Goal: Task Accomplishment & Management: Use online tool/utility

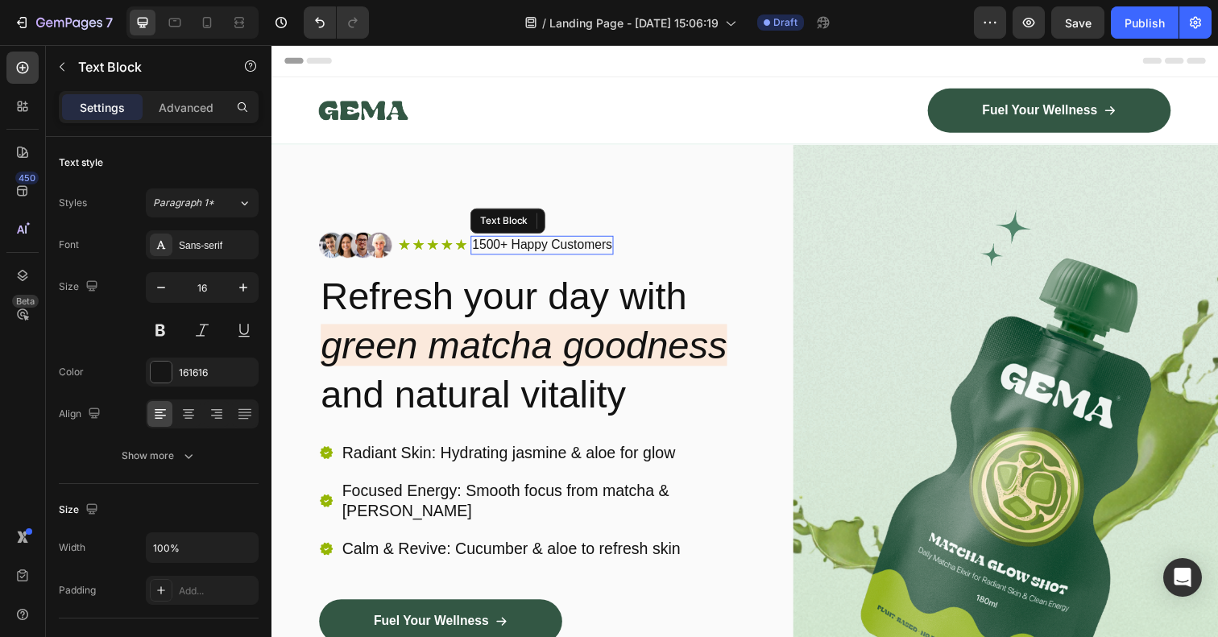
click at [553, 250] on p "1500+ Happy Customers" at bounding box center [547, 250] width 143 height 17
click at [536, 248] on p "1500+ Happy Customers" at bounding box center [547, 250] width 143 height 17
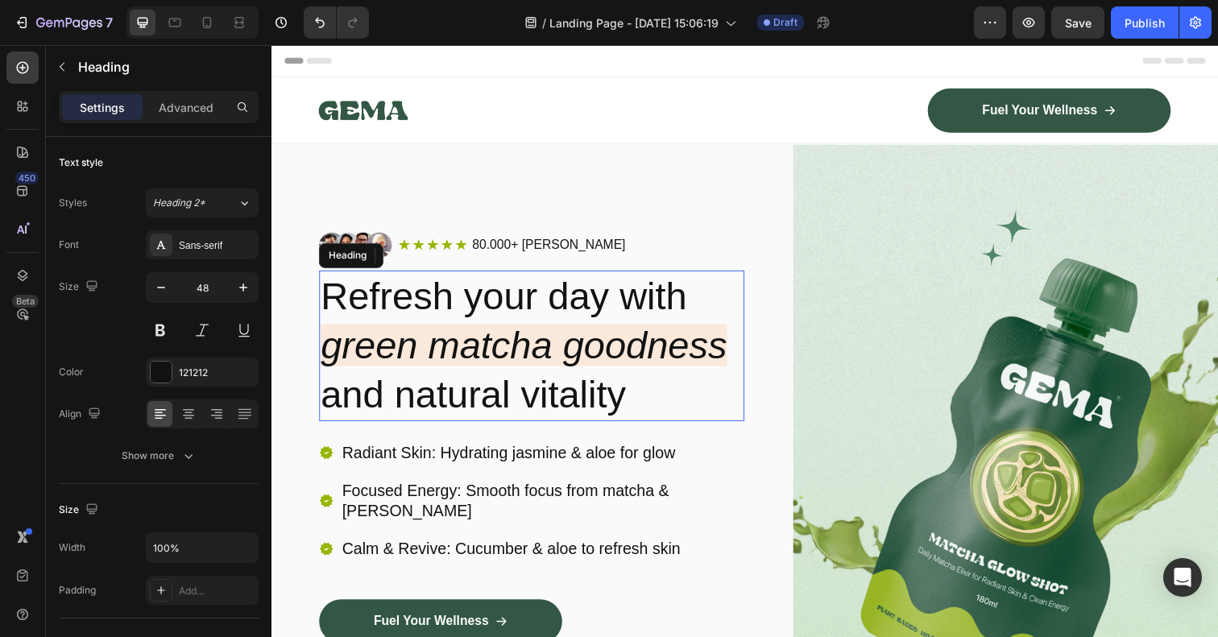
click at [469, 312] on h2 "Refresh your day with green matcha goodness and natural vitality" at bounding box center [537, 352] width 434 height 154
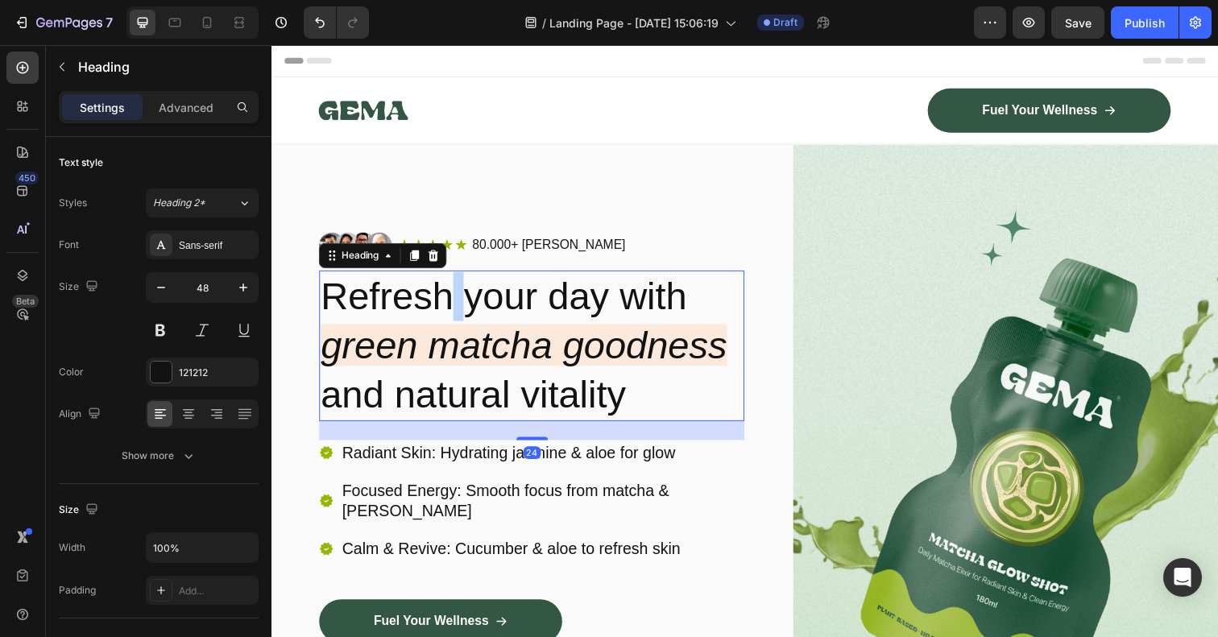
click at [457, 303] on p "Refresh your day with green matcha goodness and natural vitality" at bounding box center [536, 352] width 431 height 151
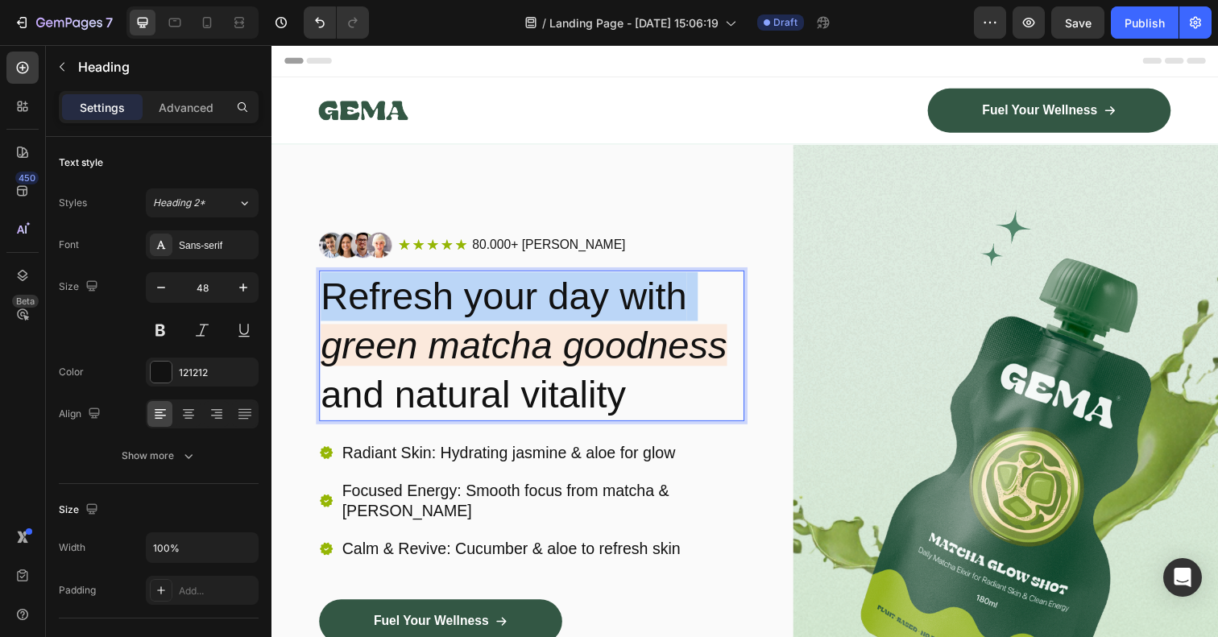
click at [457, 303] on p "Refresh your day with green matcha goodness and natural vitality" at bounding box center [536, 352] width 431 height 151
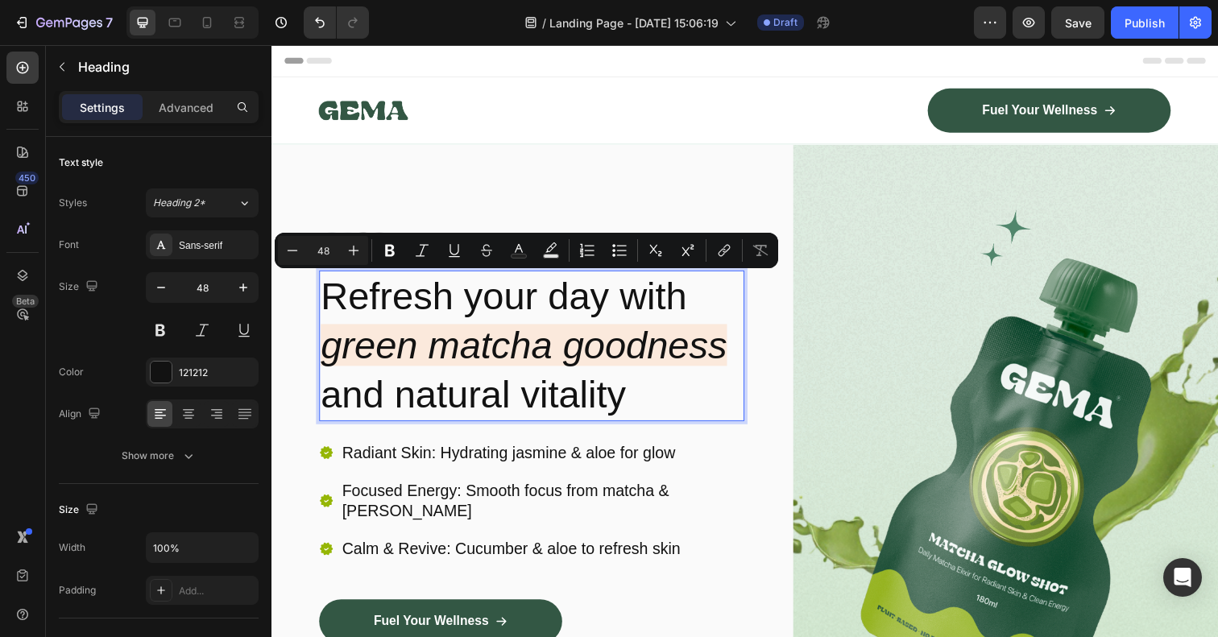
click at [564, 387] on p "Refresh your day with green matcha goodness and natural vitality" at bounding box center [536, 352] width 431 height 151
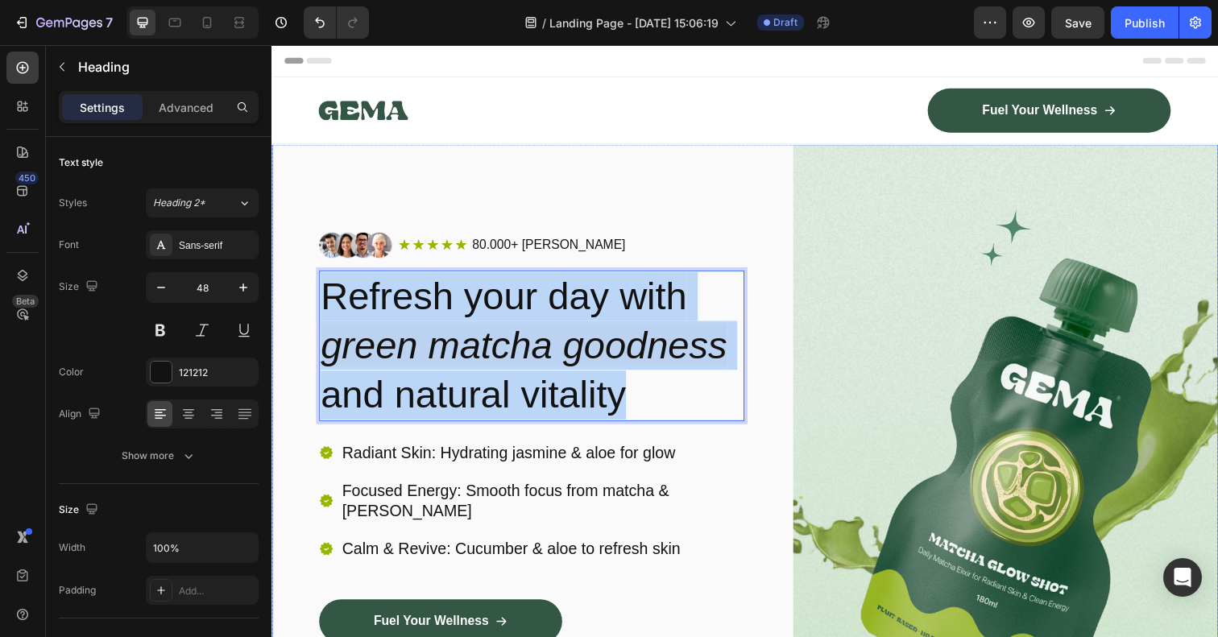
drag, startPoint x: 658, startPoint y: 408, endPoint x: 292, endPoint y: 299, distance: 381.5
click at [292, 299] on div "Image Icon Icon Icon Icon Icon Icon List 80.000+ zufriedene Kunden Text Block R…" at bounding box center [754, 483] width 967 height 673
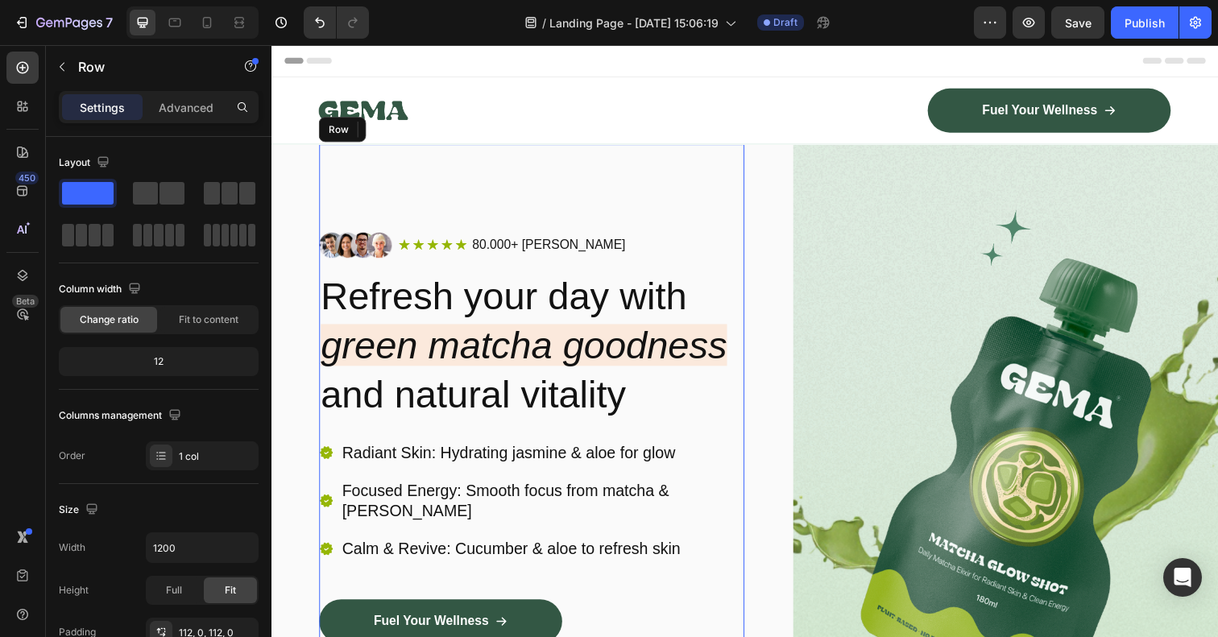
click at [494, 193] on div "Image Icon Icon Icon Icon Icon Icon List 80.000+ zufriedene Kunden Text Block R…" at bounding box center [537, 483] width 434 height 673
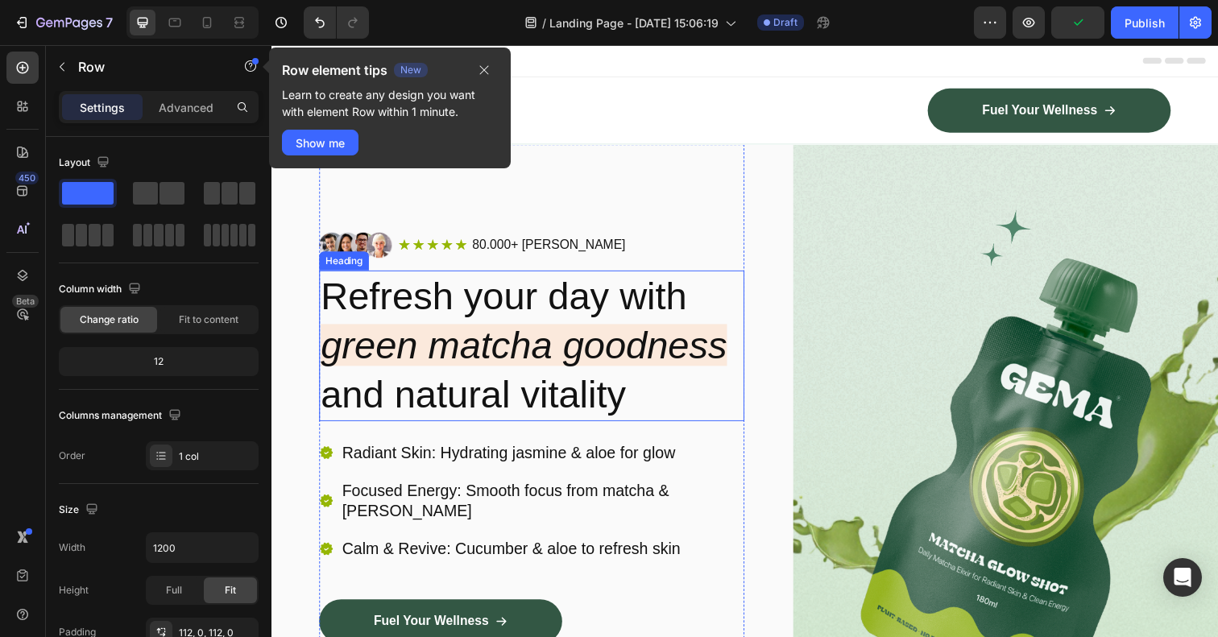
click at [461, 365] on icon "green matcha goodness" at bounding box center [528, 351] width 415 height 43
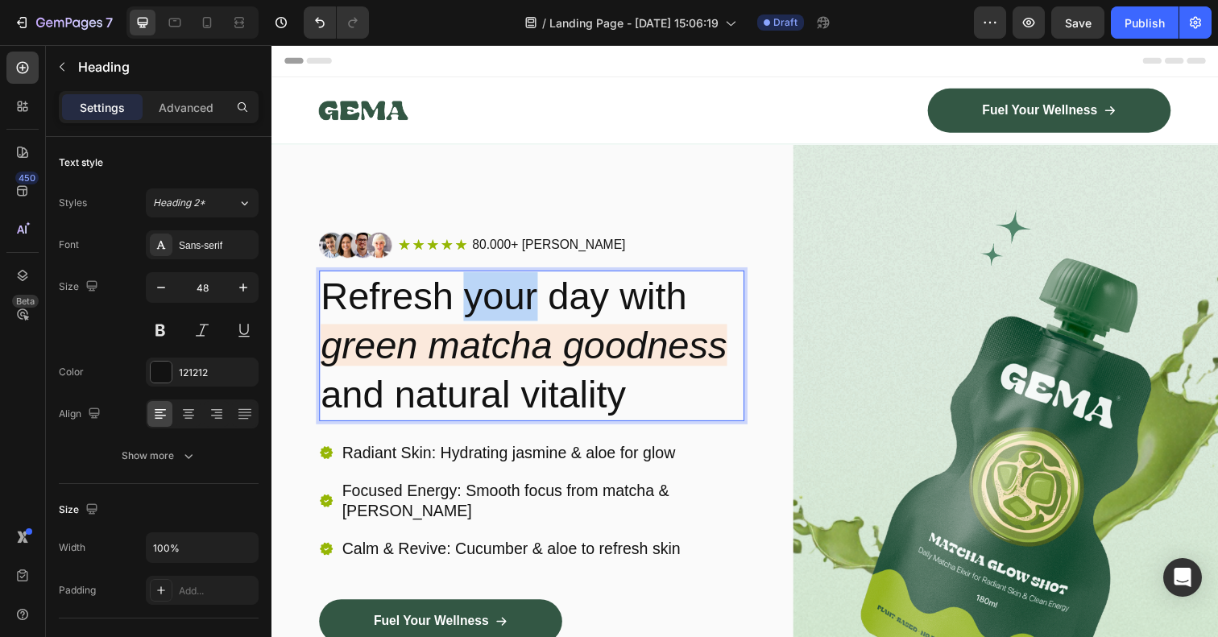
click at [480, 314] on p "Refresh your day with green matcha goodness and natural vitality" at bounding box center [536, 352] width 431 height 151
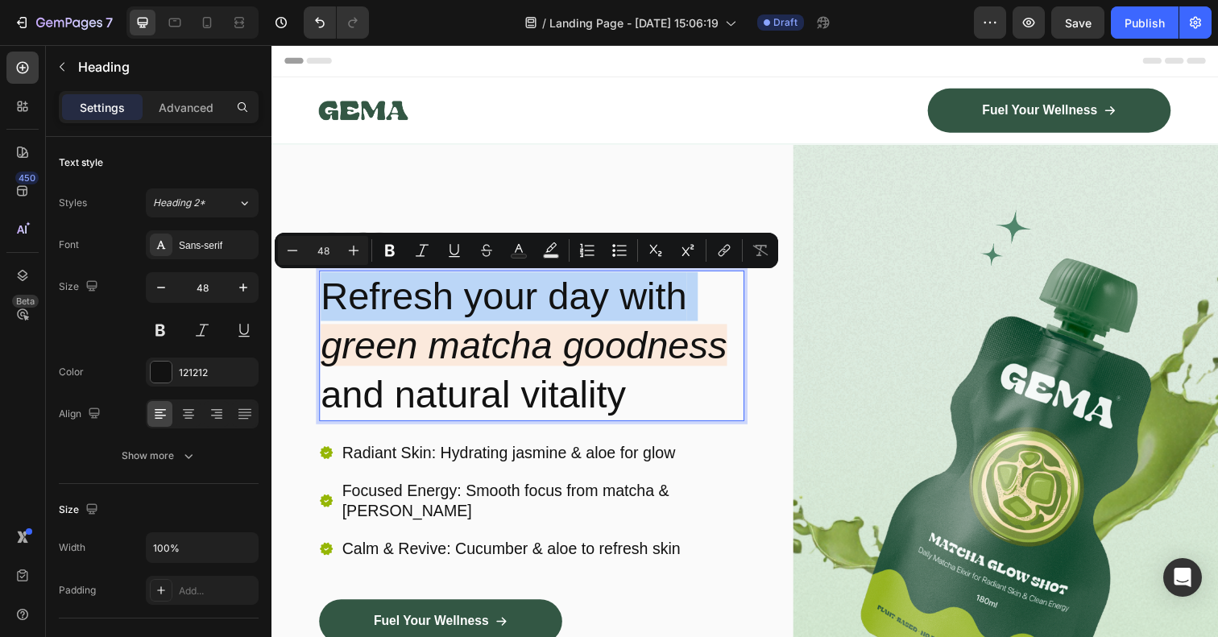
click at [480, 314] on p "Refresh your day with green matcha goodness and natural vitality" at bounding box center [536, 352] width 431 height 151
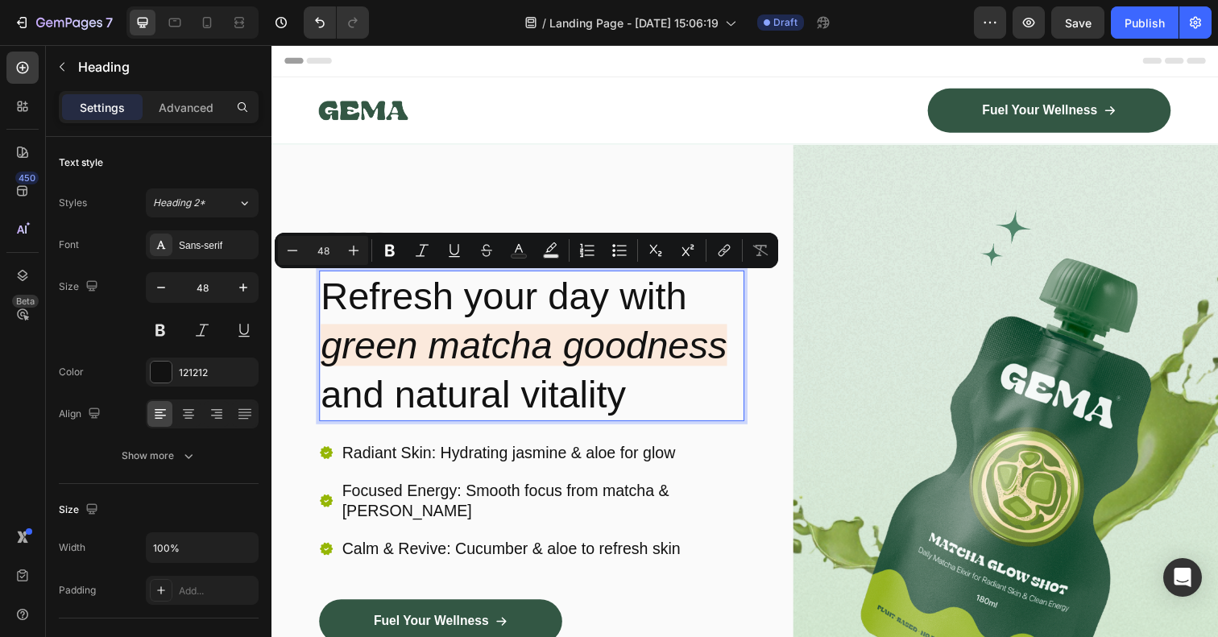
click at [565, 375] on p "Refresh your day with green matcha goodness and natural vitality" at bounding box center [536, 352] width 431 height 151
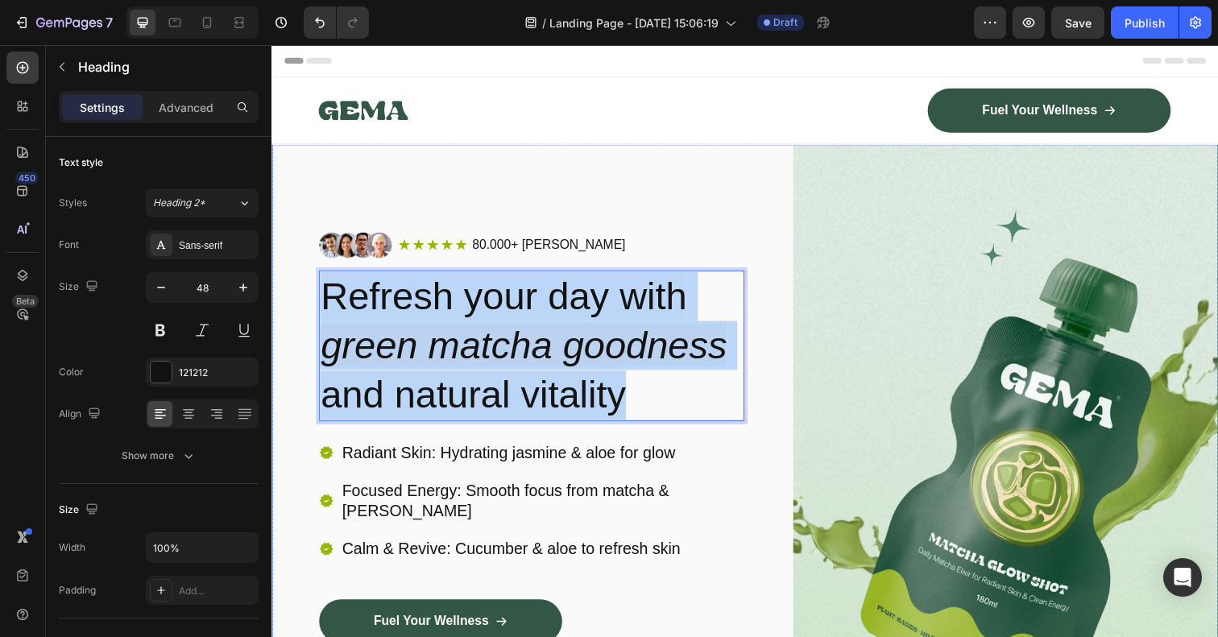
drag, startPoint x: 649, startPoint y: 401, endPoint x: 300, endPoint y: 292, distance: 366.1
click at [300, 292] on div "Image Icon Icon Icon Icon Icon Icon List 80.000+ zufriedene Kunden Text Block R…" at bounding box center [754, 483] width 967 height 673
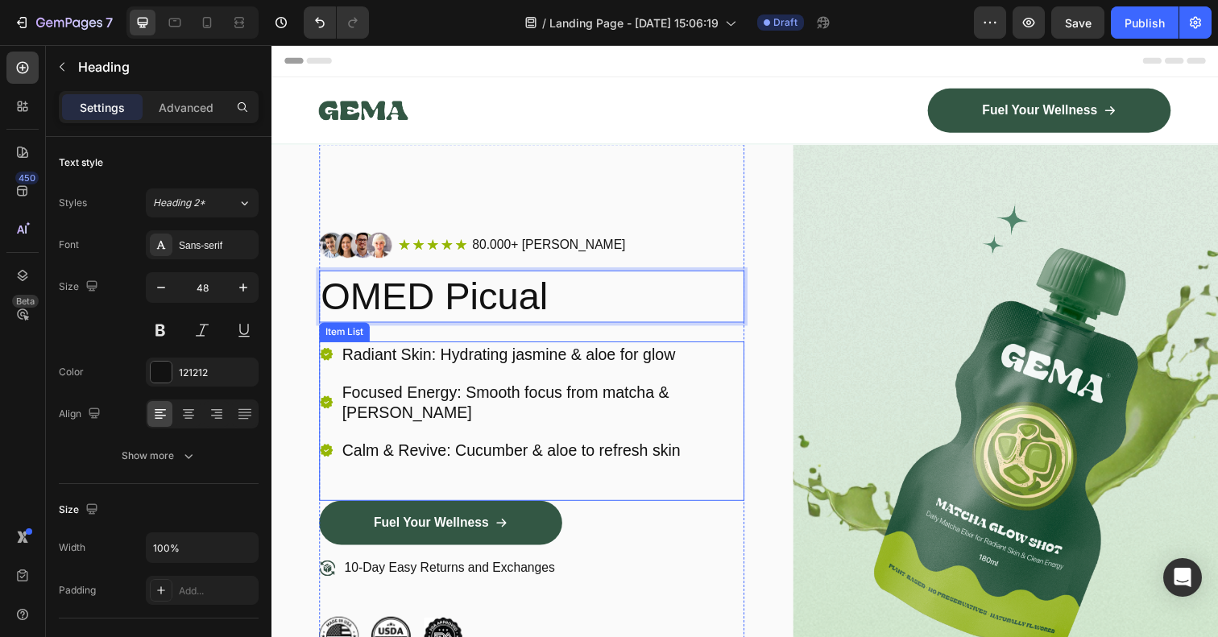
click at [326, 360] on icon at bounding box center [327, 360] width 13 height 13
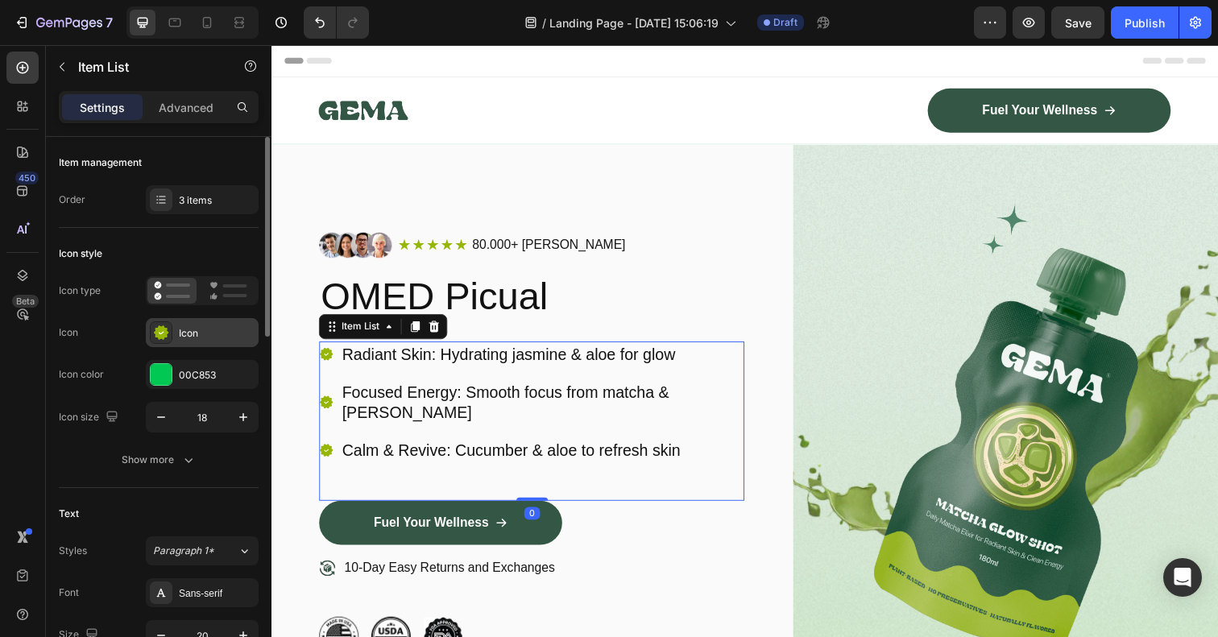
click at [168, 334] on icon at bounding box center [161, 333] width 16 height 16
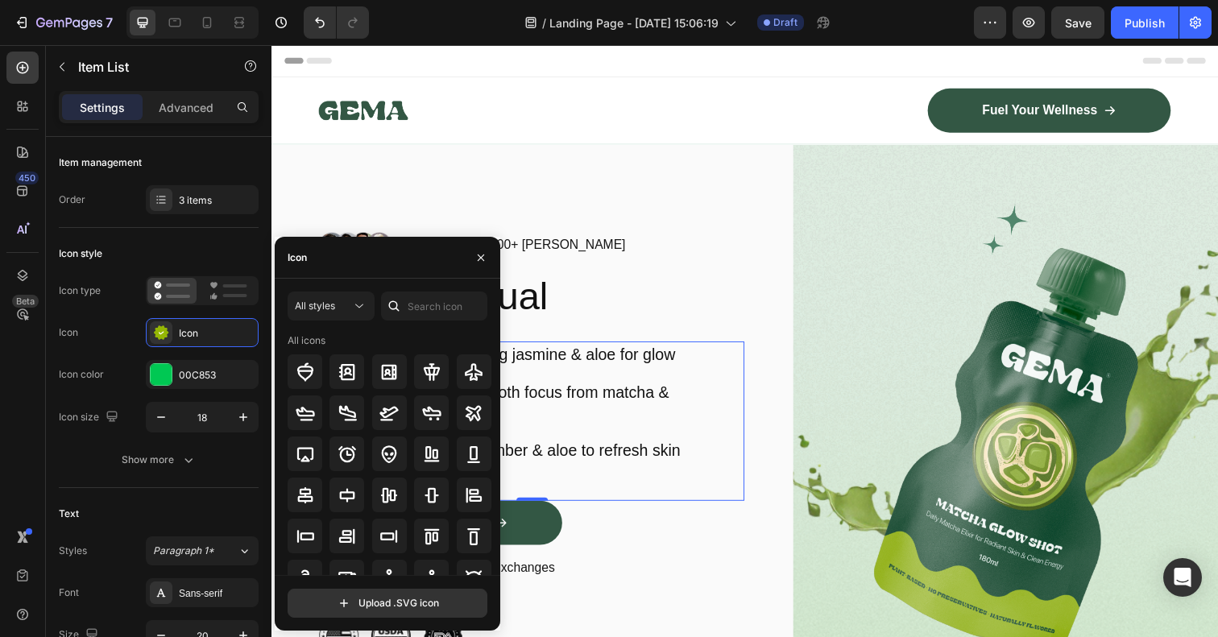
click at [586, 385] on div "Radiant Skin: Hydrating jasmine & aloe for glow Focused Energy: Smooth focus fr…" at bounding box center [537, 410] width 434 height 124
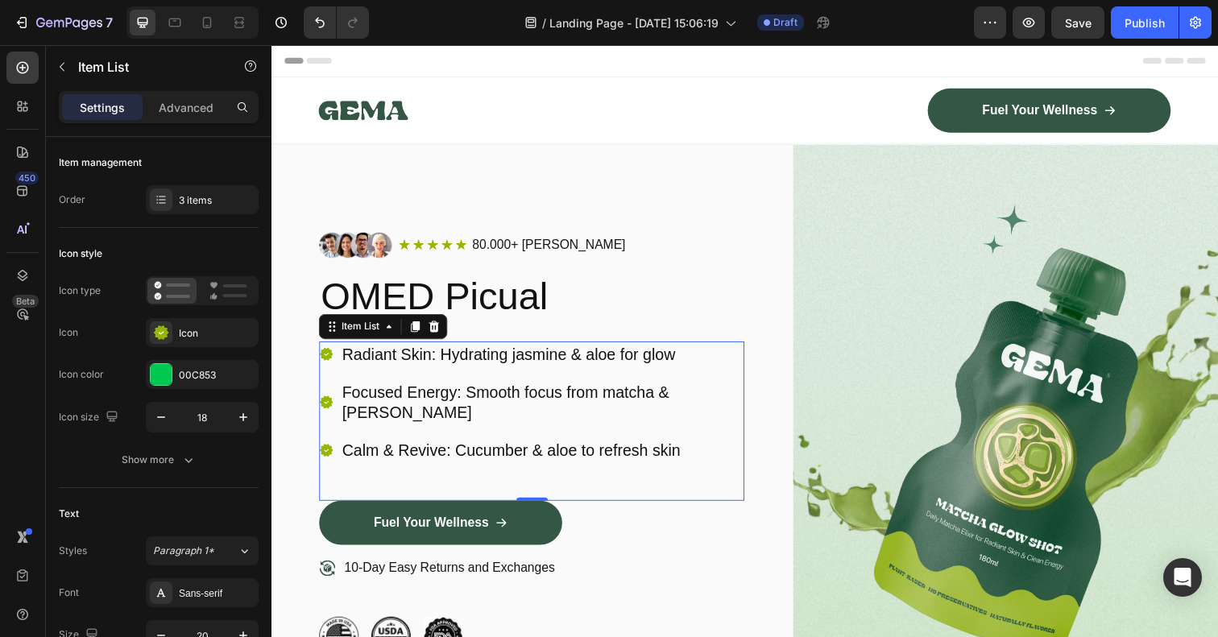
click at [598, 356] on p "Radiant Skin: Hydrating jasmine & aloe for glow" at bounding box center [547, 360] width 408 height 21
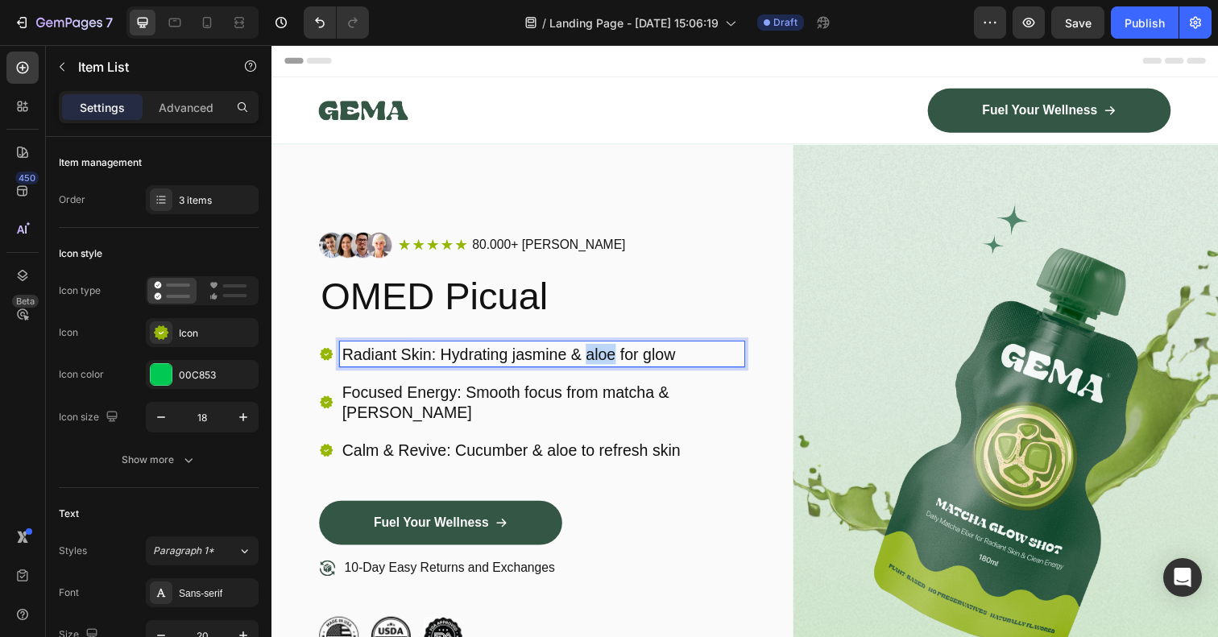
click at [598, 356] on p "Radiant Skin: Hydrating jasmine & aloe for glow" at bounding box center [547, 360] width 408 height 21
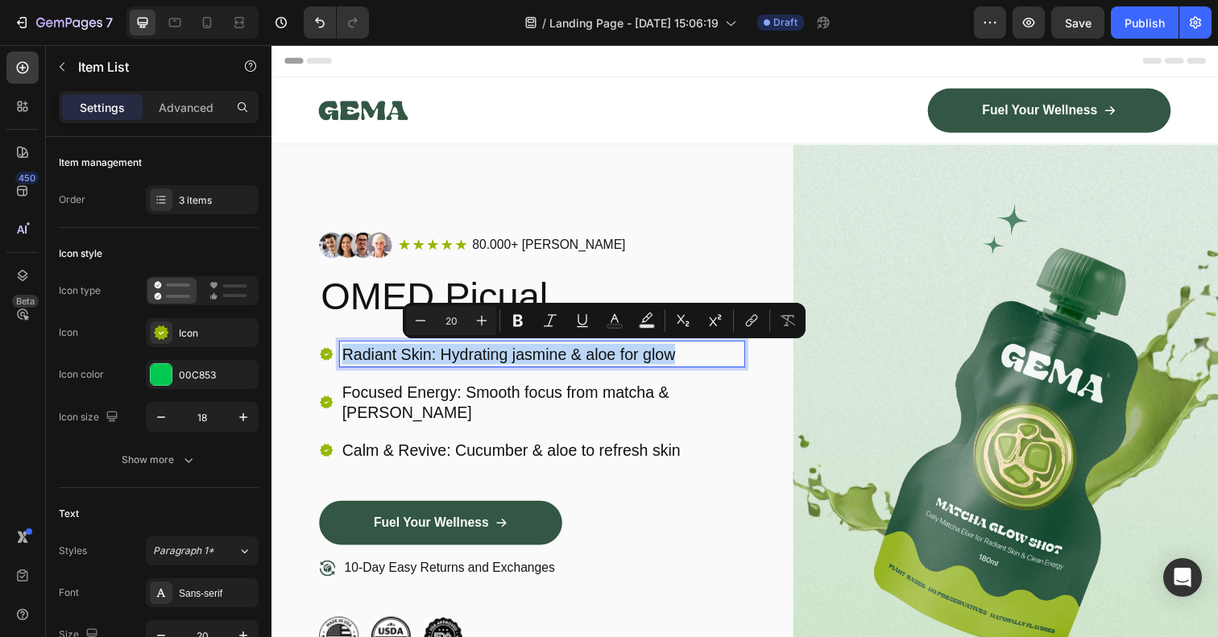
click at [598, 356] on p "Radiant Skin: Hydrating jasmine & aloe for glow" at bounding box center [547, 360] width 408 height 21
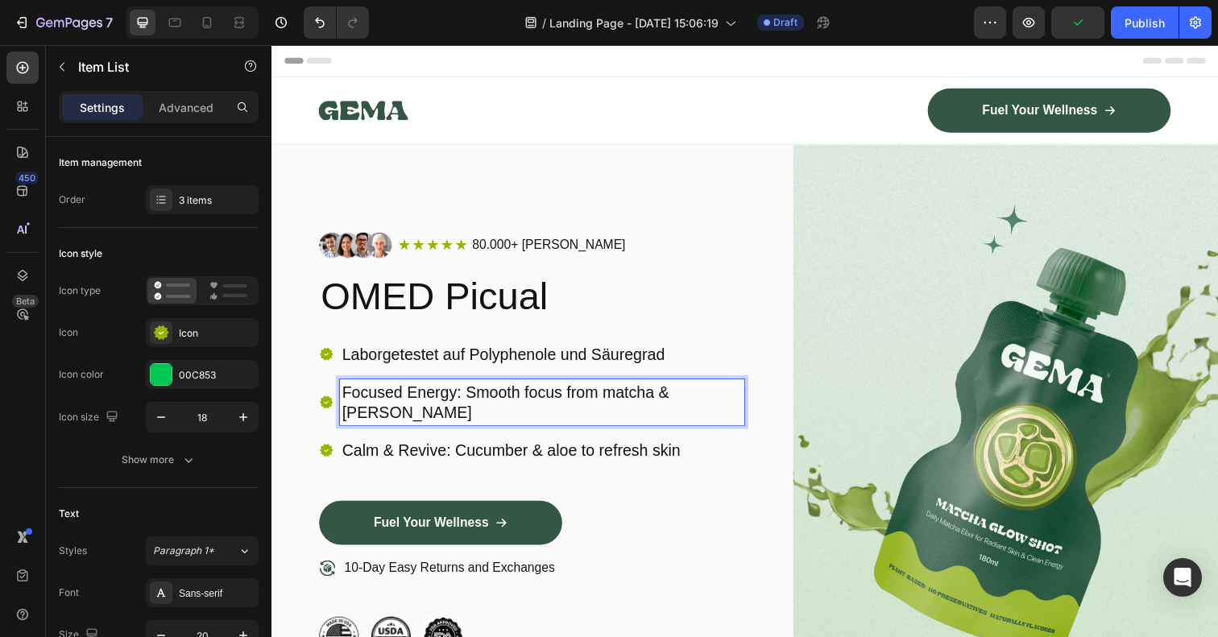
click at [422, 401] on p "Focused Energy: Smooth focus from matcha & [PERSON_NAME]" at bounding box center [547, 410] width 408 height 42
click at [493, 400] on p "Focused Energy: Smooth focus from matcha & [PERSON_NAME]" at bounding box center [547, 410] width 408 height 42
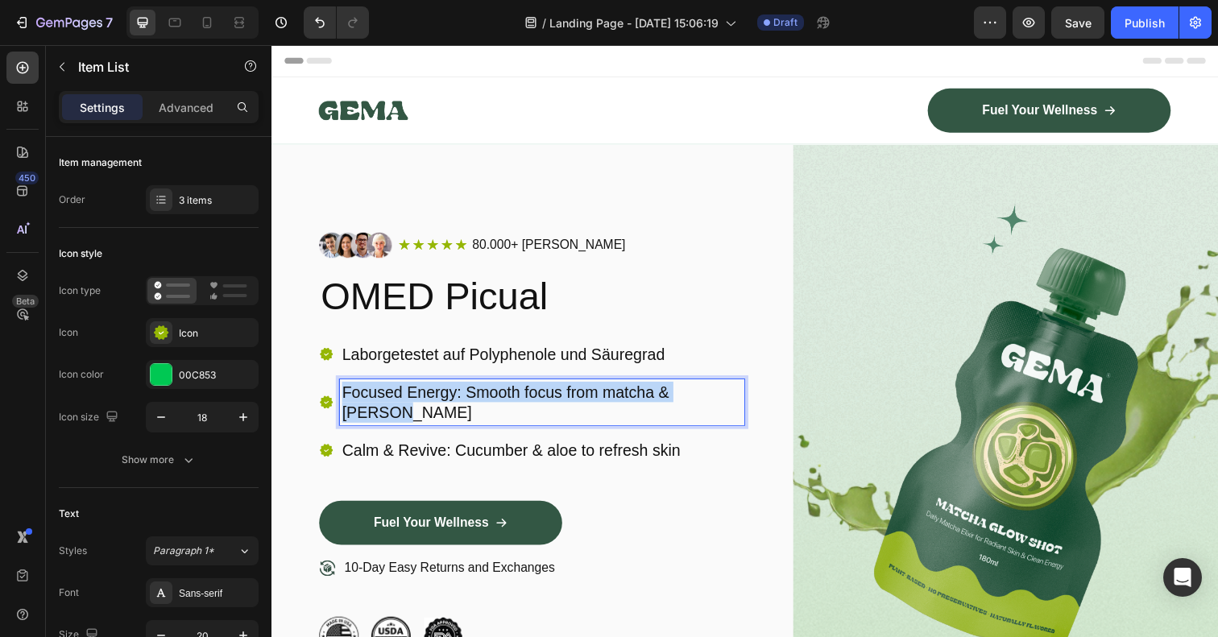
click at [493, 400] on p "Focused Energy: Smooth focus from matcha & [PERSON_NAME]" at bounding box center [547, 410] width 408 height 42
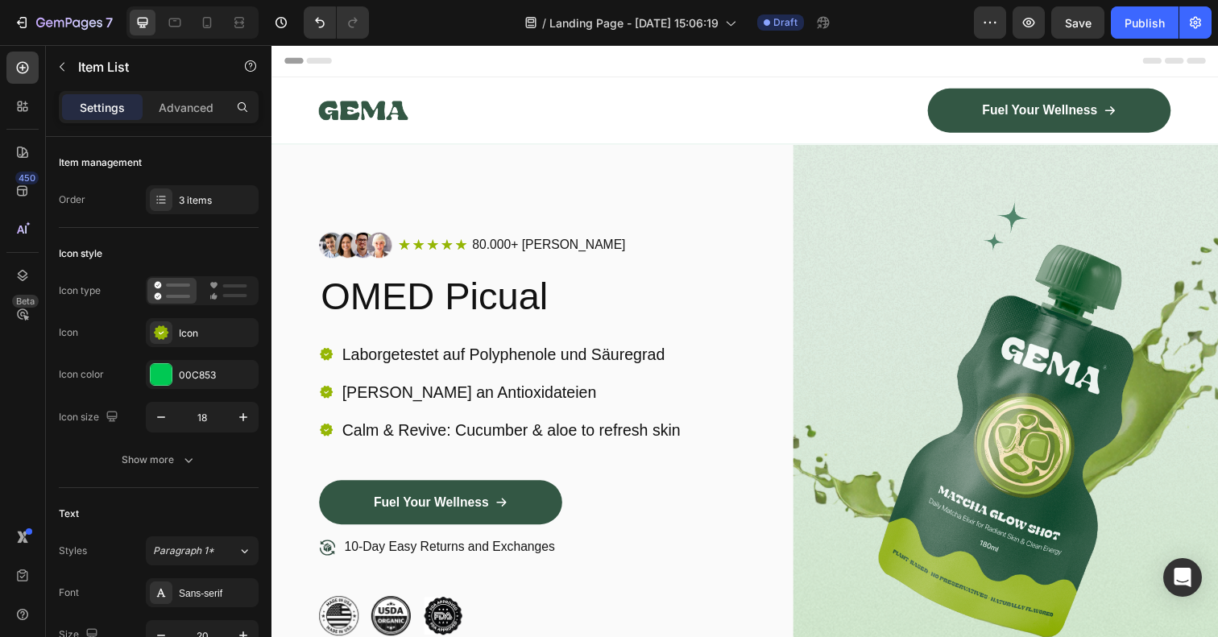
click at [420, 444] on p "Calm & Revive: Cucumber & aloe to refresh skin" at bounding box center [516, 438] width 346 height 21
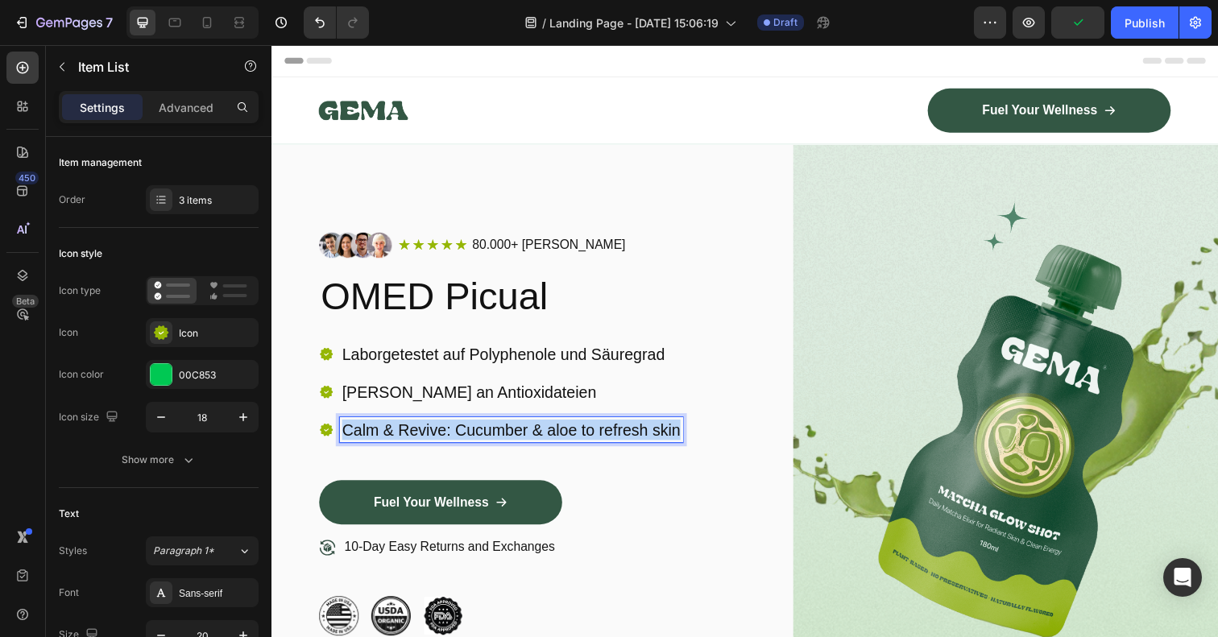
click at [420, 444] on p "Calm & Revive: Cucumber & aloe to refresh skin" at bounding box center [516, 438] width 346 height 21
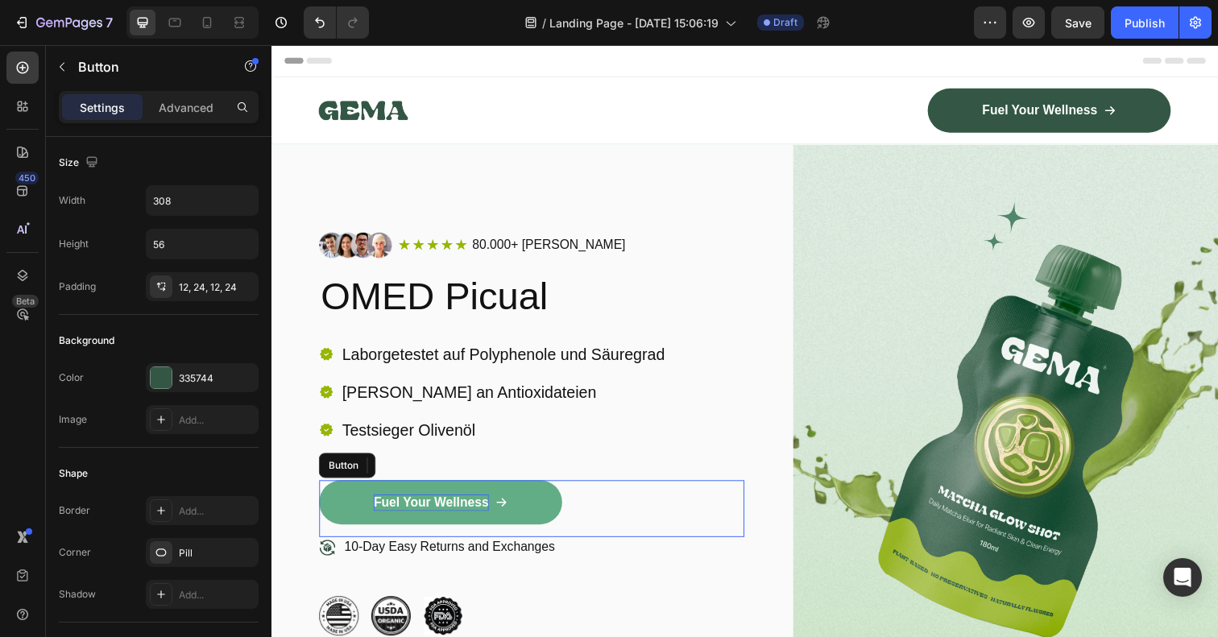
click at [421, 516] on p "Fuel Your Wellness" at bounding box center [434, 512] width 118 height 17
click at [413, 512] on p "Fuel Your Wellness" at bounding box center [434, 512] width 118 height 17
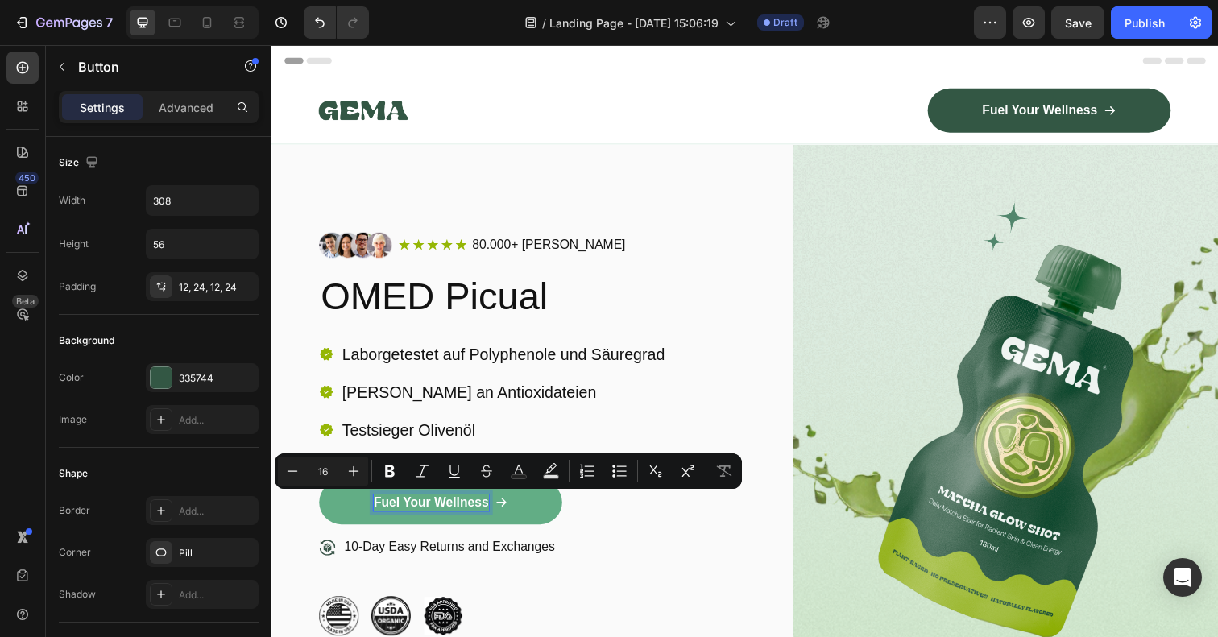
click at [410, 513] on p "Fuel Your Wellness" at bounding box center [434, 512] width 118 height 17
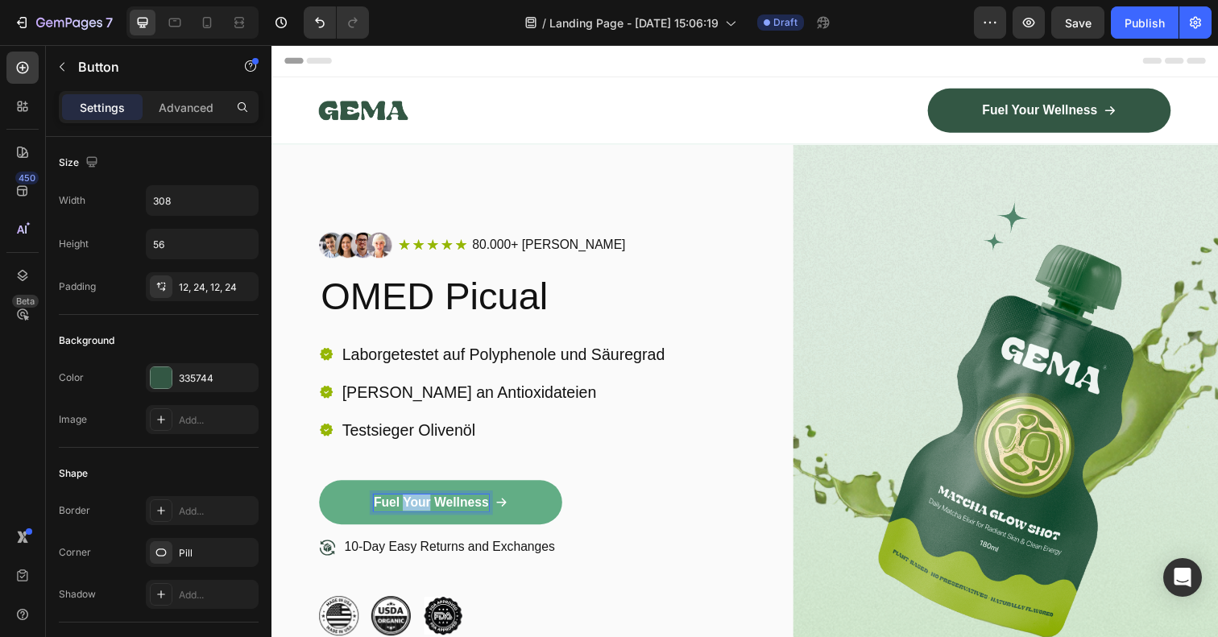
click at [410, 513] on p "Fuel Your Wellness" at bounding box center [434, 512] width 118 height 17
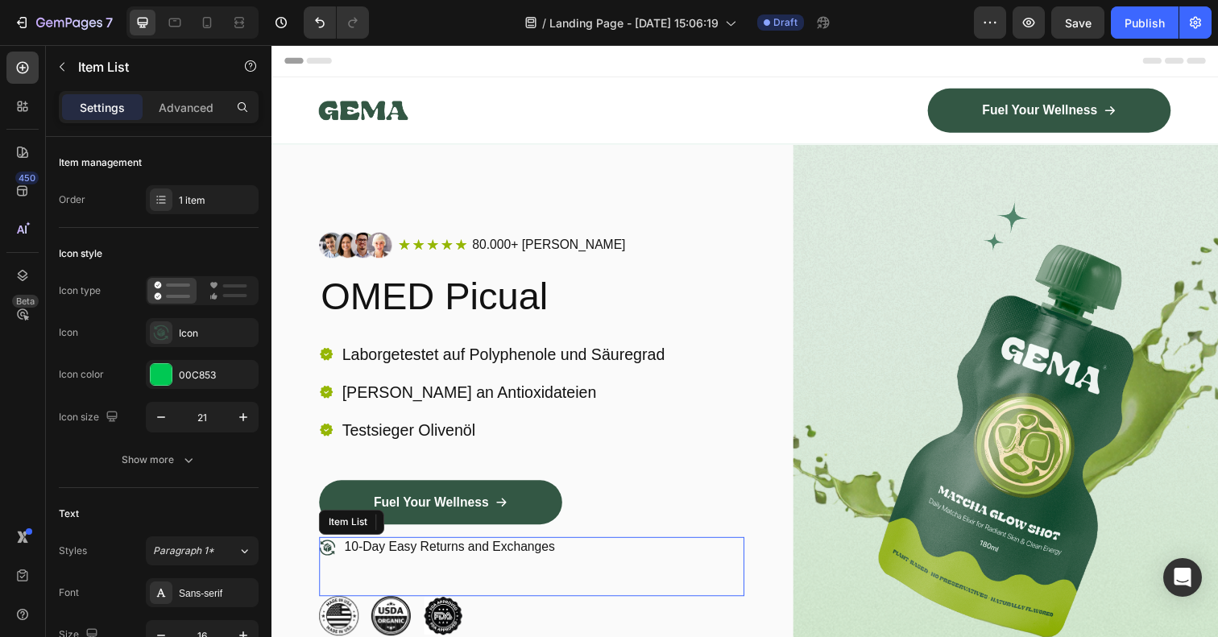
click at [381, 555] on p "10-Day Easy Returns and Exchanges" at bounding box center [453, 558] width 215 height 17
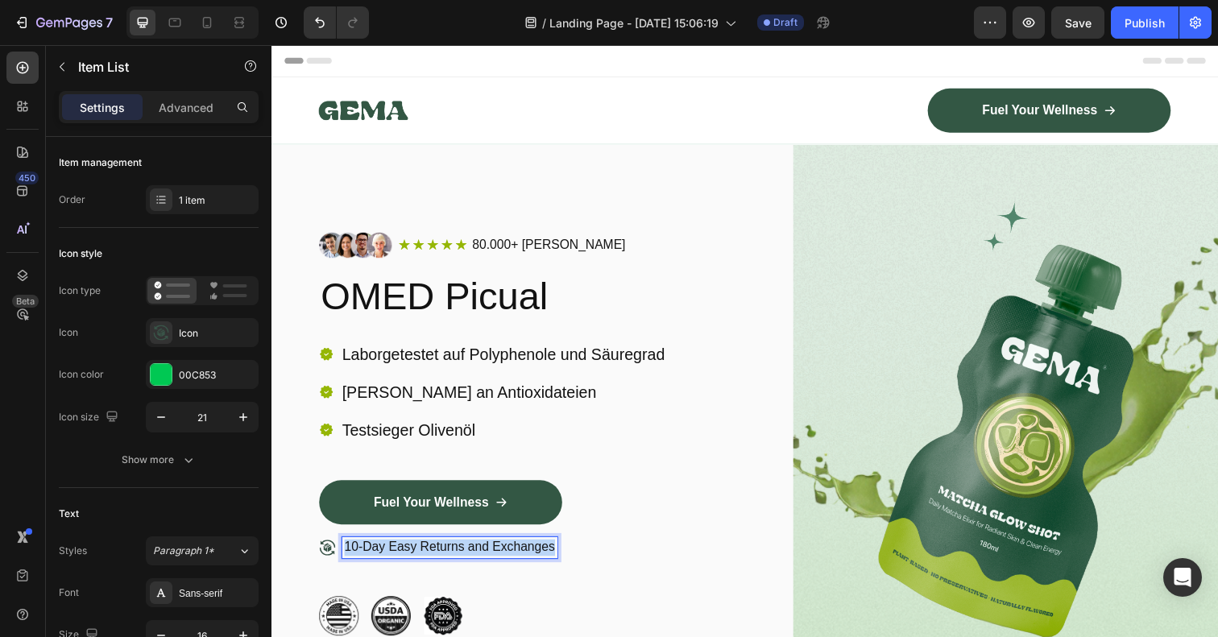
click at [381, 555] on p "10-Day Easy Returns and Exchanges" at bounding box center [453, 558] width 215 height 17
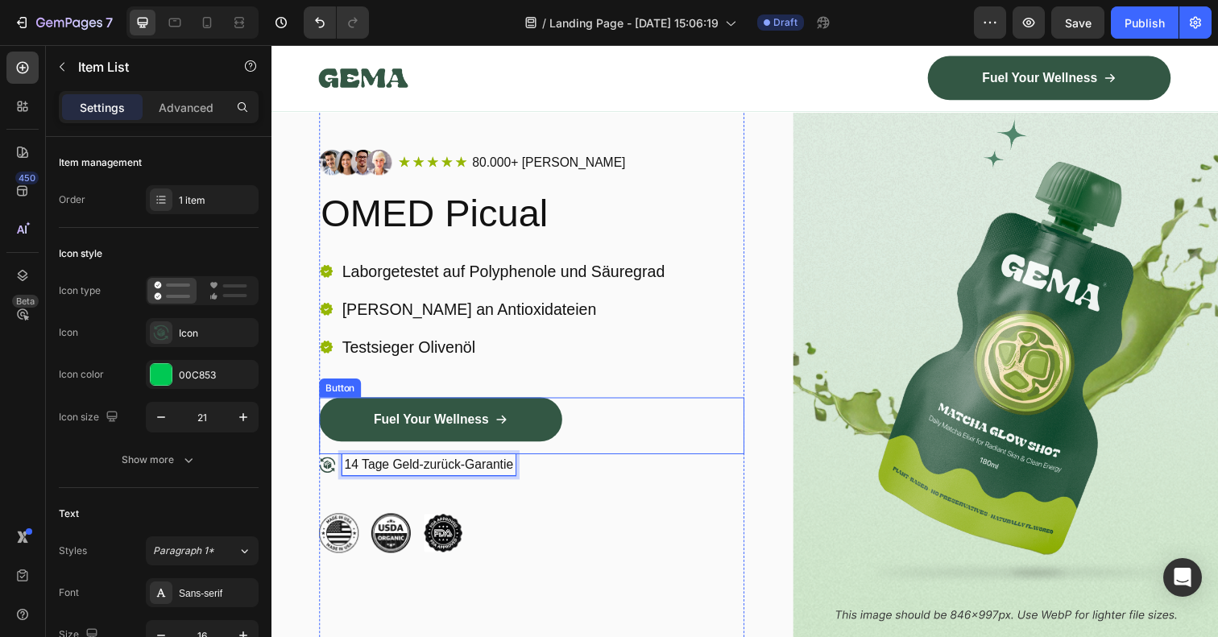
scroll to position [90, 0]
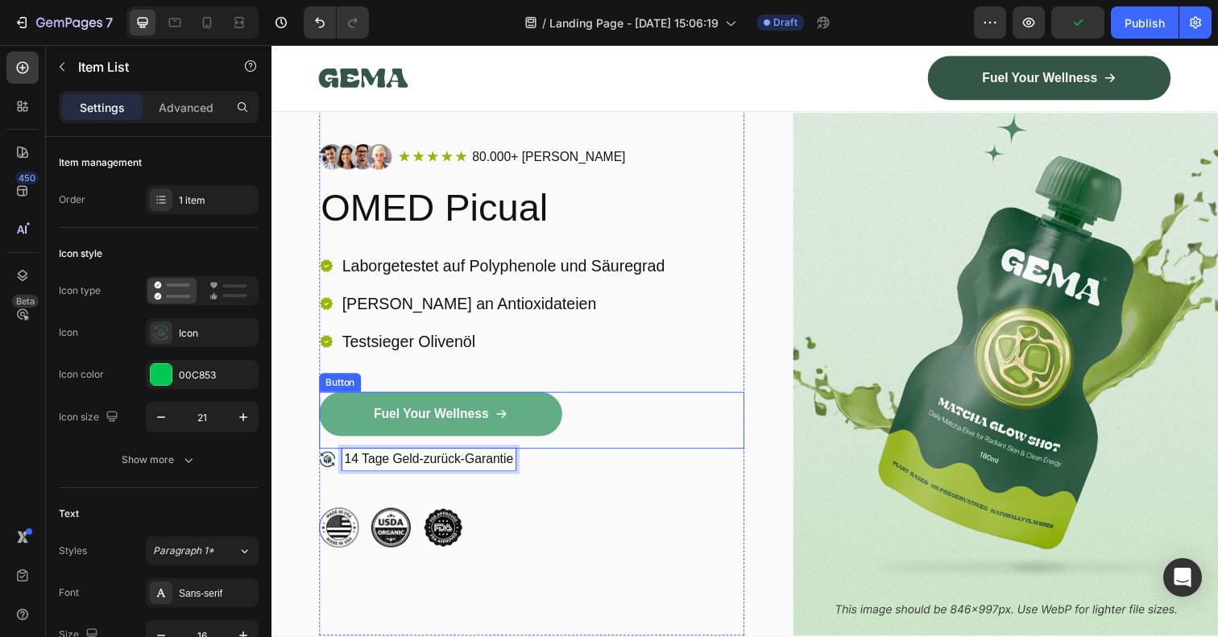
click at [546, 435] on link "Fuel Your Wellness" at bounding box center [444, 421] width 248 height 45
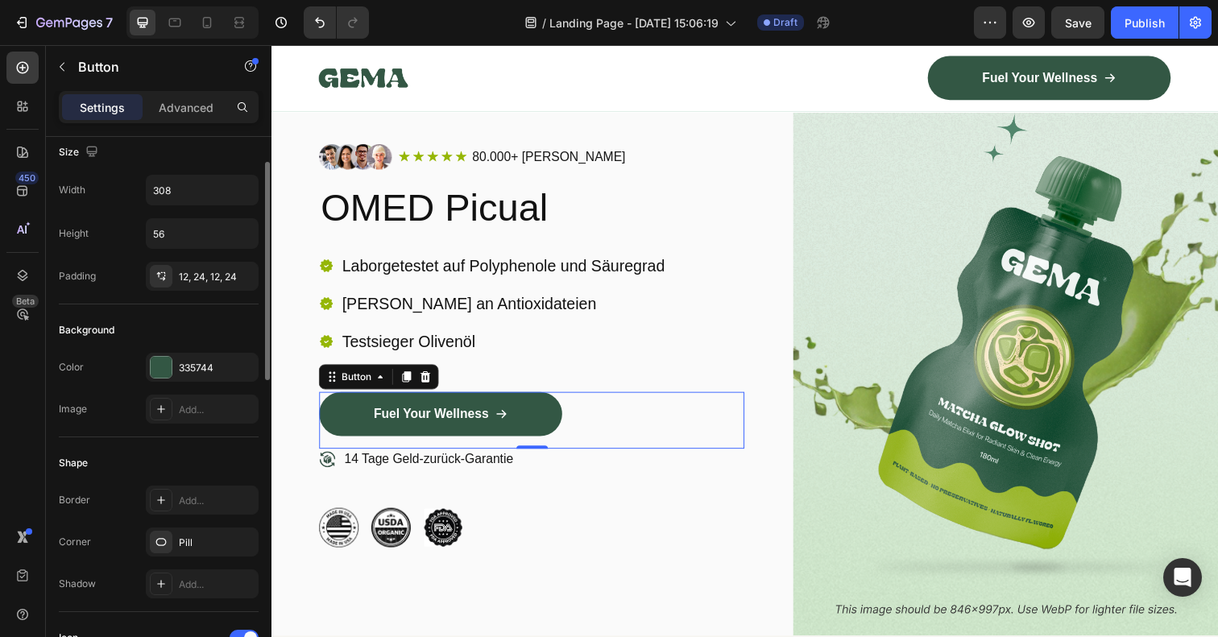
scroll to position [32, 0]
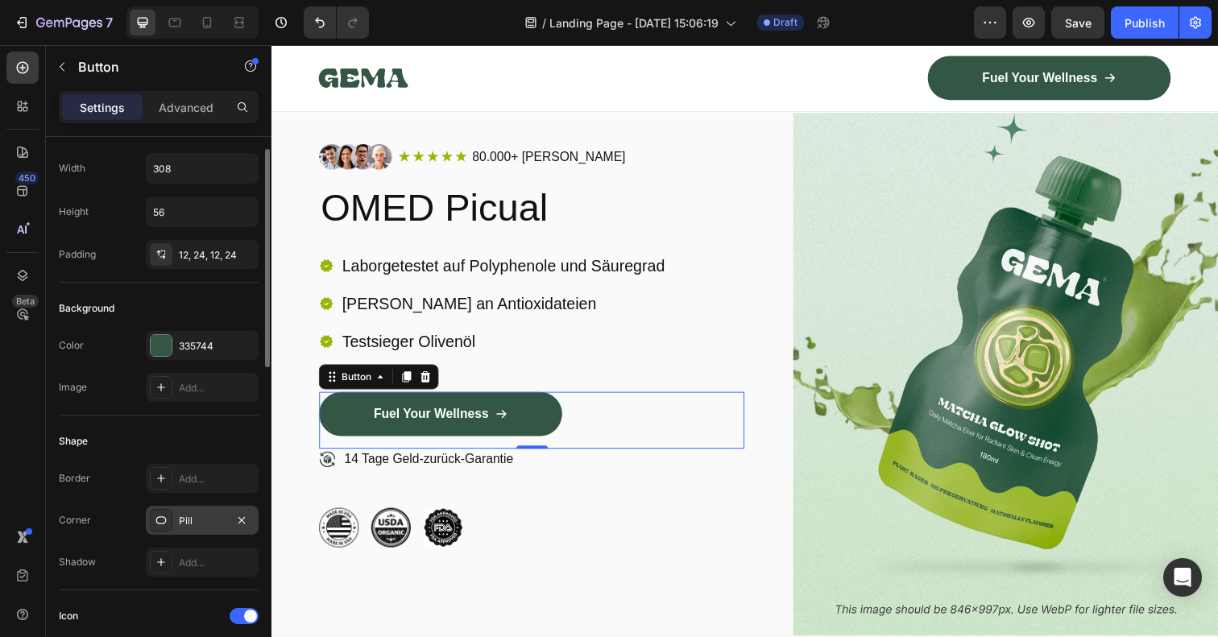
click at [162, 524] on icon at bounding box center [161, 520] width 10 height 8
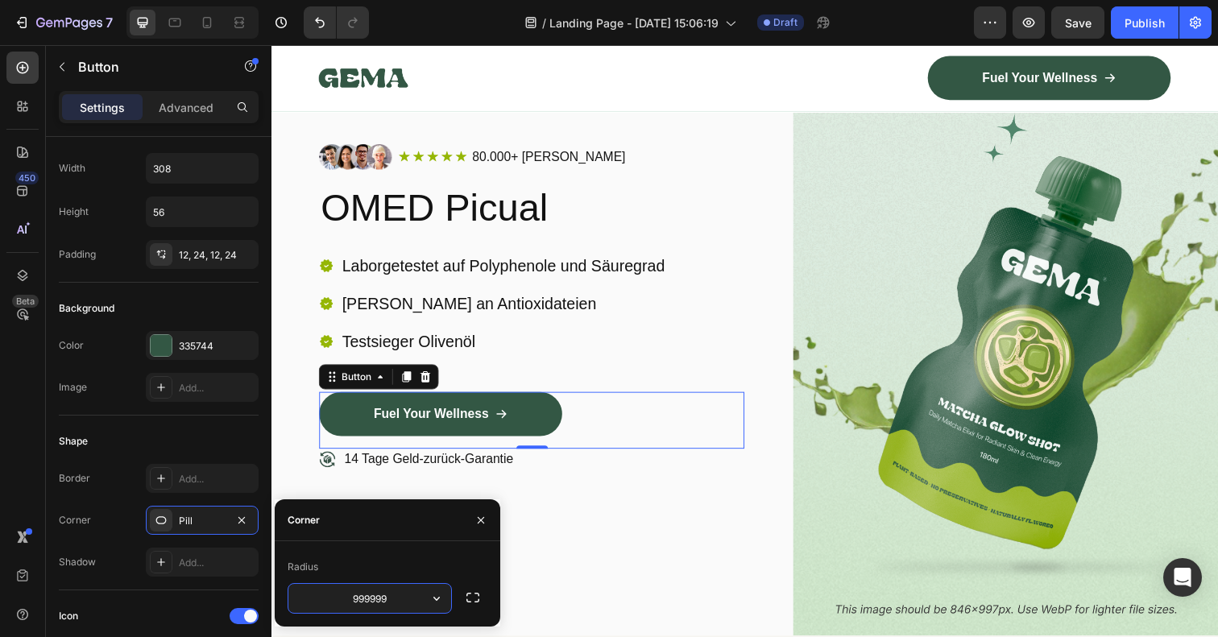
drag, startPoint x: 401, startPoint y: 602, endPoint x: 322, endPoint y: 600, distance: 78.9
click at [322, 600] on input "999999" at bounding box center [369, 598] width 163 height 29
type input "0"
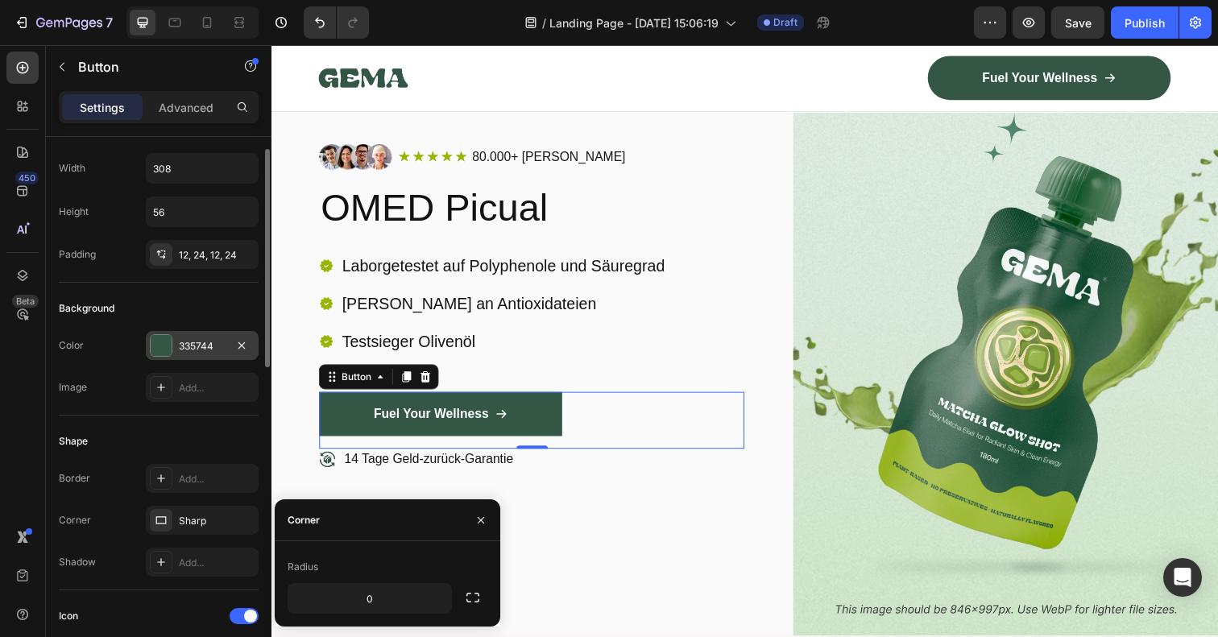
click at [156, 344] on div at bounding box center [161, 345] width 21 height 21
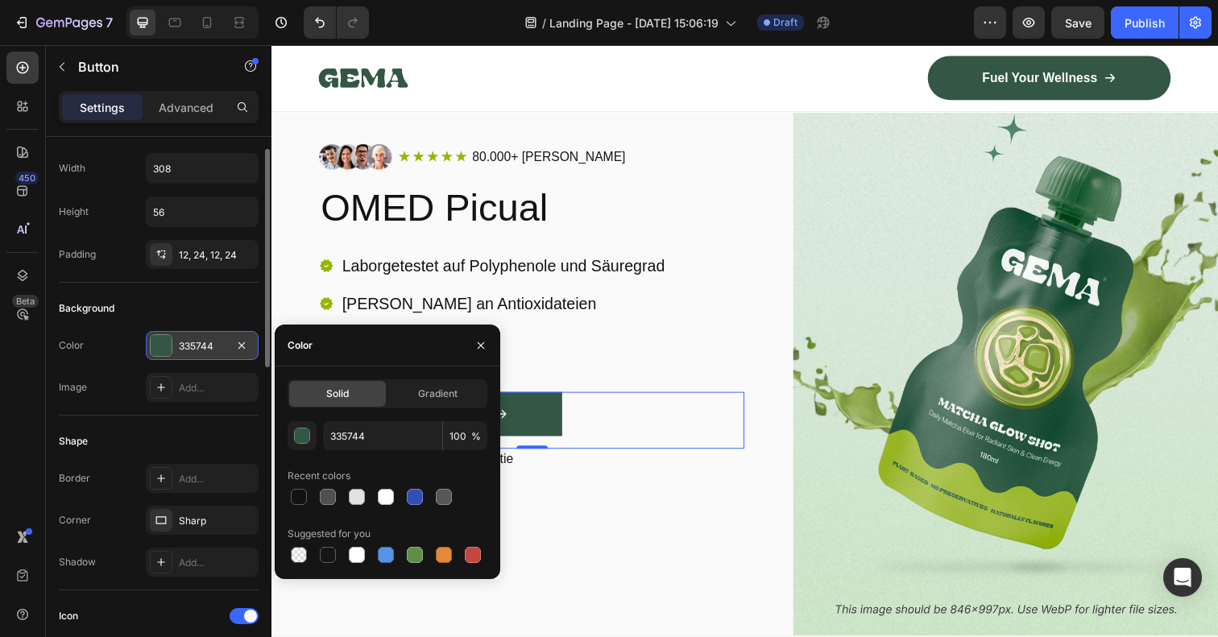
click at [216, 344] on div "335744" at bounding box center [202, 346] width 47 height 14
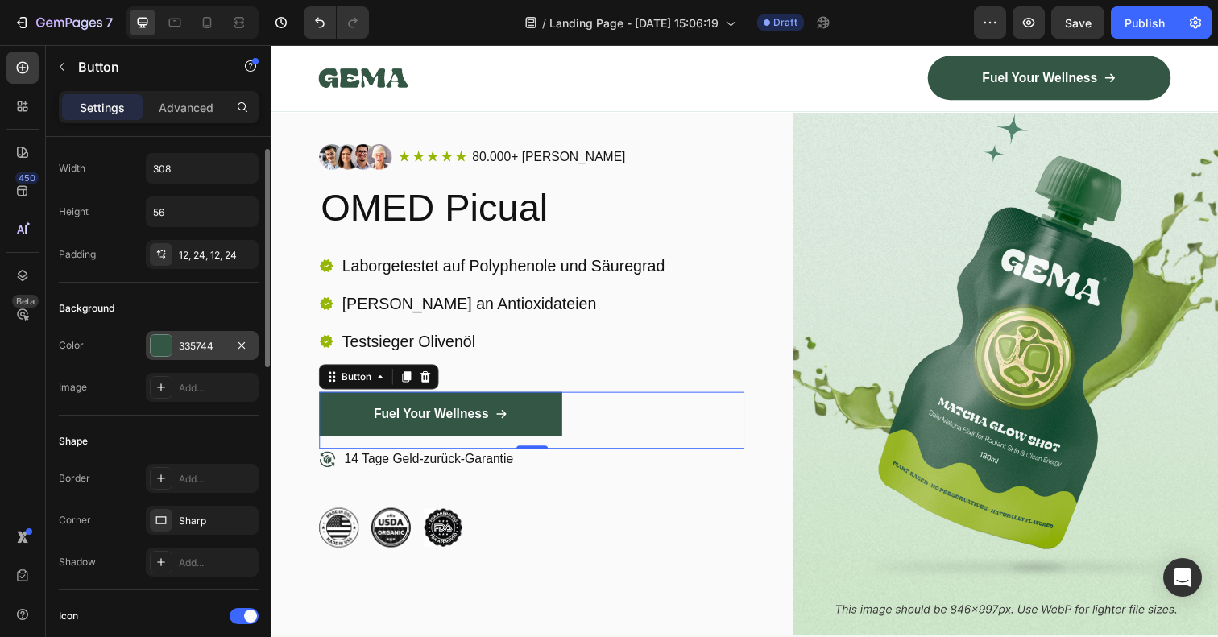
click at [198, 346] on div "335744" at bounding box center [202, 346] width 47 height 14
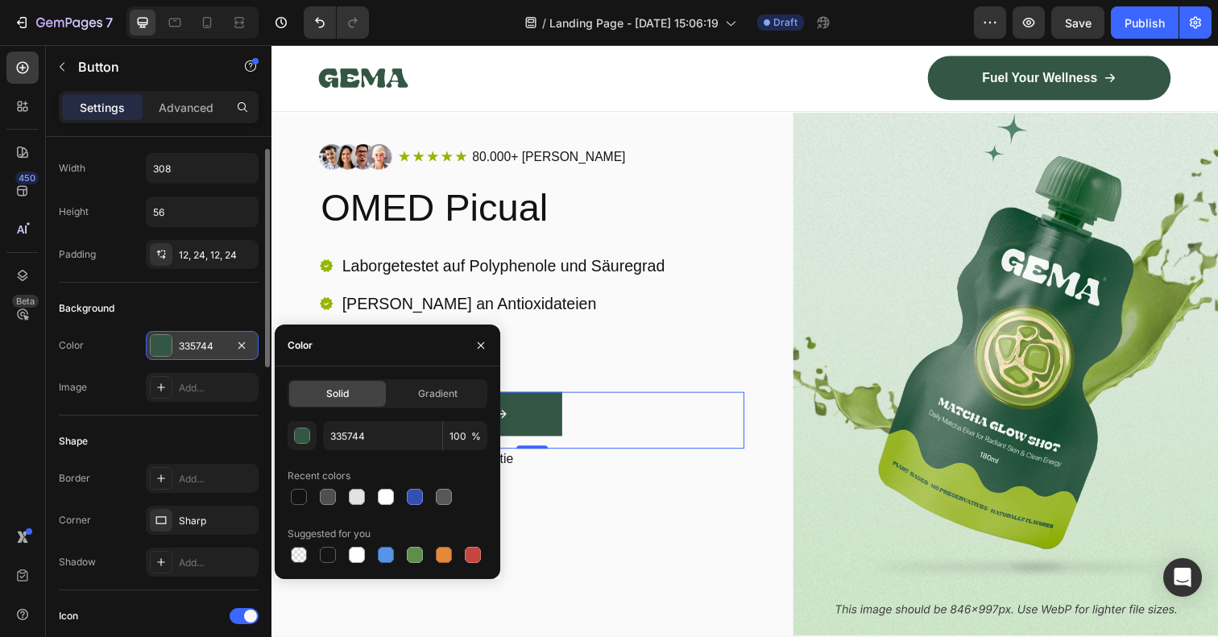
click at [198, 346] on div "335744" at bounding box center [202, 346] width 47 height 14
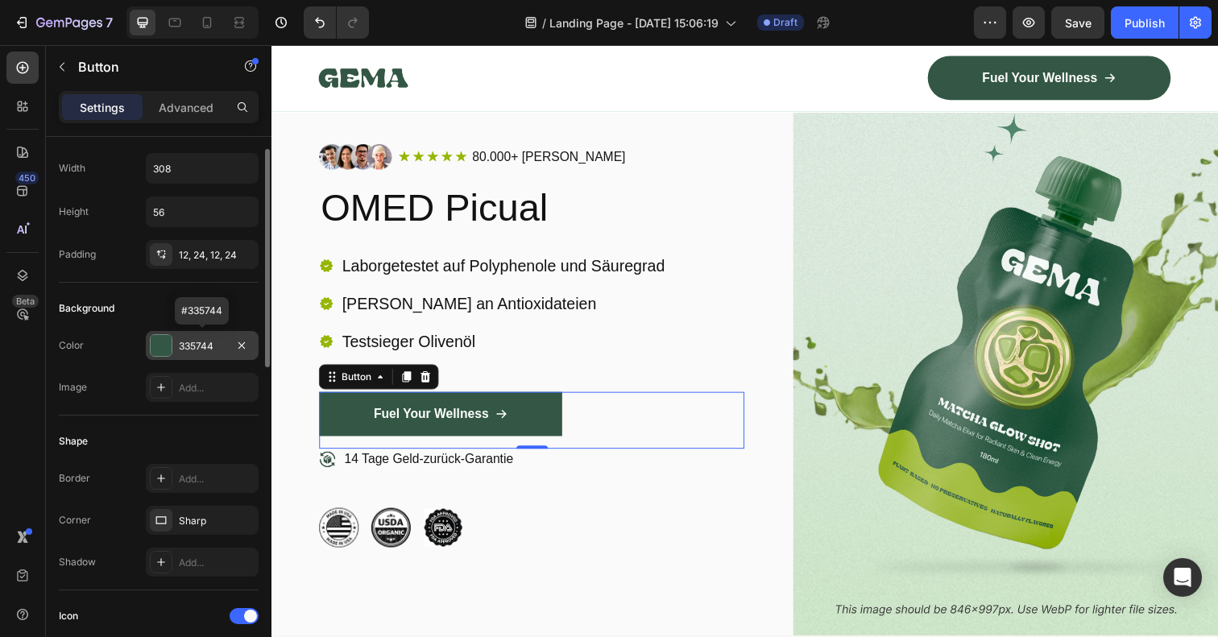
click at [199, 347] on div "335744" at bounding box center [202, 346] width 47 height 14
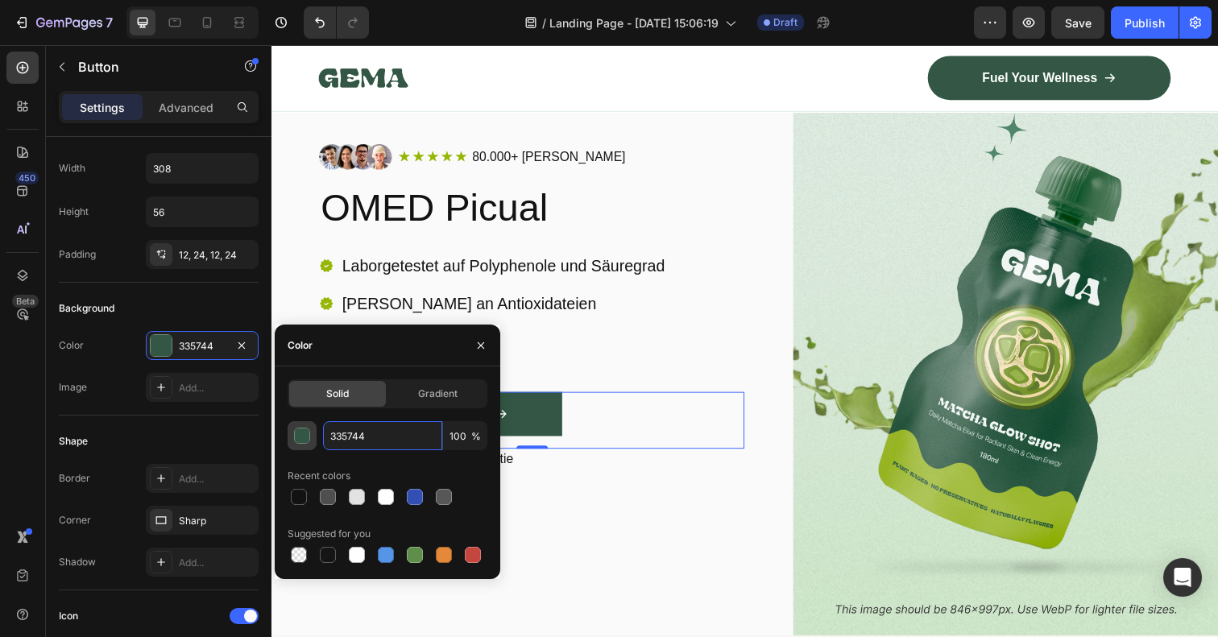
drag, startPoint x: 381, startPoint y: 440, endPoint x: 303, endPoint y: 427, distance: 79.2
click at [303, 427] on div "335744 100 %" at bounding box center [388, 435] width 200 height 29
paste input "CDA58D"
type input "CDA58D"
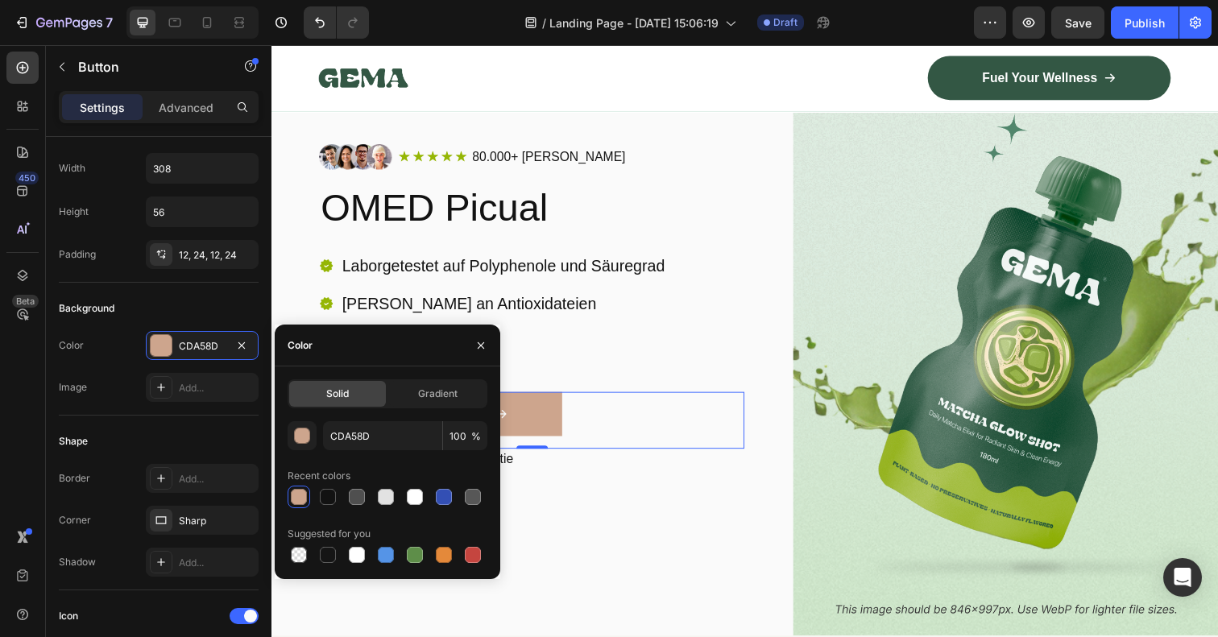
click at [476, 458] on div "CDA58D 100 % Recent colors Suggested for you" at bounding box center [388, 493] width 200 height 145
click at [447, 456] on div "CDA58D 100 % Recent colors Suggested for you" at bounding box center [388, 493] width 200 height 145
click at [619, 506] on div "14 Tage Geld-zurück-Garantie" at bounding box center [537, 487] width 434 height 60
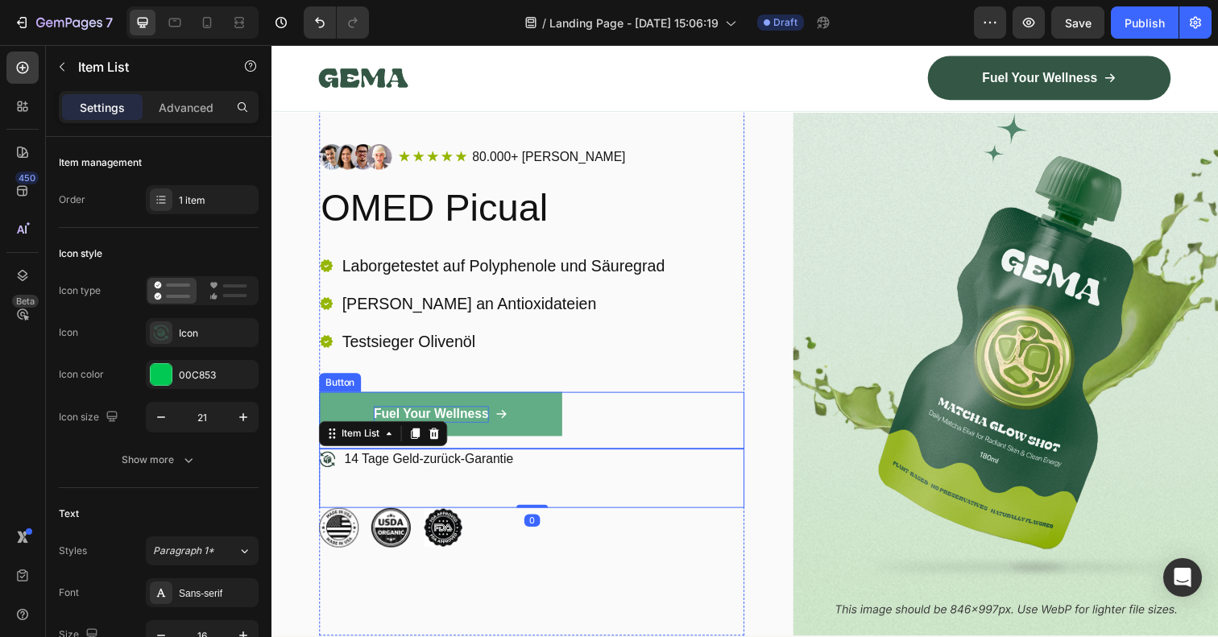
click at [468, 414] on p "Fuel Your Wellness" at bounding box center [434, 422] width 118 height 17
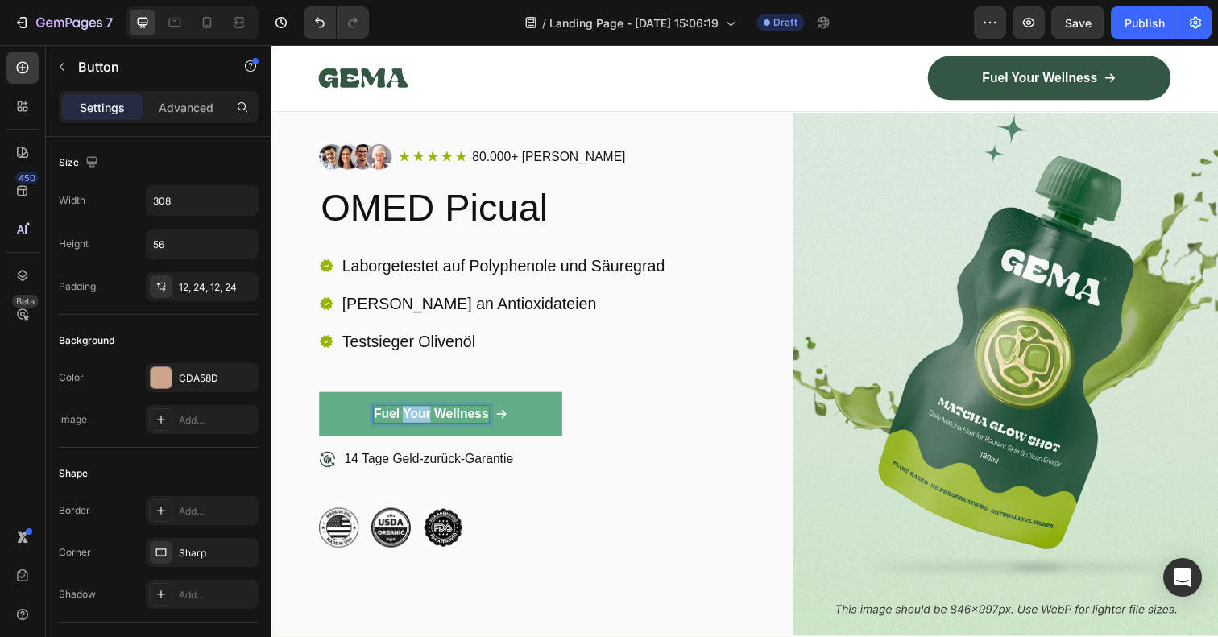
click at [418, 420] on p "Fuel Your Wellness" at bounding box center [434, 422] width 118 height 17
click at [663, 428] on div "Erleben Sie Geschmack Button 0" at bounding box center [537, 428] width 434 height 58
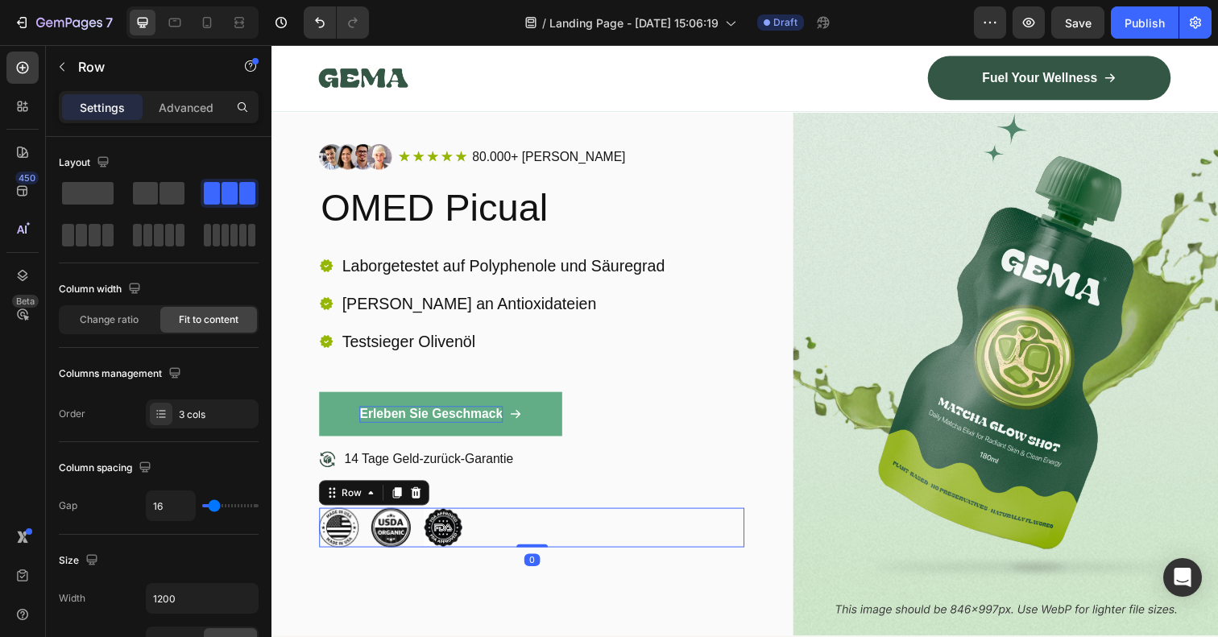
click at [554, 541] on div "Image Image Image Row 0" at bounding box center [537, 538] width 434 height 40
click at [390, 549] on img at bounding box center [393, 538] width 40 height 40
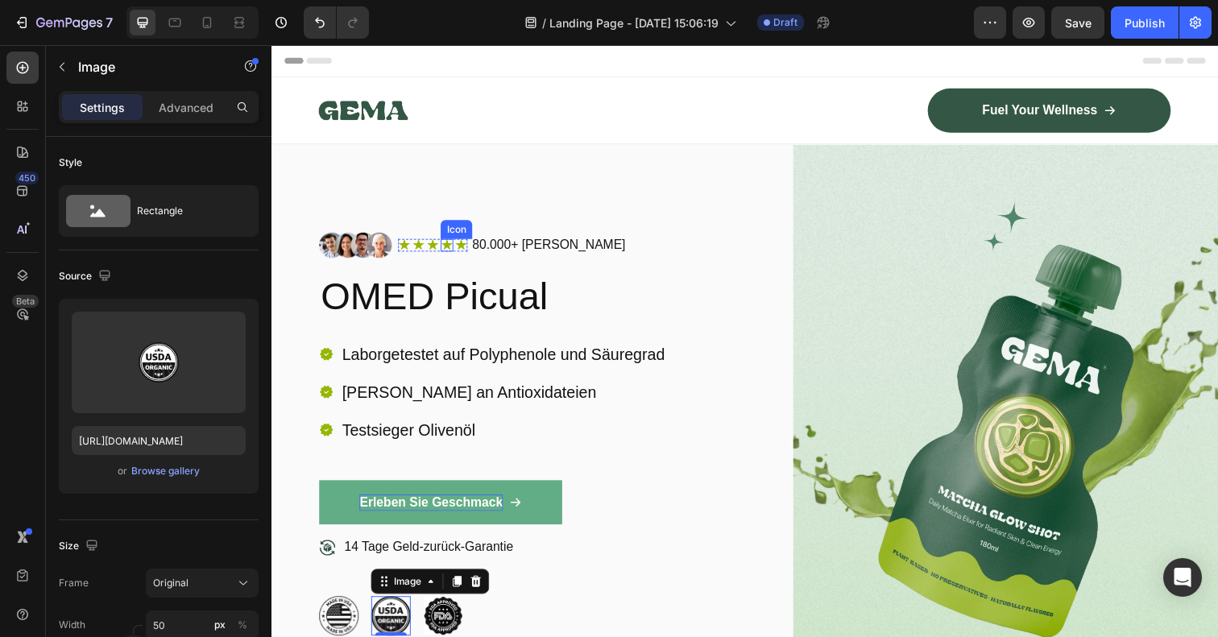
click at [448, 250] on div "Icon" at bounding box center [450, 249] width 13 height 13
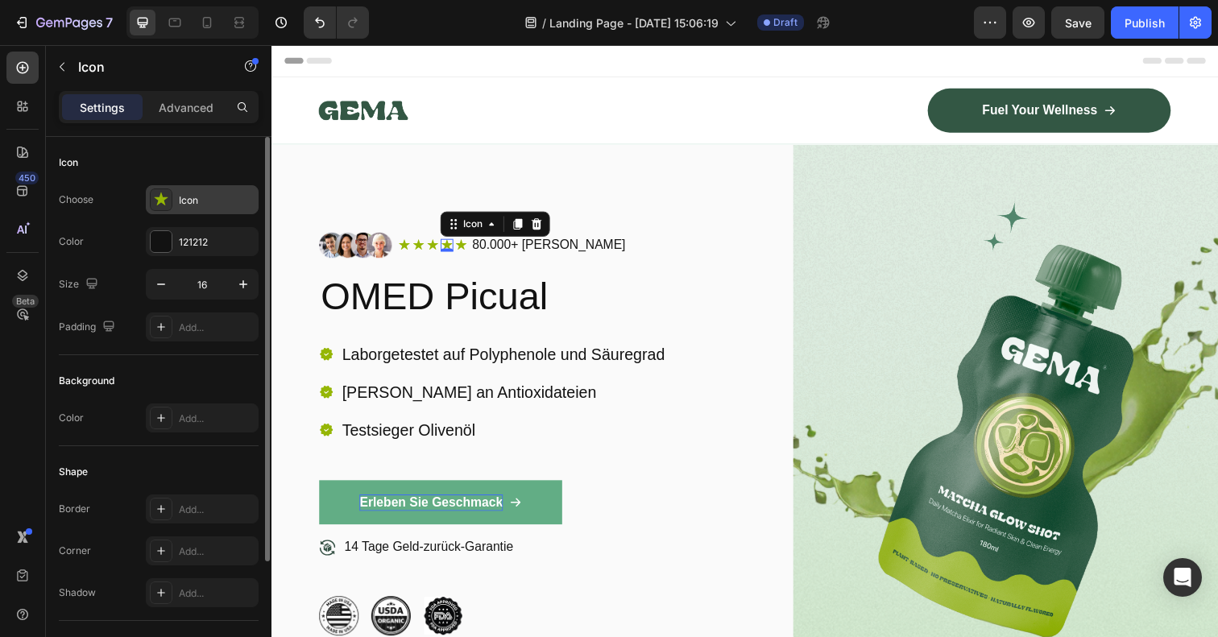
click at [158, 198] on icon at bounding box center [161, 198] width 14 height 13
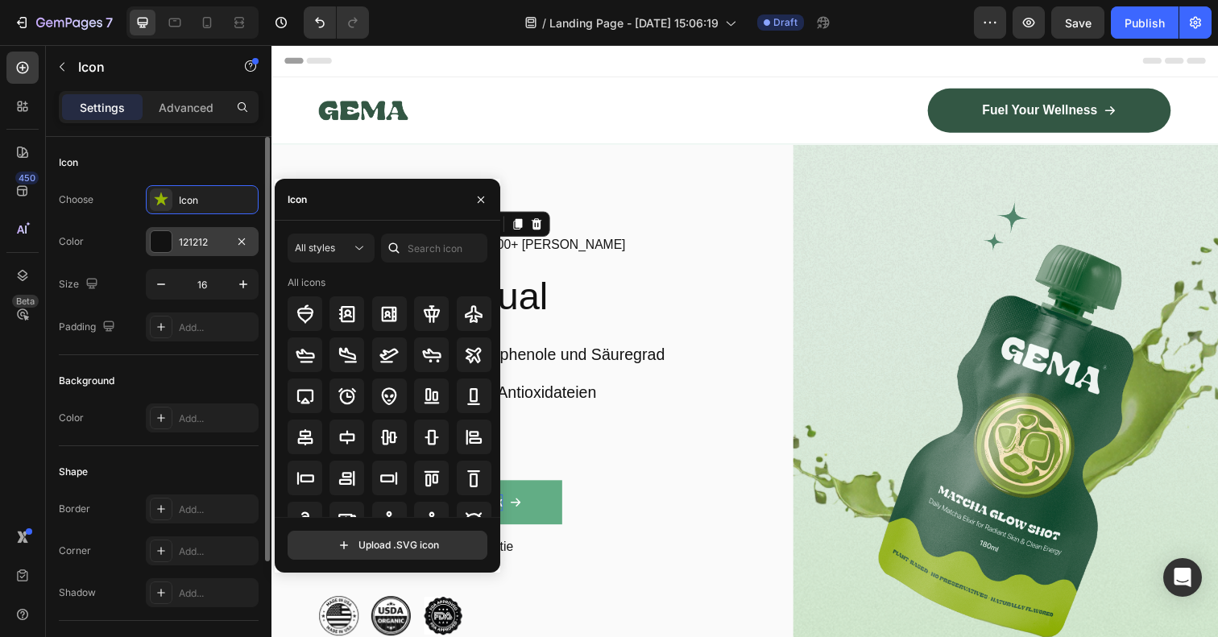
click at [166, 240] on div at bounding box center [161, 241] width 21 height 21
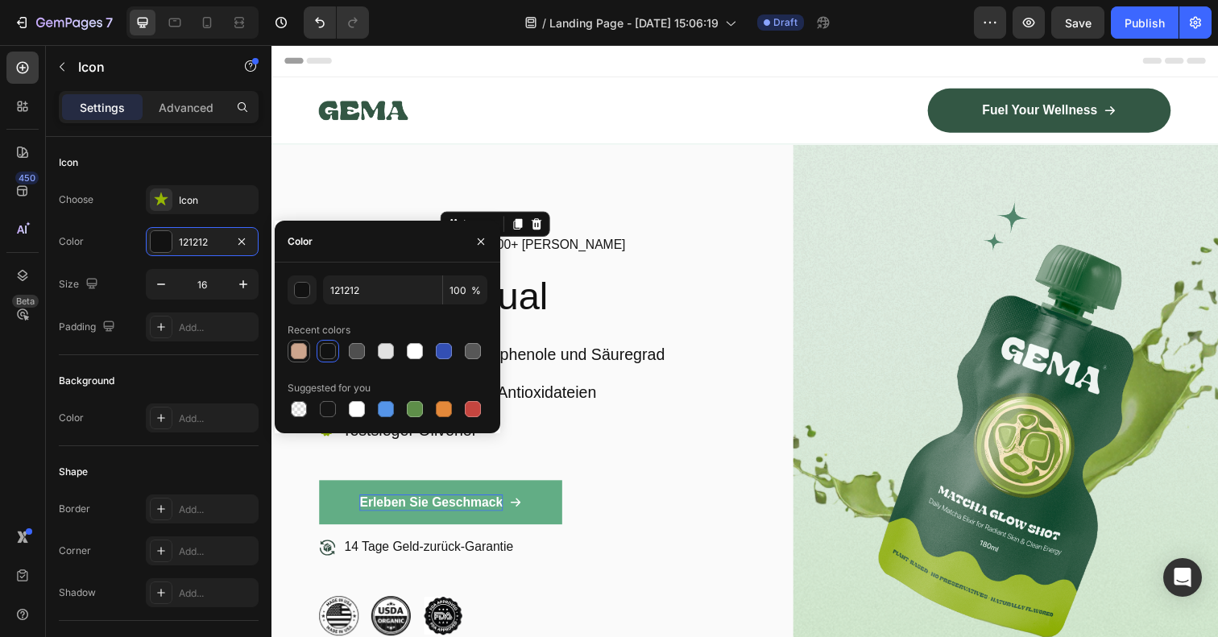
click at [301, 352] on div at bounding box center [299, 351] width 16 height 16
type input "CDA58D"
click at [656, 413] on div "Laborgetestet auf Polyphenole und Säuregrad [PERSON_NAME] an Antioxidateien Tes…" at bounding box center [497, 399] width 355 height 103
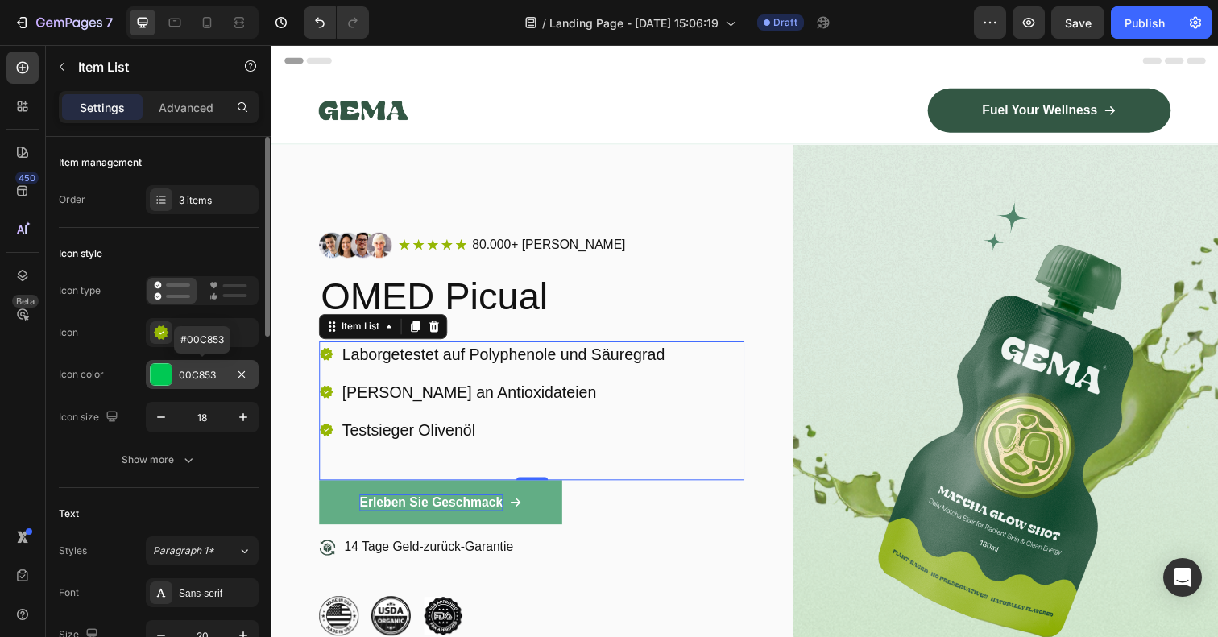
click at [200, 377] on div "00C853" at bounding box center [202, 375] width 47 height 14
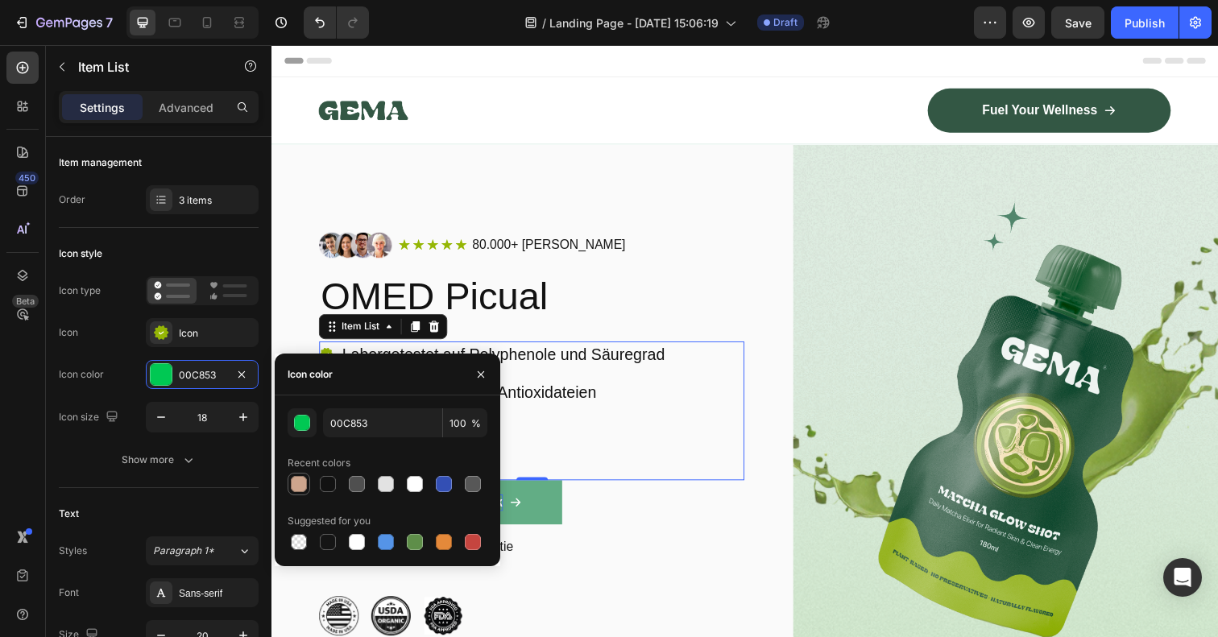
click at [295, 482] on div at bounding box center [299, 484] width 16 height 16
type input "CDA58D"
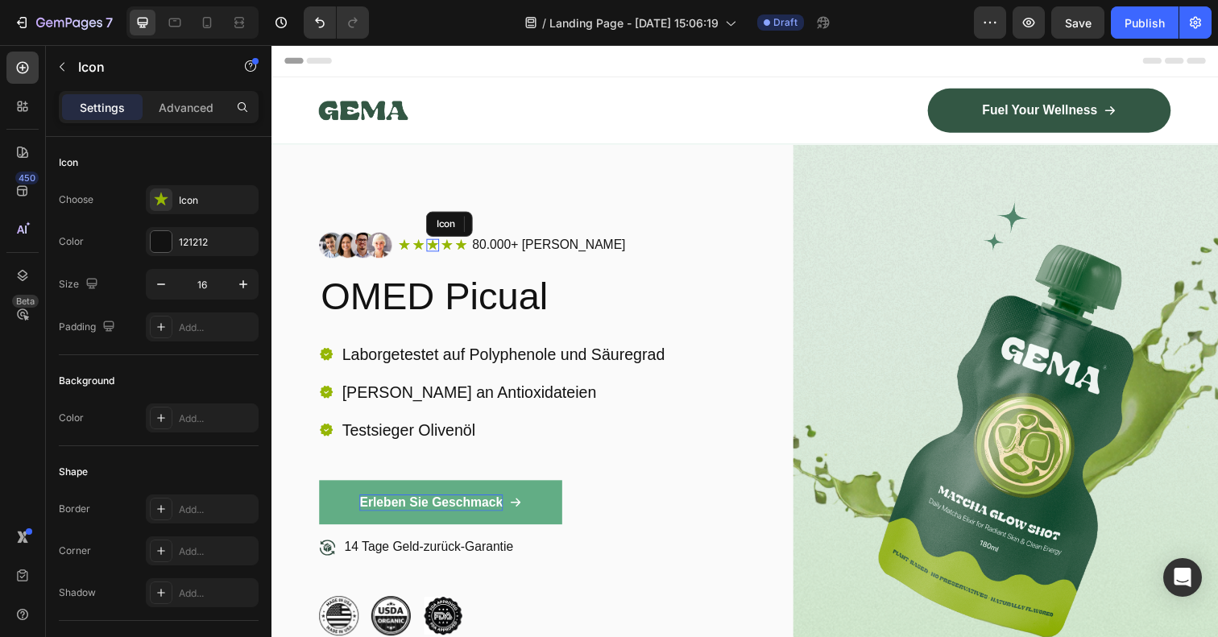
click at [432, 252] on div "Icon" at bounding box center [435, 249] width 13 height 13
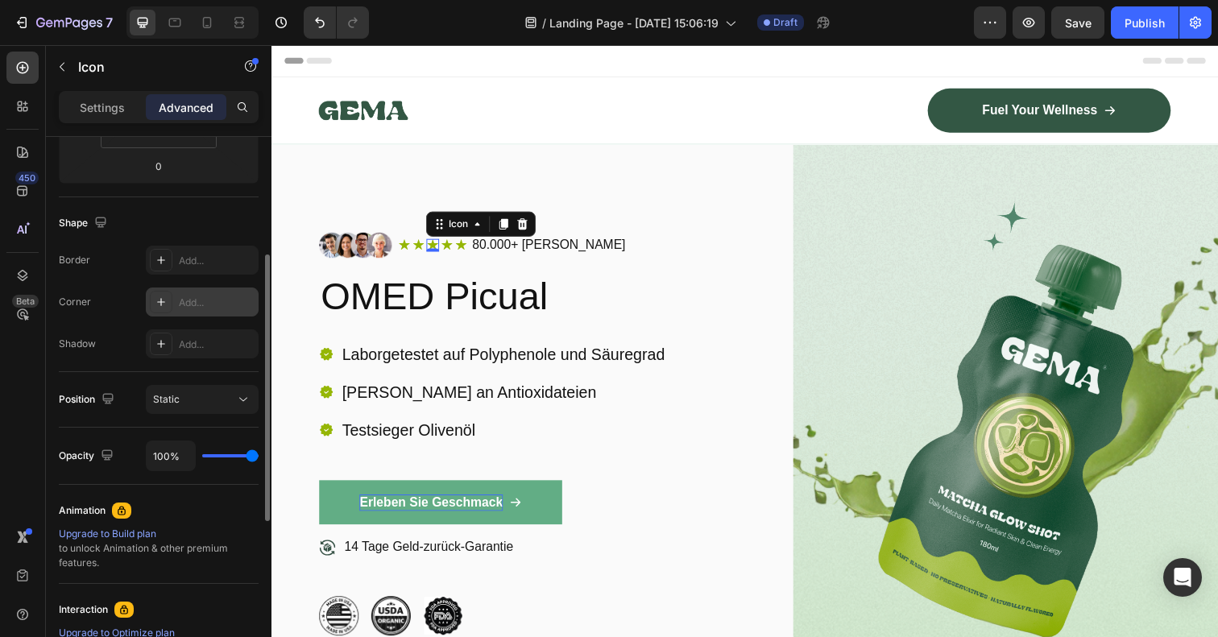
scroll to position [366, 0]
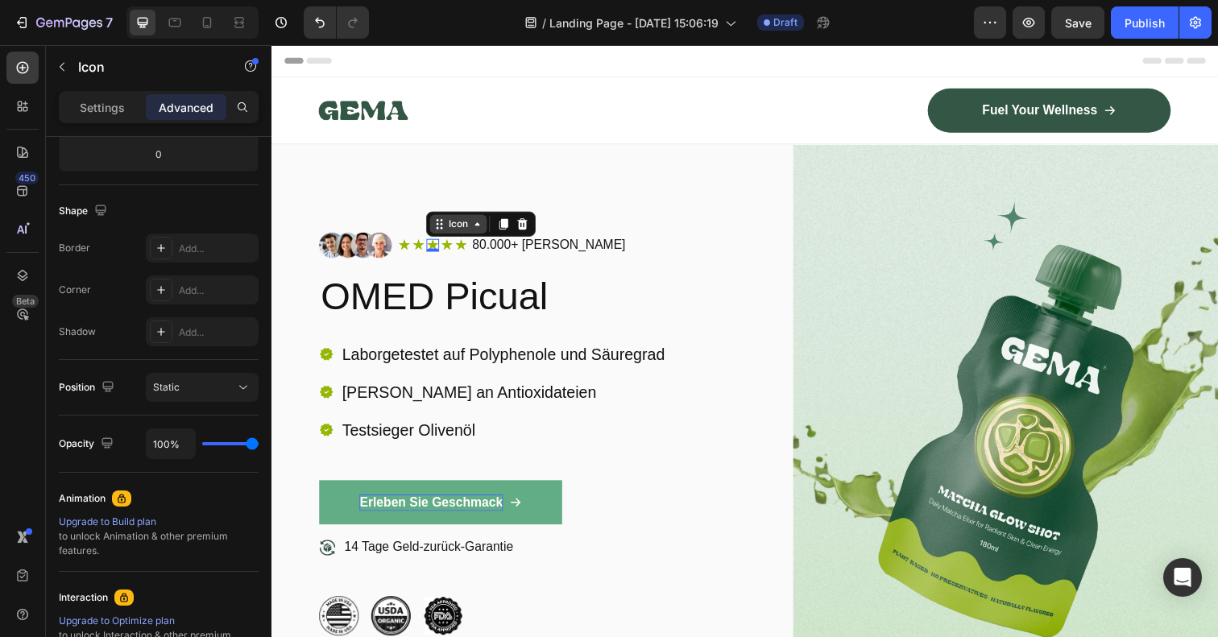
click at [466, 228] on div "Icon" at bounding box center [462, 228] width 26 height 0
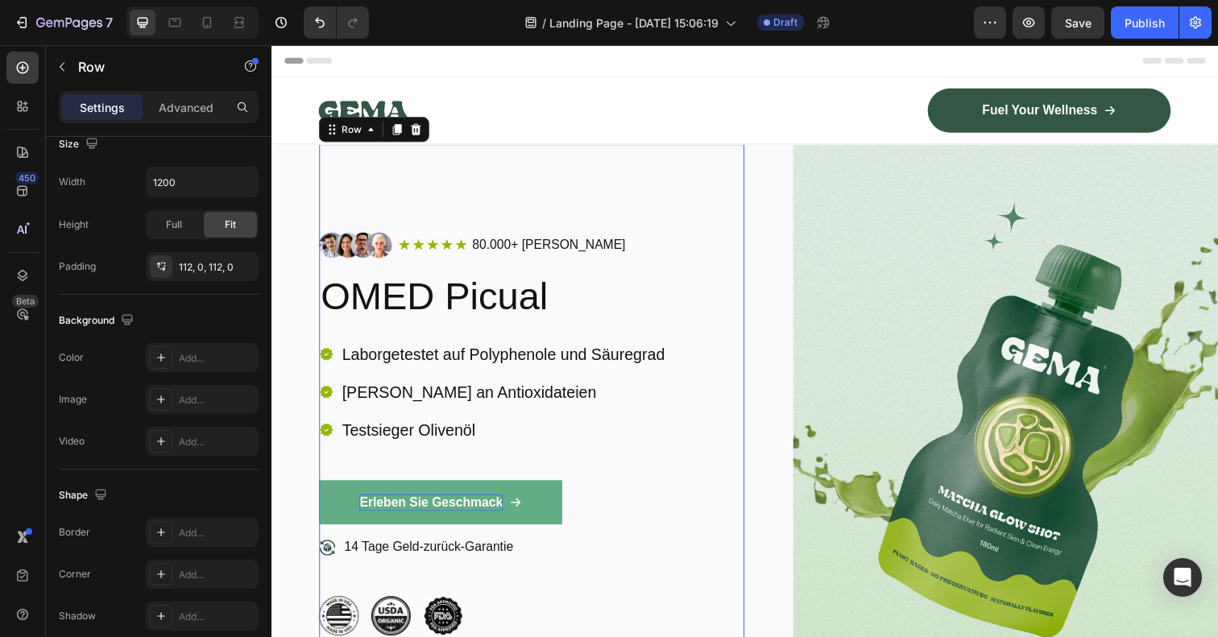
click at [657, 212] on div "Image Icon Icon Icon Icon Icon Icon List 80.000+ zufriedene Kunden Text Block R…" at bounding box center [537, 443] width 434 height 592
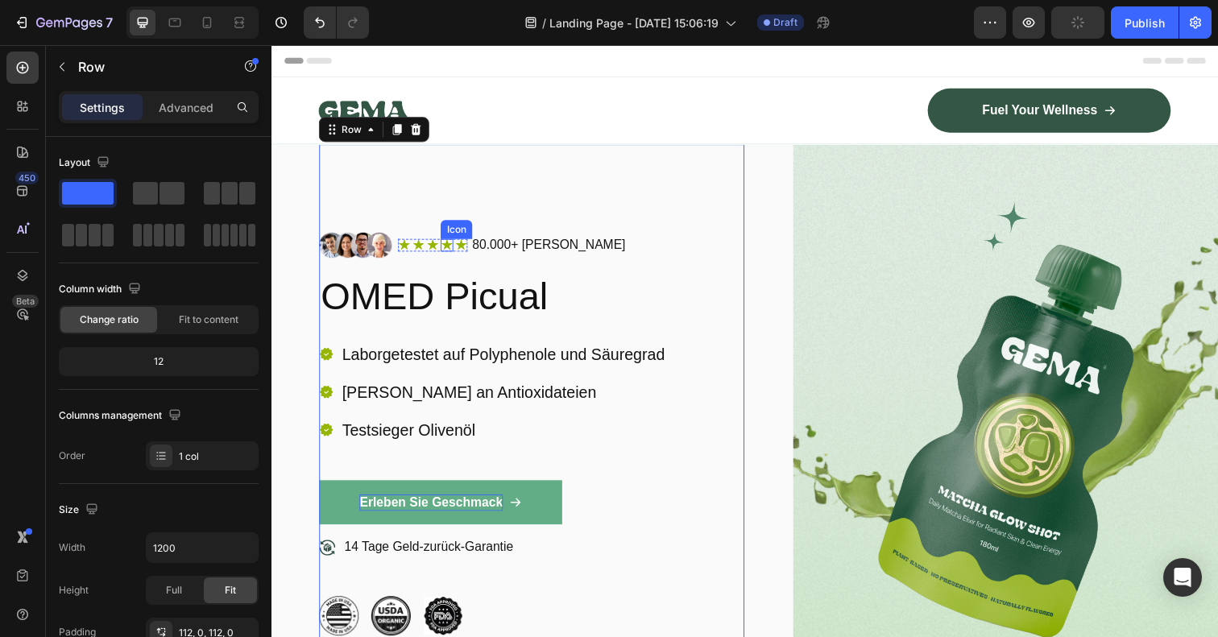
click at [447, 250] on div "Icon" at bounding box center [450, 249] width 13 height 13
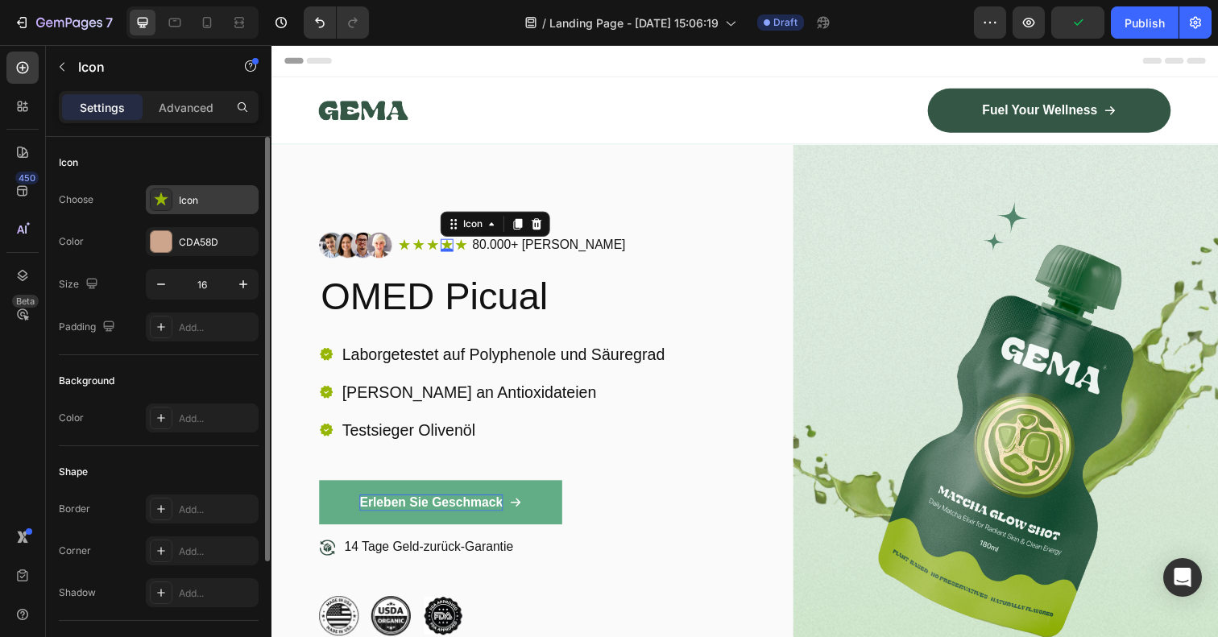
click at [165, 197] on icon at bounding box center [161, 200] width 16 height 16
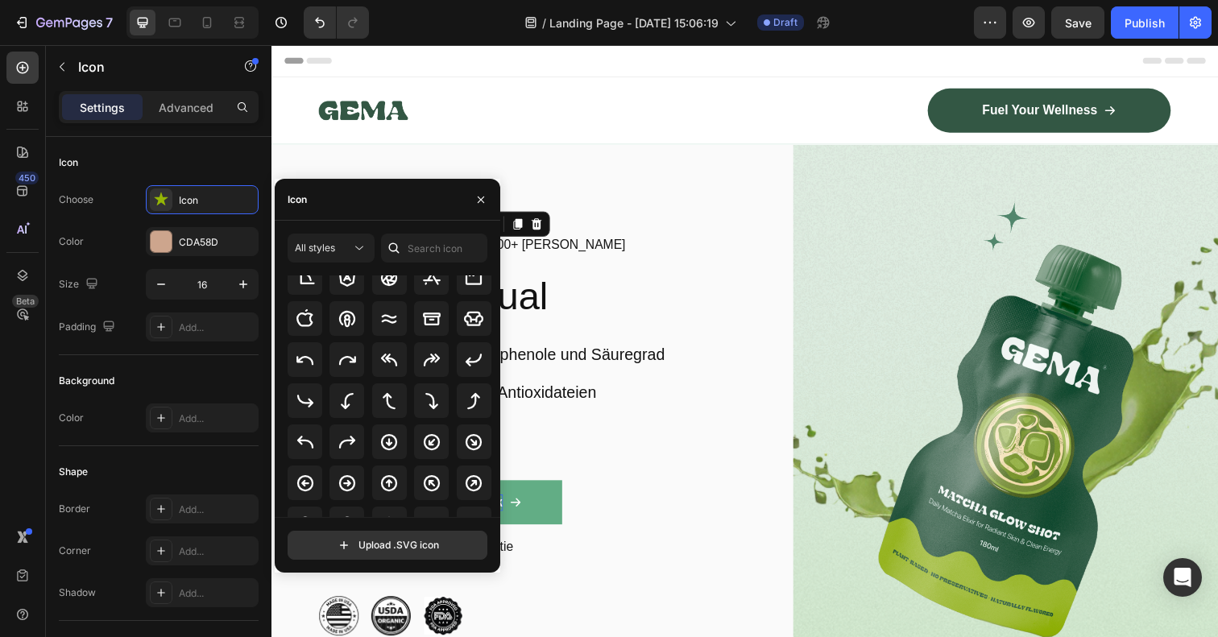
scroll to position [300, 0]
click at [333, 197] on div "Icon" at bounding box center [388, 200] width 226 height 42
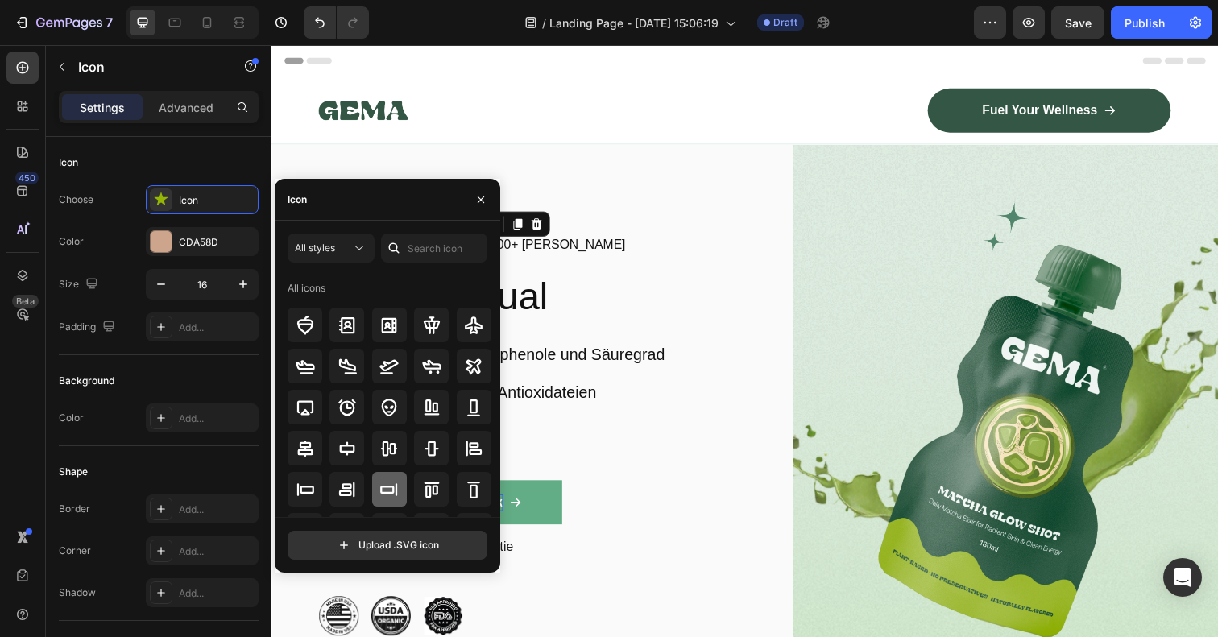
scroll to position [0, 0]
click at [434, 246] on input "text" at bounding box center [434, 248] width 106 height 29
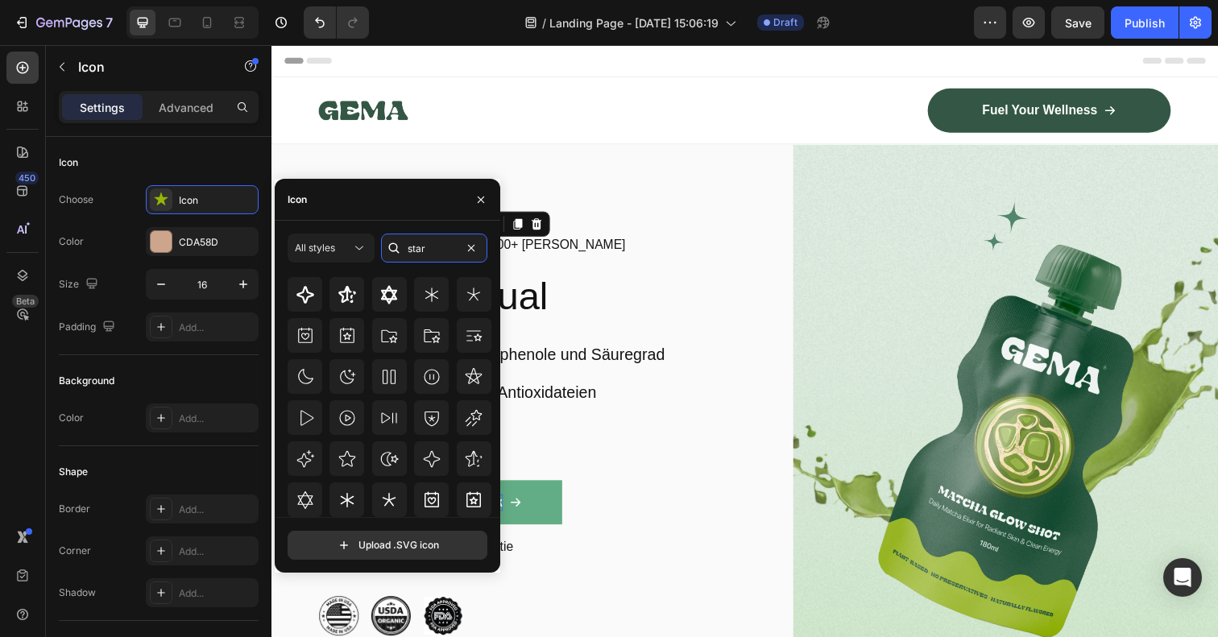
scroll to position [177, 0]
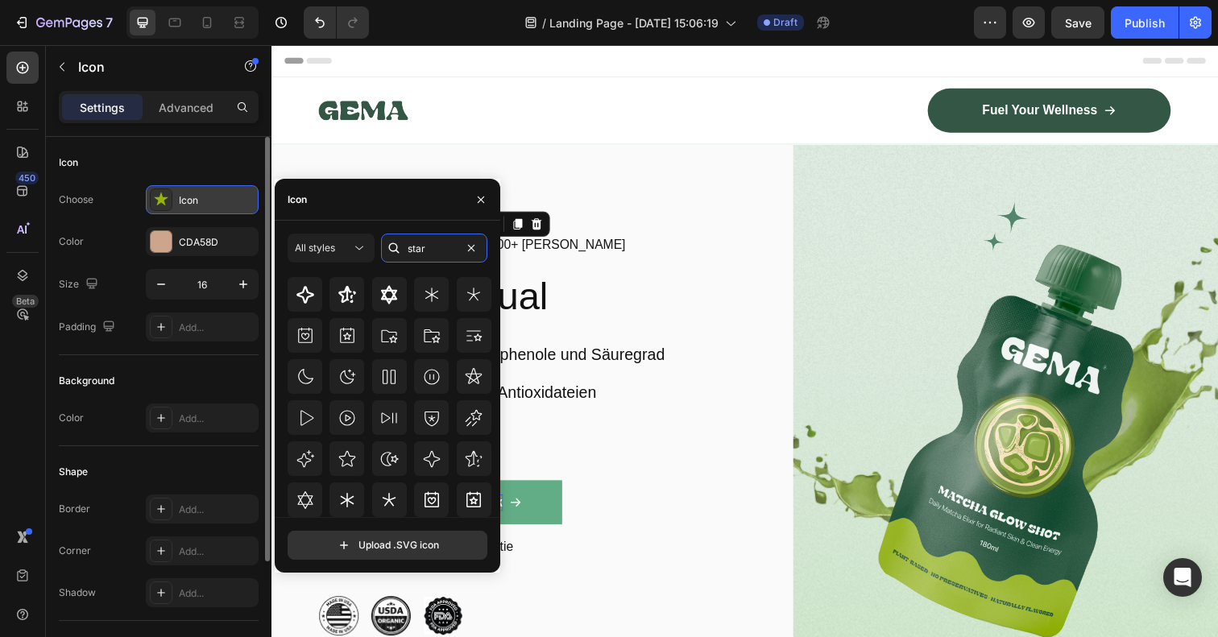
type input "star"
click at [184, 199] on div "Icon" at bounding box center [217, 200] width 76 height 14
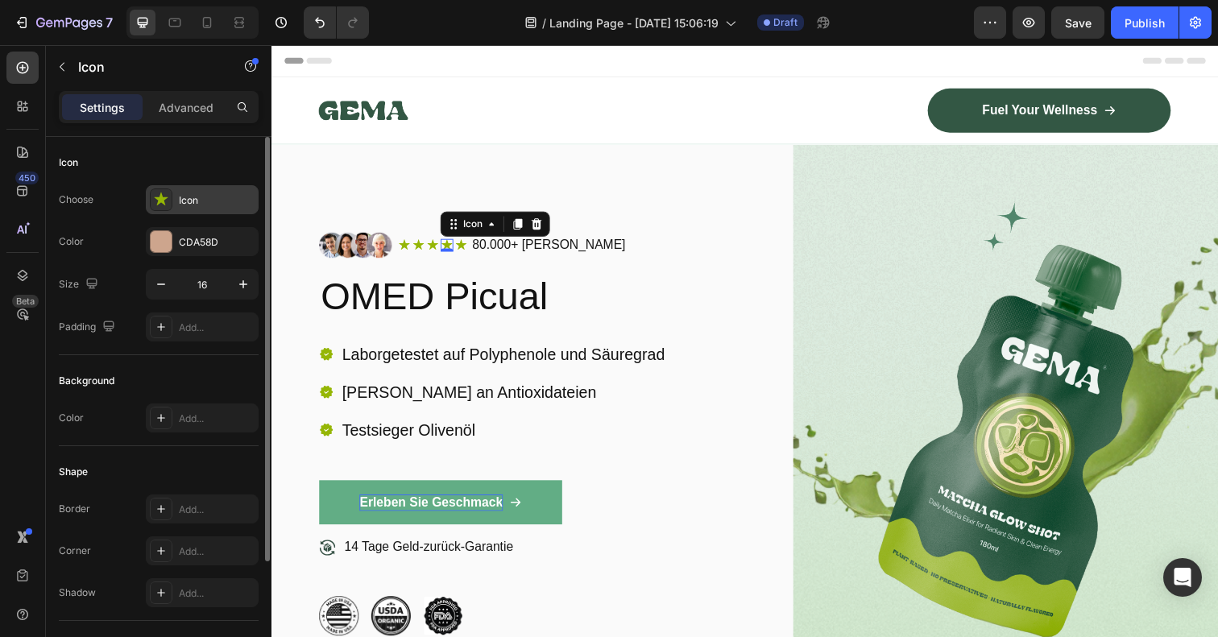
click at [159, 197] on icon at bounding box center [161, 200] width 16 height 16
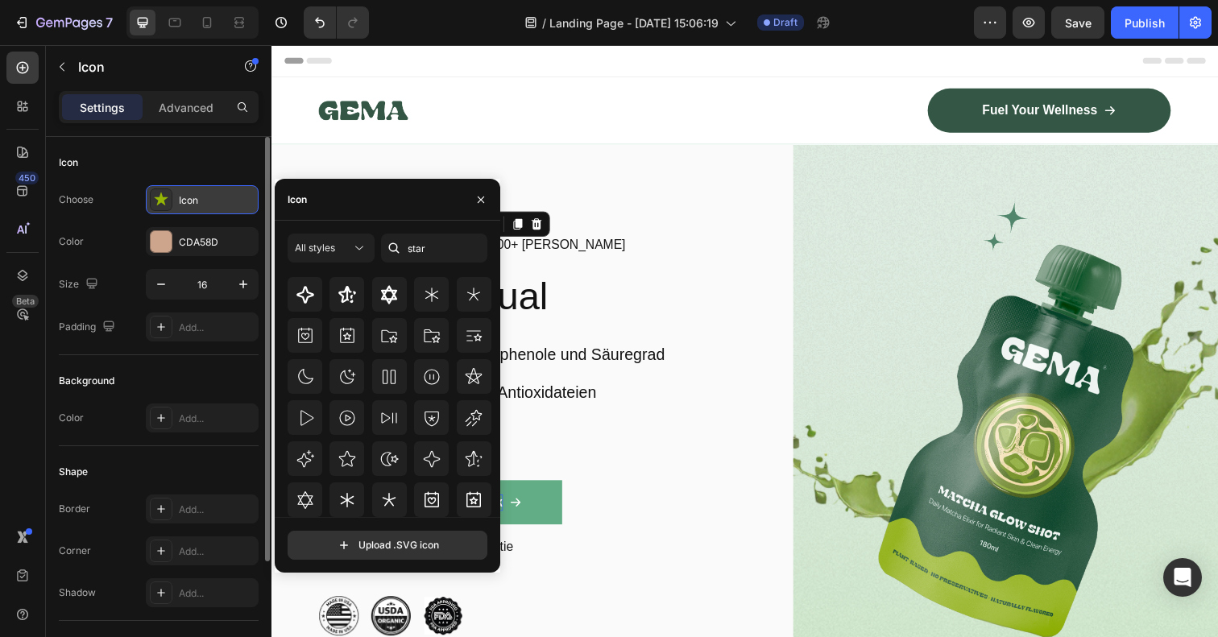
click at [159, 197] on icon at bounding box center [161, 200] width 16 height 16
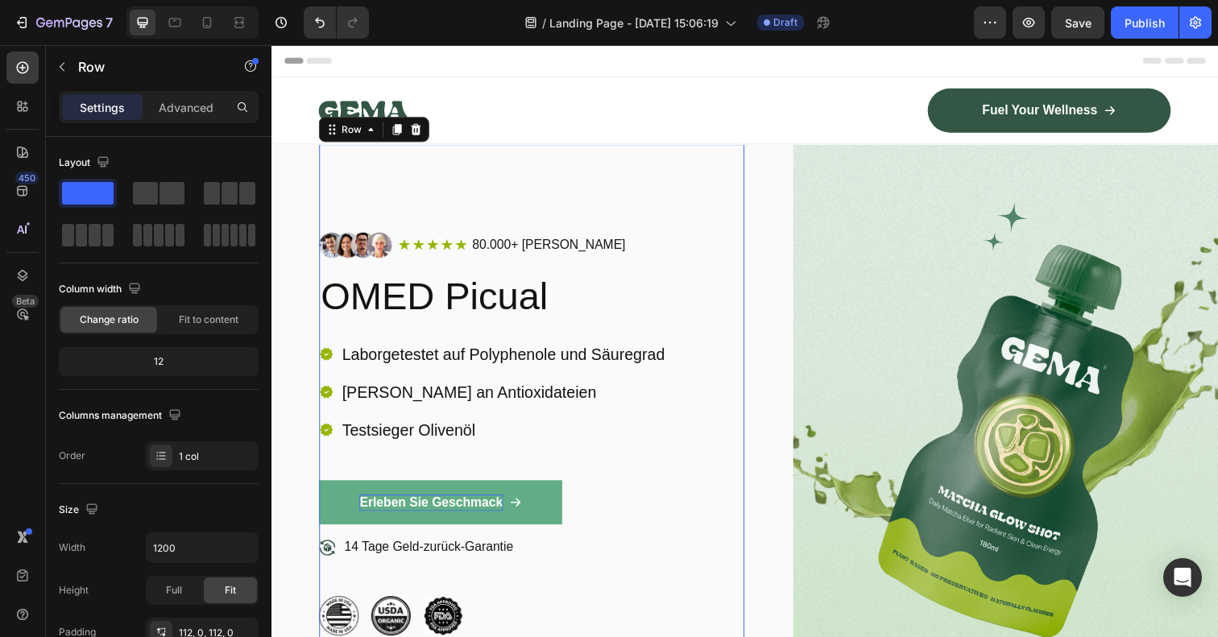
click at [687, 340] on div "Image Icon Icon Icon Icon Icon Icon List 80.000+ zufriedene Kunden Text Block R…" at bounding box center [537, 443] width 434 height 412
click at [433, 249] on icon at bounding box center [435, 249] width 11 height 10
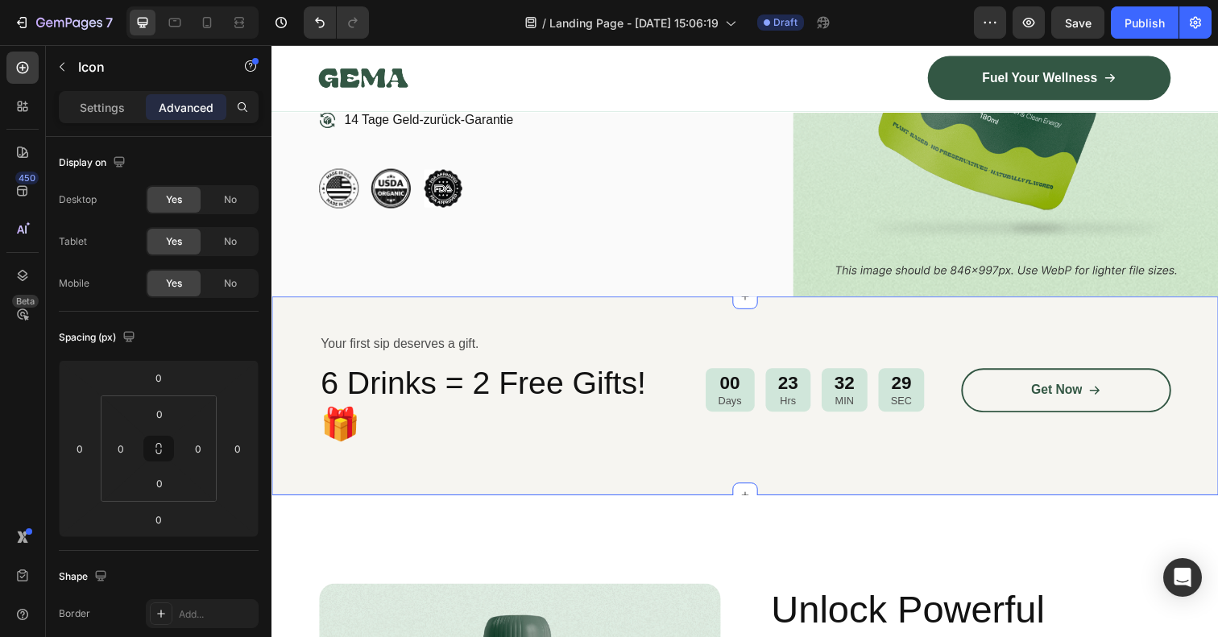
scroll to position [448, 0]
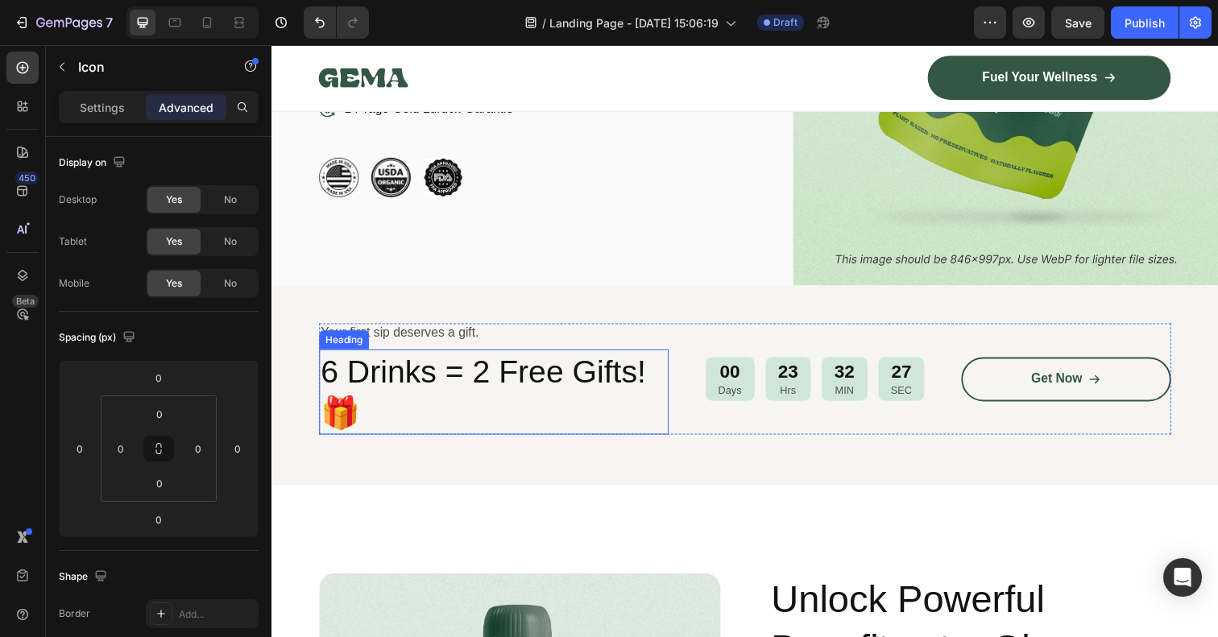
click at [410, 381] on h2 "6 Drinks = 2 Free Gifts!🎁" at bounding box center [498, 399] width 357 height 87
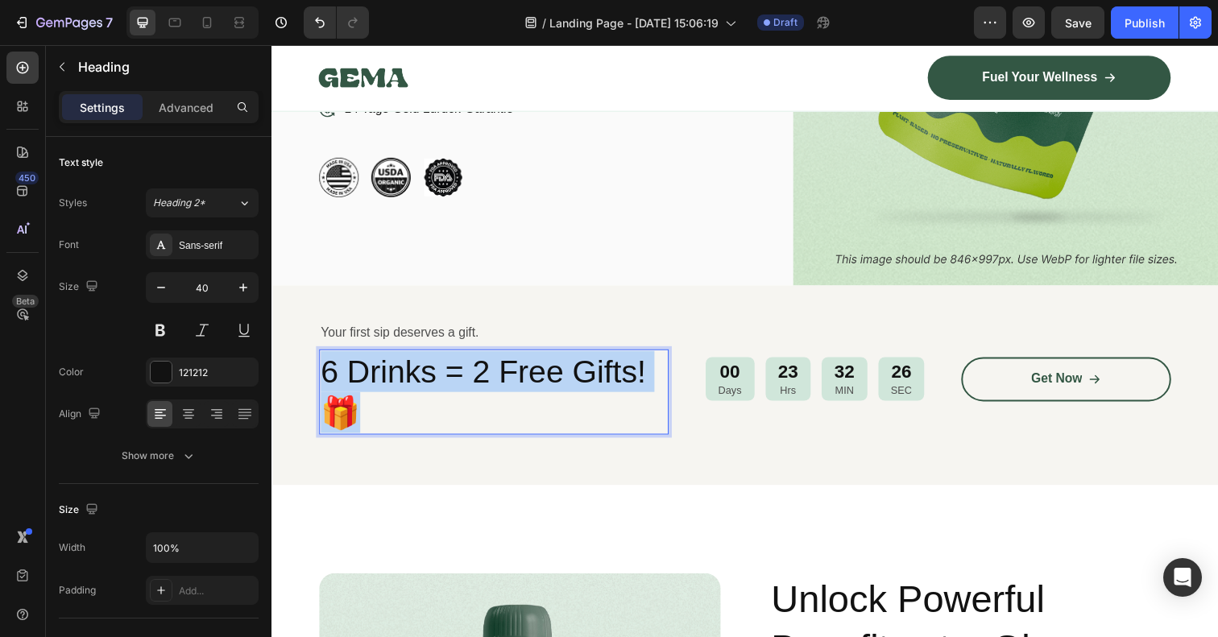
click at [410, 381] on p "6 Drinks = 2 Free Gifts!🎁" at bounding box center [498, 400] width 354 height 84
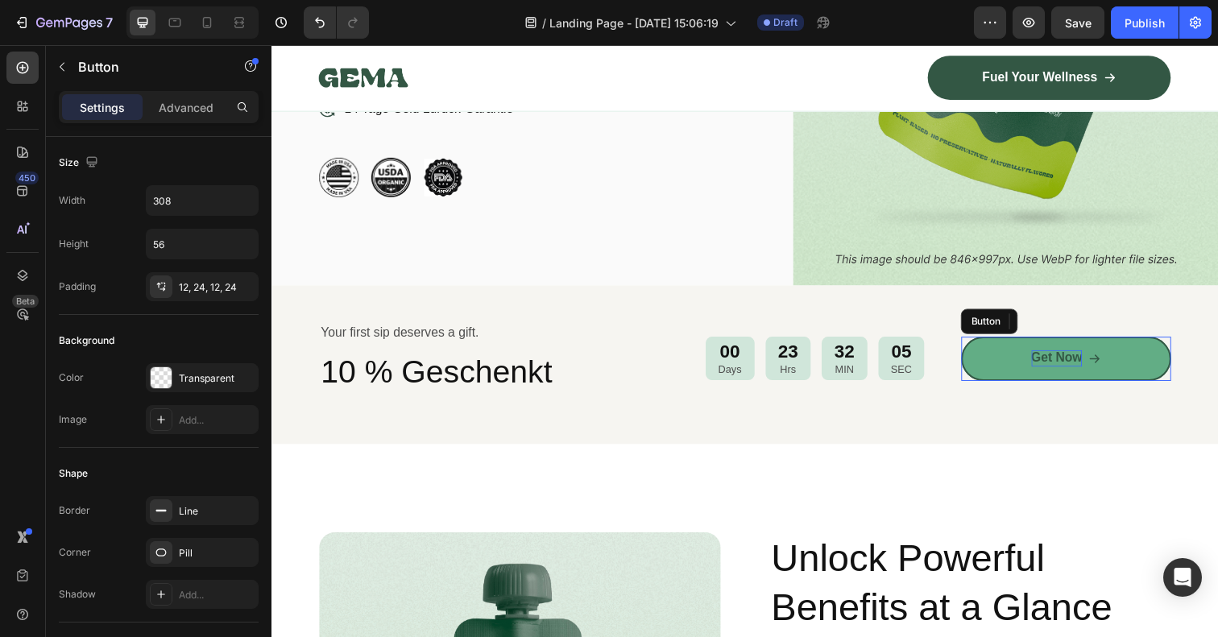
click at [1074, 370] on p "Get Now" at bounding box center [1073, 365] width 52 height 17
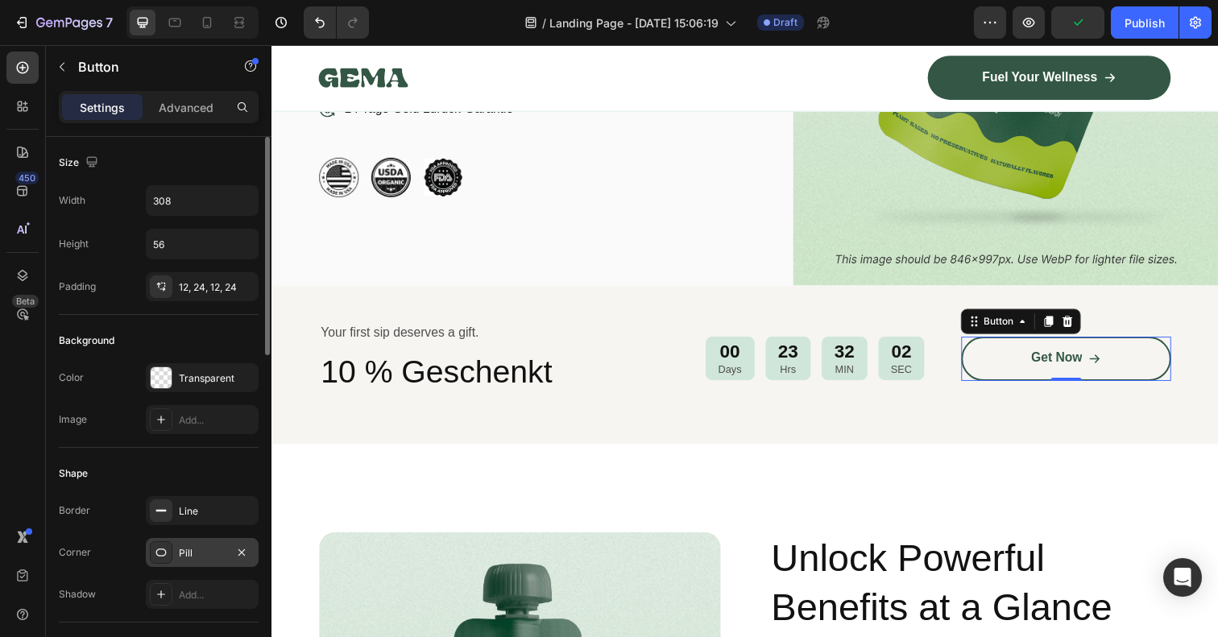
click at [178, 559] on div "Pill" at bounding box center [202, 552] width 113 height 29
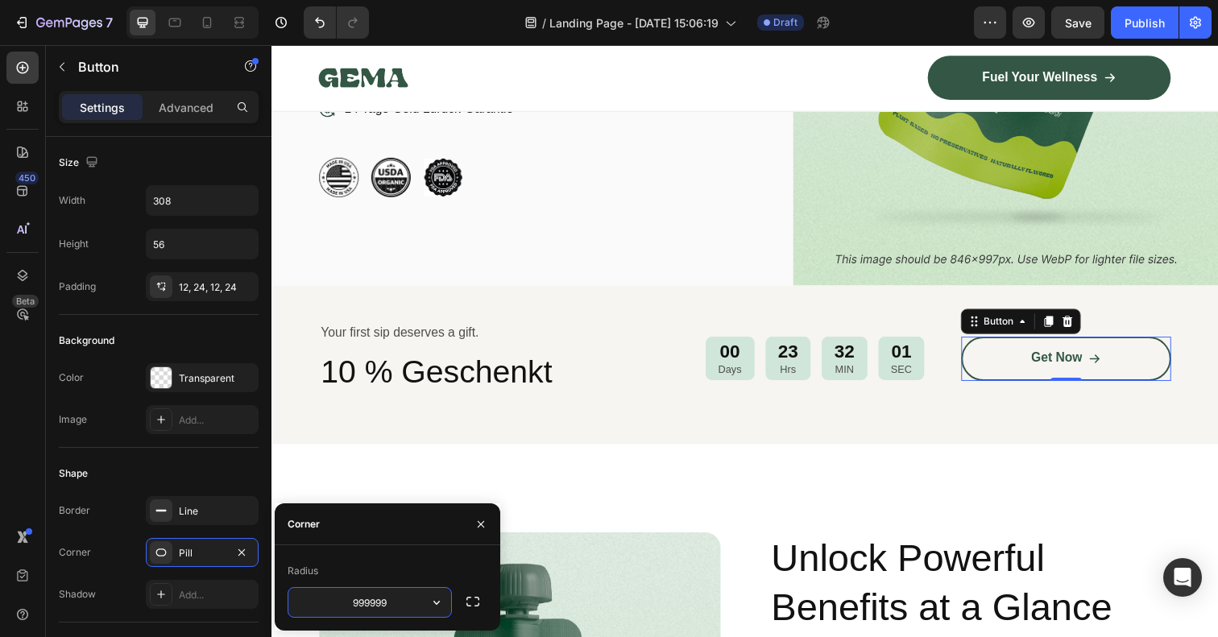
drag, startPoint x: 400, startPoint y: 606, endPoint x: 304, endPoint y: 605, distance: 96.7
click at [305, 606] on input "999999" at bounding box center [369, 602] width 163 height 29
type input "0"
click at [201, 468] on div "Shape" at bounding box center [159, 474] width 200 height 26
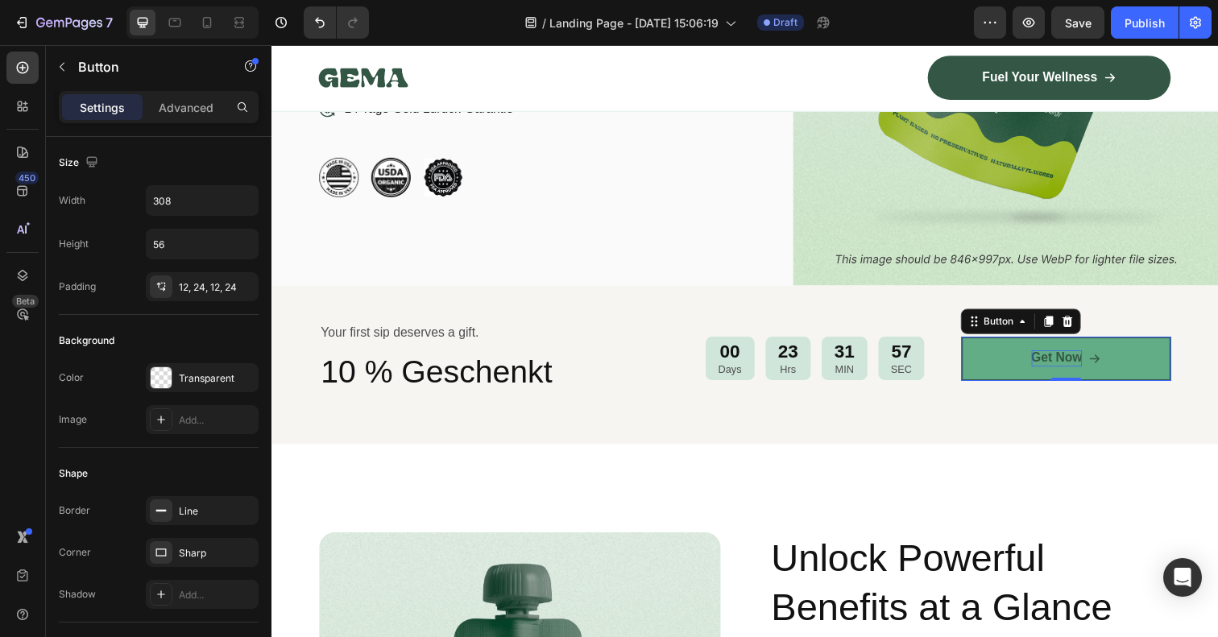
click at [1079, 358] on p "Get Now" at bounding box center [1073, 365] width 52 height 17
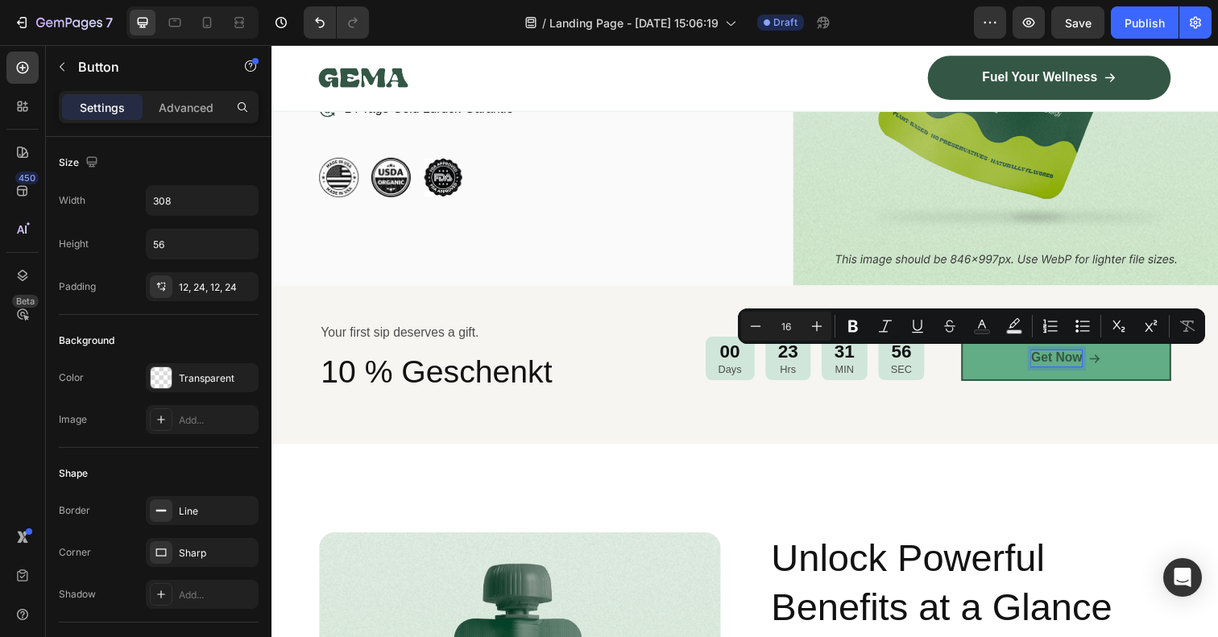
click at [1078, 361] on p "Get Now" at bounding box center [1073, 365] width 52 height 17
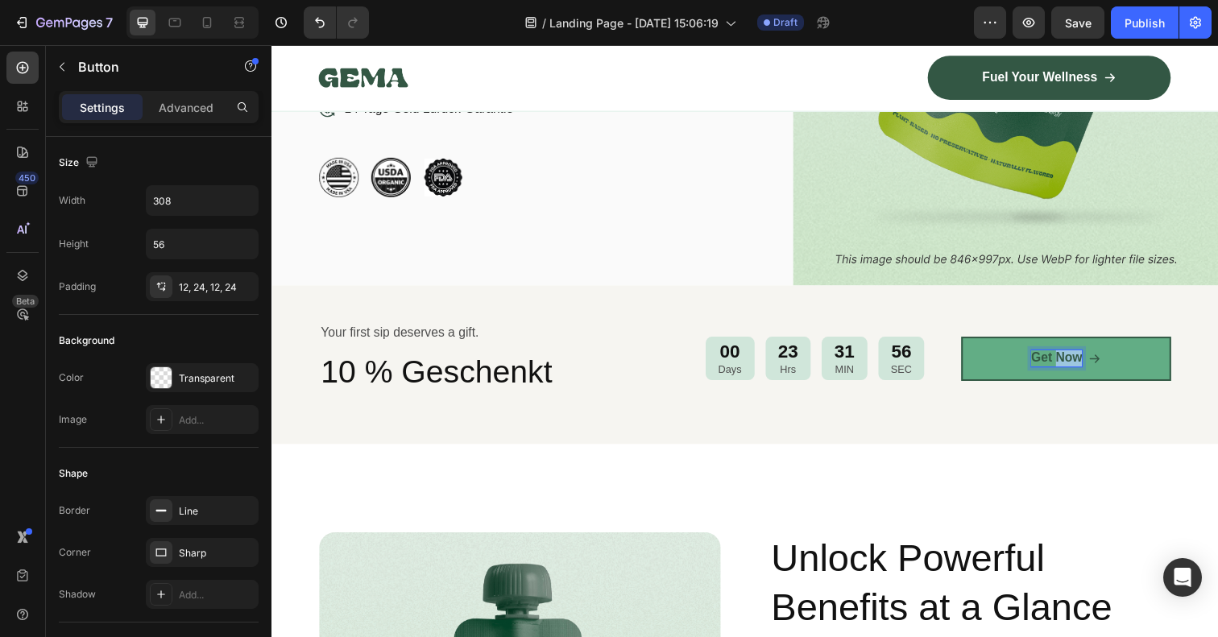
click at [1078, 361] on p "Get Now" at bounding box center [1073, 365] width 52 height 17
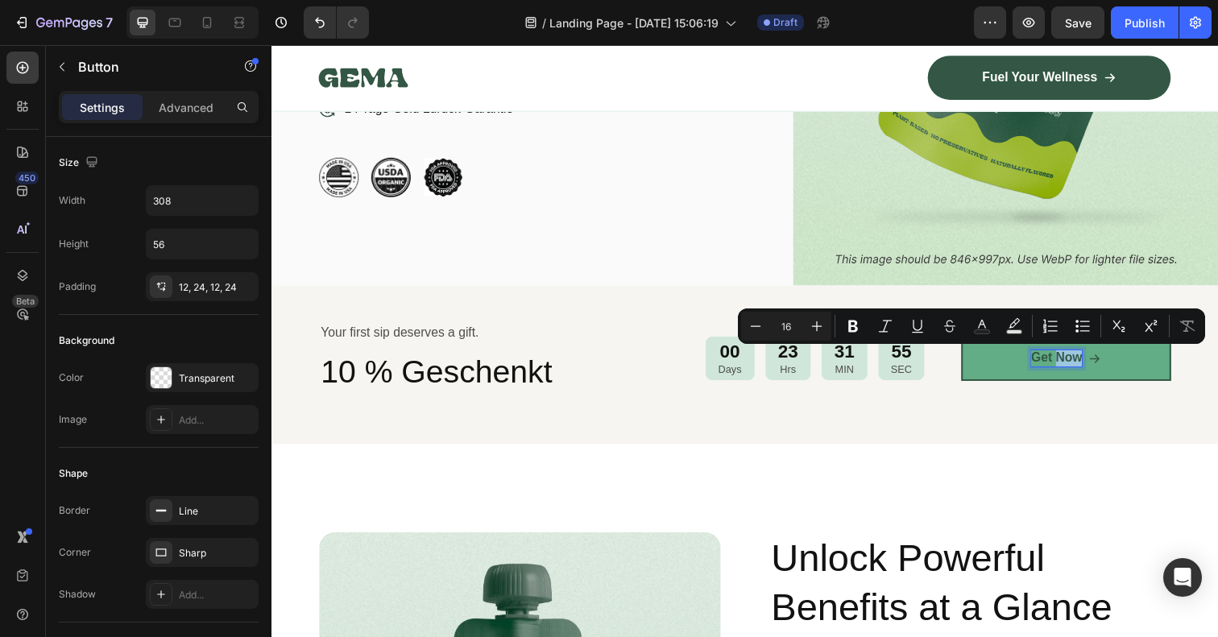
click at [1084, 363] on p "Get Now" at bounding box center [1073, 365] width 52 height 17
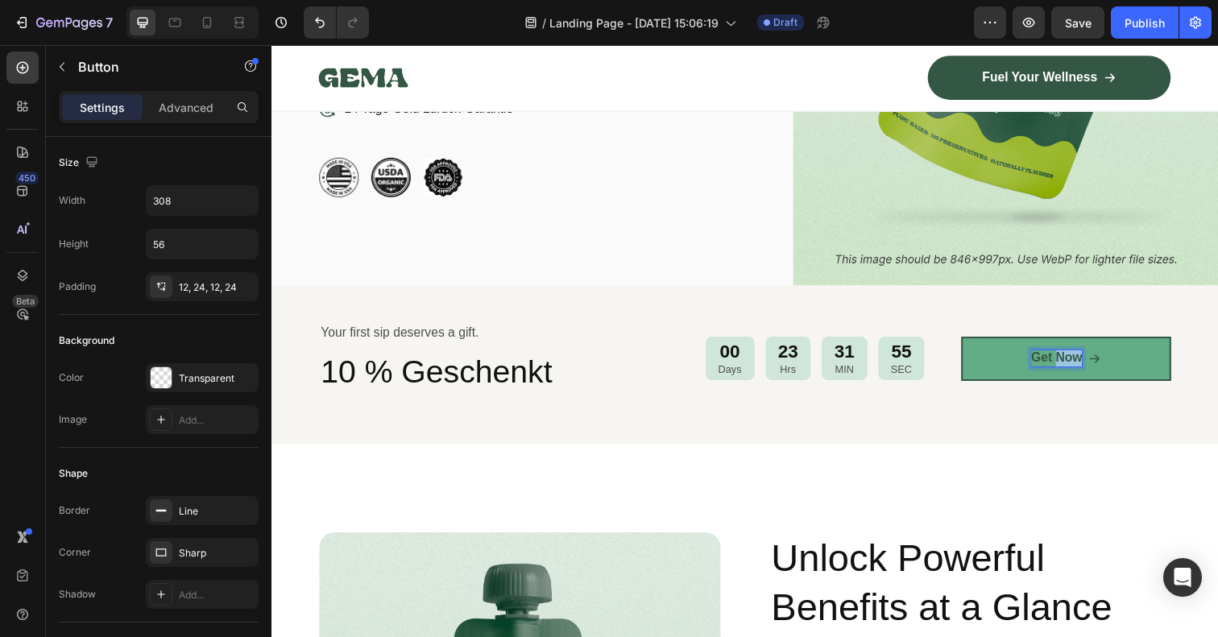
click at [1084, 363] on p "Get Now" at bounding box center [1073, 365] width 52 height 17
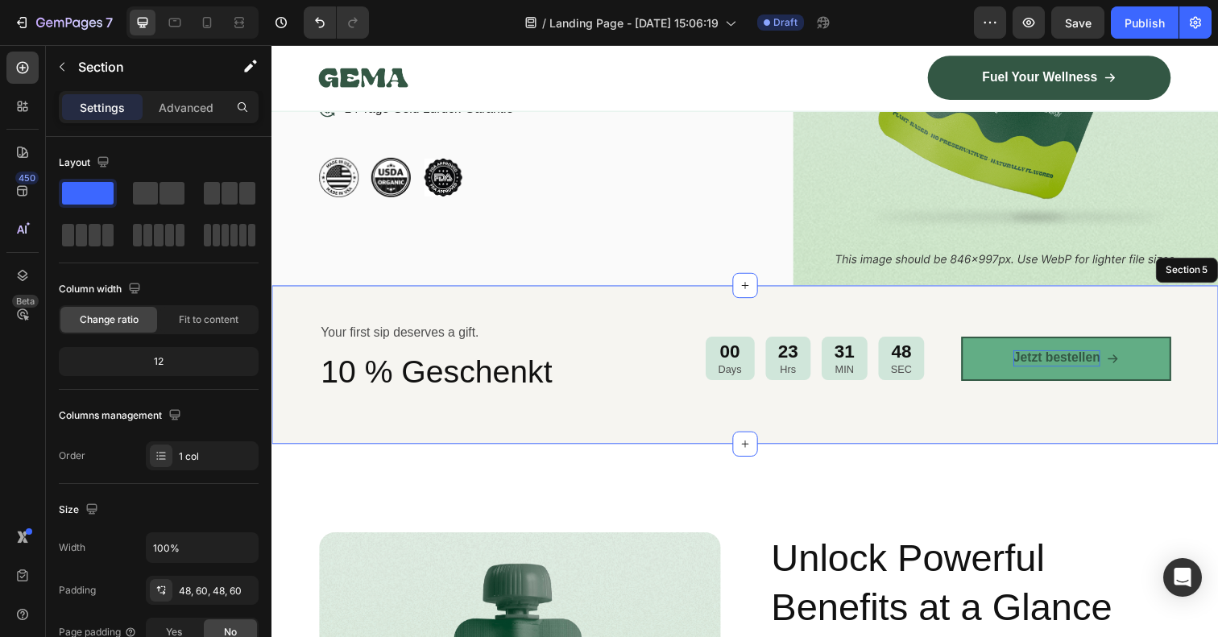
click at [987, 310] on div "Your first sip deserves a gift. Text Block 10 % Geschenkt Heading 00 Days 23 Hr…" at bounding box center [754, 372] width 967 height 162
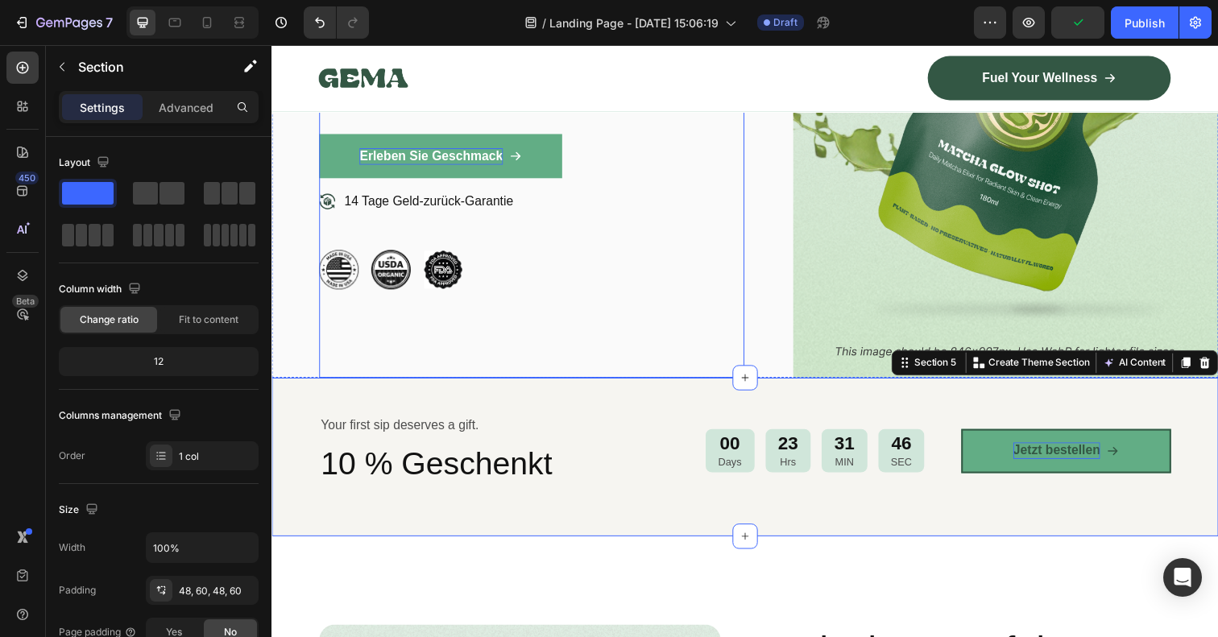
scroll to position [346, 0]
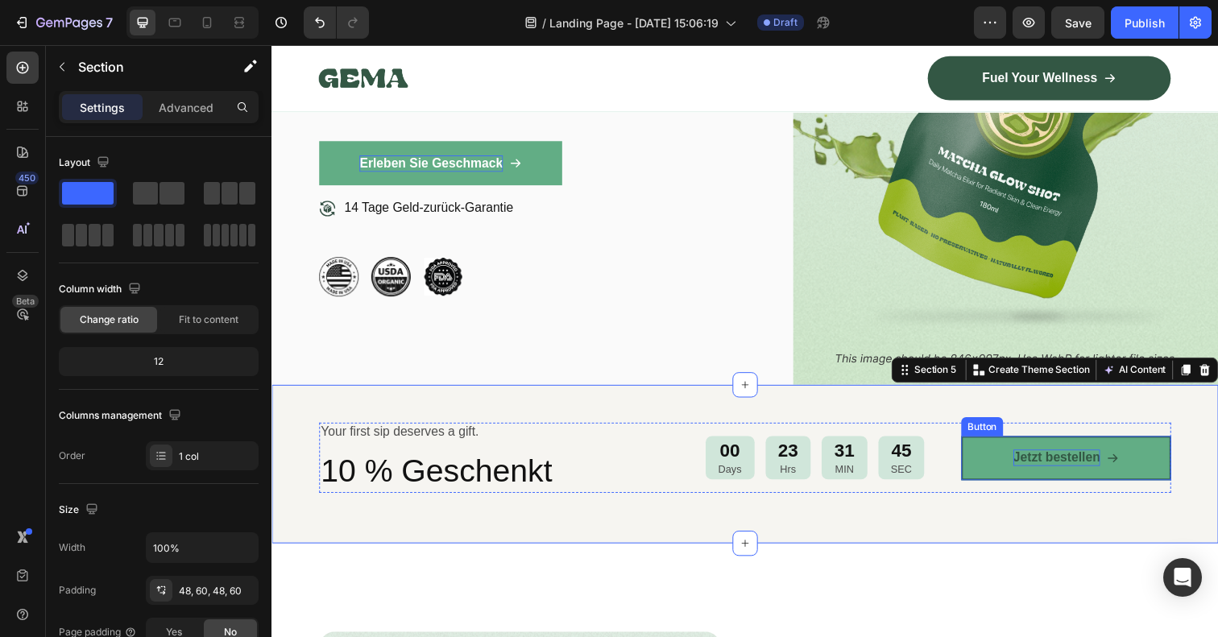
click at [1004, 478] on link "Jetzt bestellen" at bounding box center [1082, 467] width 214 height 45
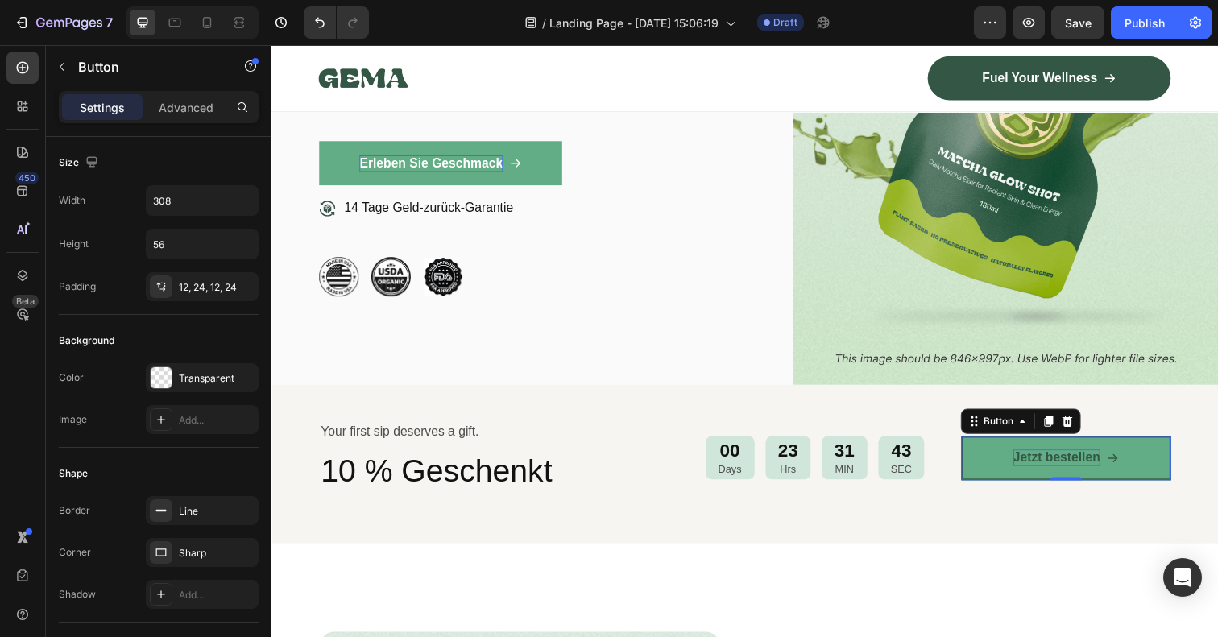
click at [995, 478] on link "Jetzt bestellen" at bounding box center [1082, 467] width 214 height 45
click at [995, 477] on link "Jetzt bestellen" at bounding box center [1082, 467] width 214 height 45
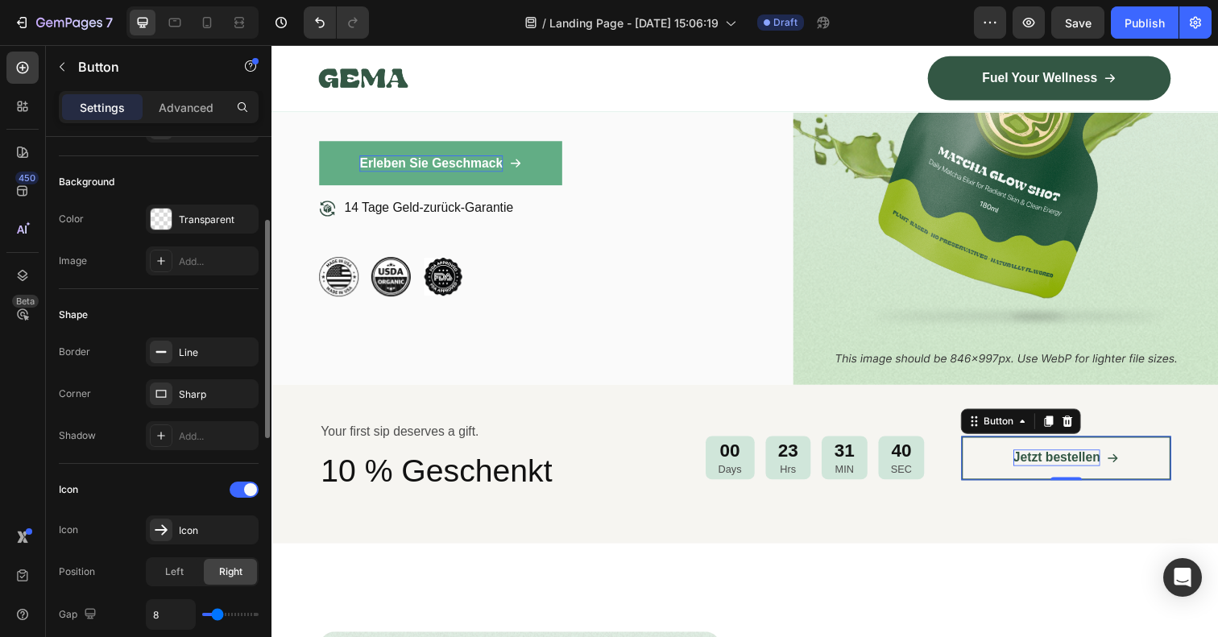
scroll to position [180, 0]
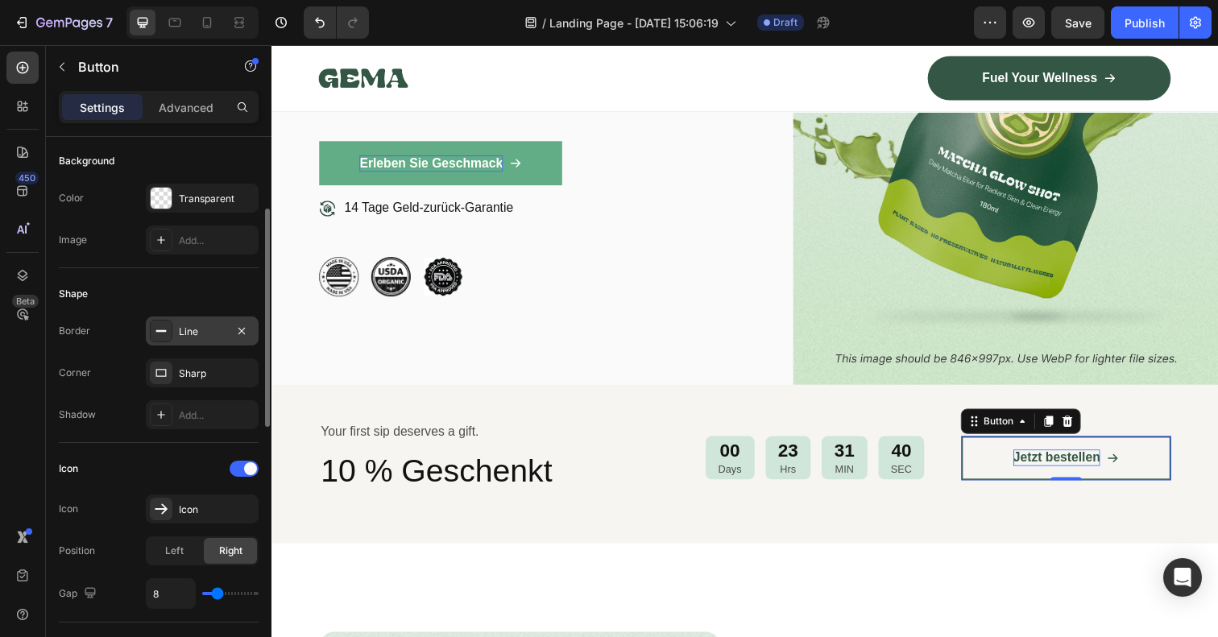
click at [213, 323] on div "Line" at bounding box center [202, 331] width 113 height 29
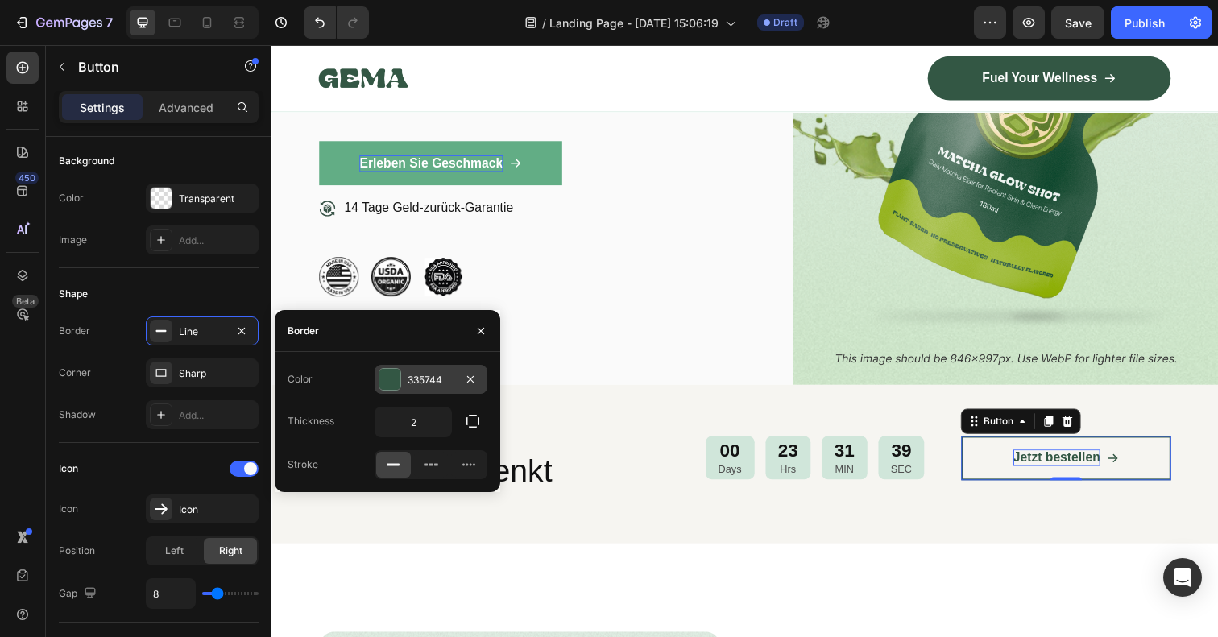
click at [437, 381] on div "335744" at bounding box center [431, 380] width 47 height 14
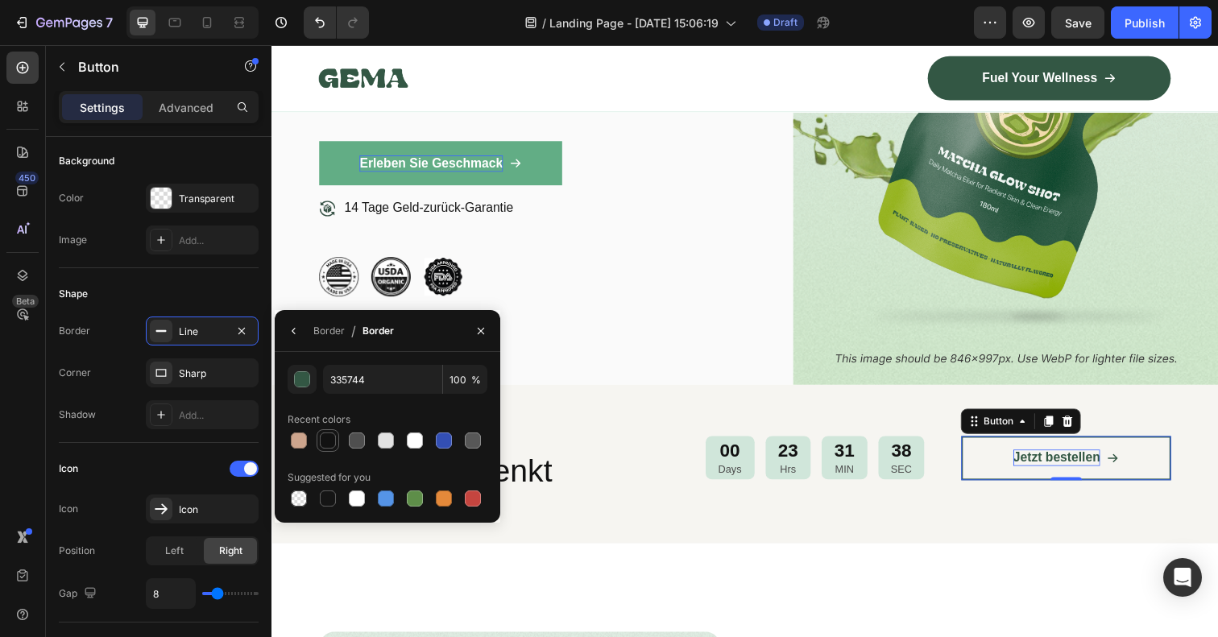
click at [329, 442] on div at bounding box center [328, 441] width 16 height 16
type input "121212"
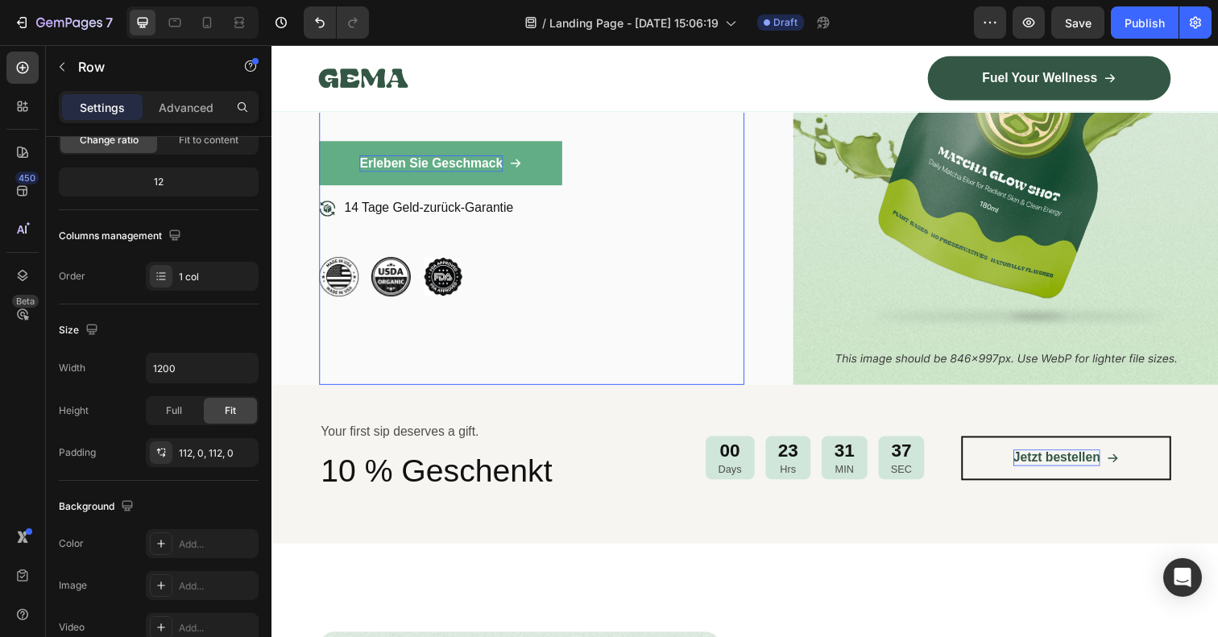
click at [597, 350] on div "Image Icon Icon Icon Icon Icon Icon List 80.000+ zufriedene Kunden Text Block R…" at bounding box center [537, 96] width 434 height 592
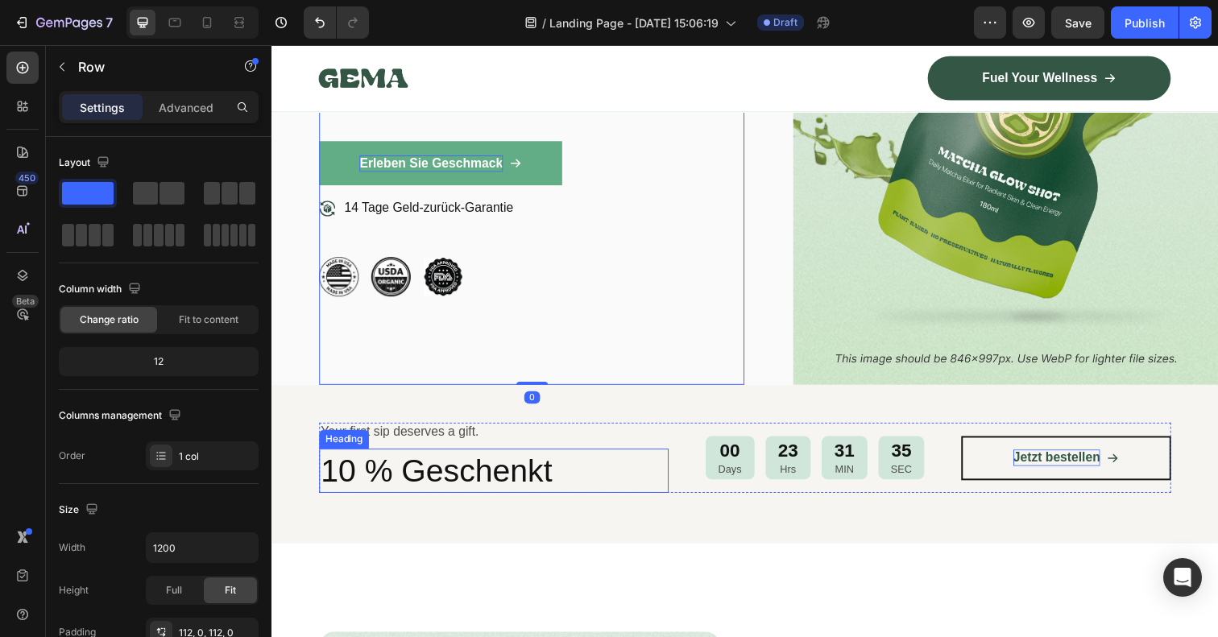
click at [622, 493] on p "10 % Geschenkt" at bounding box center [498, 480] width 354 height 42
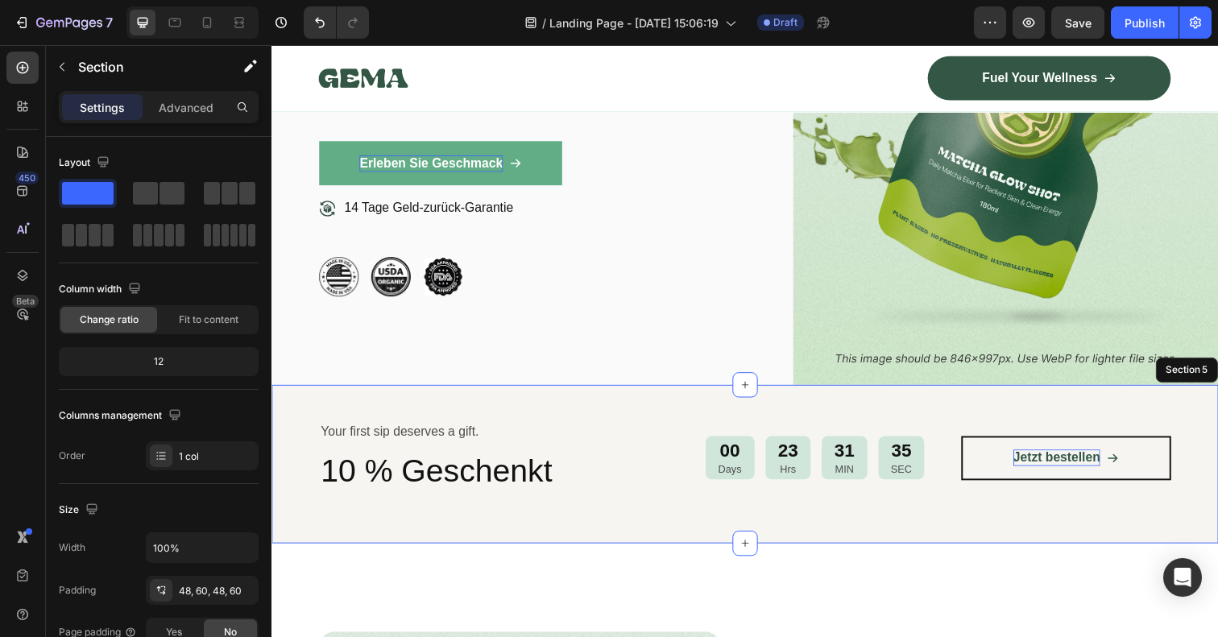
click at [635, 522] on div "Your first sip deserves a gift. Text Block 10 % Geschenkt Heading 0 00 Days 23 …" at bounding box center [754, 473] width 967 height 162
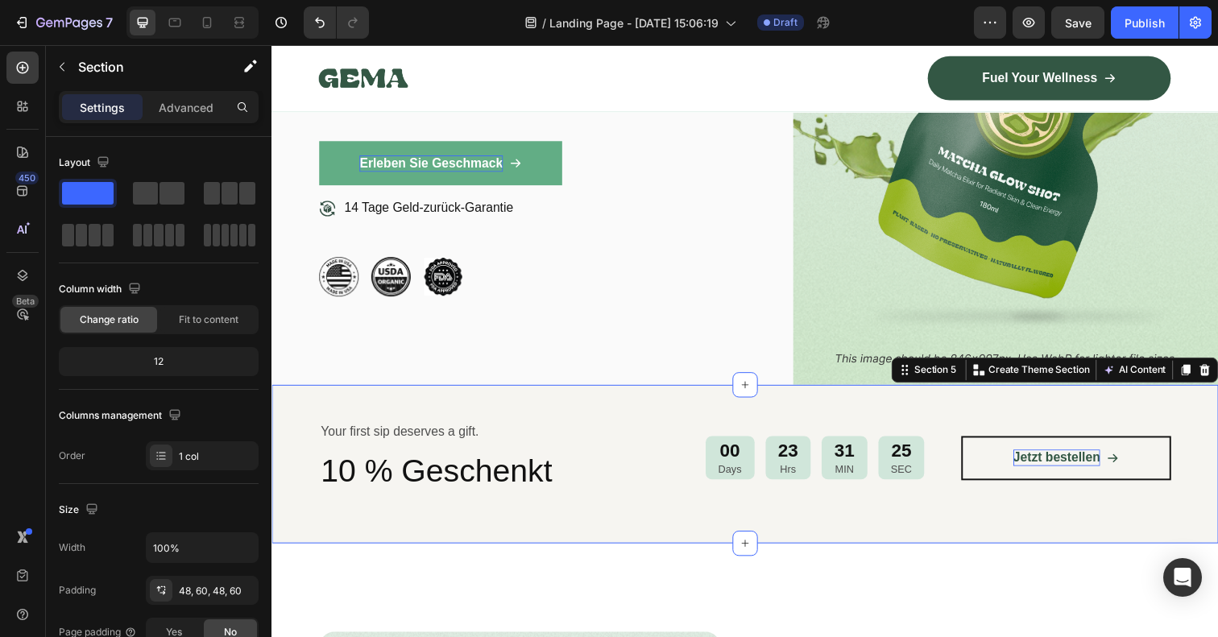
click at [570, 424] on div "Your first sip deserves a gift. Text Block 10 % Geschenkt Heading 00 Days 23 Hr…" at bounding box center [754, 473] width 967 height 162
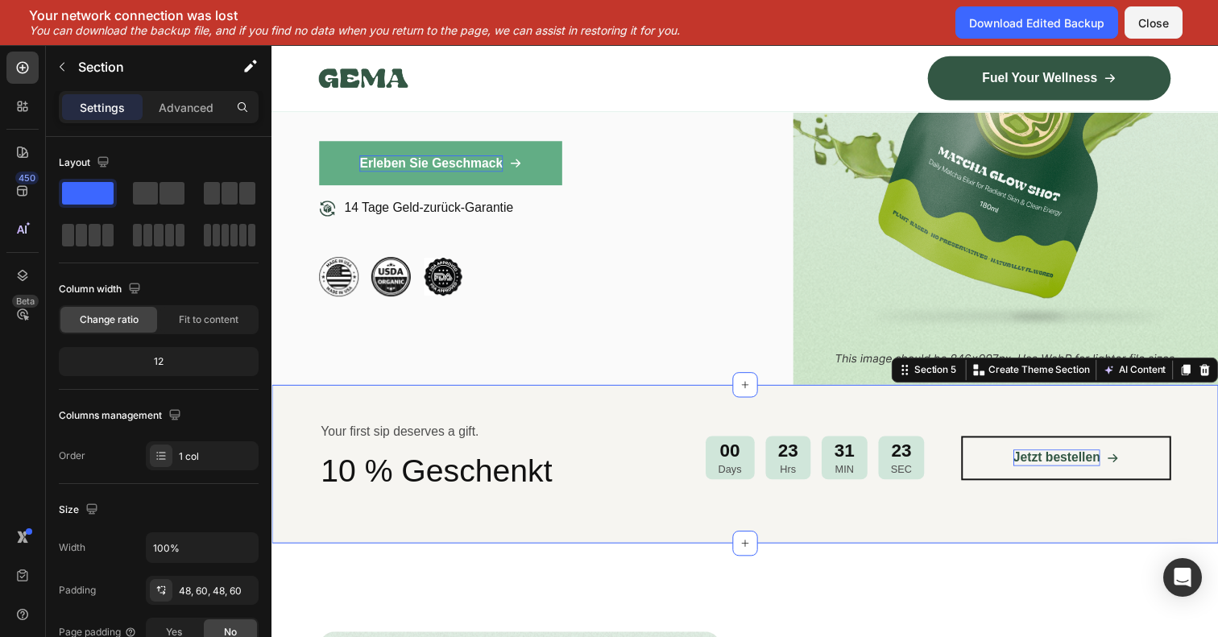
click at [437, 398] on div "Your first sip deserves a gift. Text Block 10 % Geschenkt Heading 00 Days 23 Hr…" at bounding box center [754, 473] width 967 height 162
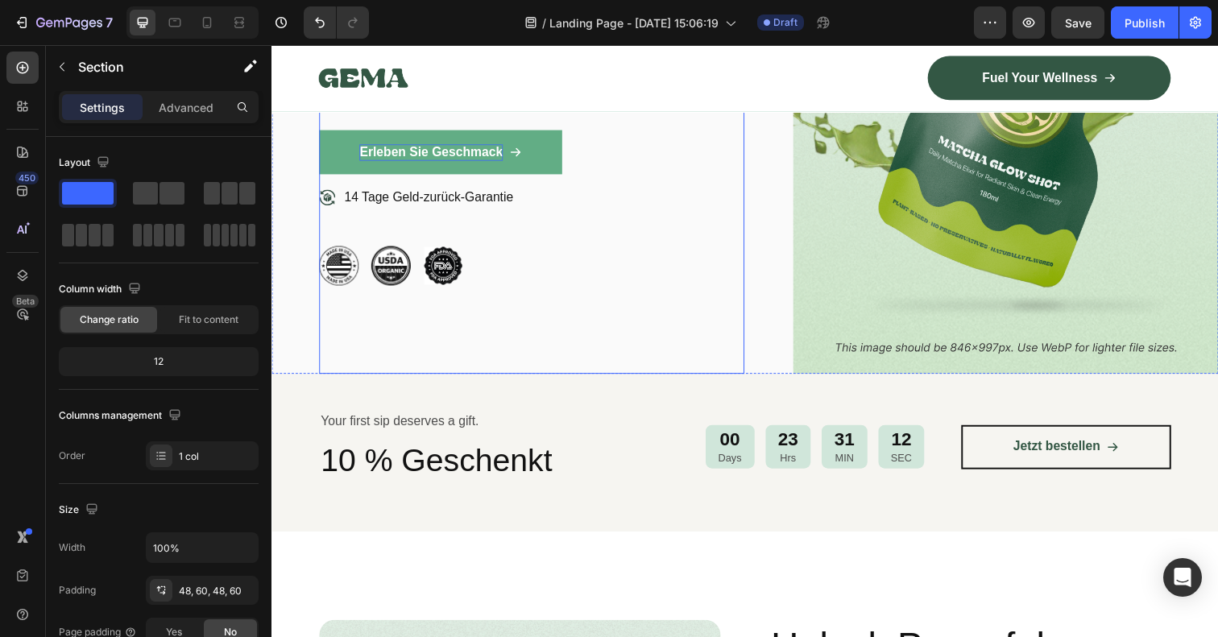
scroll to position [387, 0]
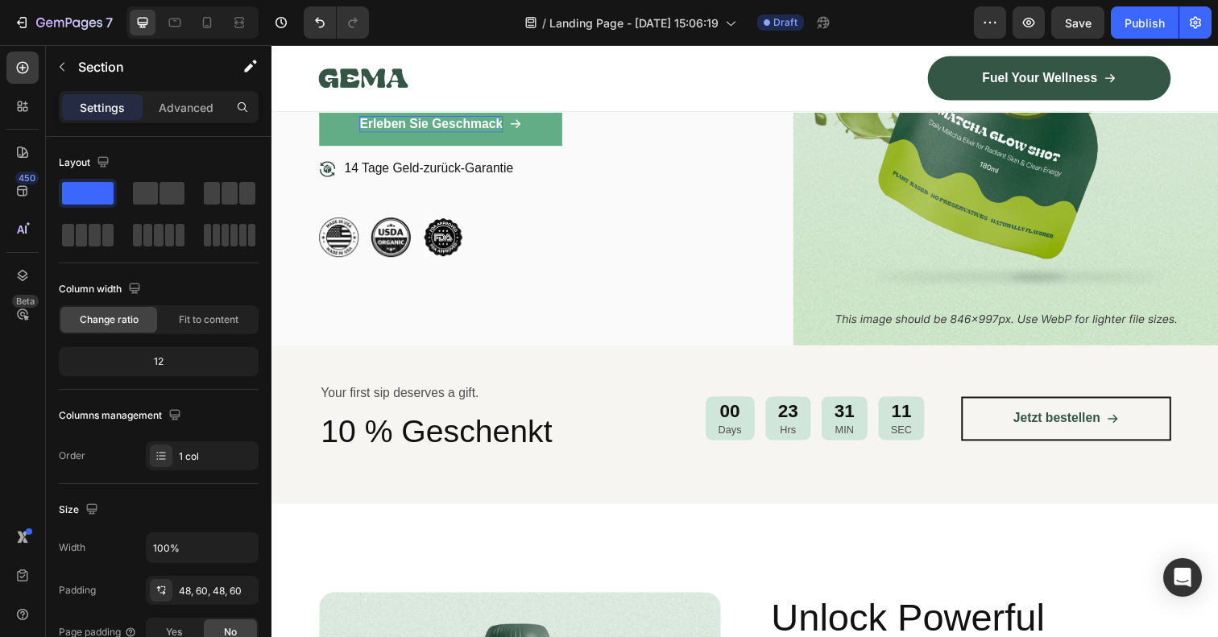
click at [319, 495] on div "Your first sip deserves a gift. Text Block 10 % Geschenkt Heading 00 Days 23 Hr…" at bounding box center [754, 433] width 967 height 162
click at [305, 471] on div "Your first sip deserves a gift. Text Block 10 % Geschenkt Heading 00 Days 23 Hr…" at bounding box center [754, 433] width 967 height 162
click at [554, 379] on div "Your first sip deserves a gift. Text Block 10 % Geschenkt Heading 00 Days 23 Hr…" at bounding box center [754, 433] width 967 height 162
click at [656, 482] on div "Your first sip deserves a gift. Text Block 10 % Geschenkt Heading 00 Days 23 Hr…" at bounding box center [754, 433] width 967 height 162
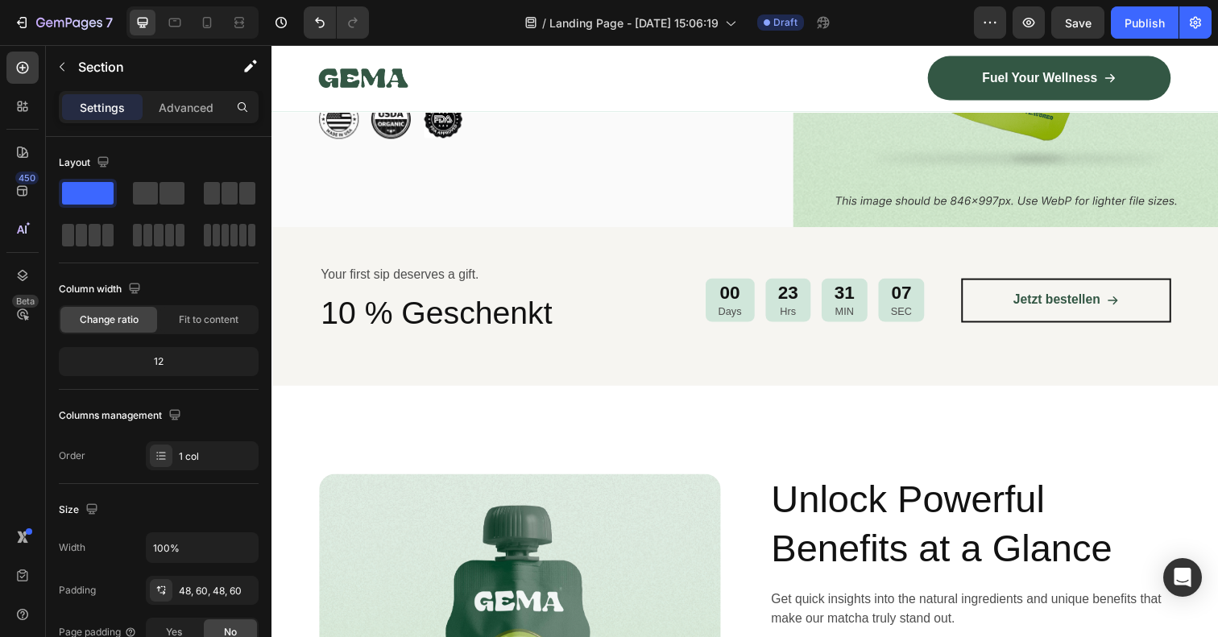
scroll to position [535, 0]
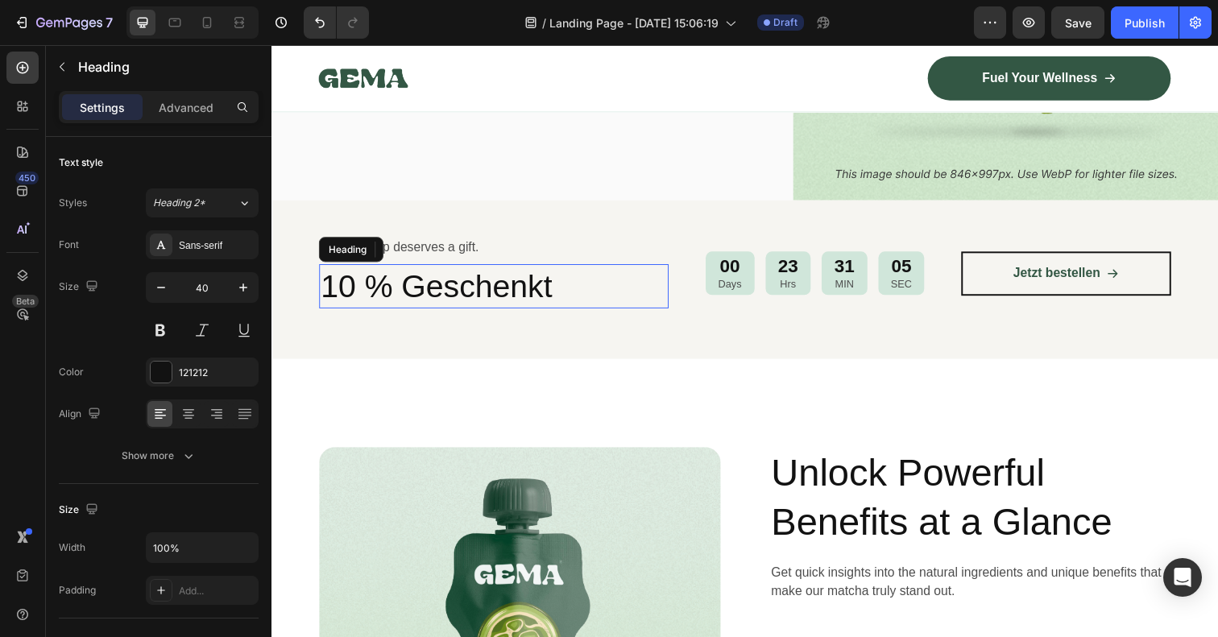
click at [644, 301] on h2 "10 % Geschenkt" at bounding box center [498, 291] width 357 height 45
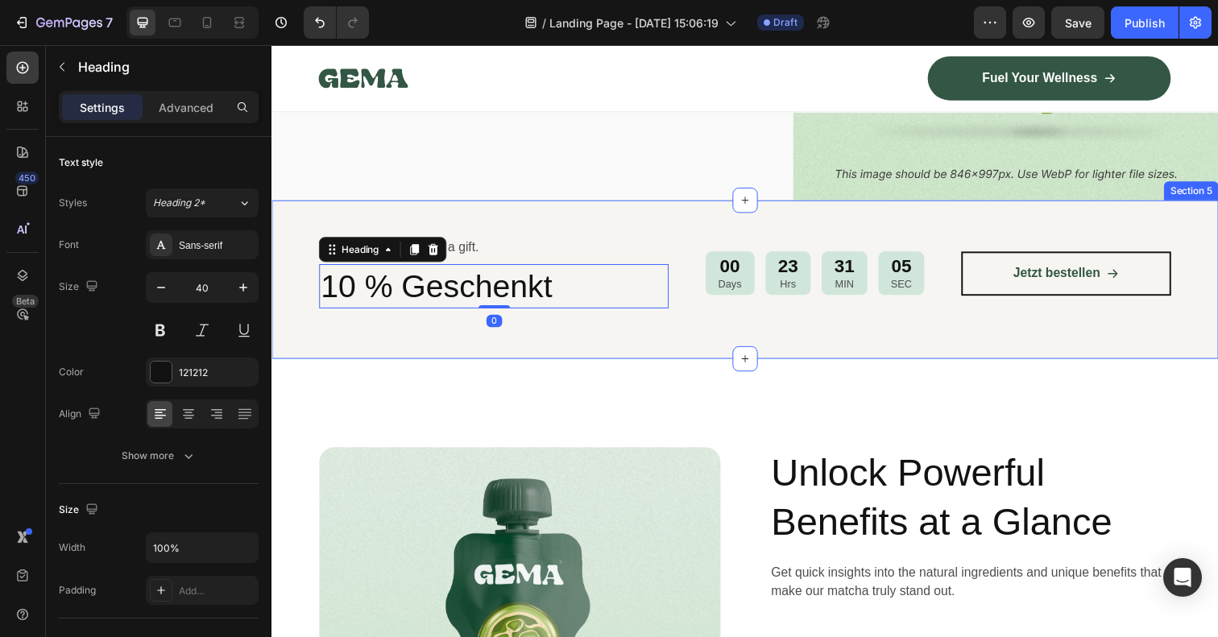
click at [614, 349] on div "Your first sip deserves a gift. Text Block 10 % Geschenkt Heading 0 00 Days 23 …" at bounding box center [754, 285] width 967 height 162
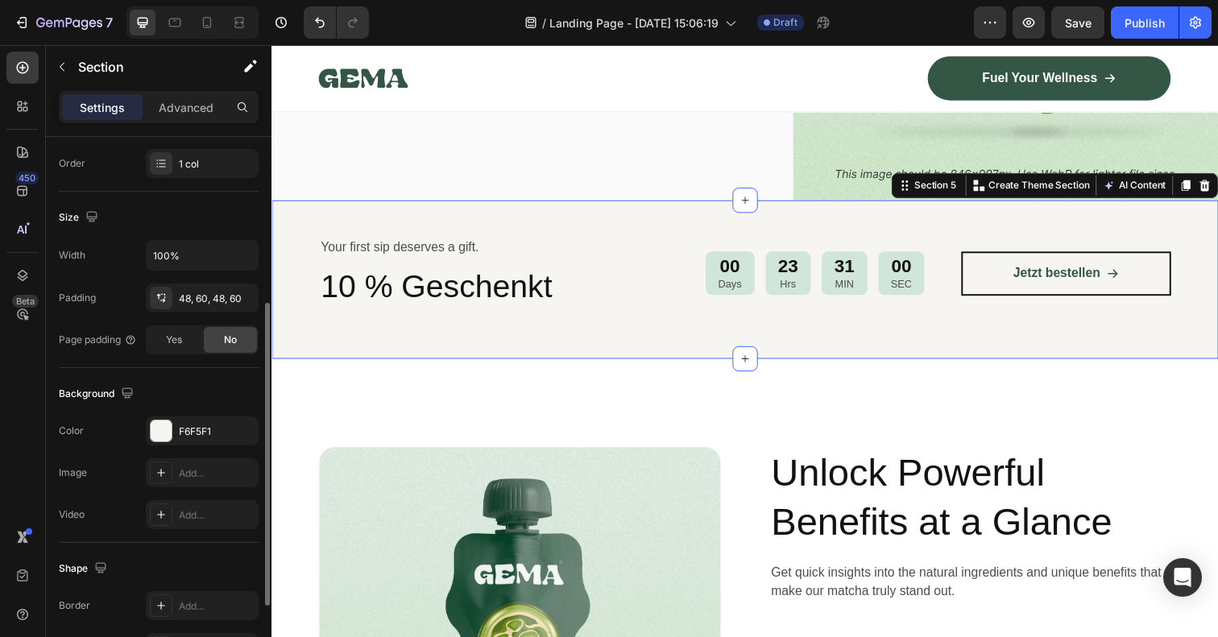
scroll to position [298, 0]
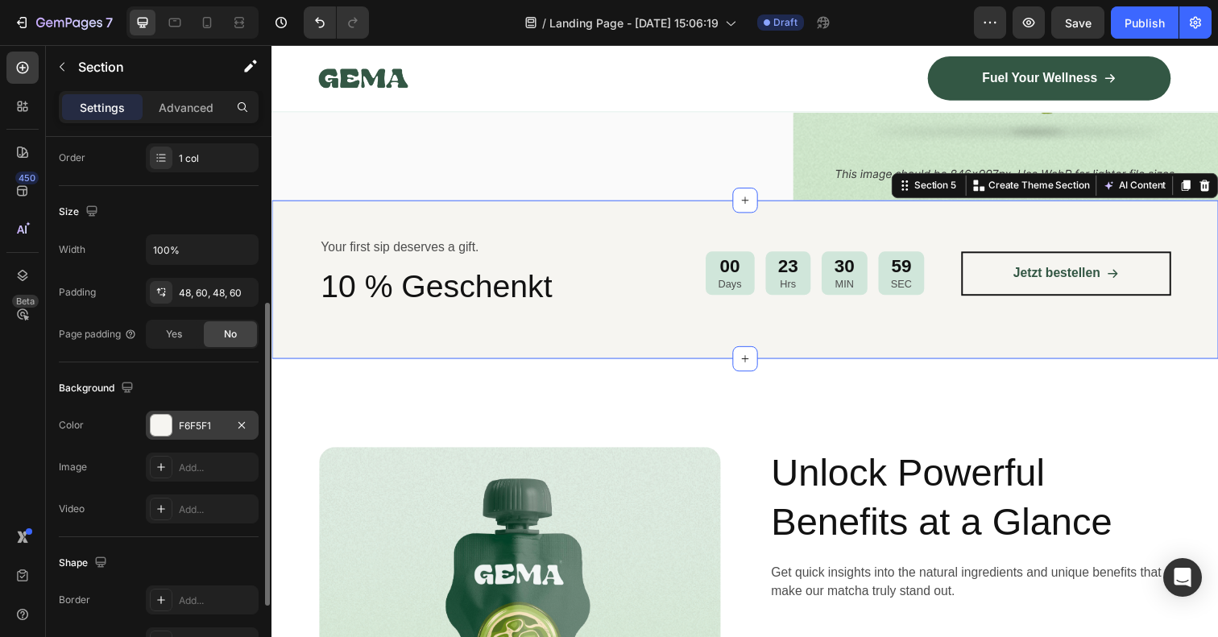
click at [223, 429] on div "F6F5F1" at bounding box center [202, 426] width 47 height 14
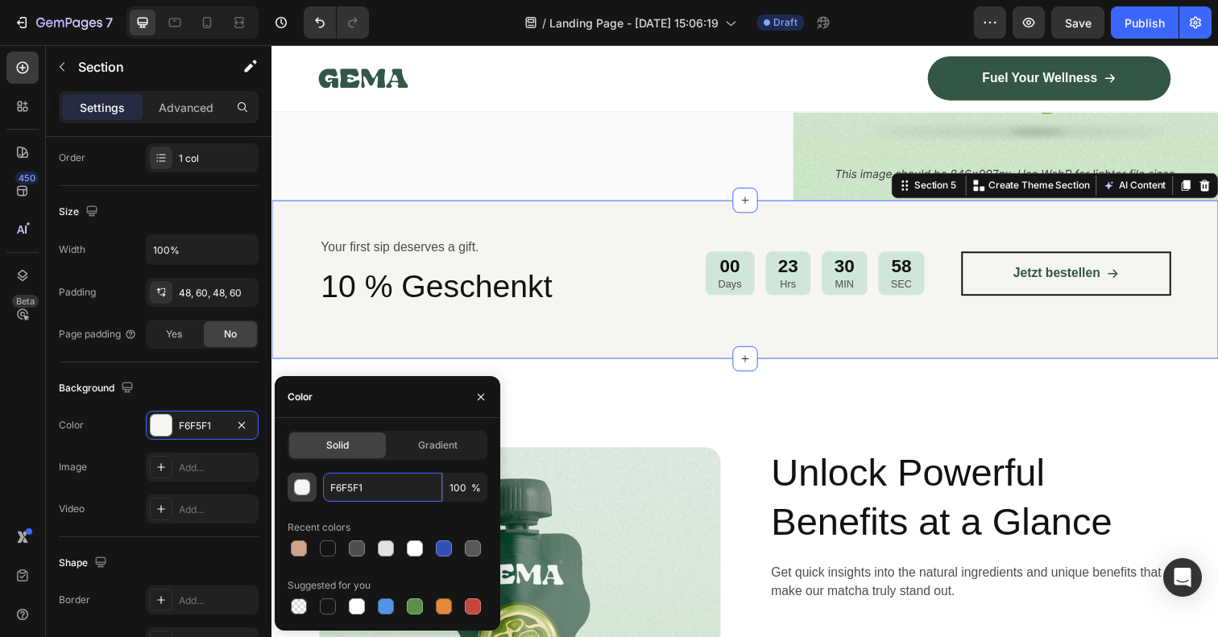
drag, startPoint x: 386, startPoint y: 486, endPoint x: 292, endPoint y: 484, distance: 93.4
click at [293, 484] on div "F6F5F1 100 %" at bounding box center [388, 487] width 200 height 29
paste input "BF7EB"
type input "FBF7EB"
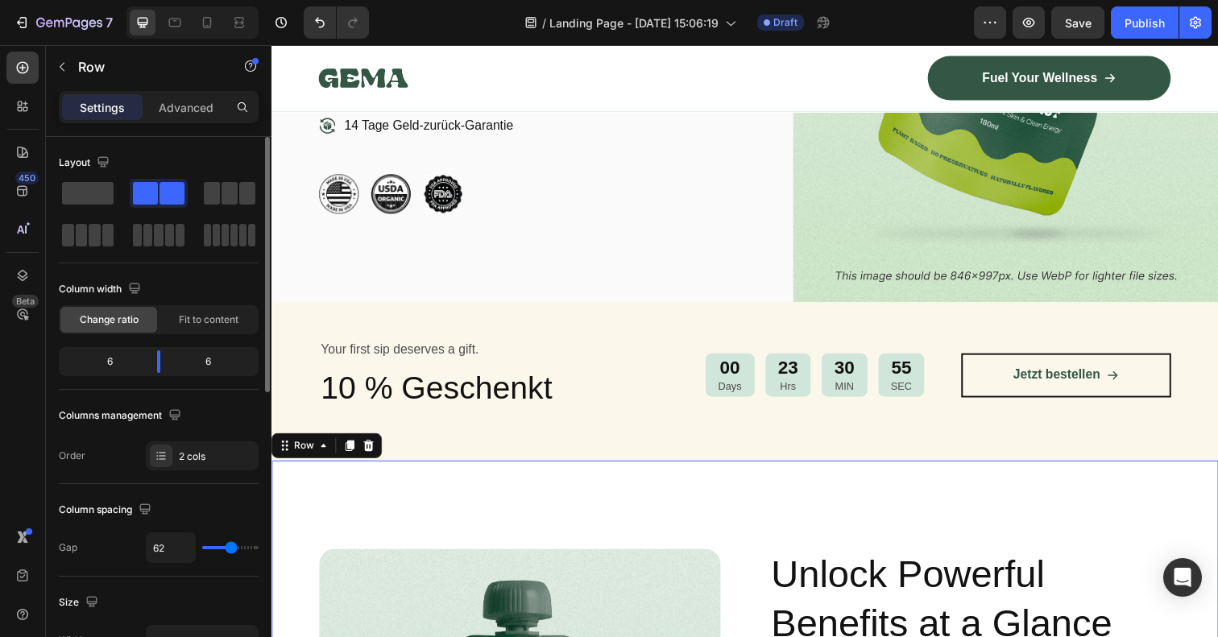
scroll to position [361, 0]
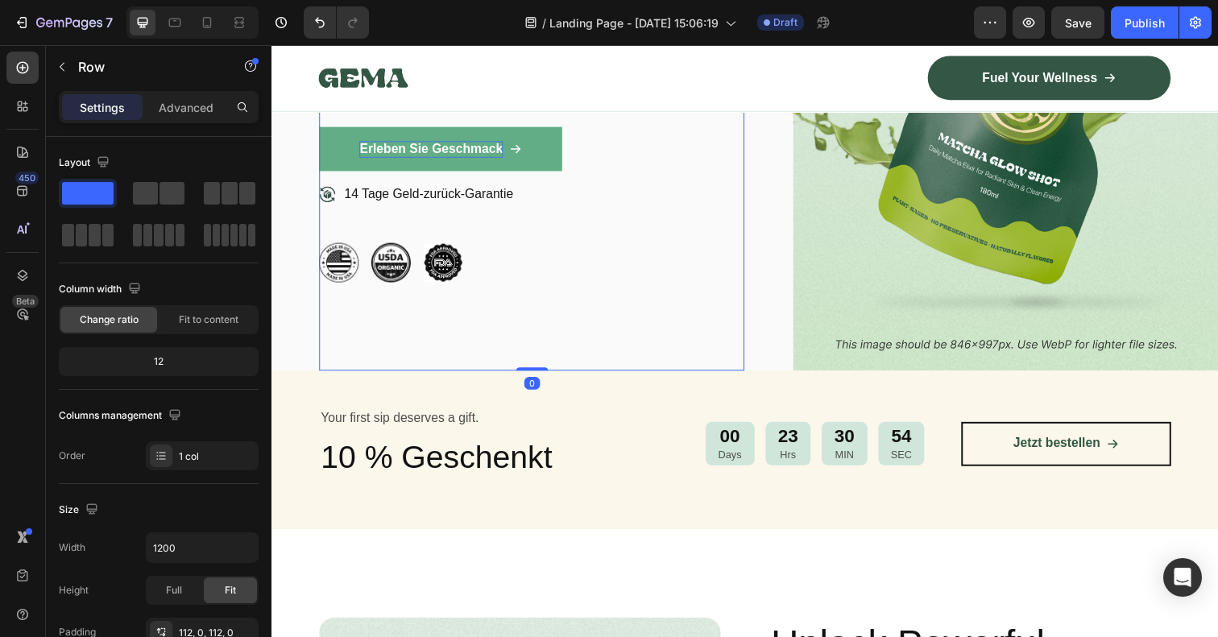
click at [638, 308] on div "Image Icon Icon Icon Icon Icon Icon List 80.000+ zufriedene Kunden Text Block R…" at bounding box center [537, 82] width 434 height 592
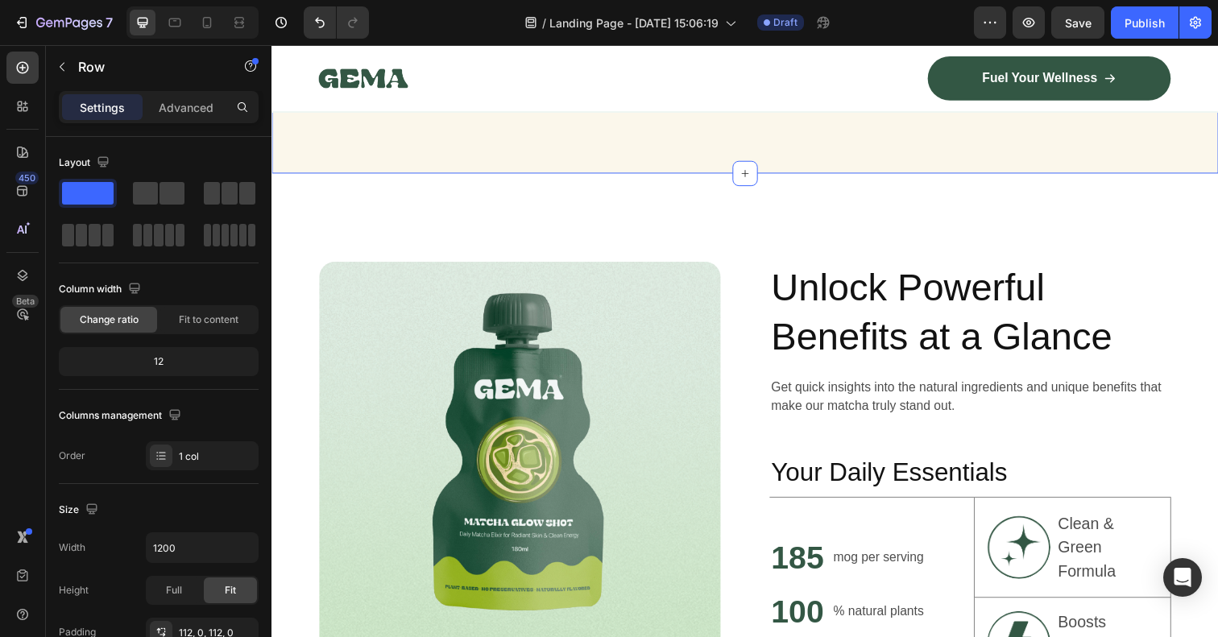
scroll to position [796, 0]
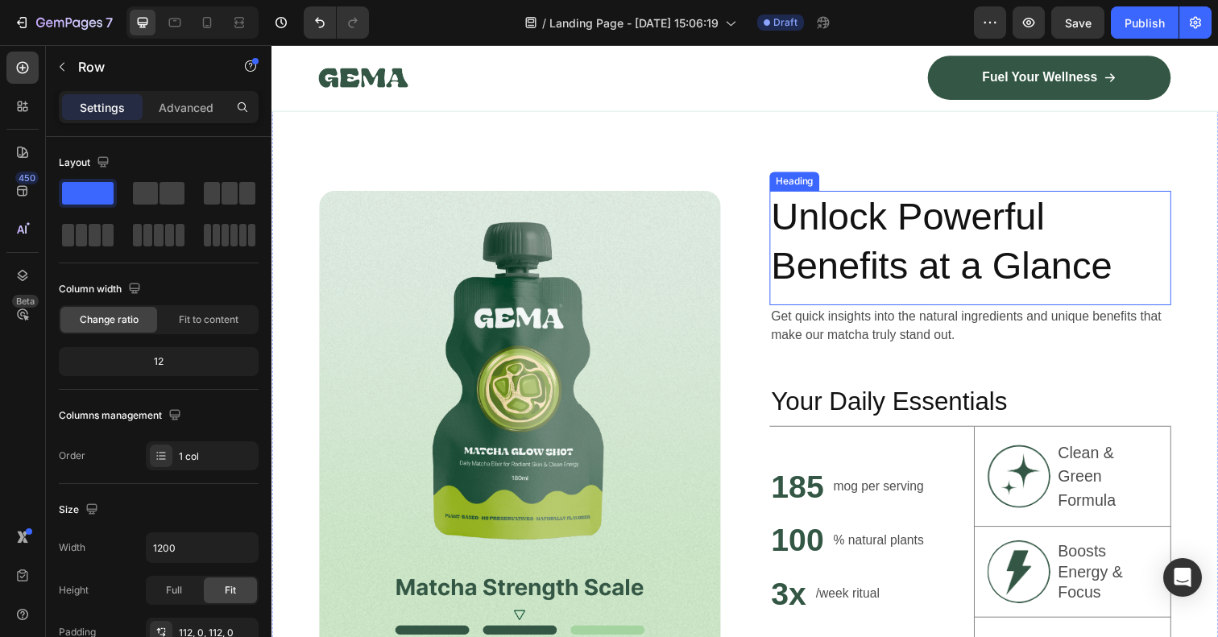
click at [830, 232] on h2 "Unlock Powerful Benefits at a Glance" at bounding box center [985, 246] width 410 height 104
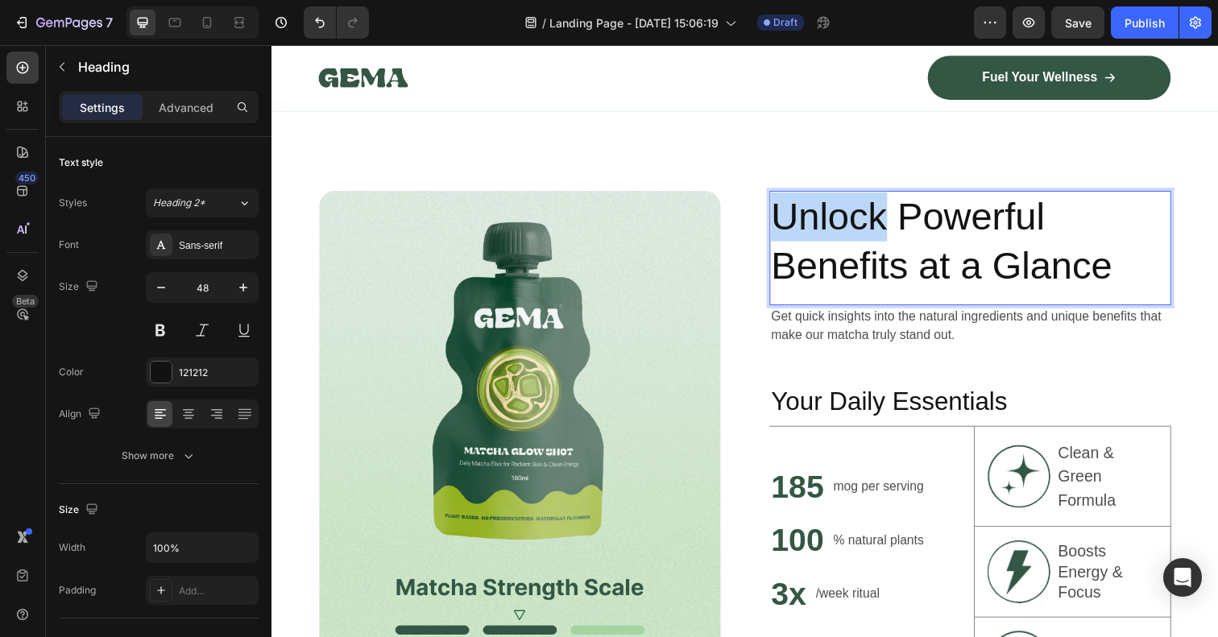
click at [828, 224] on p "Unlock Powerful Benefits at a Glance" at bounding box center [984, 246] width 407 height 101
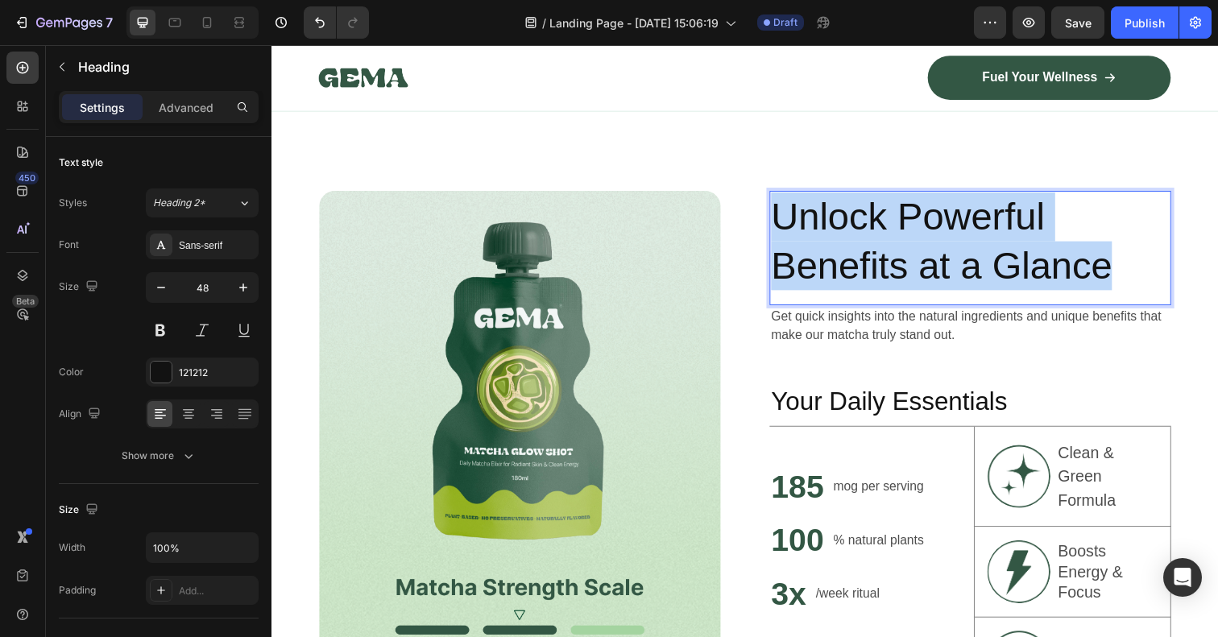
click at [828, 224] on p "Unlock Powerful Benefits at a Glance" at bounding box center [984, 246] width 407 height 101
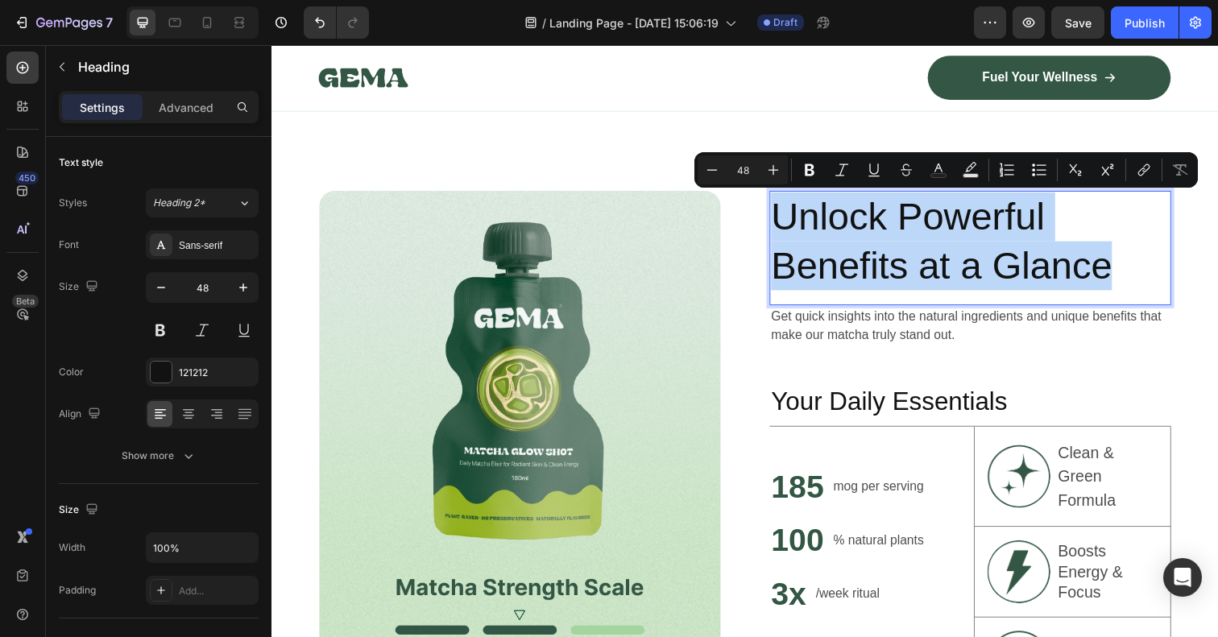
click at [828, 224] on p "Unlock Powerful Benefits at a Glance" at bounding box center [984, 246] width 407 height 101
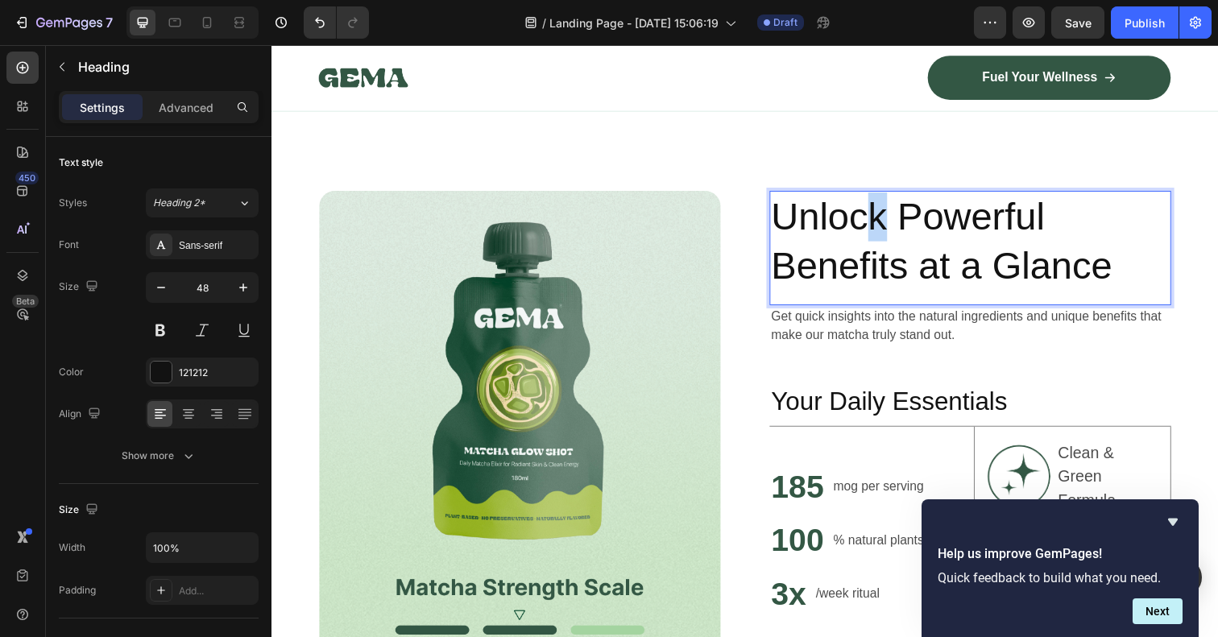
click at [890, 233] on p "Unlock Powerful Benefits at a Glance" at bounding box center [984, 246] width 407 height 101
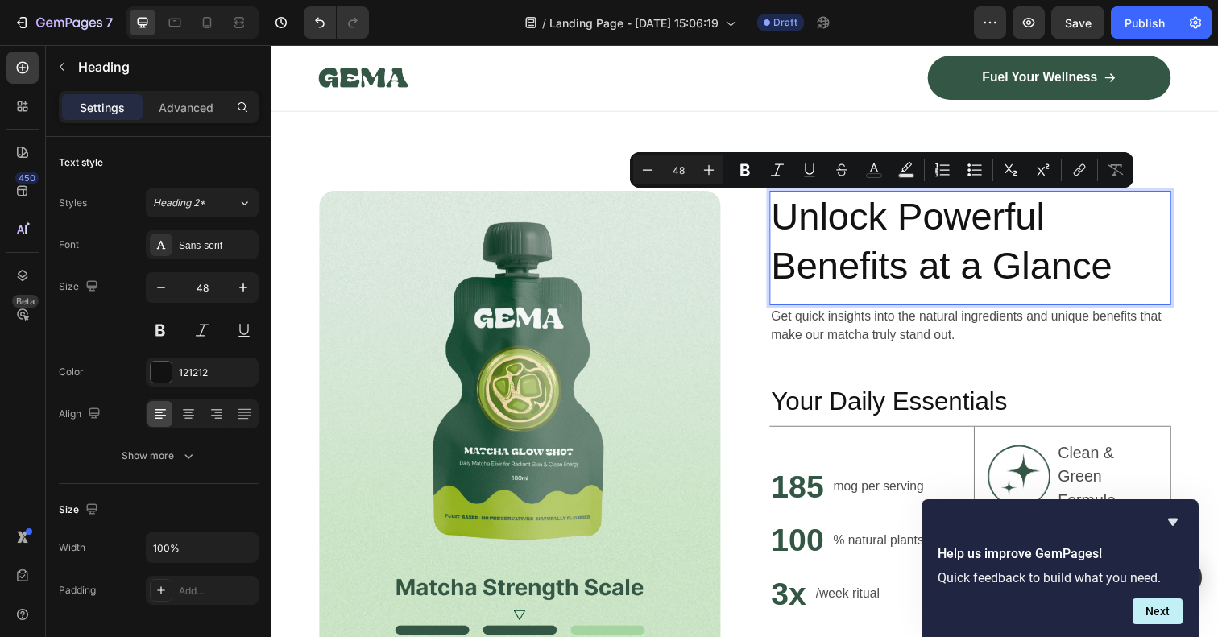
click at [787, 222] on p "Unlock Powerful Benefits at a Glance" at bounding box center [984, 246] width 407 height 101
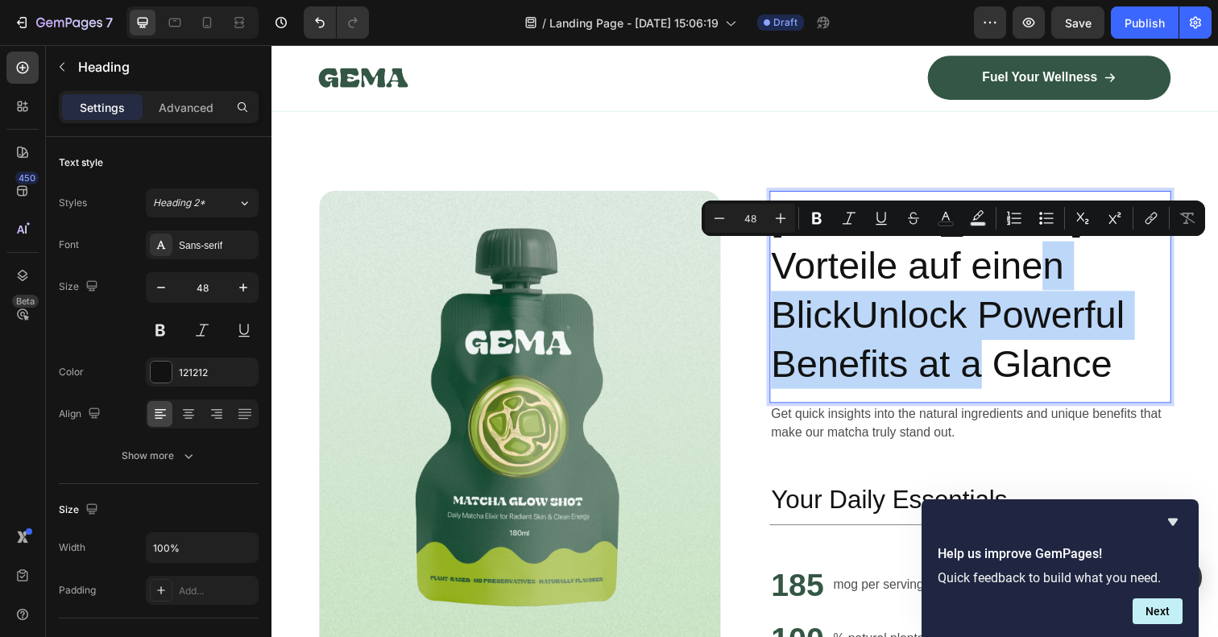
drag, startPoint x: 921, startPoint y: 372, endPoint x: 969, endPoint y: 279, distance: 104.8
click at [969, 279] on p "[PERSON_NAME] Vorteile auf einen BlickUnlock Powerful Benefits at a Glance" at bounding box center [984, 296] width 407 height 201
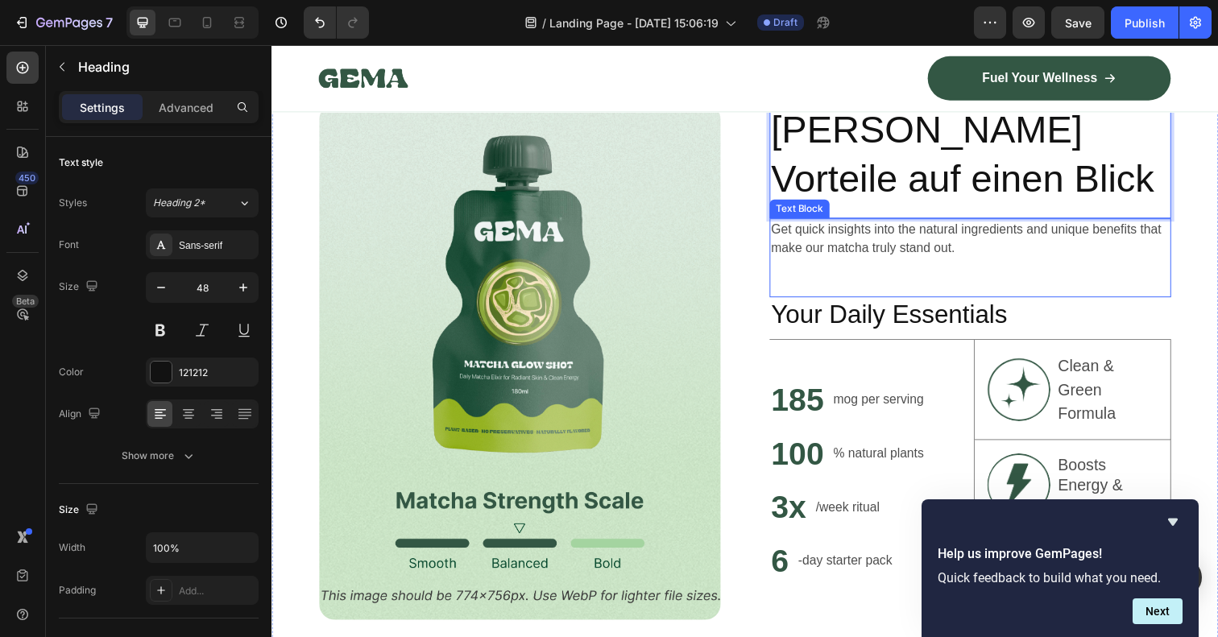
scroll to position [889, 0]
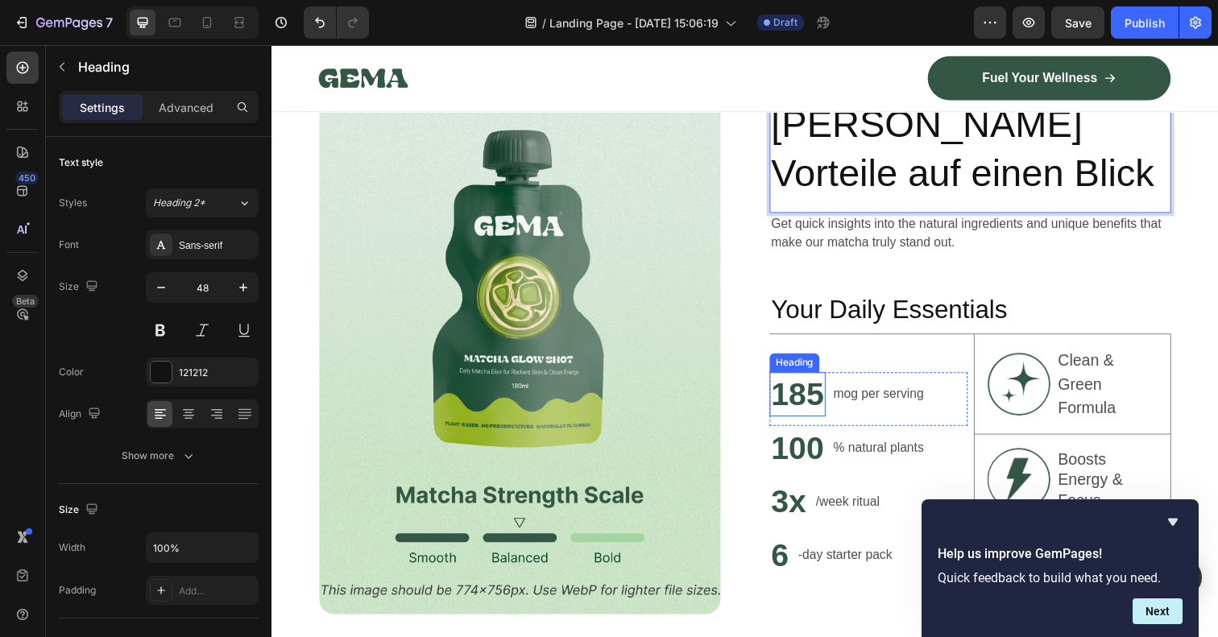
click at [816, 398] on h2 "185" at bounding box center [808, 401] width 57 height 45
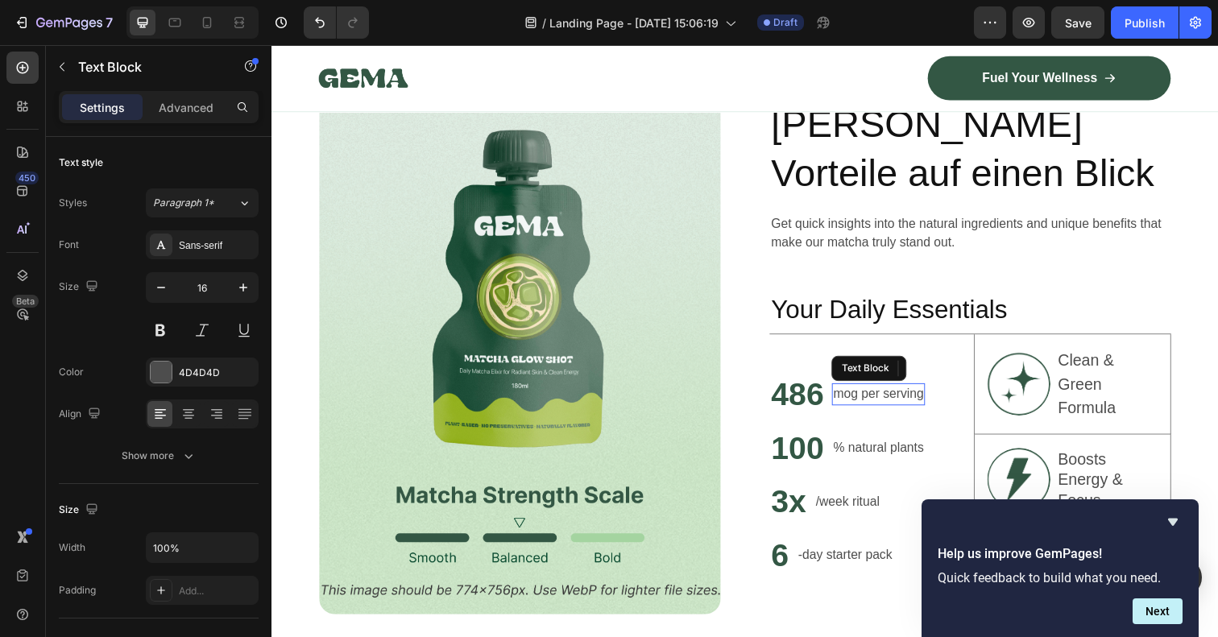
click at [925, 410] on p "mog per serving" at bounding box center [891, 401] width 93 height 19
click at [929, 394] on p "mog per serving" at bounding box center [891, 401] width 93 height 19
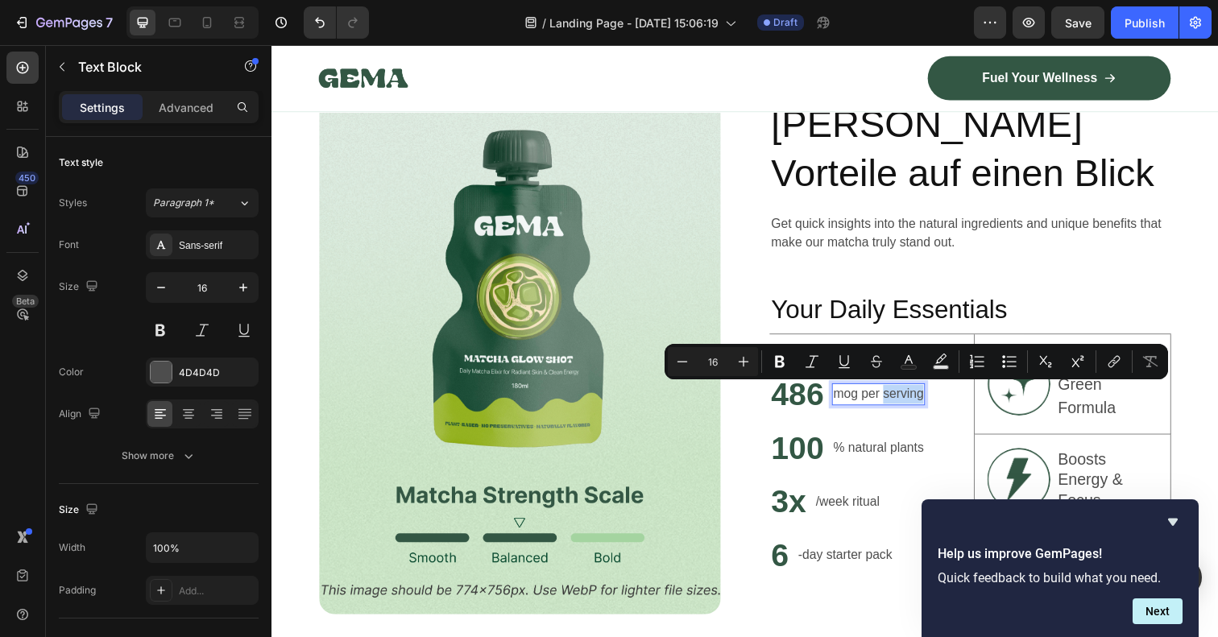
click at [929, 394] on p "mog per serving" at bounding box center [891, 401] width 93 height 19
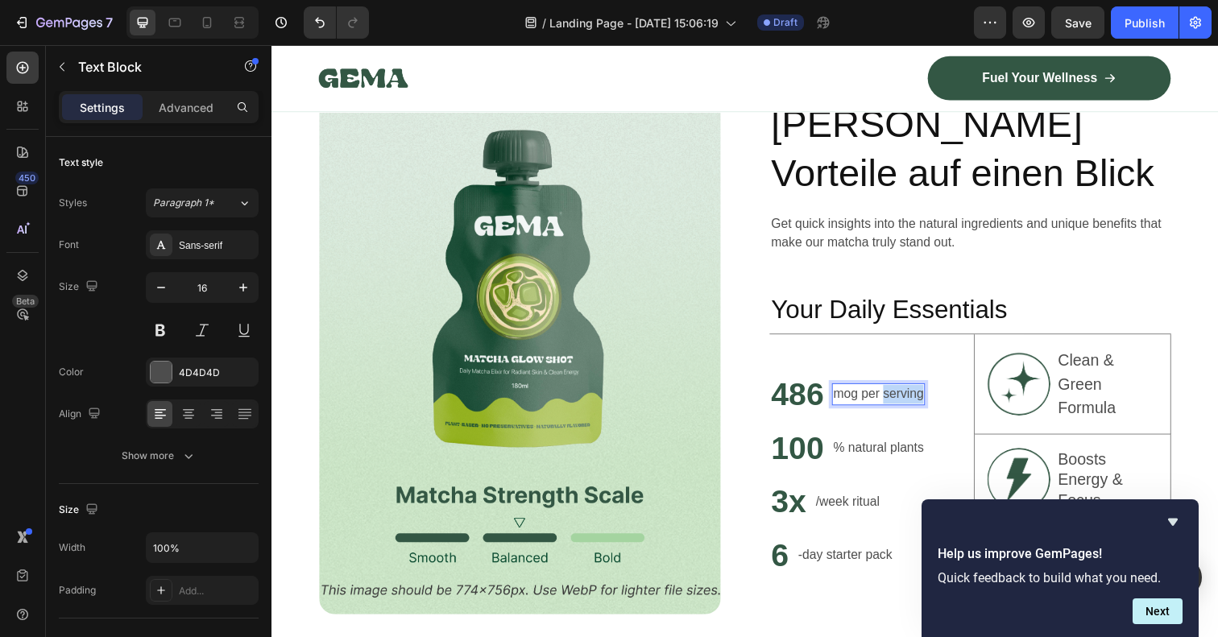
click at [929, 394] on p "mog per serving" at bounding box center [891, 401] width 93 height 19
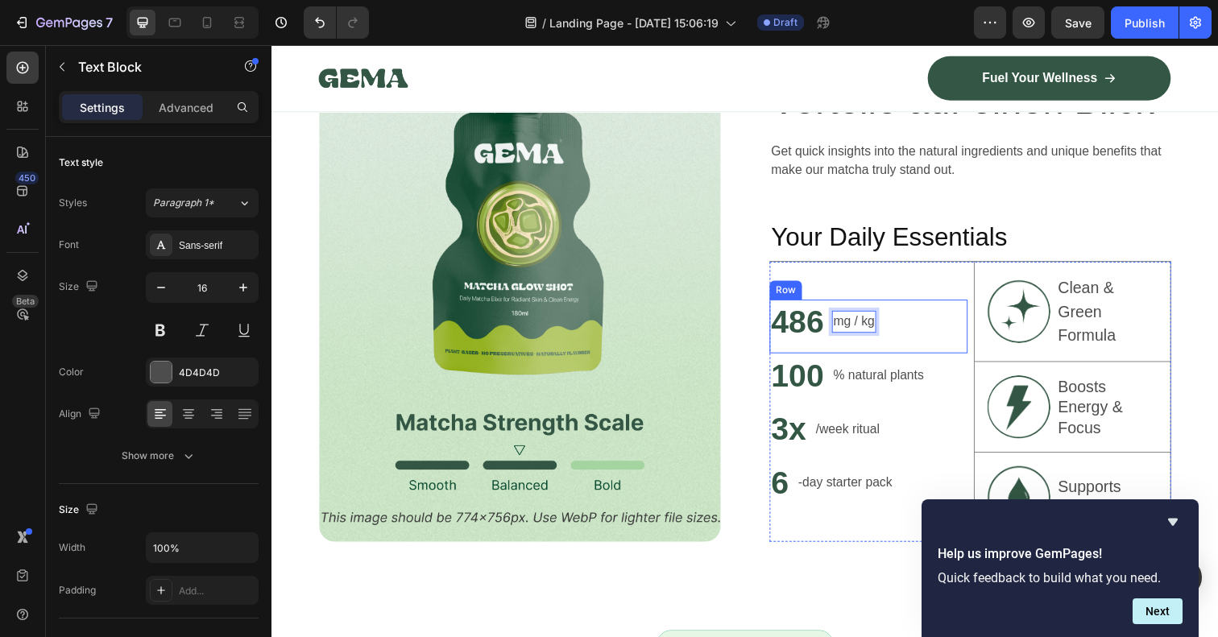
scroll to position [977, 0]
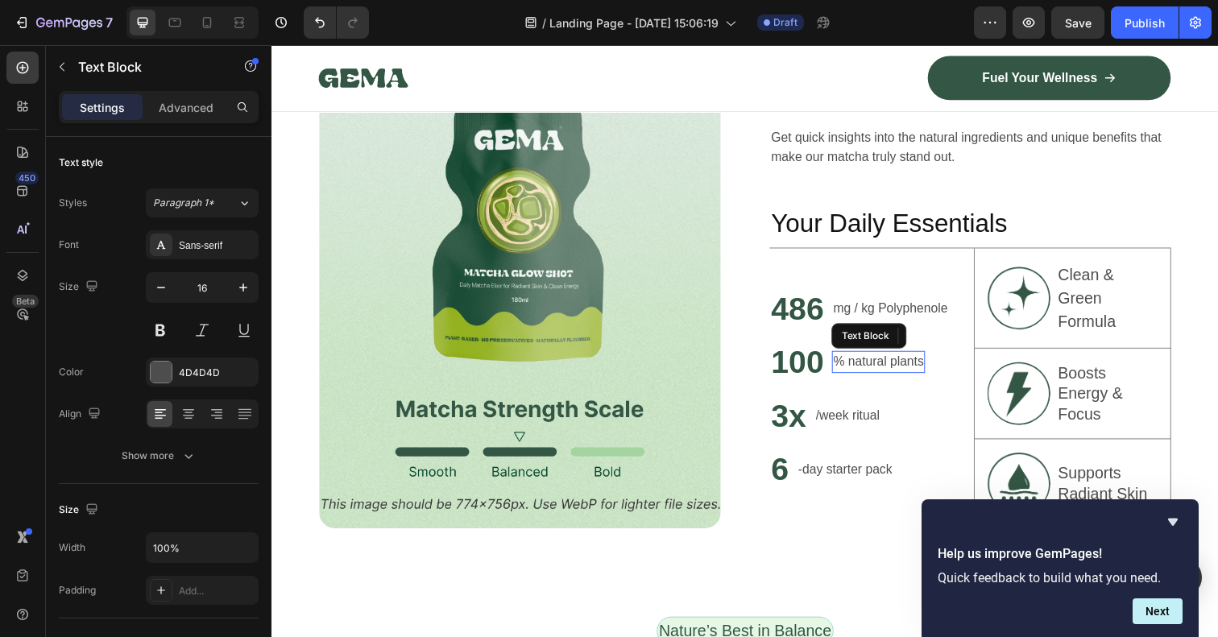
click at [896, 373] on p "% natural plants" at bounding box center [891, 368] width 93 height 19
click at [809, 370] on h2 "100" at bounding box center [808, 368] width 57 height 45
click at [914, 370] on p "% natural plants" at bounding box center [882, 368] width 93 height 19
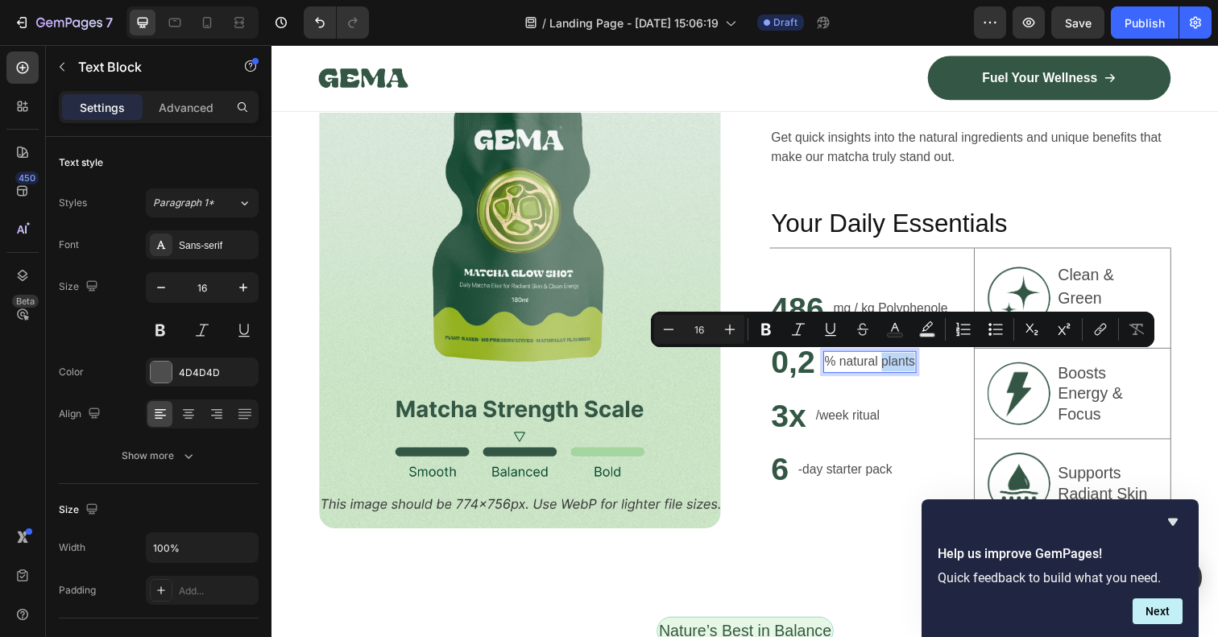
click at [910, 370] on p "% natural plants" at bounding box center [882, 368] width 93 height 19
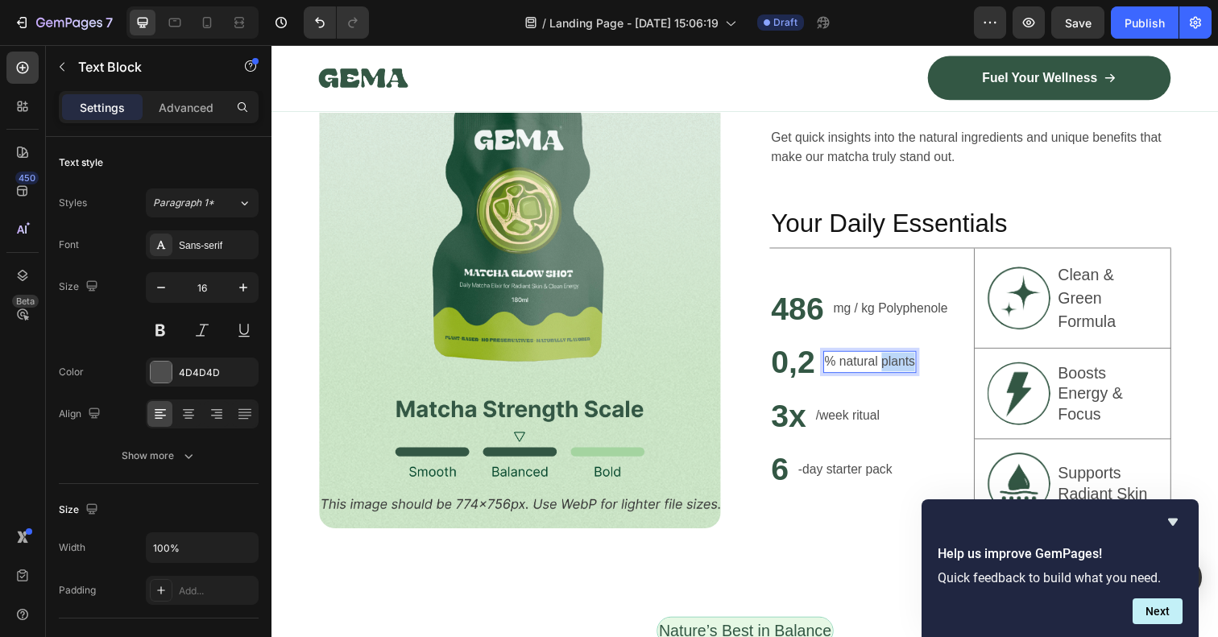
click at [910, 370] on p "% natural plants" at bounding box center [882, 368] width 93 height 19
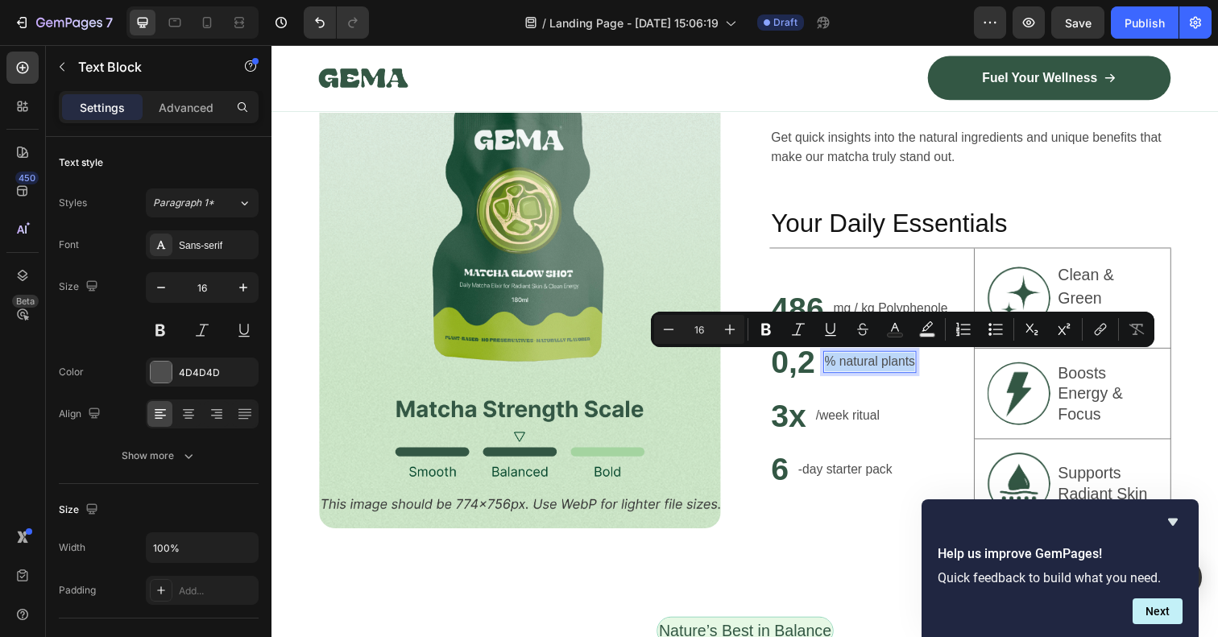
click at [910, 370] on p "% natural plants" at bounding box center [882, 368] width 93 height 19
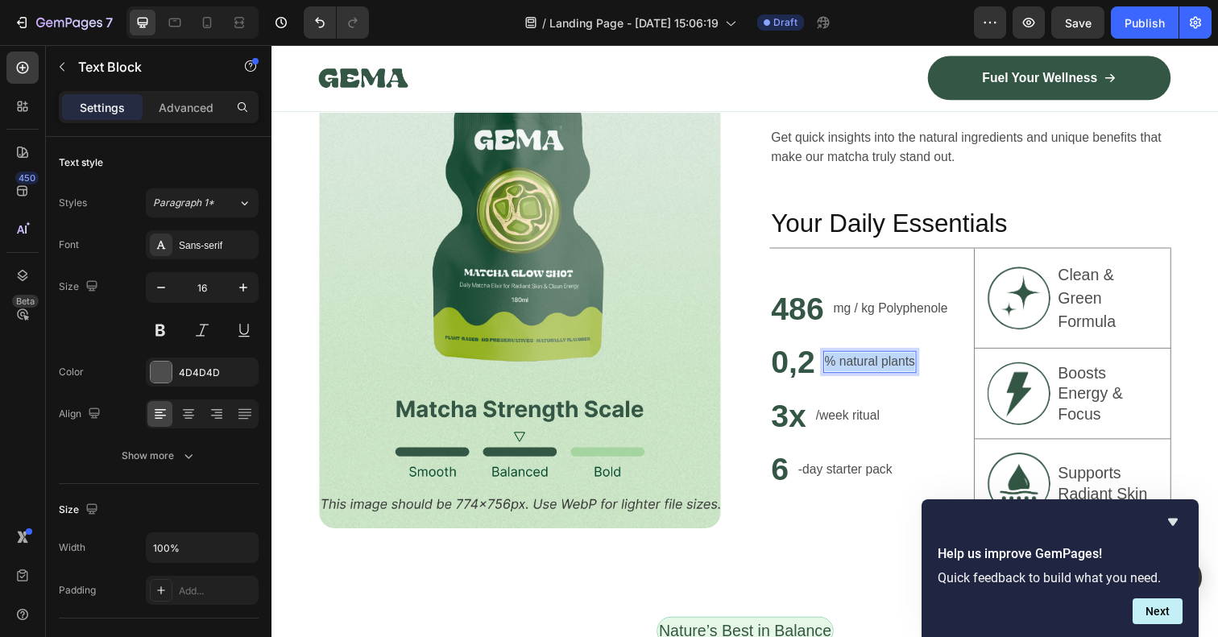
click at [910, 370] on p "% natural plants" at bounding box center [882, 368] width 93 height 19
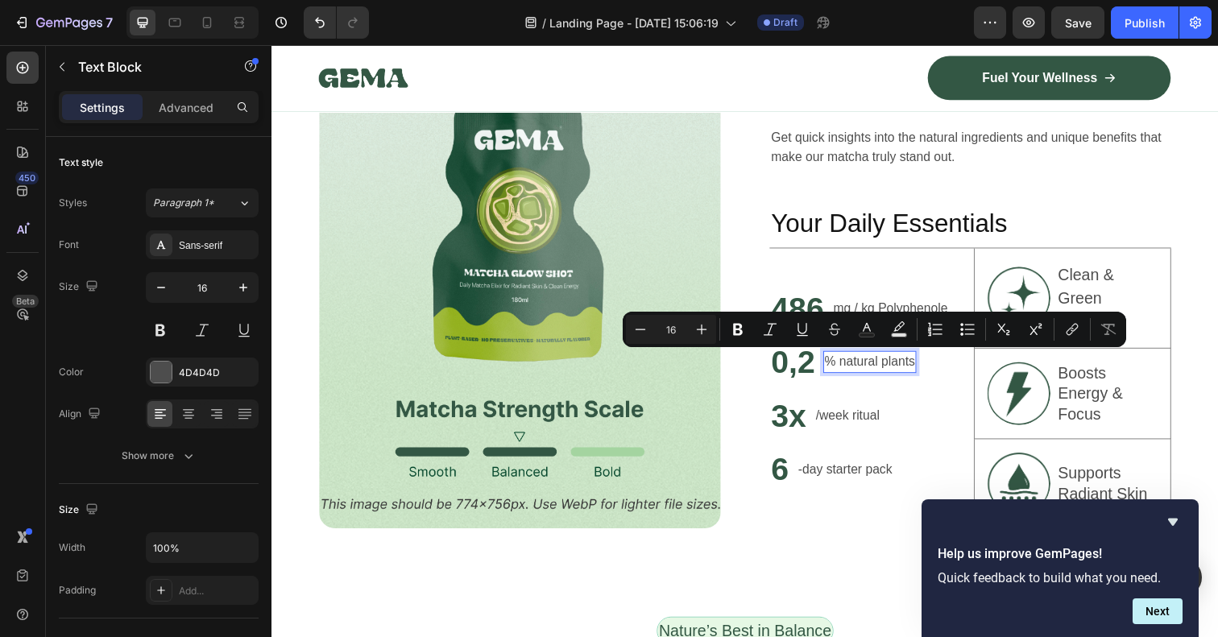
click at [877, 366] on p "% natural plants" at bounding box center [882, 368] width 93 height 19
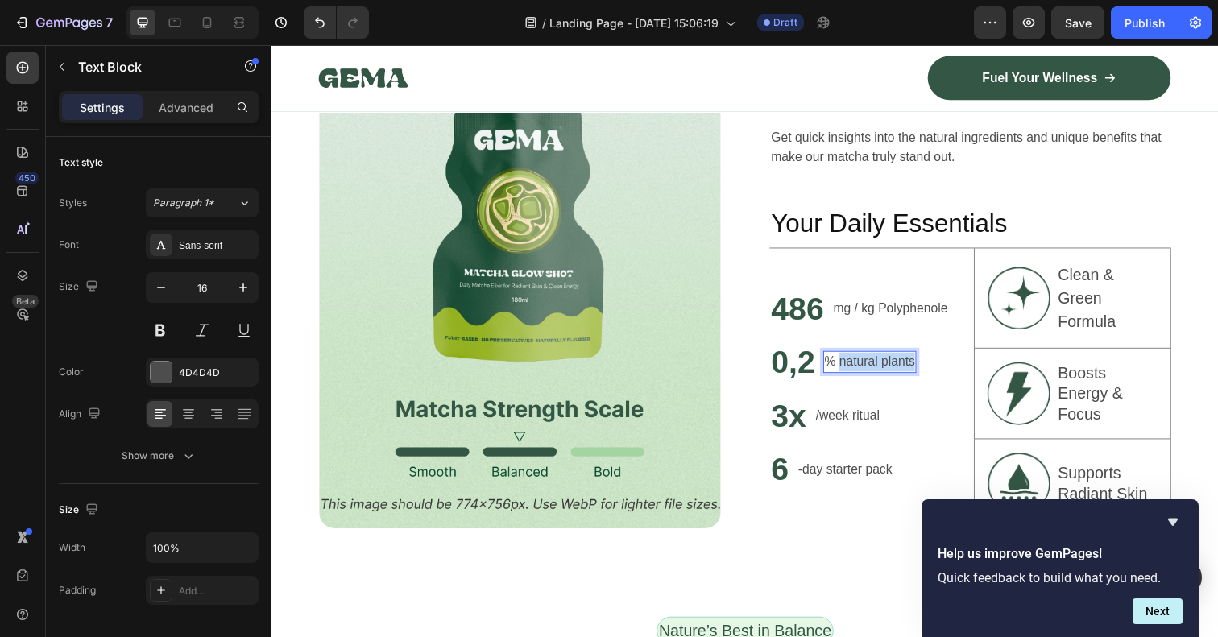
drag, startPoint x: 927, startPoint y: 369, endPoint x: 854, endPoint y: 371, distance: 73.3
click at [853, 371] on p "% natural plants" at bounding box center [882, 368] width 93 height 19
click at [877, 419] on p "/week ritual" at bounding box center [859, 423] width 65 height 19
click at [868, 421] on p "/week ritual" at bounding box center [859, 423] width 65 height 19
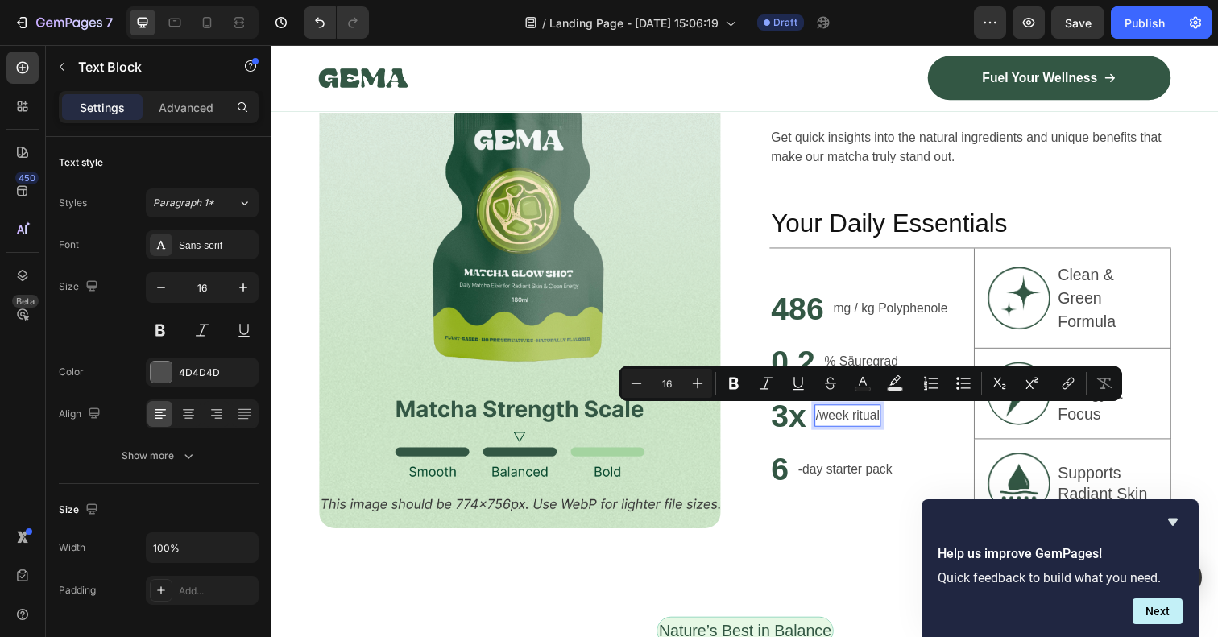
click at [863, 420] on p "/week ritual" at bounding box center [859, 423] width 65 height 19
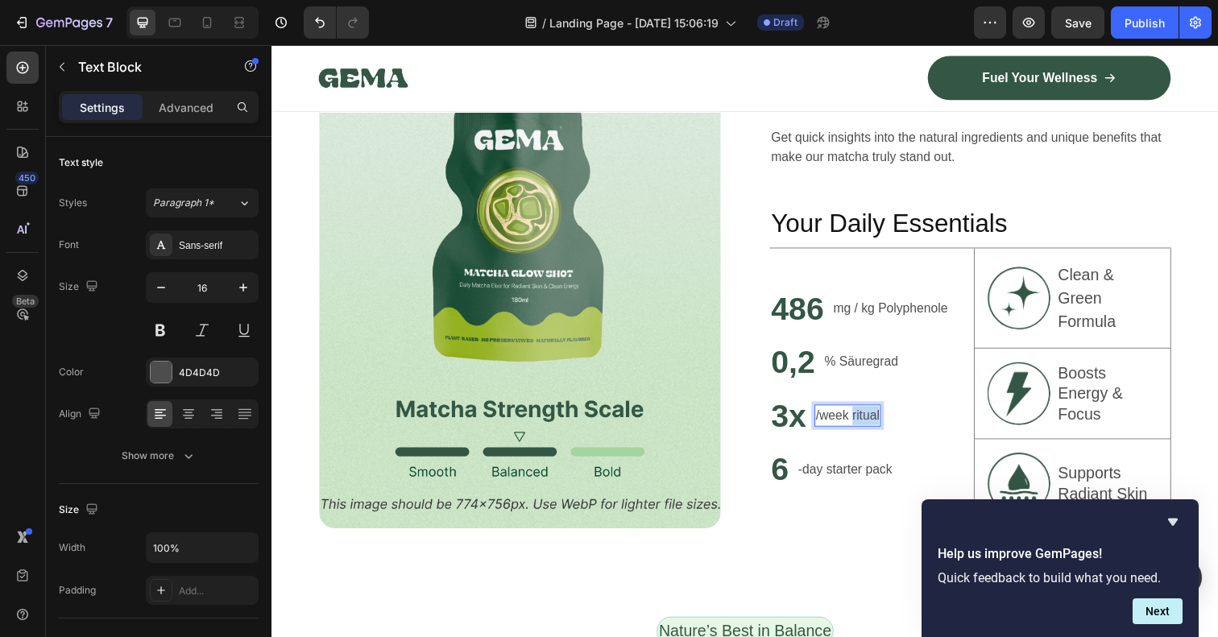
click at [863, 420] on p "/week ritual" at bounding box center [859, 423] width 65 height 19
click at [805, 424] on h2 "3x" at bounding box center [799, 423] width 39 height 45
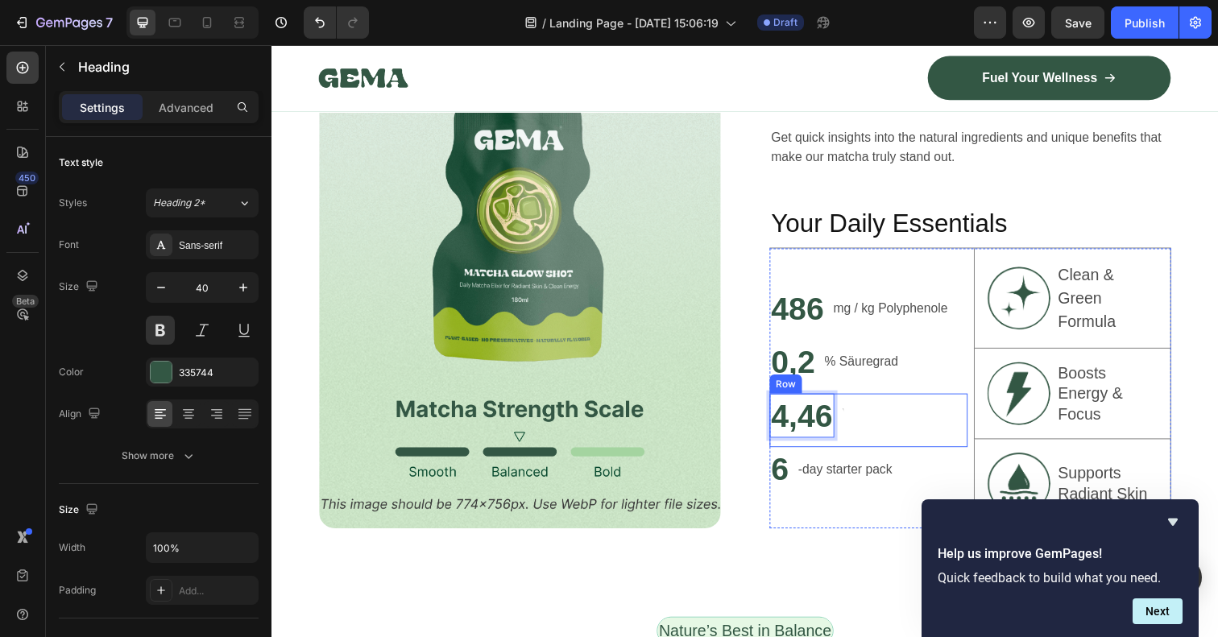
click at [870, 428] on div "4,46 Heading 0 Text Block Row" at bounding box center [881, 428] width 202 height 55
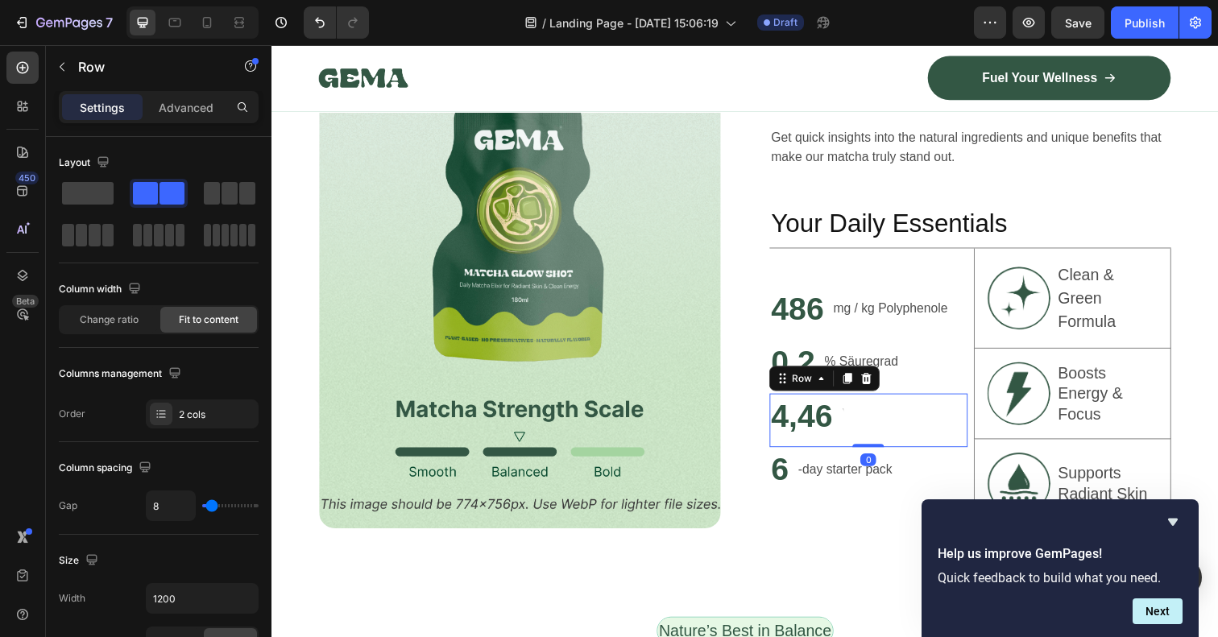
click at [902, 423] on div "4,46 Heading Text Block Row 0" at bounding box center [881, 428] width 202 height 55
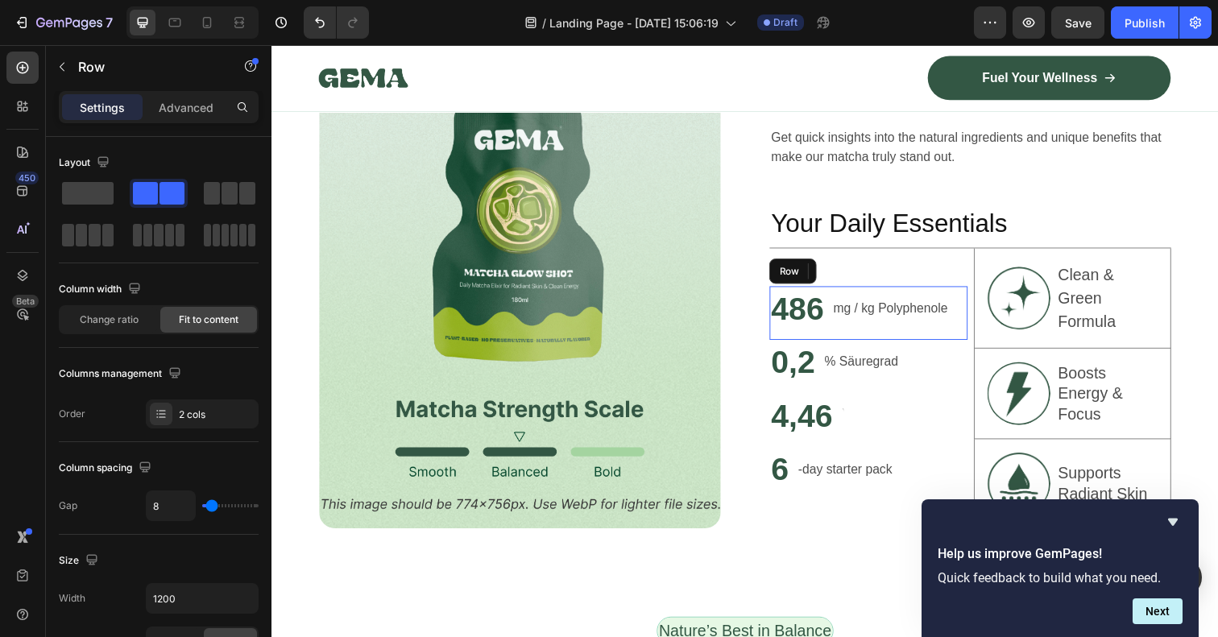
click at [924, 333] on div "mg / kg Polyphenole Text Block" at bounding box center [903, 314] width 120 height 45
click at [877, 424] on div "4,46 Heading Text Block Row" at bounding box center [881, 428] width 202 height 55
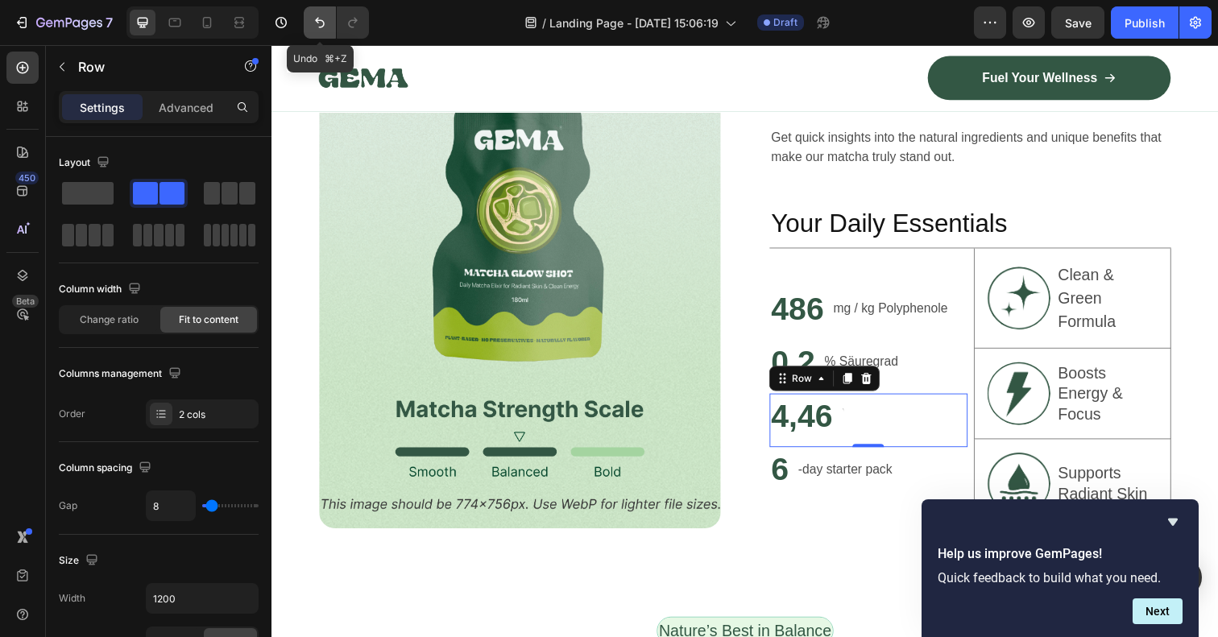
click at [322, 22] on icon "Undo/Redo" at bounding box center [320, 22] width 16 height 16
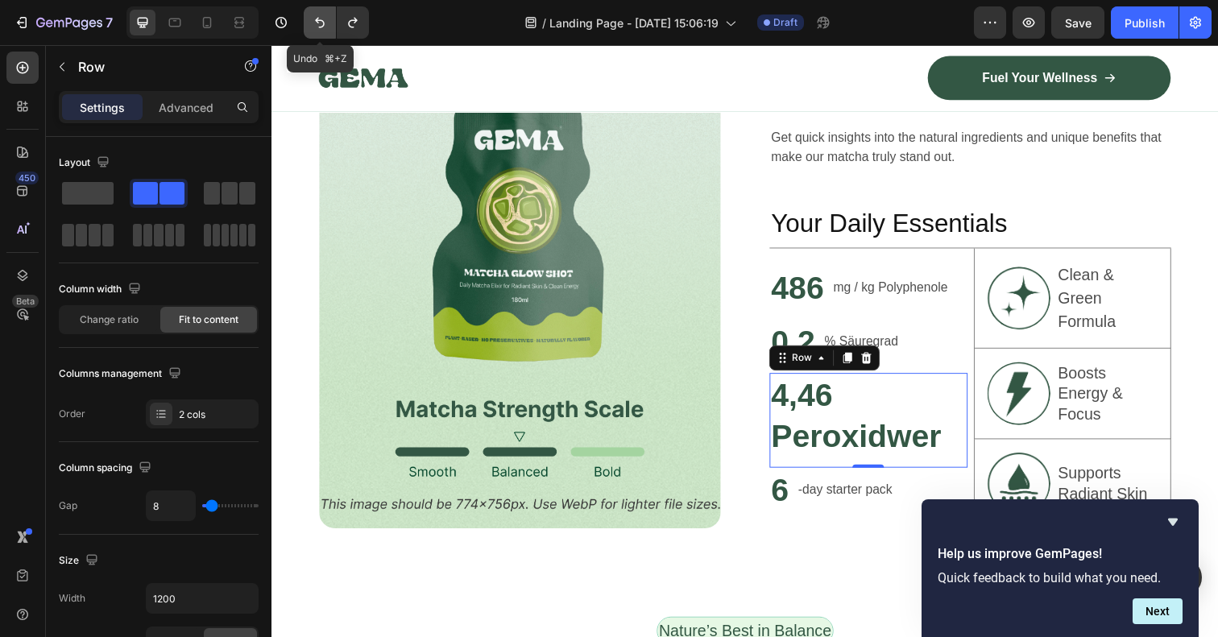
click at [322, 22] on icon "Undo/Redo" at bounding box center [320, 22] width 16 height 16
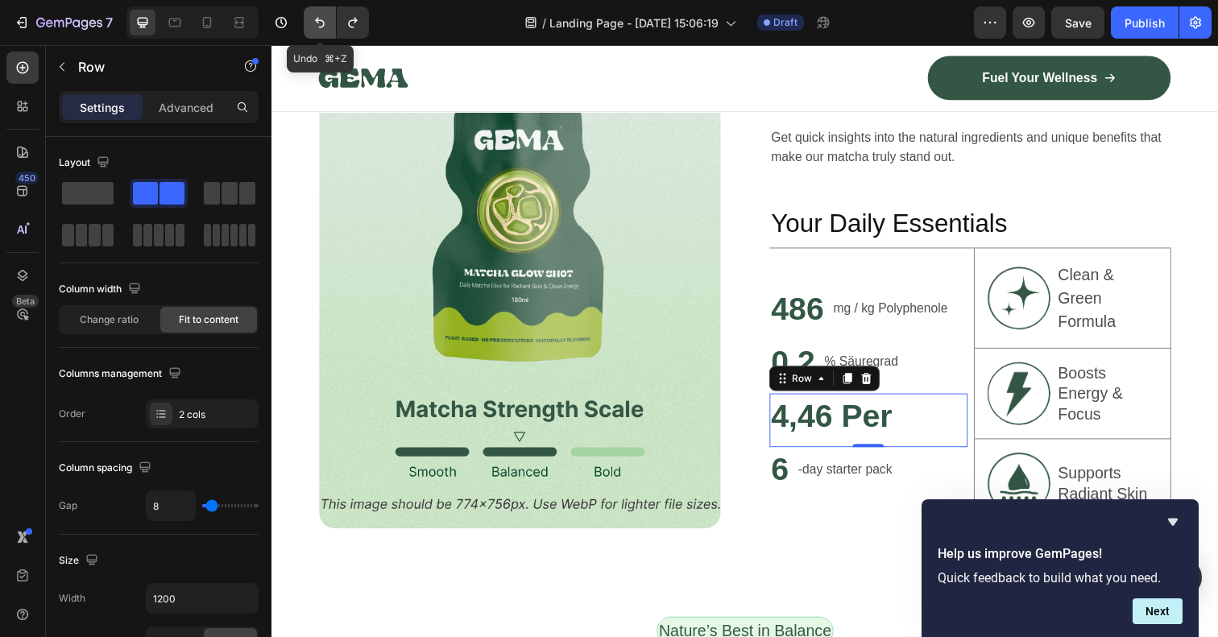
click at [322, 22] on icon "Undo/Redo" at bounding box center [320, 22] width 16 height 16
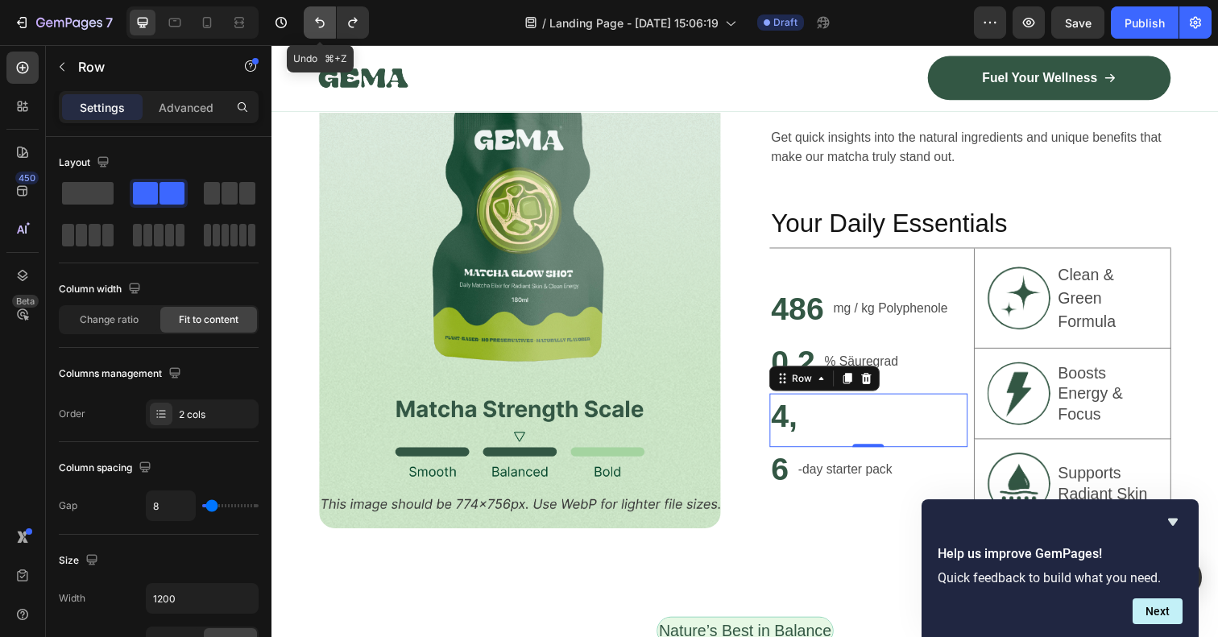
click at [322, 22] on icon "Undo/Redo" at bounding box center [320, 22] width 16 height 16
click at [877, 430] on p "/week ritual" at bounding box center [859, 423] width 65 height 19
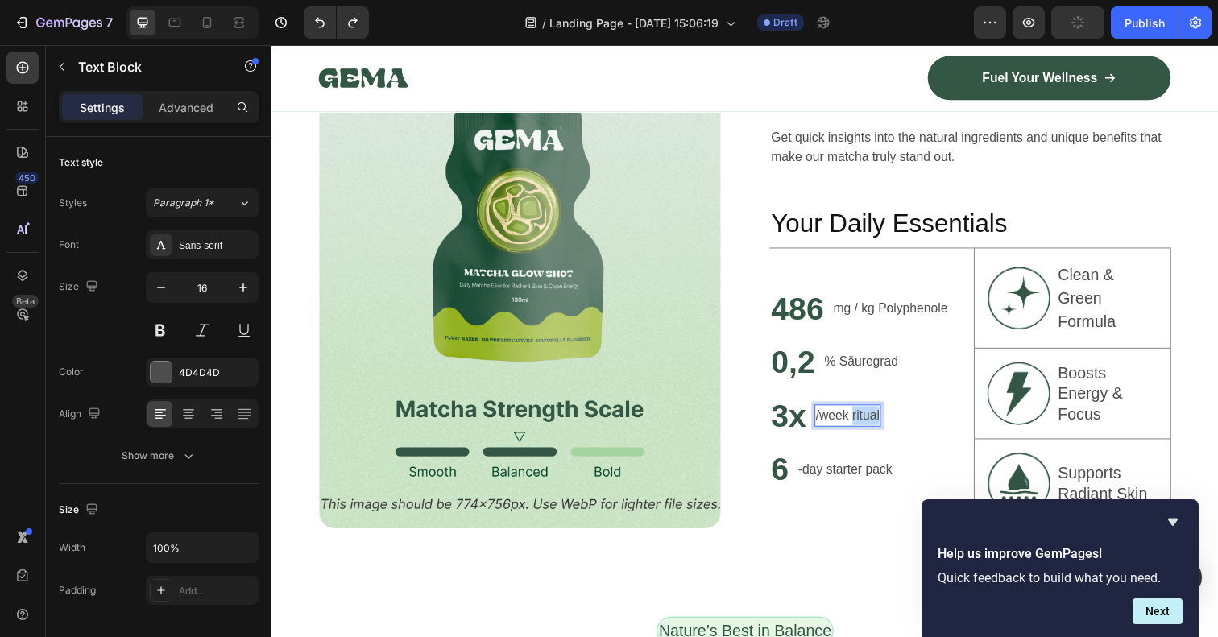
click at [877, 428] on p "/week ritual" at bounding box center [859, 423] width 65 height 19
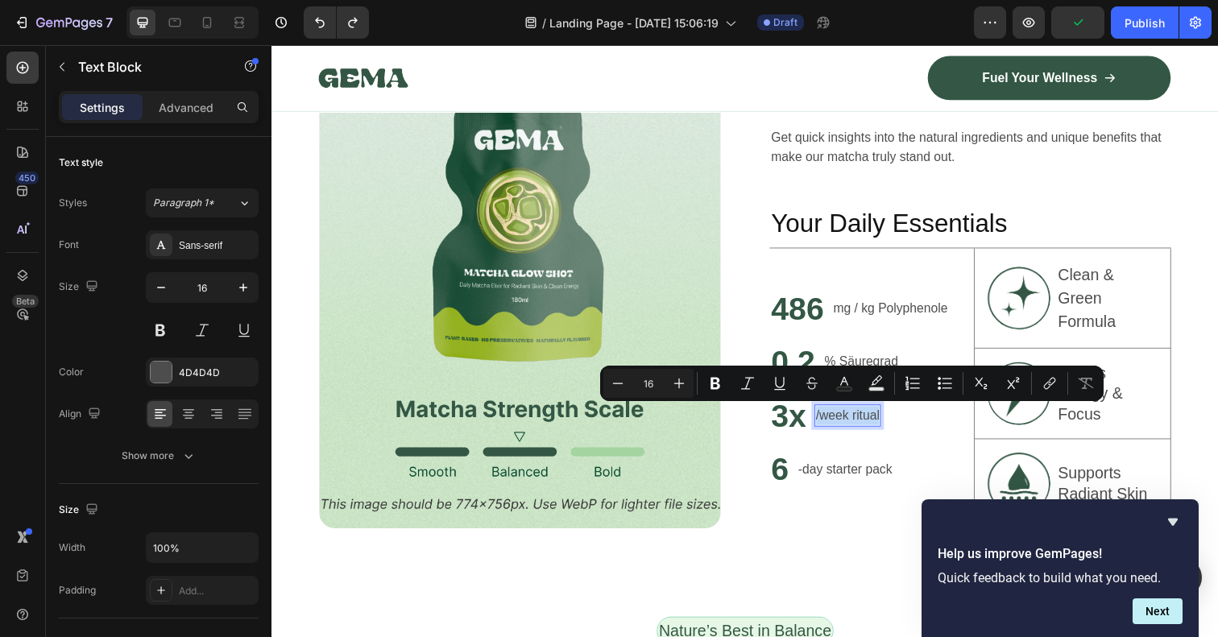
click at [877, 428] on p "/week ritual" at bounding box center [859, 423] width 65 height 19
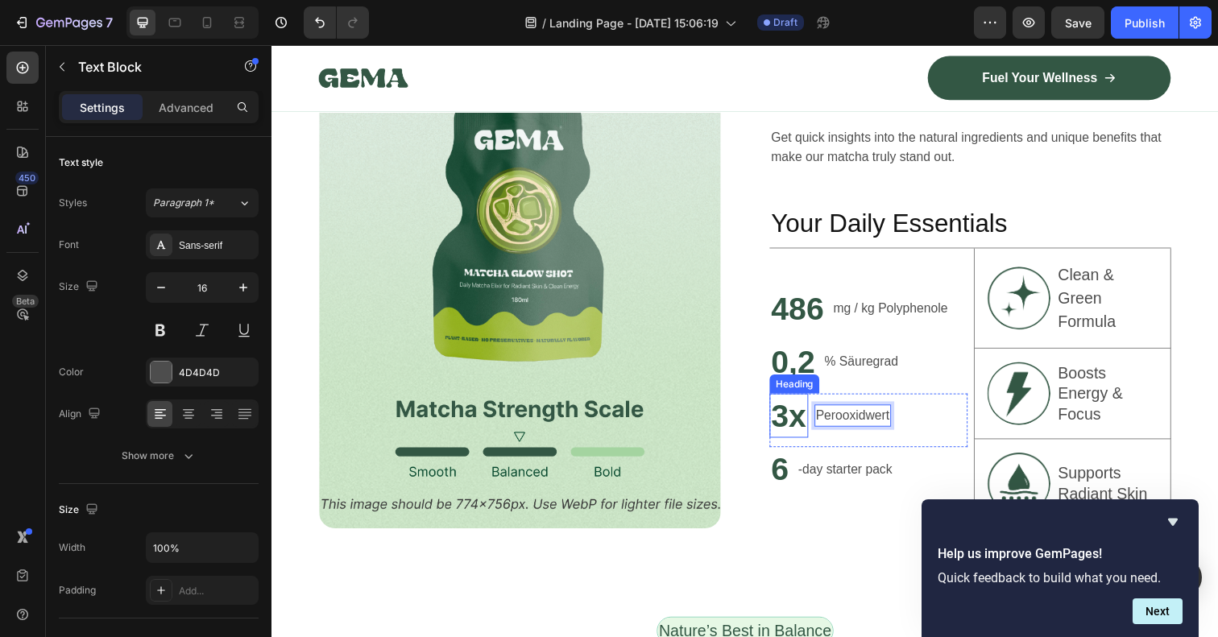
click at [789, 423] on h2 "3x" at bounding box center [799, 423] width 39 height 45
click at [789, 423] on p "3x" at bounding box center [799, 424] width 36 height 42
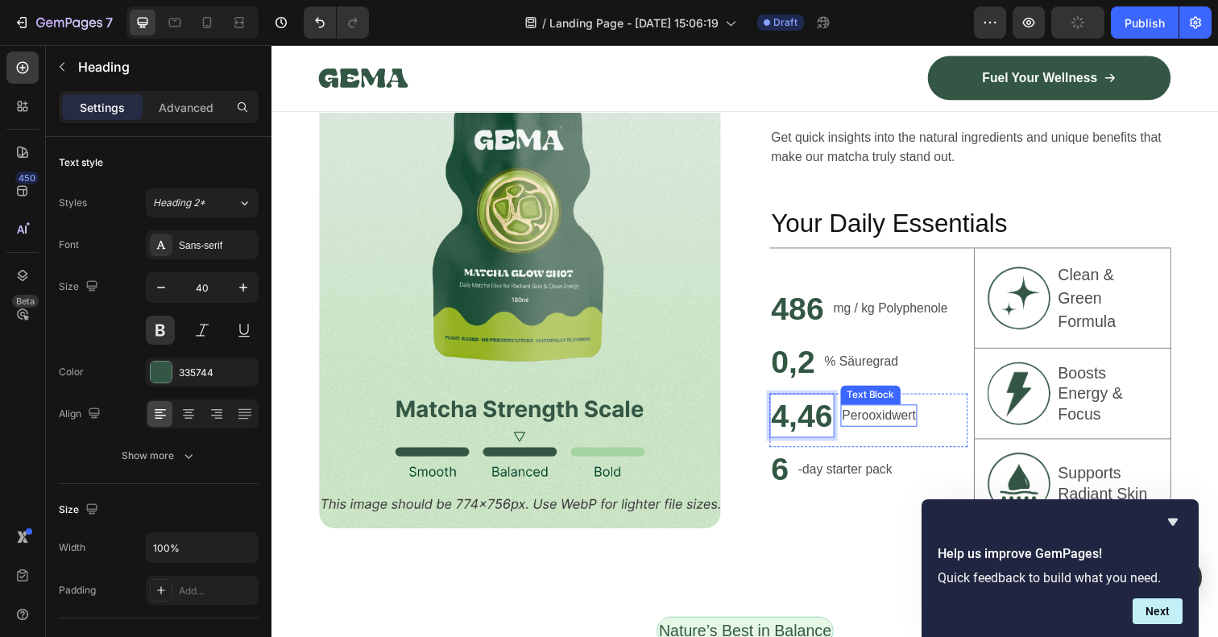
click at [882, 422] on p "Perooxidwert" at bounding box center [891, 423] width 75 height 19
click at [882, 421] on p "Perooxidwert" at bounding box center [891, 423] width 75 height 19
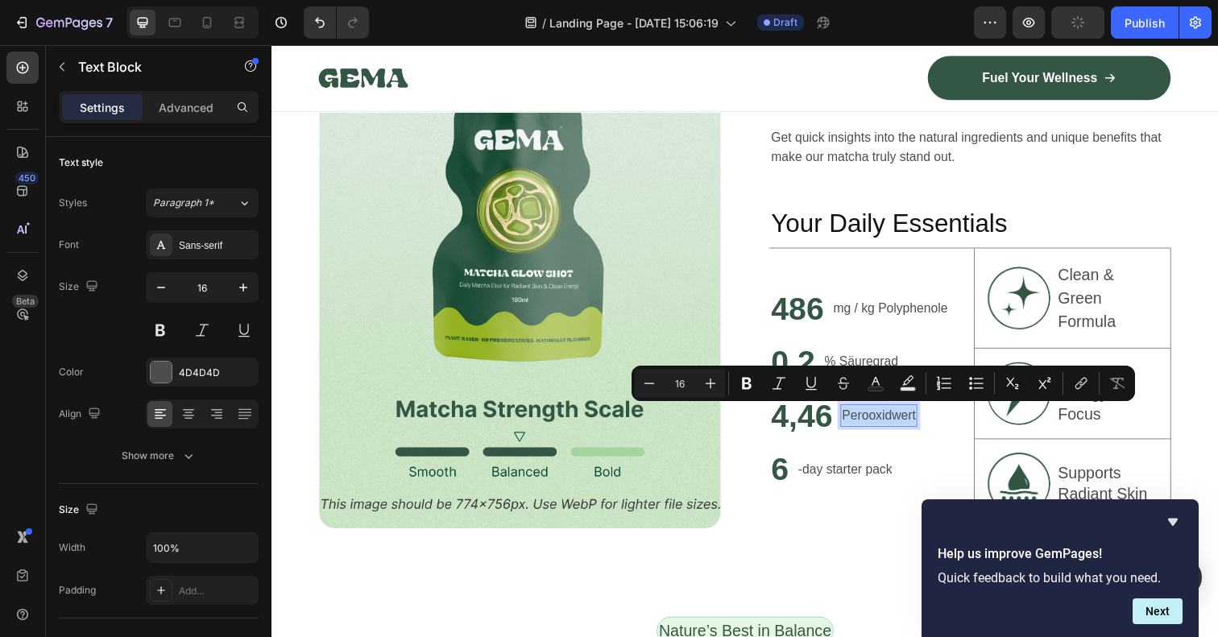
click at [880, 421] on p "Perooxidwert" at bounding box center [891, 423] width 75 height 19
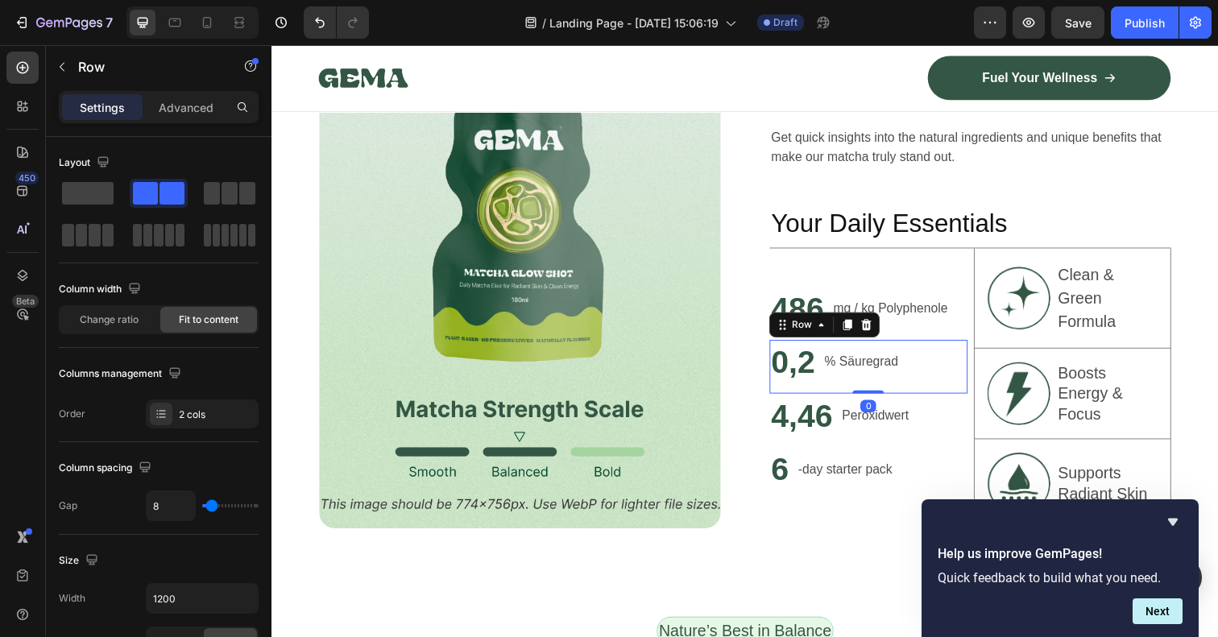
click at [926, 370] on div "0,2 Heading % Säuregrad Text Block Row 0" at bounding box center [881, 373] width 202 height 55
click at [835, 414] on p "4,46" at bounding box center [812, 424] width 63 height 42
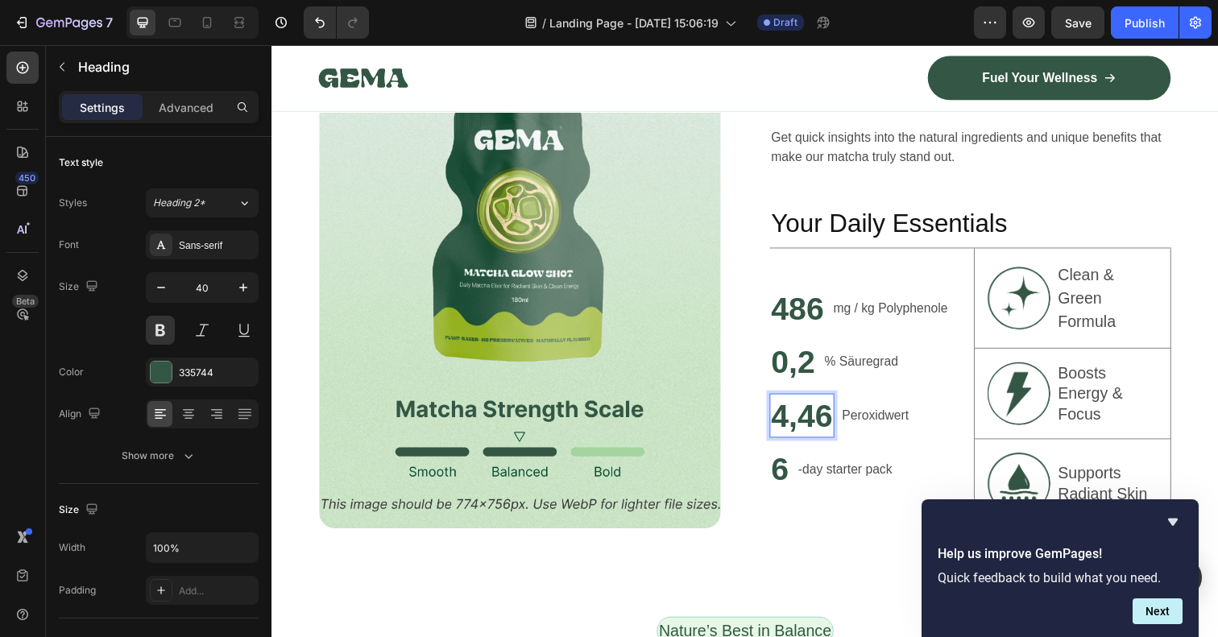
click at [838, 434] on p "4,46" at bounding box center [812, 424] width 63 height 42
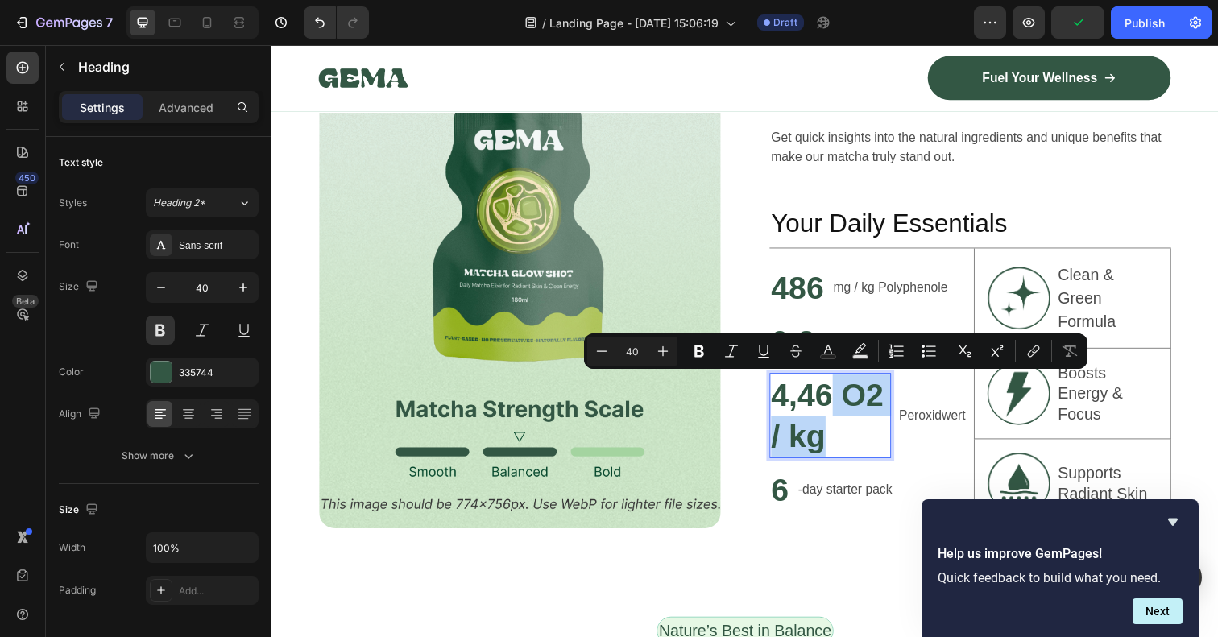
drag, startPoint x: 840, startPoint y: 428, endPoint x: 847, endPoint y: 403, distance: 26.6
click at [847, 403] on p "4,46 O2 / kg" at bounding box center [841, 424] width 121 height 84
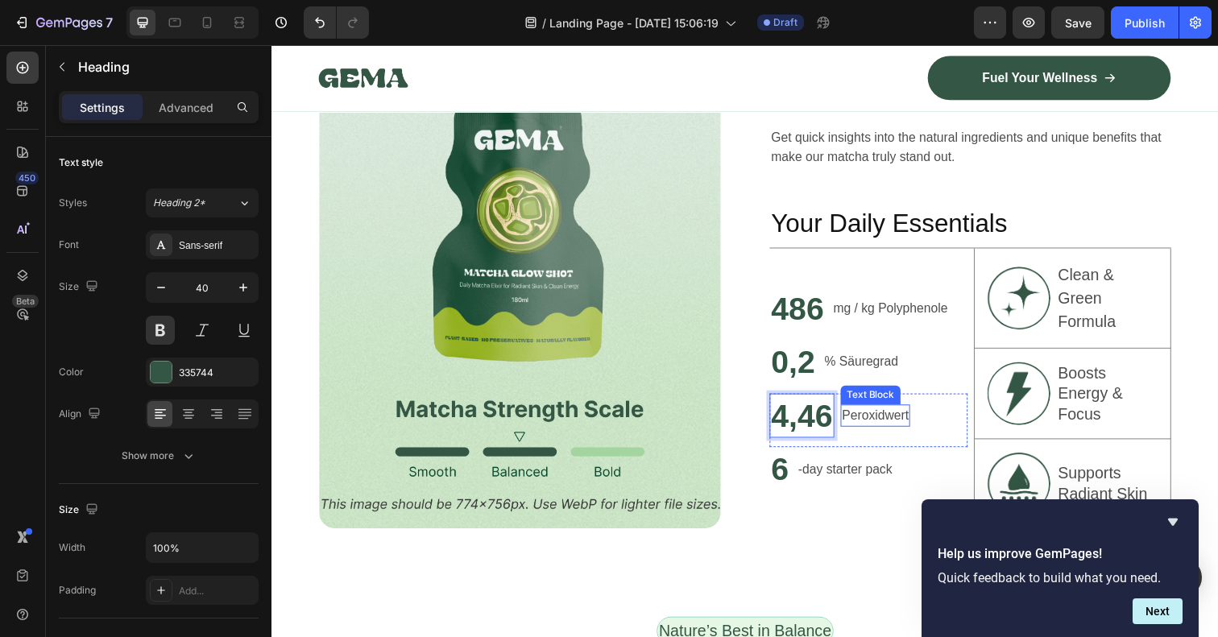
click at [856, 419] on p "Peroxidwert" at bounding box center [888, 423] width 68 height 19
click at [855, 424] on p "Peroxidwert" at bounding box center [888, 423] width 68 height 19
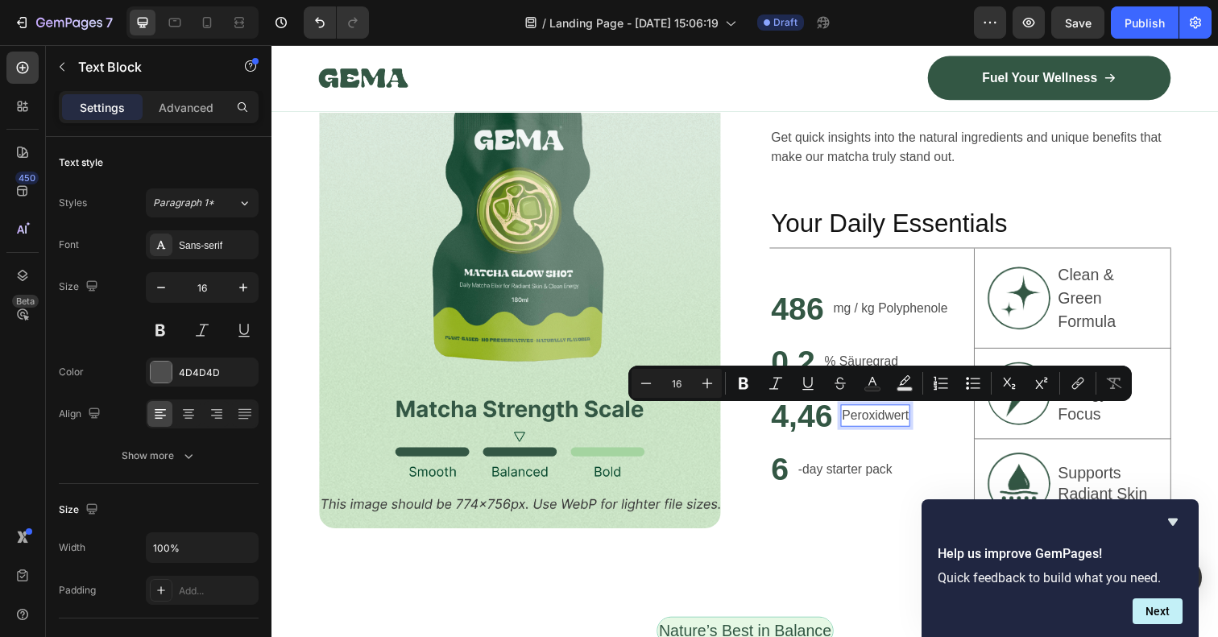
click at [854, 424] on p "Peroxidwert" at bounding box center [888, 423] width 68 height 19
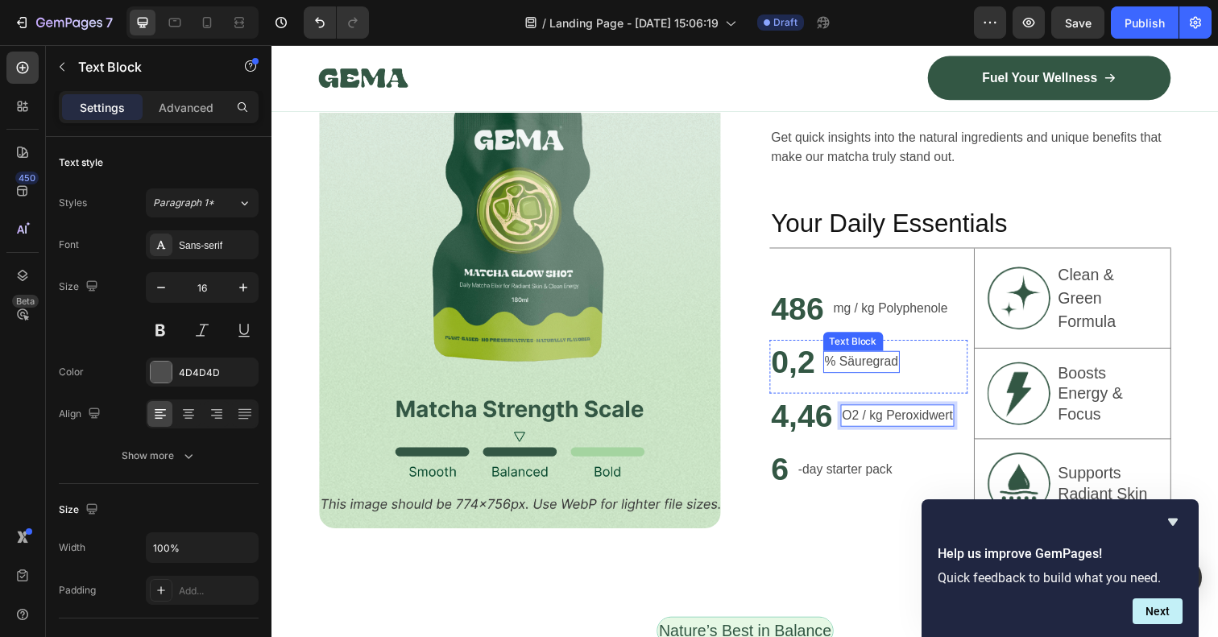
click at [874, 370] on p "% Säuregrad" at bounding box center [873, 368] width 75 height 19
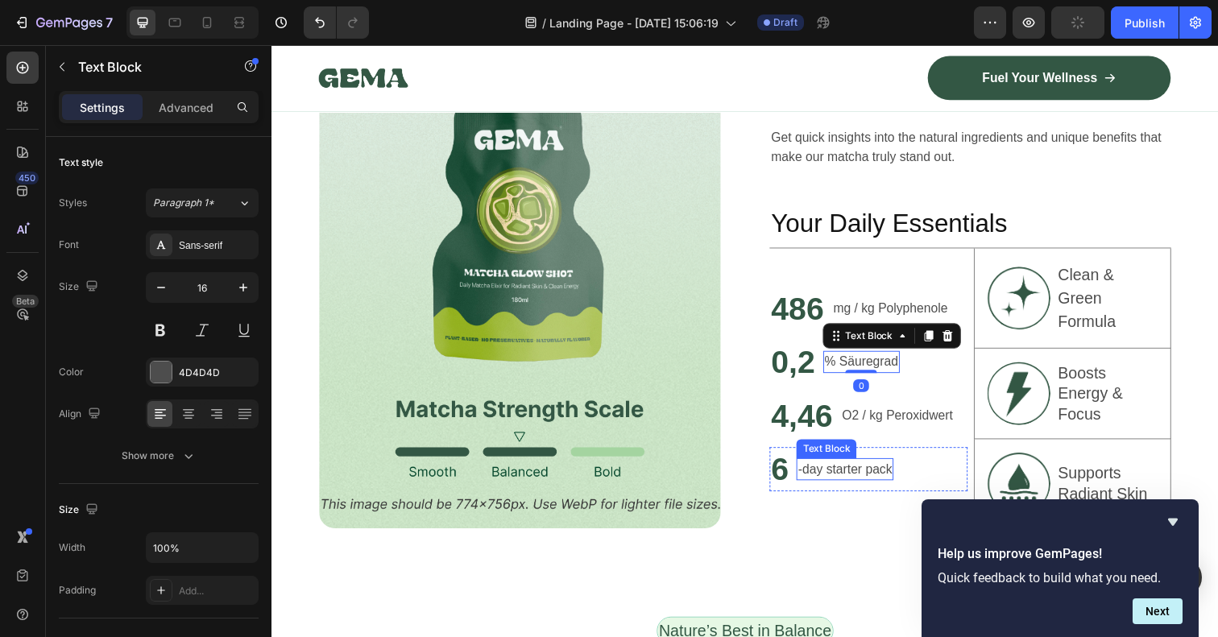
click at [829, 476] on p "-day starter pack" at bounding box center [857, 478] width 96 height 19
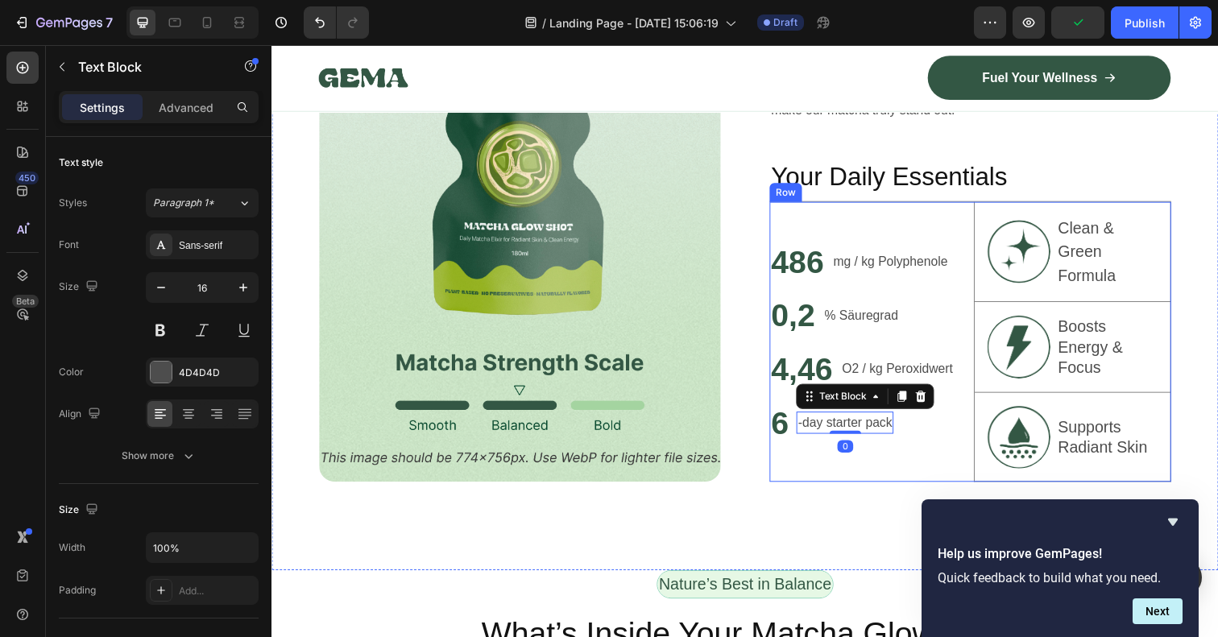
scroll to position [1028, 0]
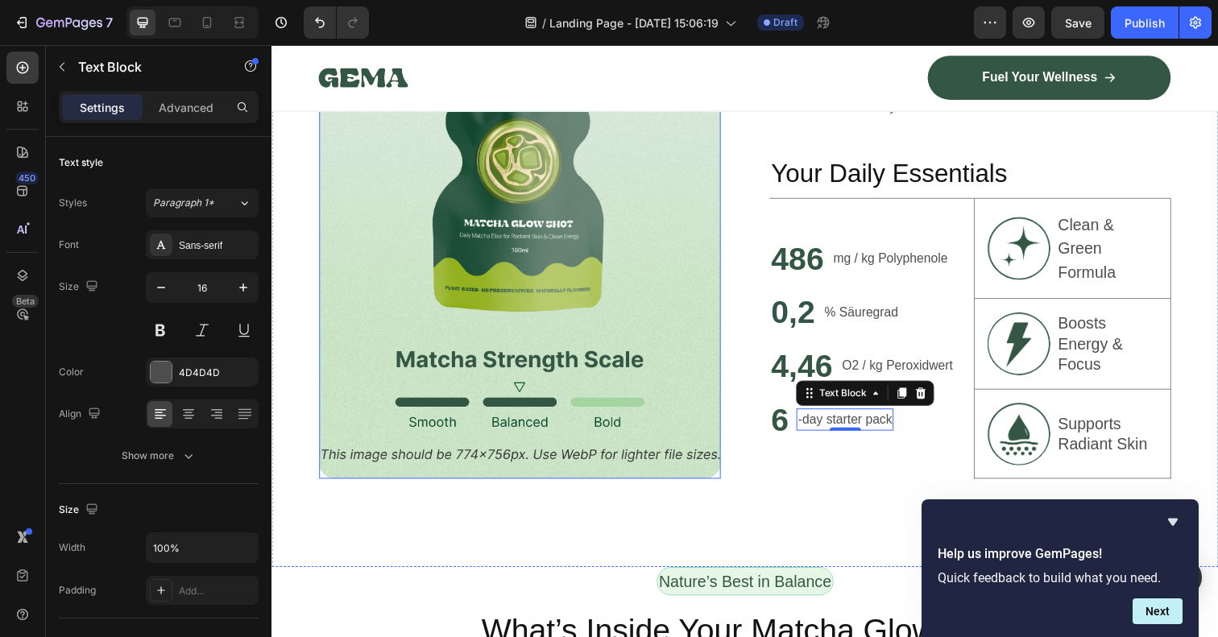
click at [525, 393] on img at bounding box center [525, 224] width 410 height 527
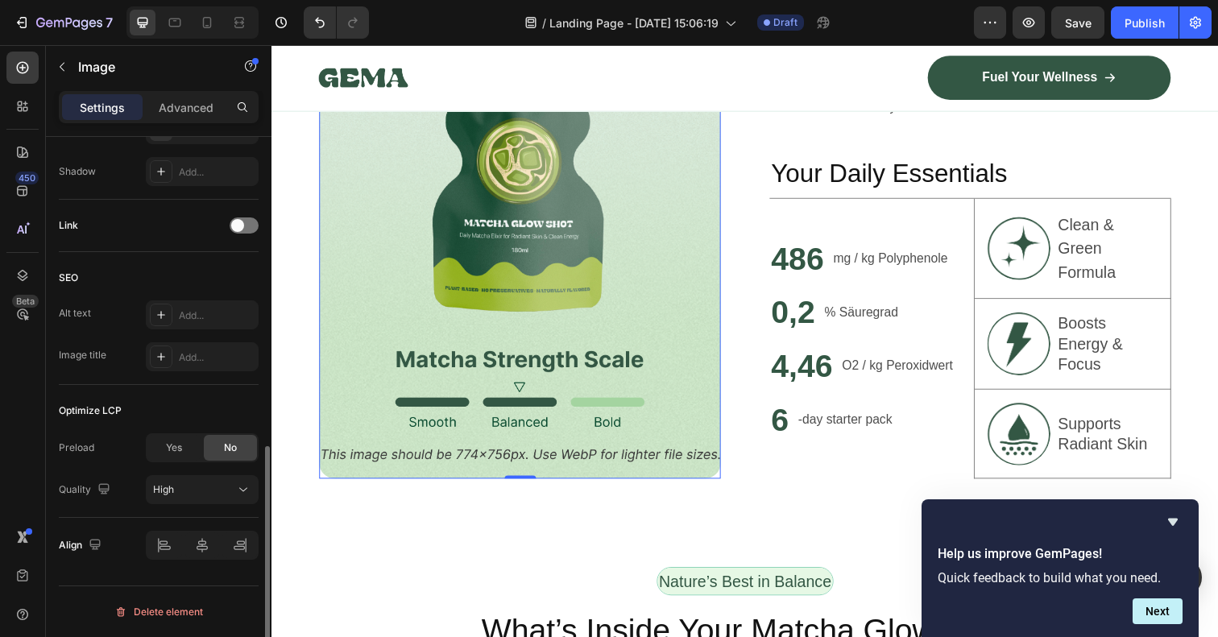
scroll to position [0, 0]
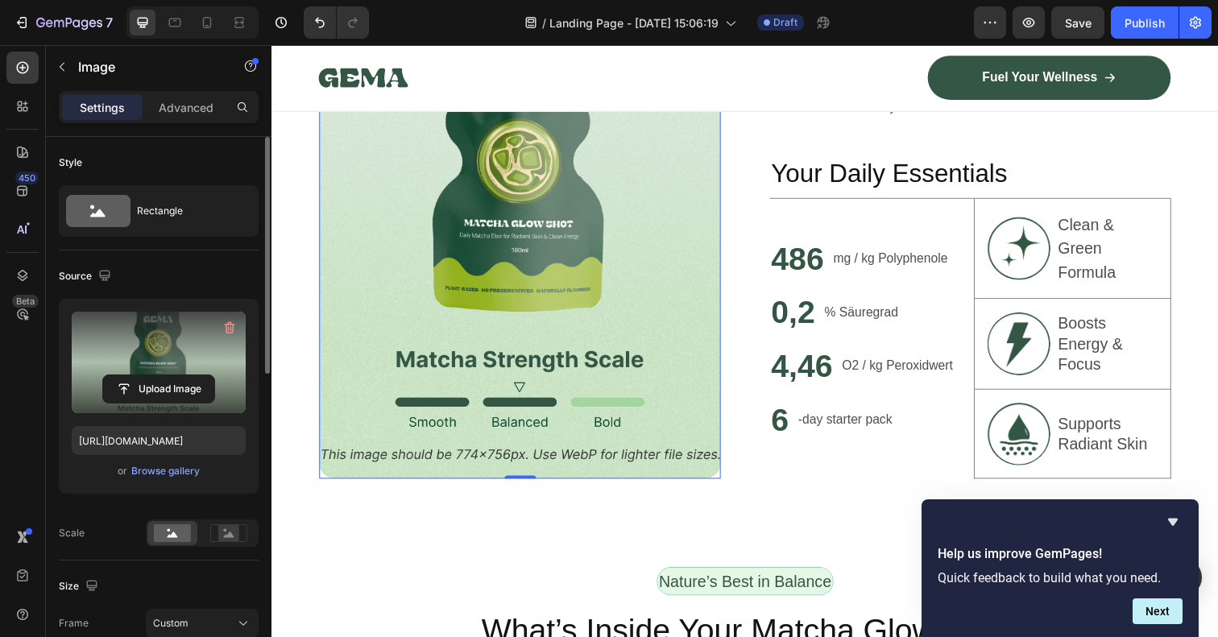
click at [171, 321] on label at bounding box center [159, 362] width 174 height 101
click at [171, 375] on input "file" at bounding box center [158, 388] width 111 height 27
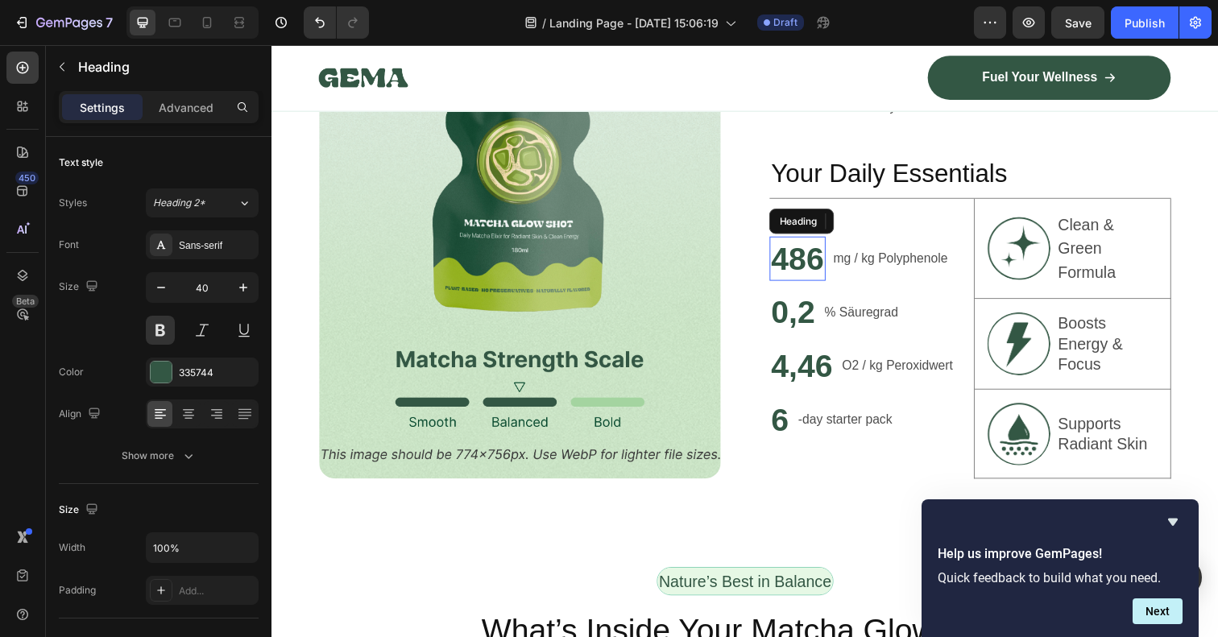
click at [835, 265] on p "486" at bounding box center [808, 263] width 54 height 42
click at [859, 265] on p "mg / kg Polyphenole" at bounding box center [903, 263] width 117 height 19
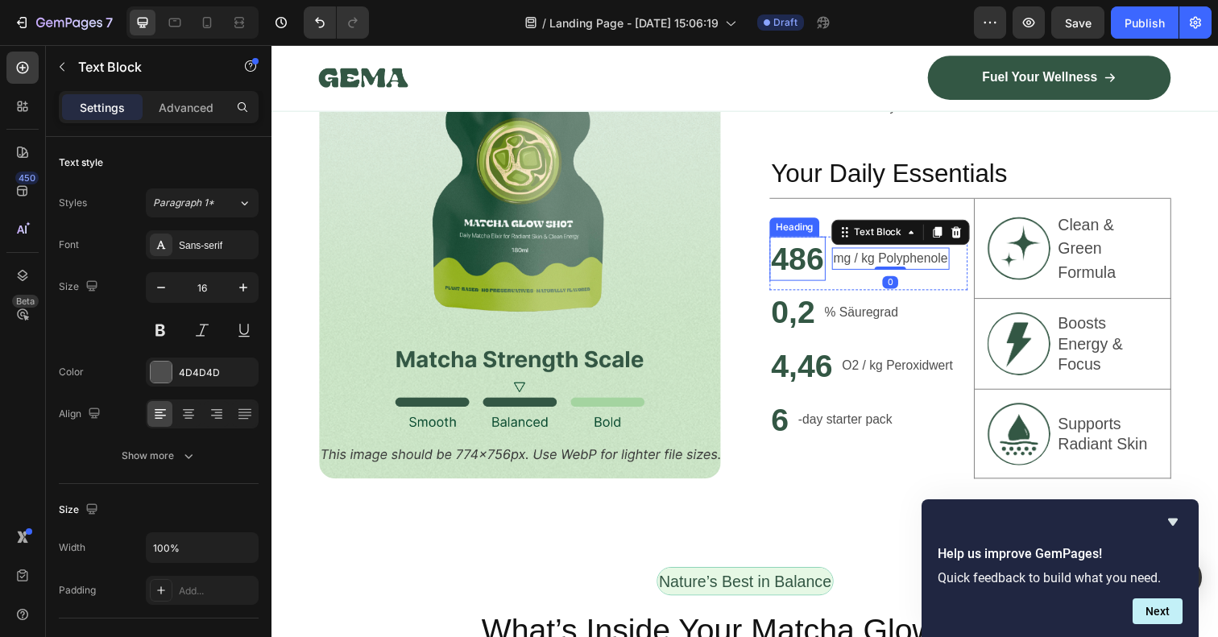
click at [830, 266] on p "486" at bounding box center [808, 263] width 54 height 42
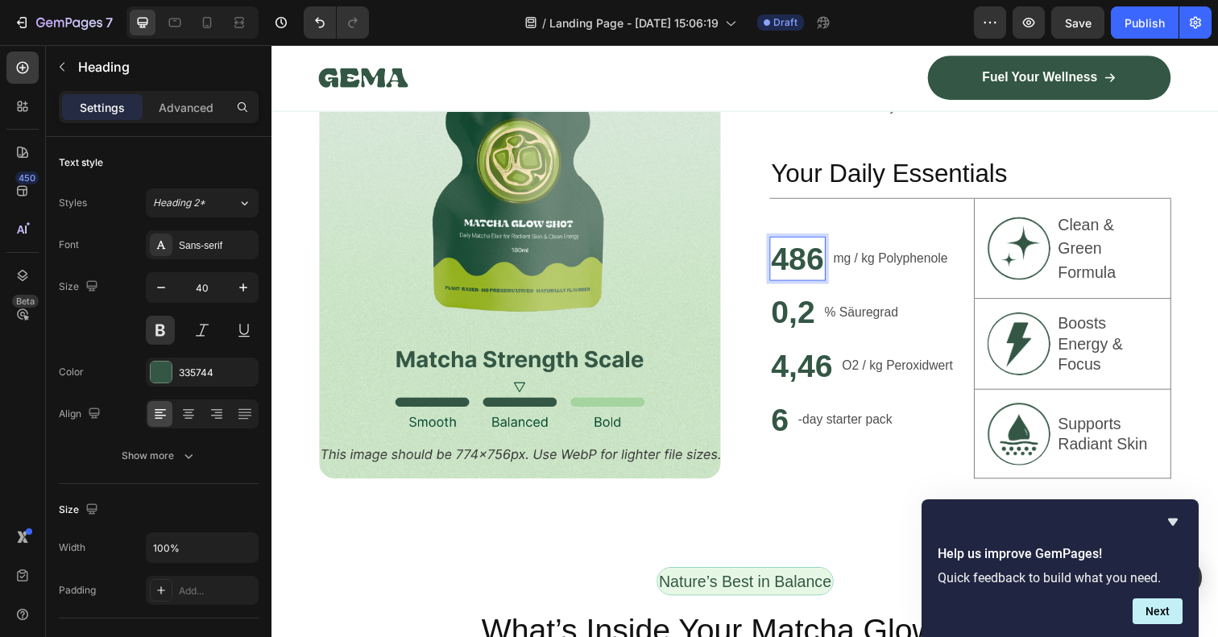
click at [835, 266] on p "486" at bounding box center [808, 263] width 54 height 42
click at [903, 289] on div "486 Heading 0 mg / kg Polyphenole Text Block Row" at bounding box center [881, 268] width 202 height 55
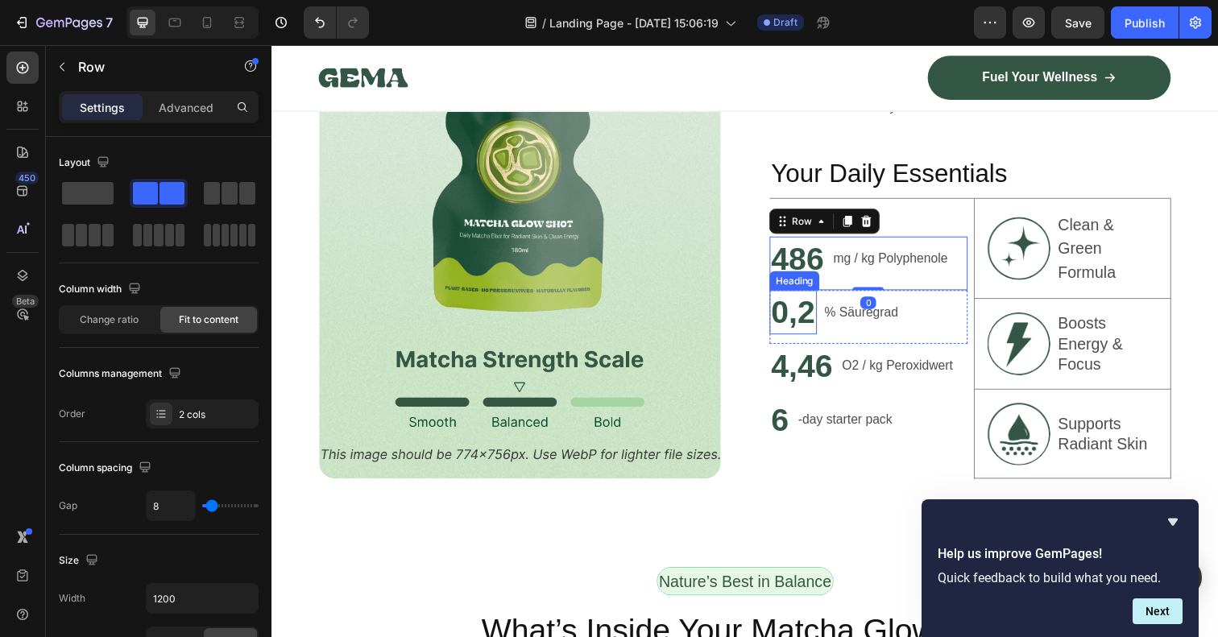
click at [824, 317] on p "0,2" at bounding box center [803, 318] width 45 height 42
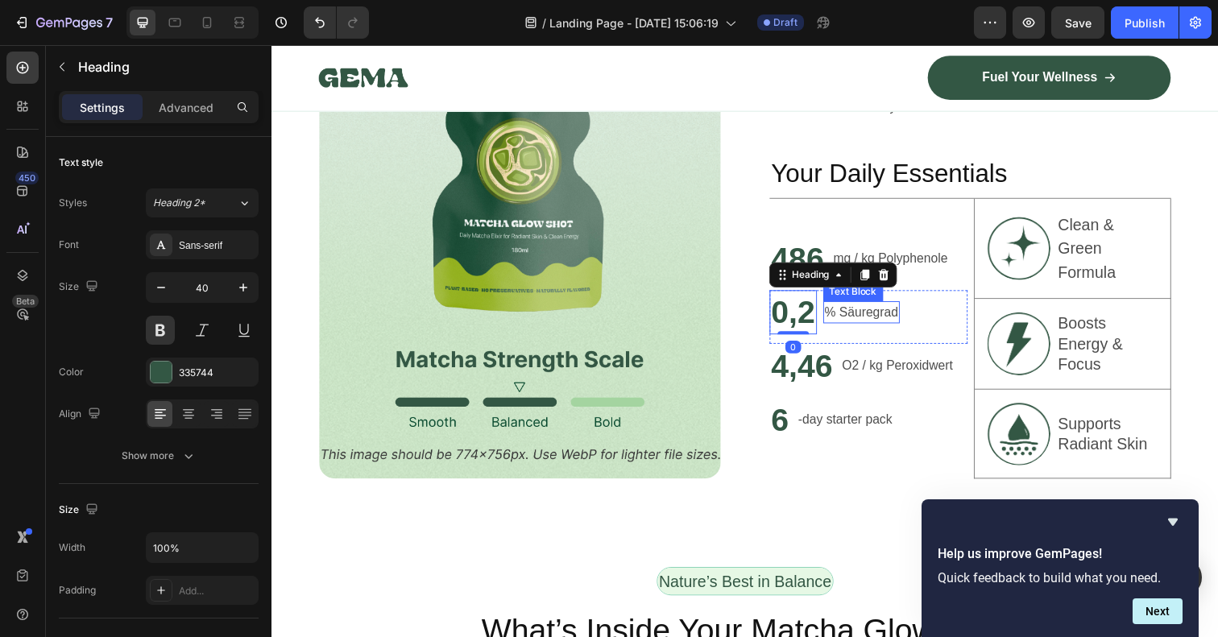
click at [851, 319] on p "% Säuregrad" at bounding box center [873, 317] width 75 height 19
click at [810, 325] on p "0,2" at bounding box center [803, 318] width 45 height 42
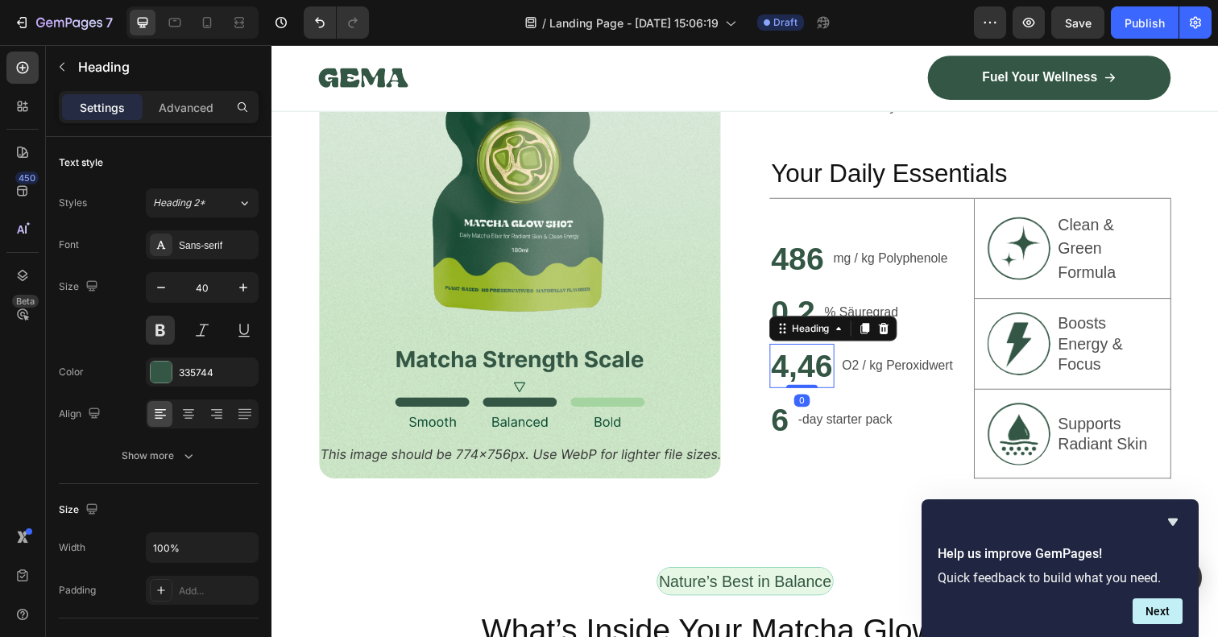
click at [809, 369] on p "4,46" at bounding box center [812, 373] width 63 height 42
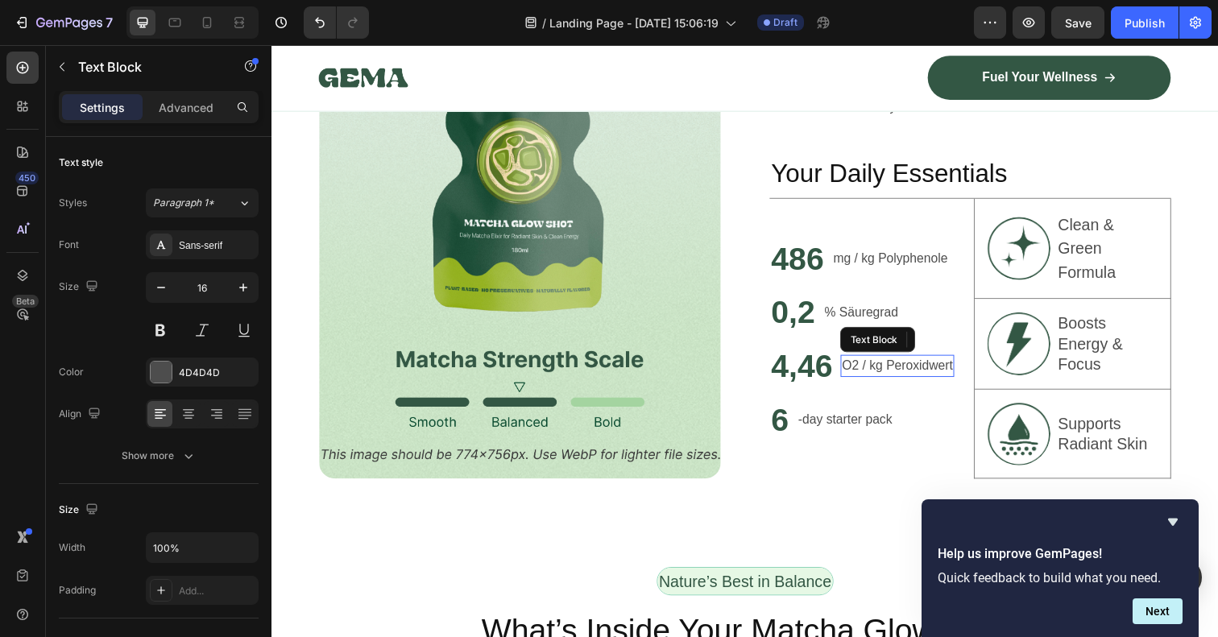
click at [875, 379] on p "O2 / kg Peroxidwert" at bounding box center [911, 372] width 114 height 19
click at [854, 435] on div "-day starter pack Text Block" at bounding box center [856, 427] width 99 height 23
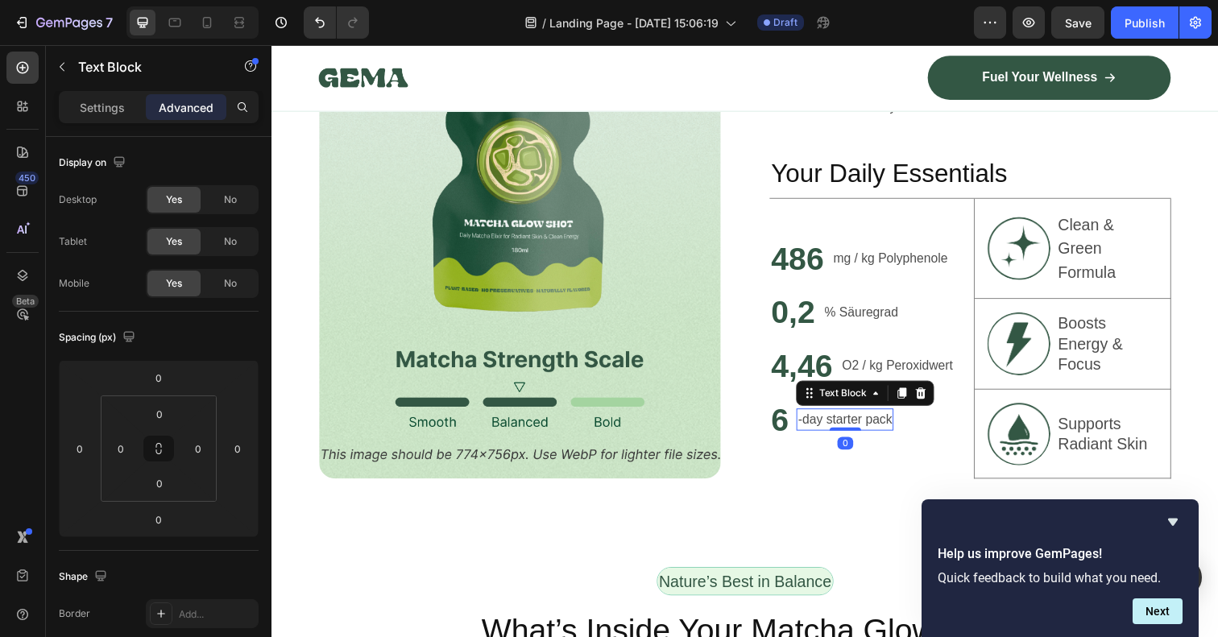
click at [854, 436] on div at bounding box center [857, 437] width 32 height 3
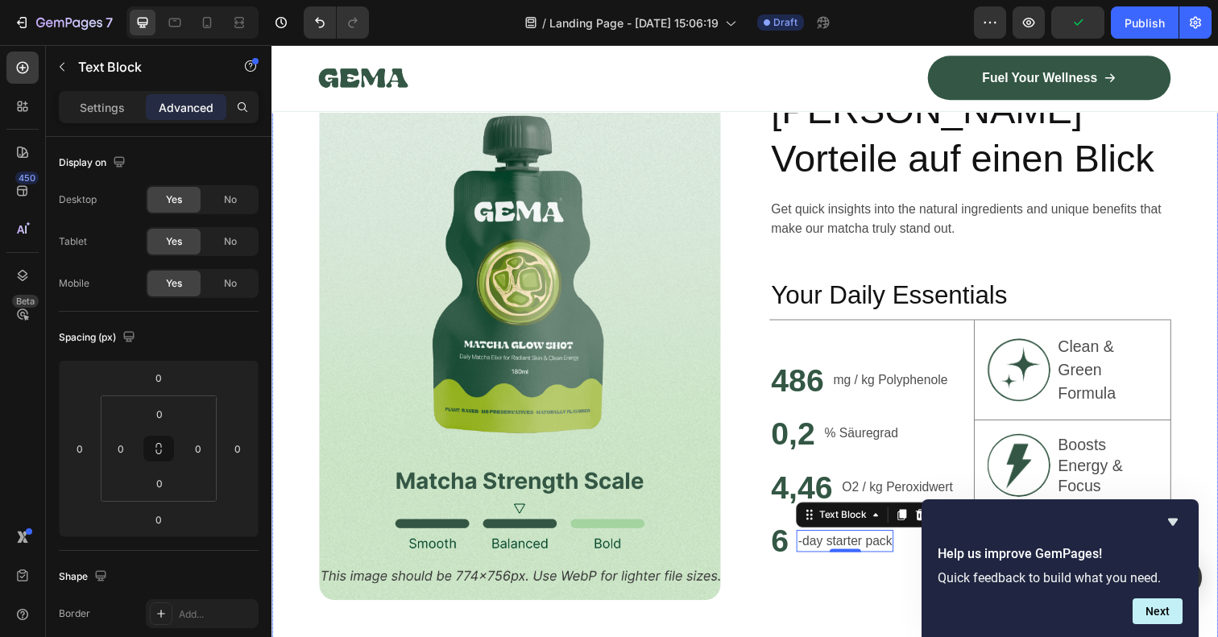
scroll to position [903, 0]
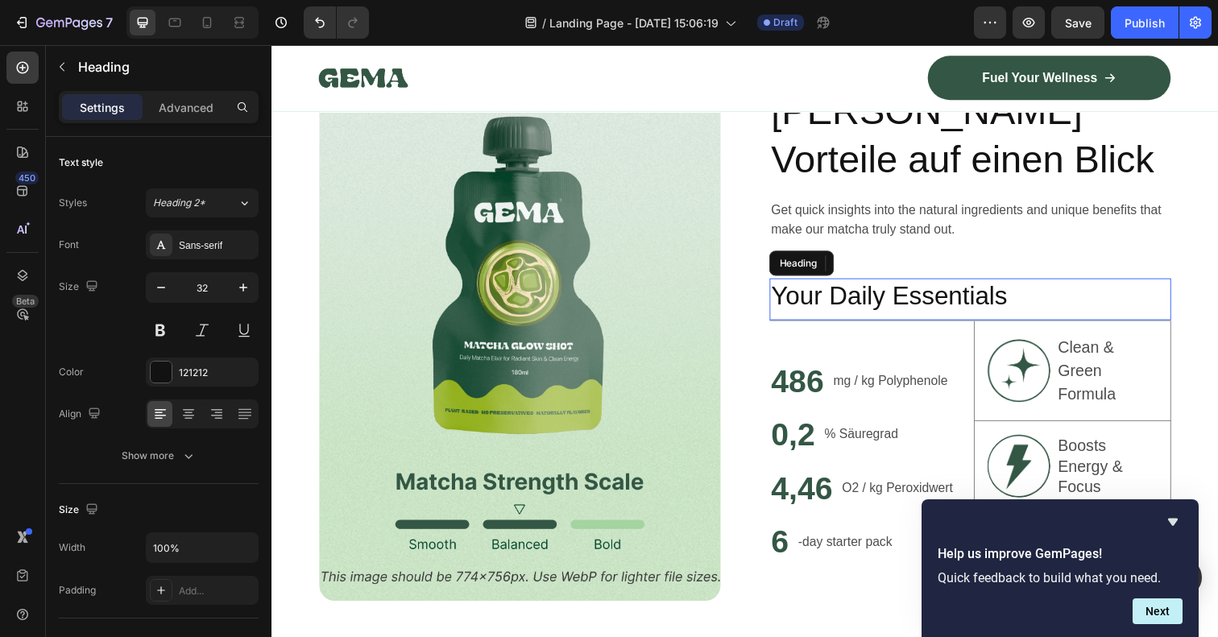
click at [885, 297] on h2 "Your Daily Essentials" at bounding box center [985, 302] width 410 height 37
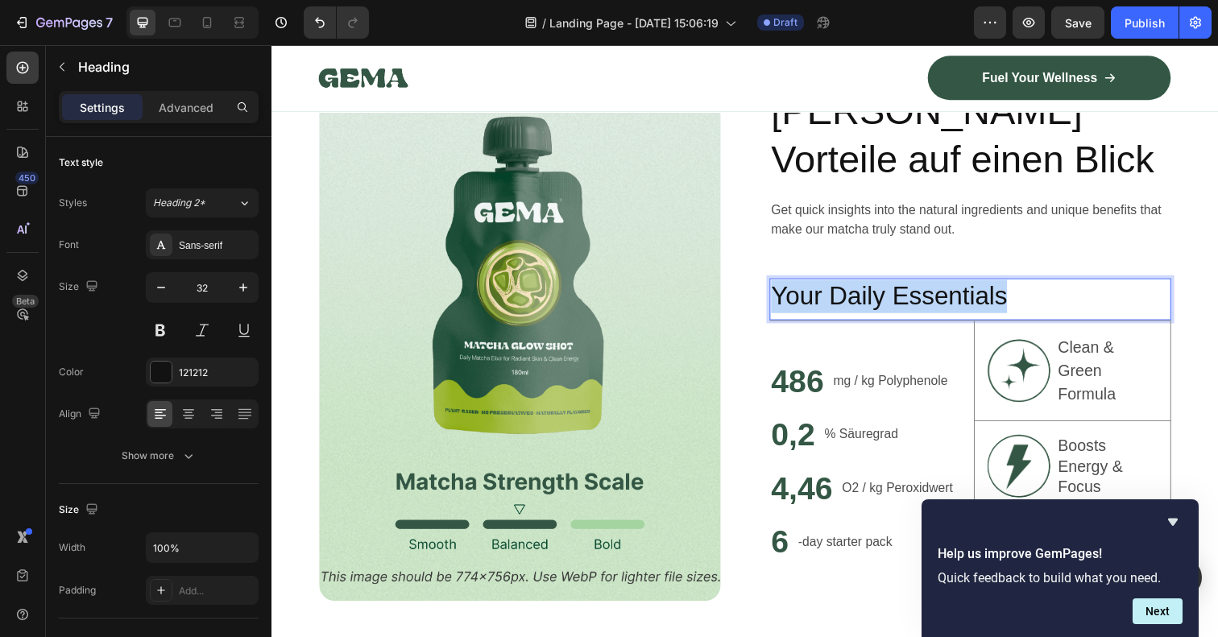
click at [885, 297] on p "Your Daily Essentials" at bounding box center [984, 302] width 407 height 34
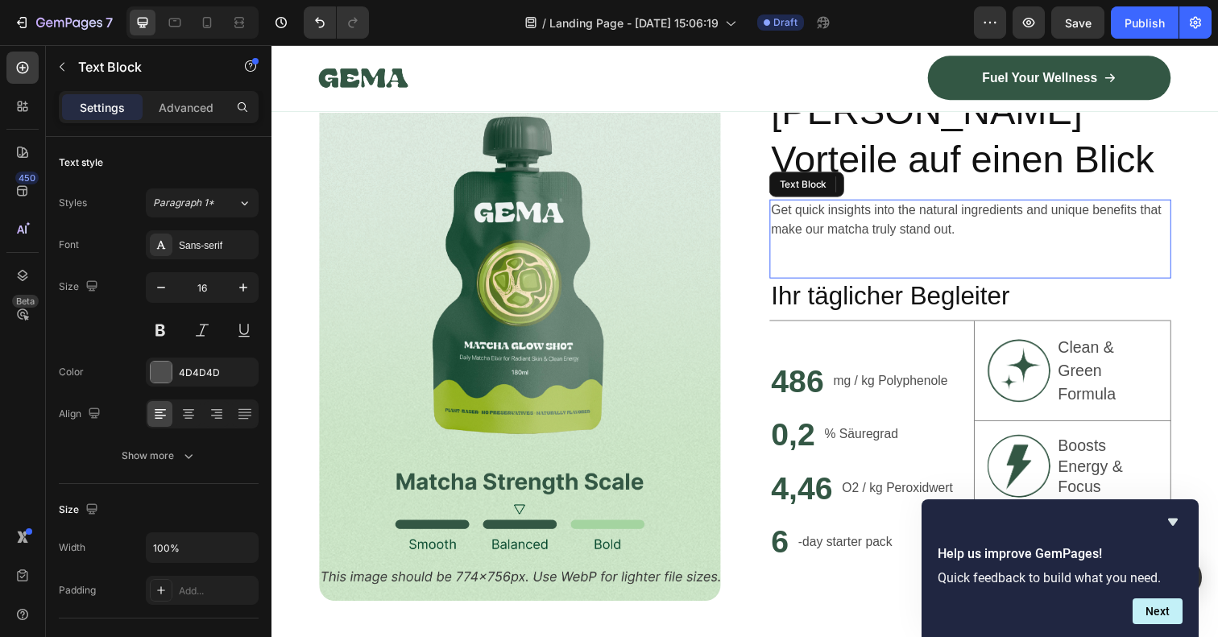
click at [930, 229] on p "Get quick insights into the natural ingredients and unique benefits that make o…" at bounding box center [984, 224] width 407 height 39
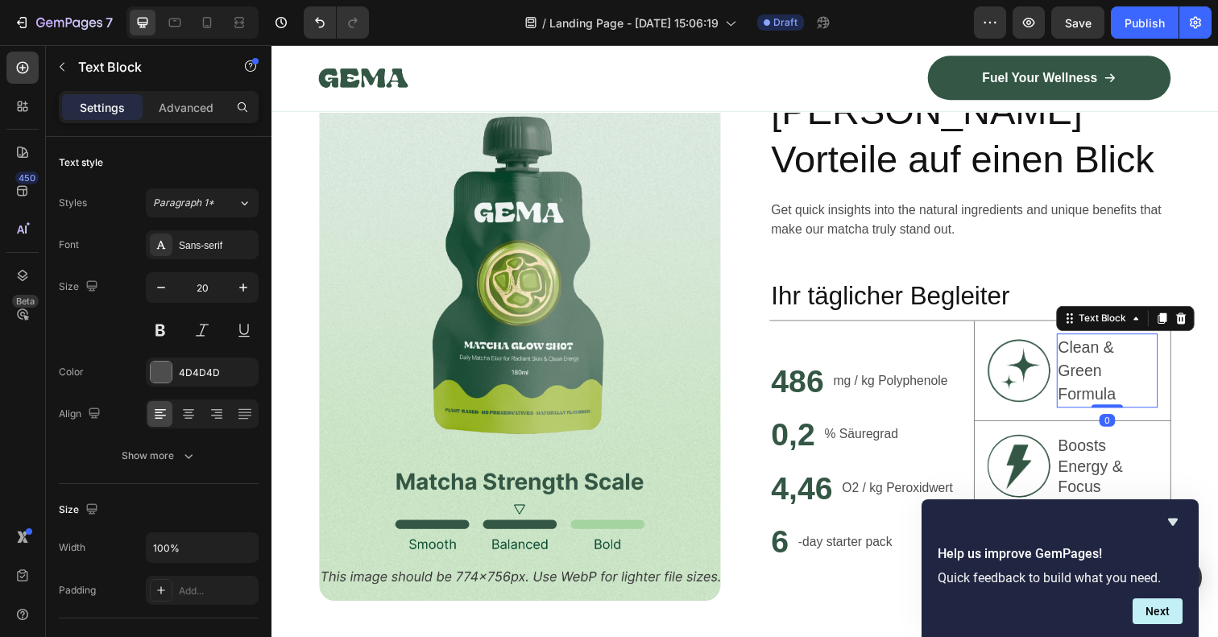
click at [1098, 358] on p "Clean & Green Formula" at bounding box center [1124, 378] width 101 height 72
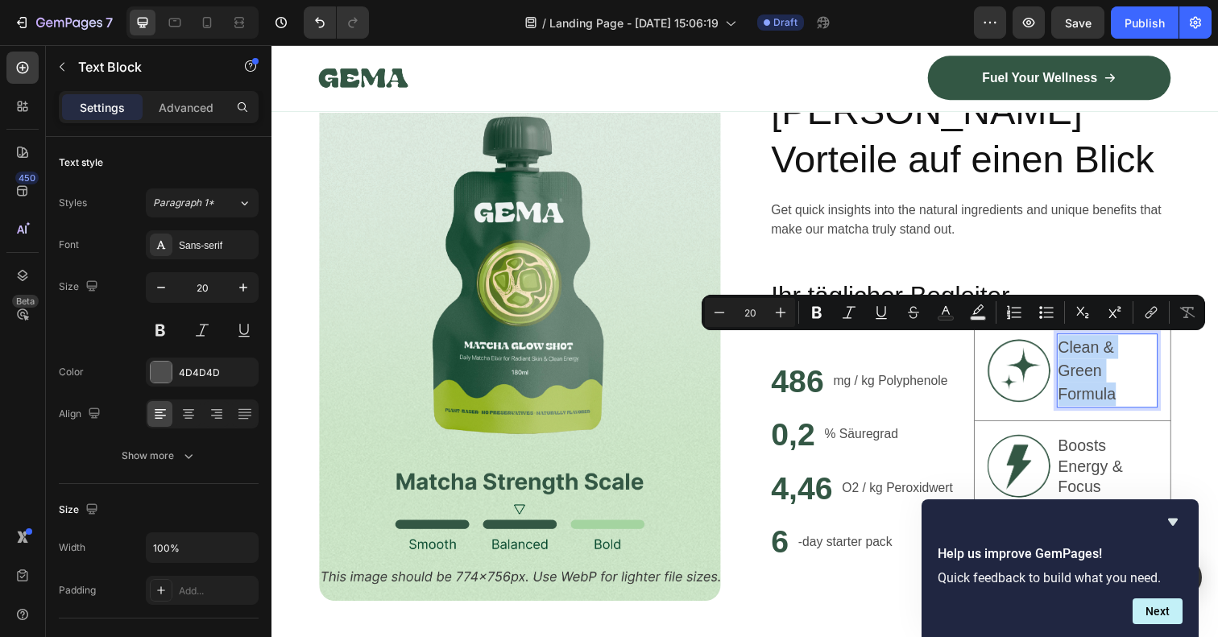
click at [1098, 358] on p "Clean & Green Formula" at bounding box center [1124, 378] width 101 height 72
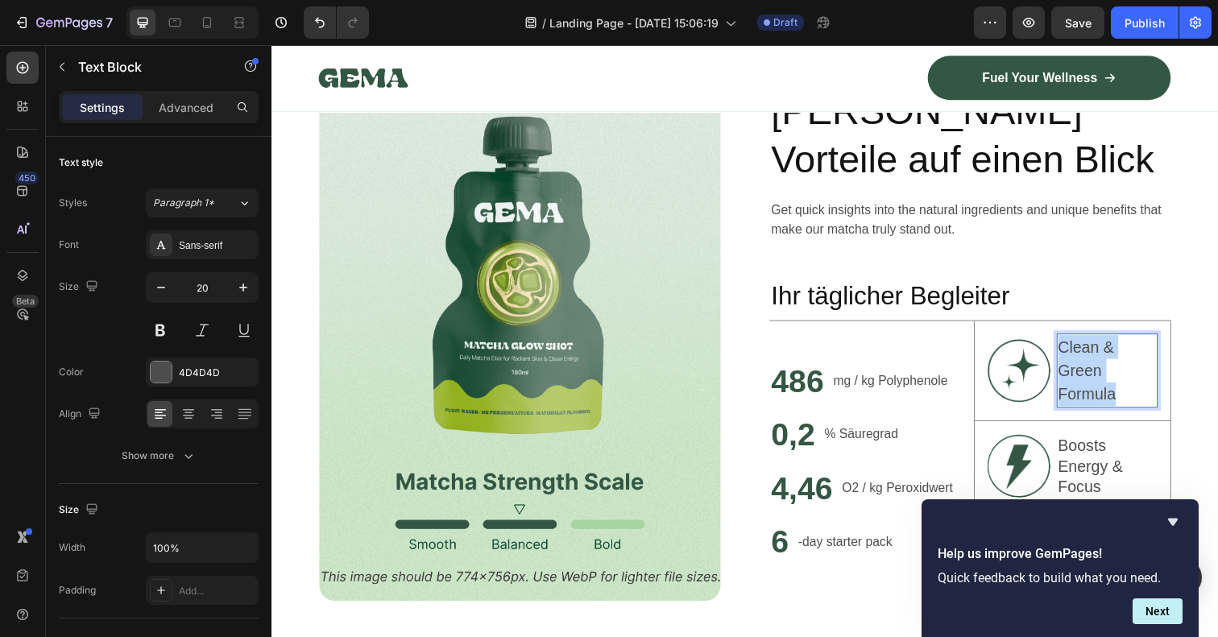
click at [1098, 358] on p "Clean & Green Formula" at bounding box center [1124, 378] width 101 height 72
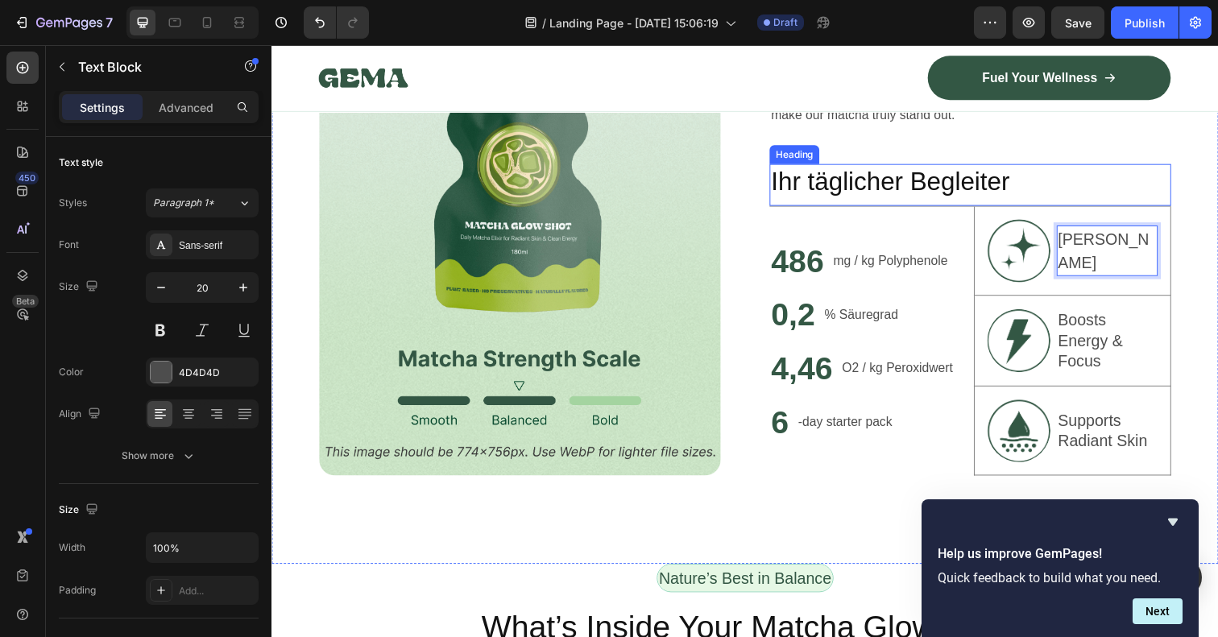
scroll to position [1022, 0]
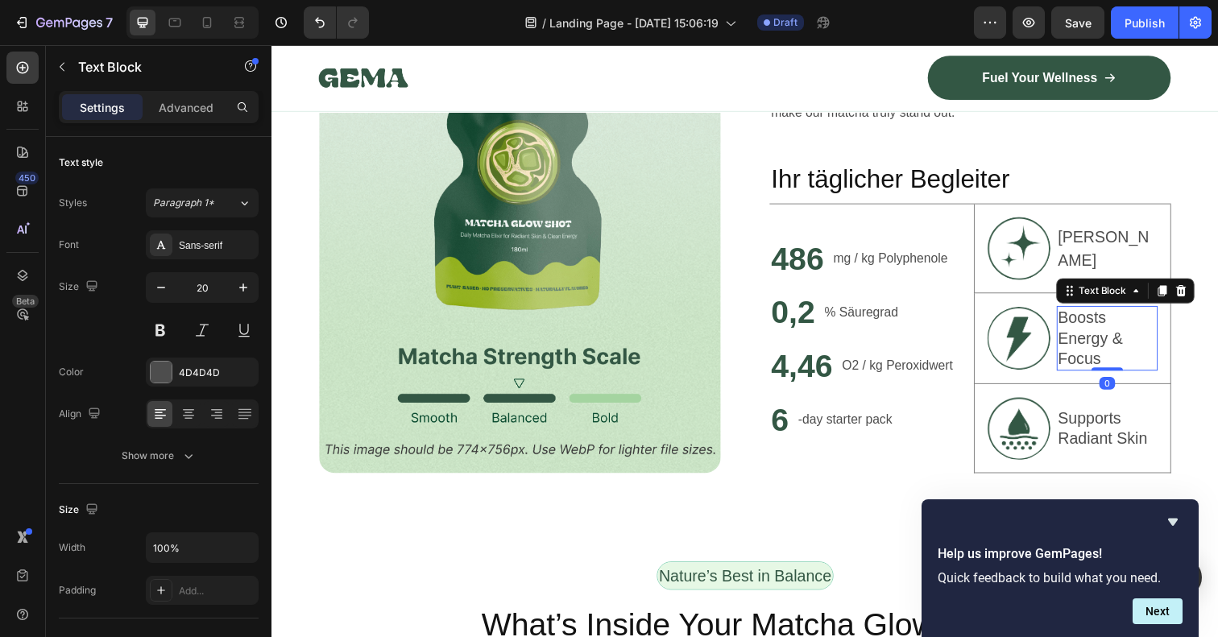
click at [1104, 338] on p "Boosts Energy & Focus" at bounding box center [1124, 344] width 101 height 63
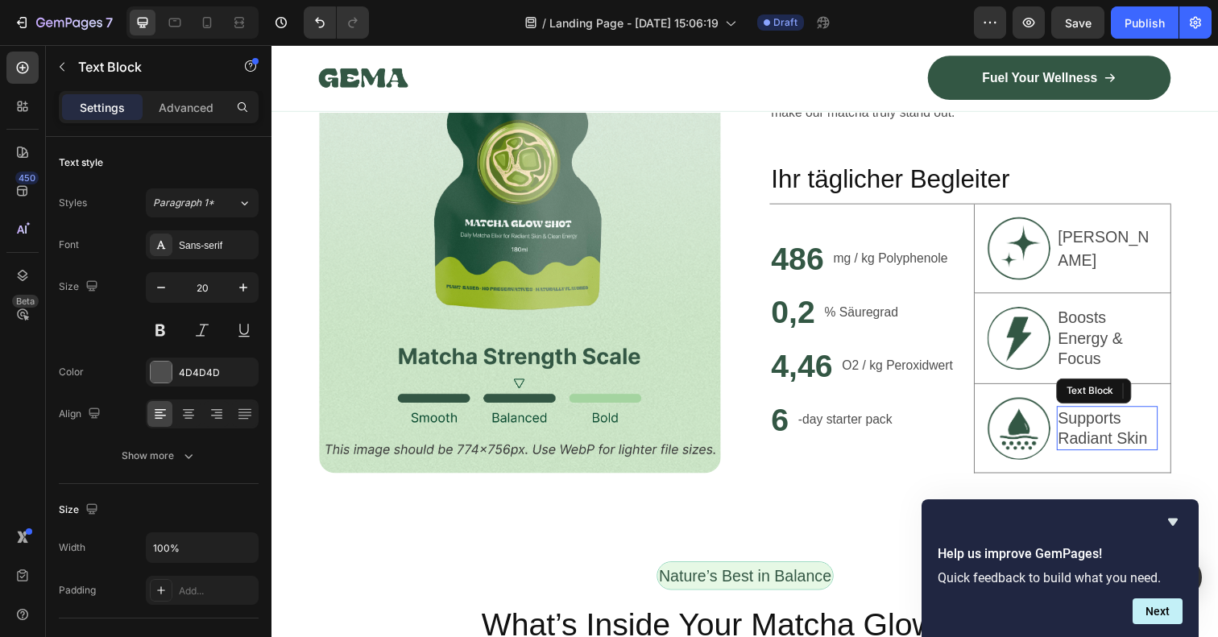
click at [1102, 437] on p "Supports Radiant Skin" at bounding box center [1124, 437] width 101 height 42
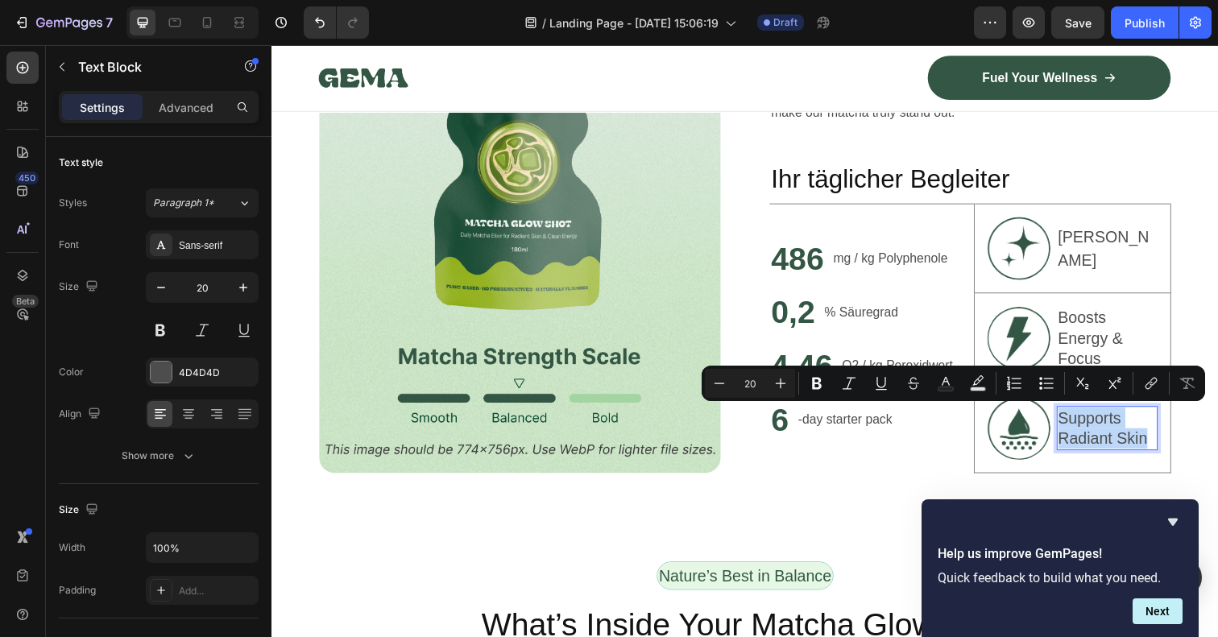
click at [1102, 437] on p "Supports Radiant Skin" at bounding box center [1124, 437] width 101 height 42
click at [1024, 18] on icon "button" at bounding box center [1028, 22] width 16 height 16
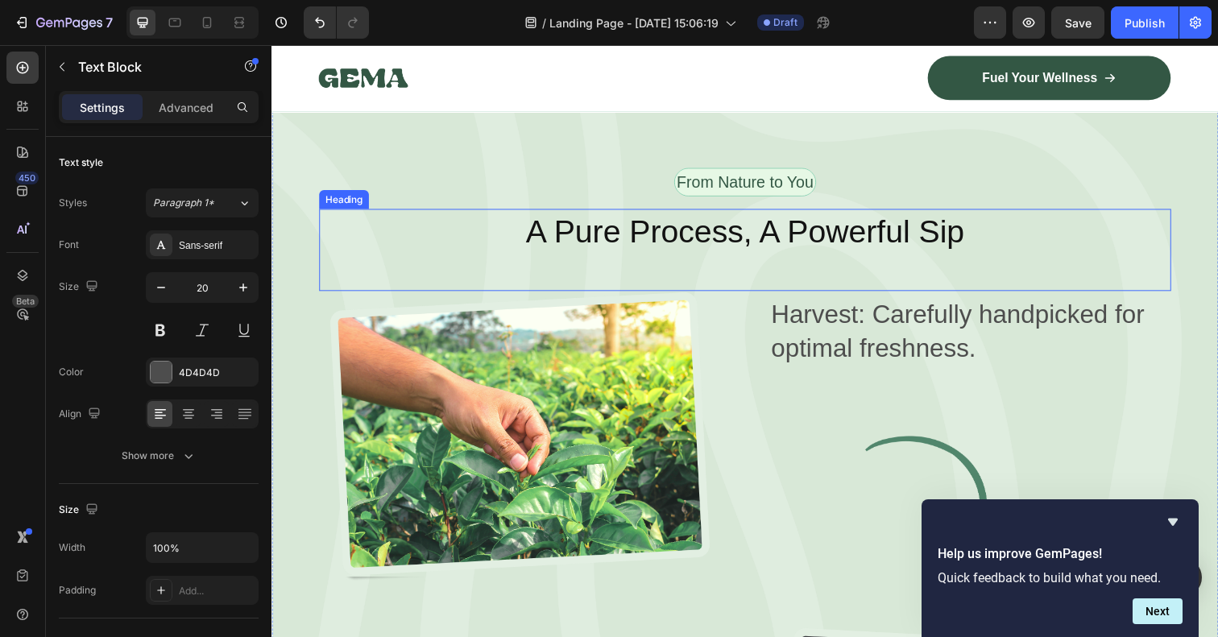
scroll to position [2134, 0]
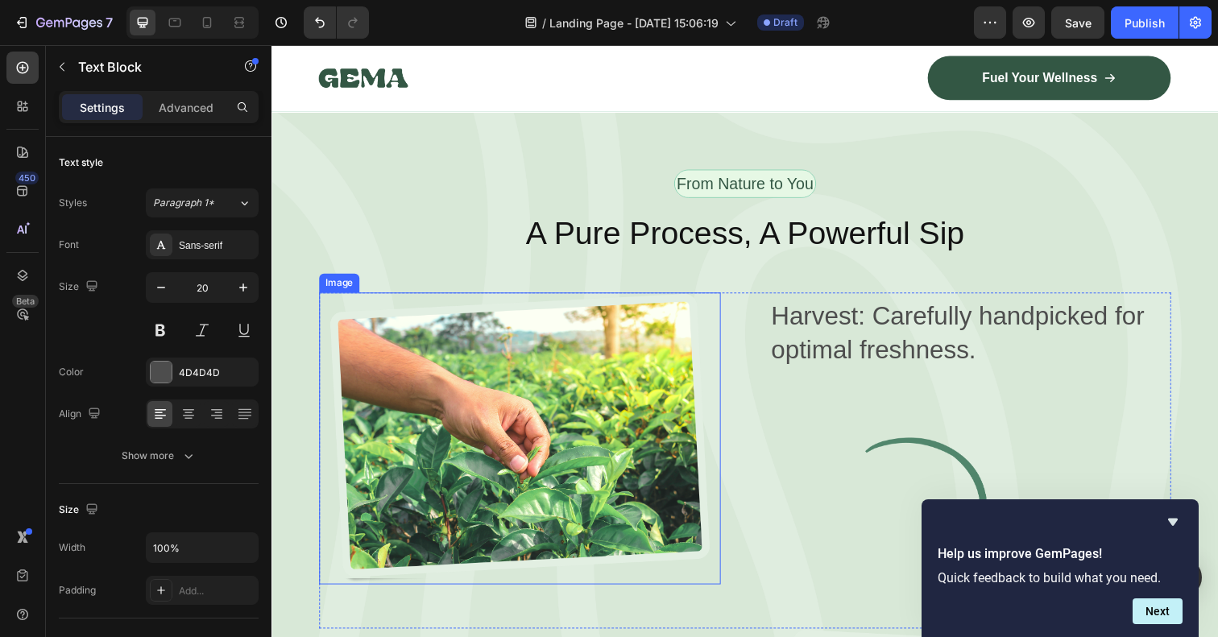
click at [592, 459] on img at bounding box center [525, 447] width 410 height 298
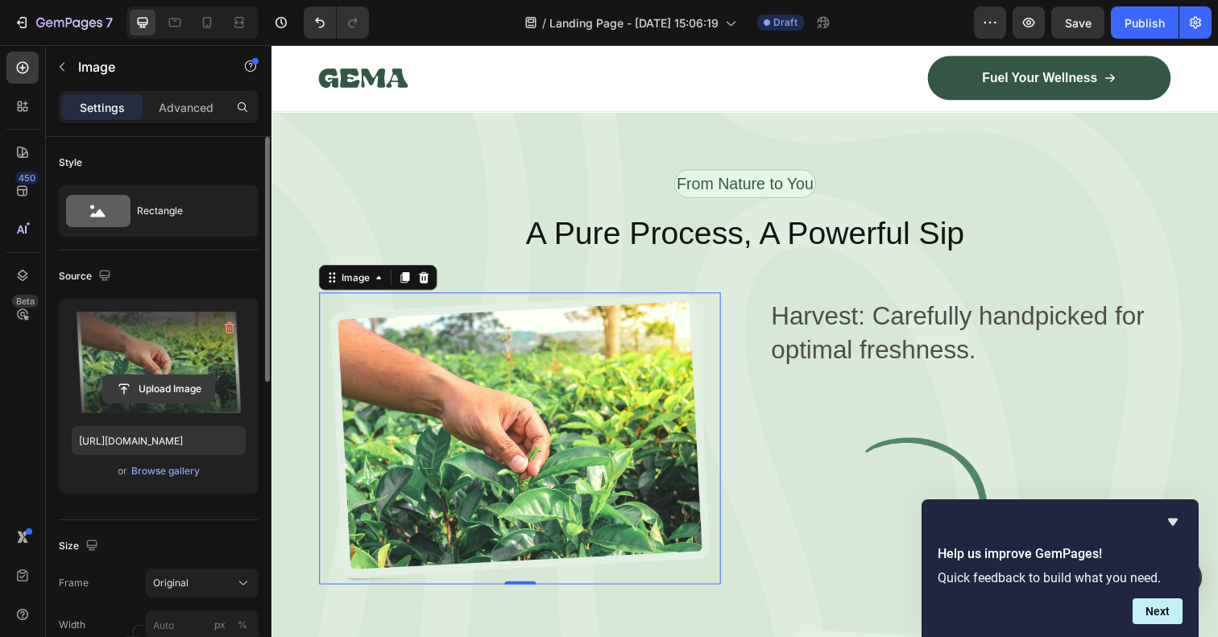
click at [165, 386] on input "file" at bounding box center [158, 388] width 111 height 27
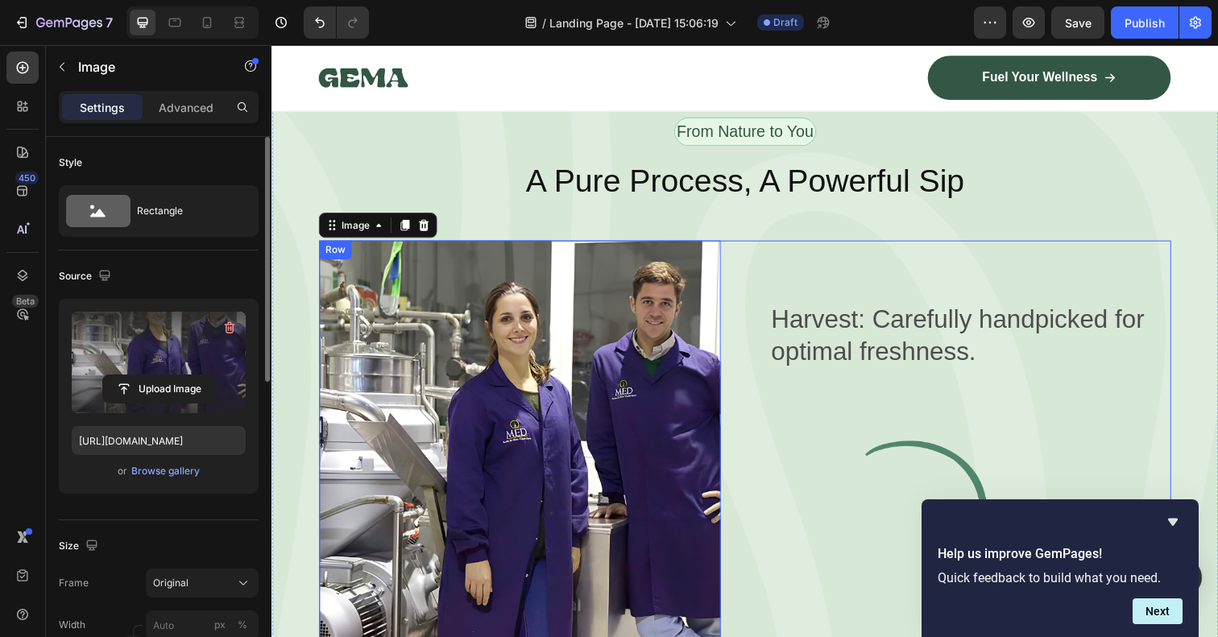
scroll to position [2185, 0]
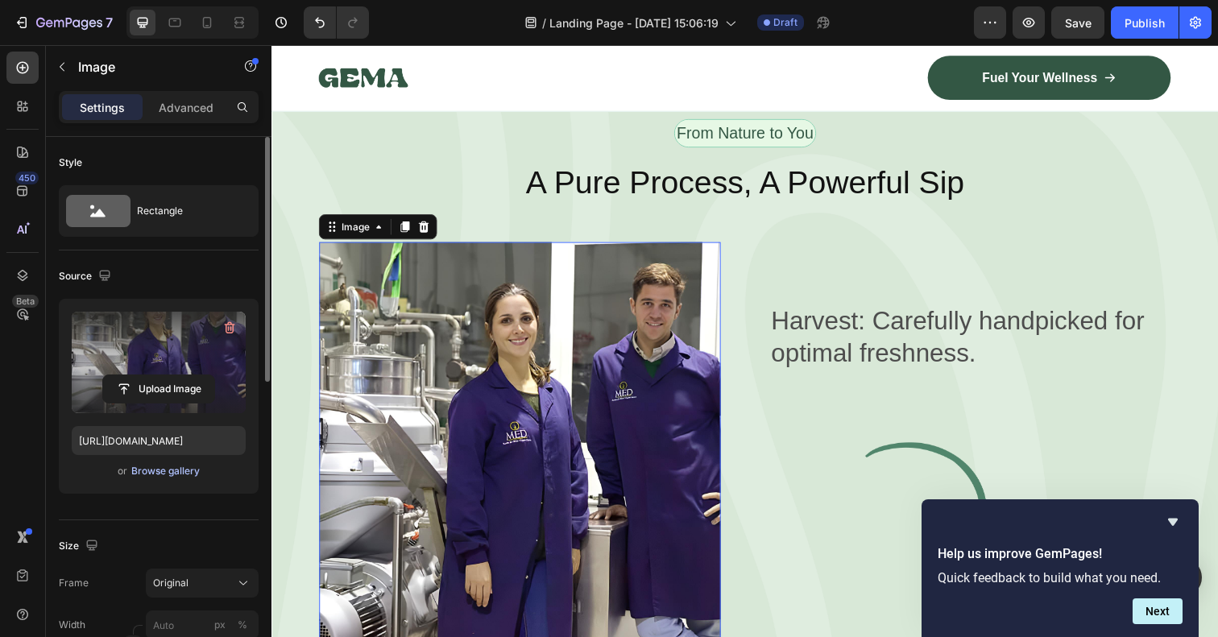
click at [172, 468] on div "Browse gallery" at bounding box center [165, 471] width 68 height 14
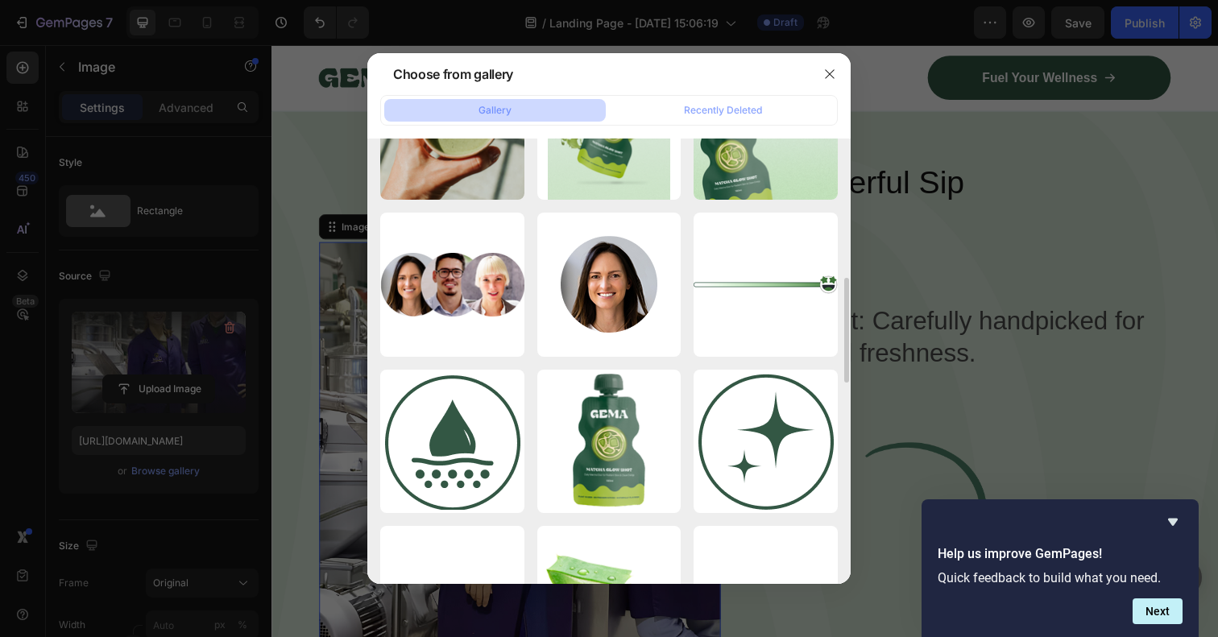
scroll to position [0, 0]
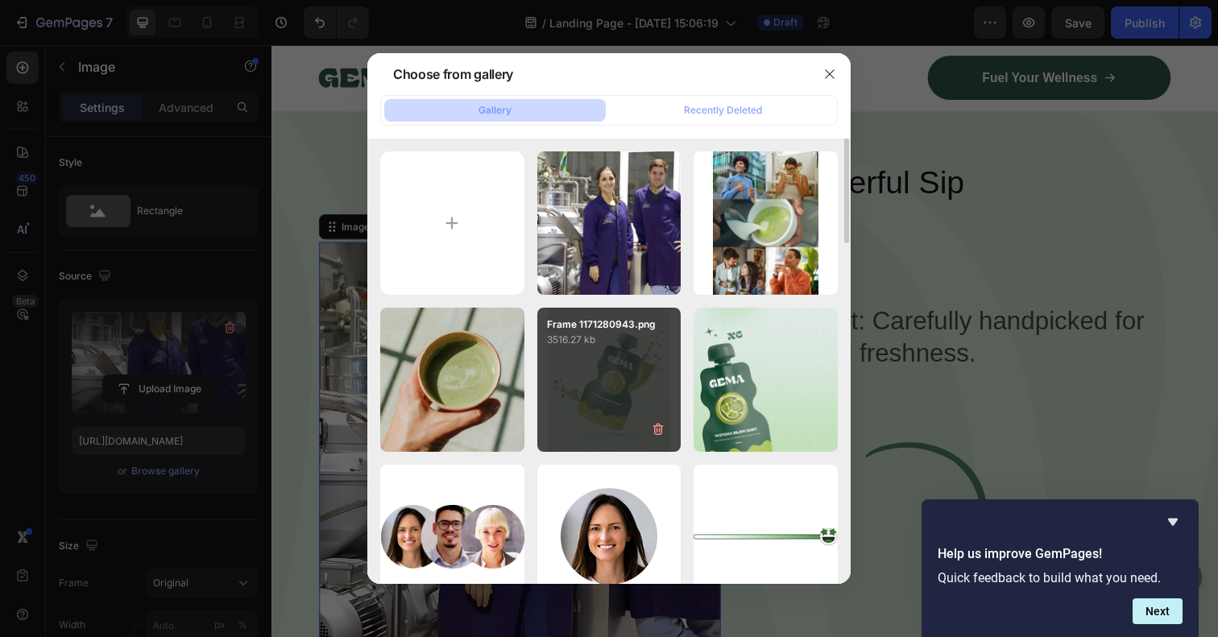
click at [609, 365] on div "Frame 1171280943.png 3516.27 kb" at bounding box center [609, 380] width 144 height 144
type input "[URL][DOMAIN_NAME]"
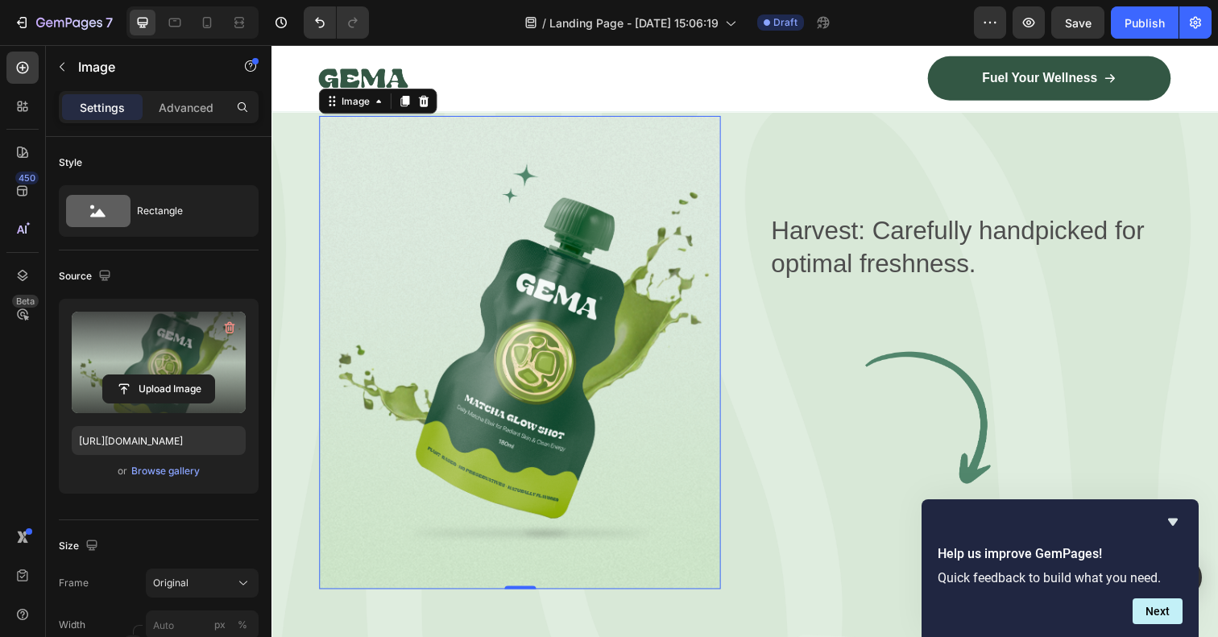
scroll to position [2345, 0]
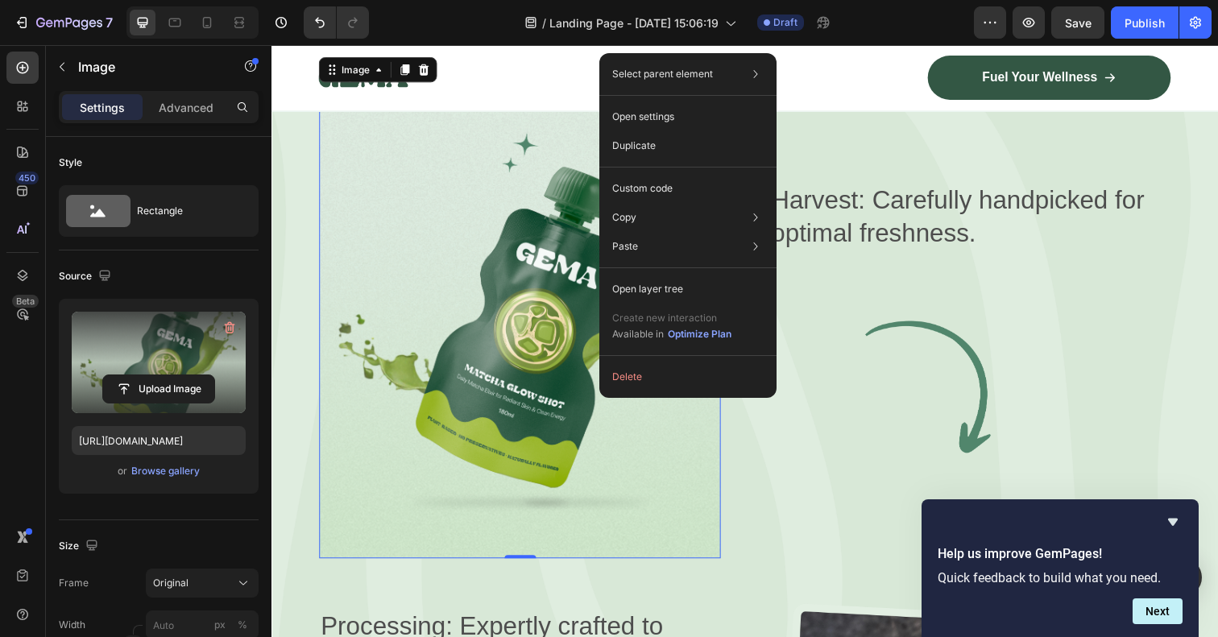
click at [530, 427] on img at bounding box center [525, 327] width 410 height 483
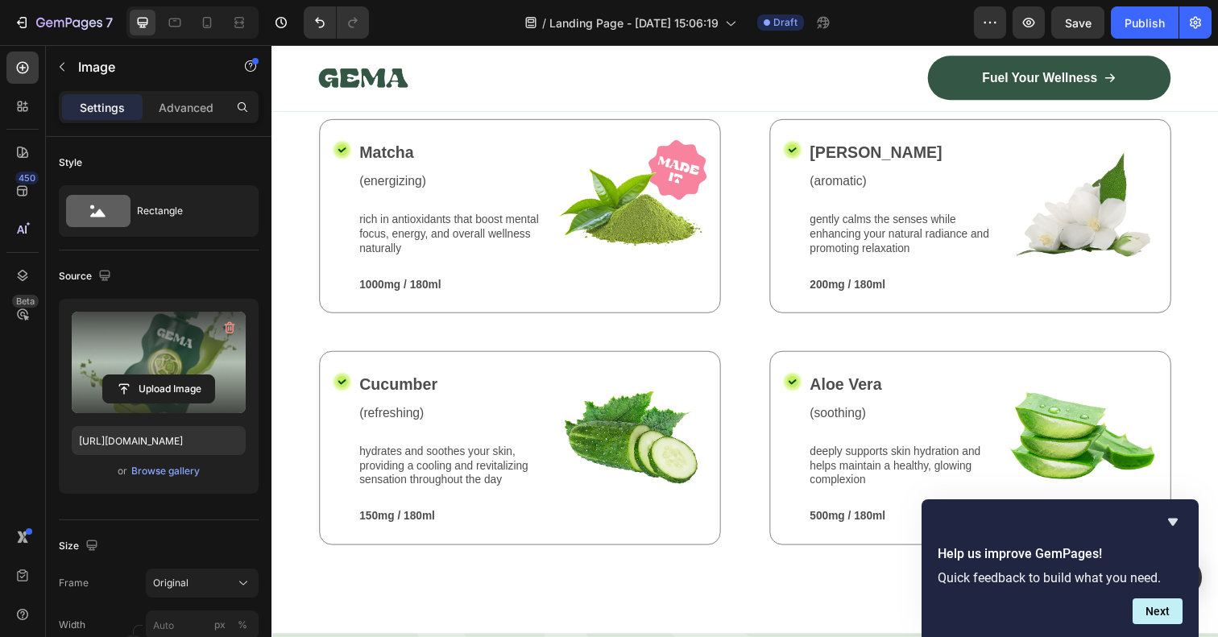
scroll to position [1552, 0]
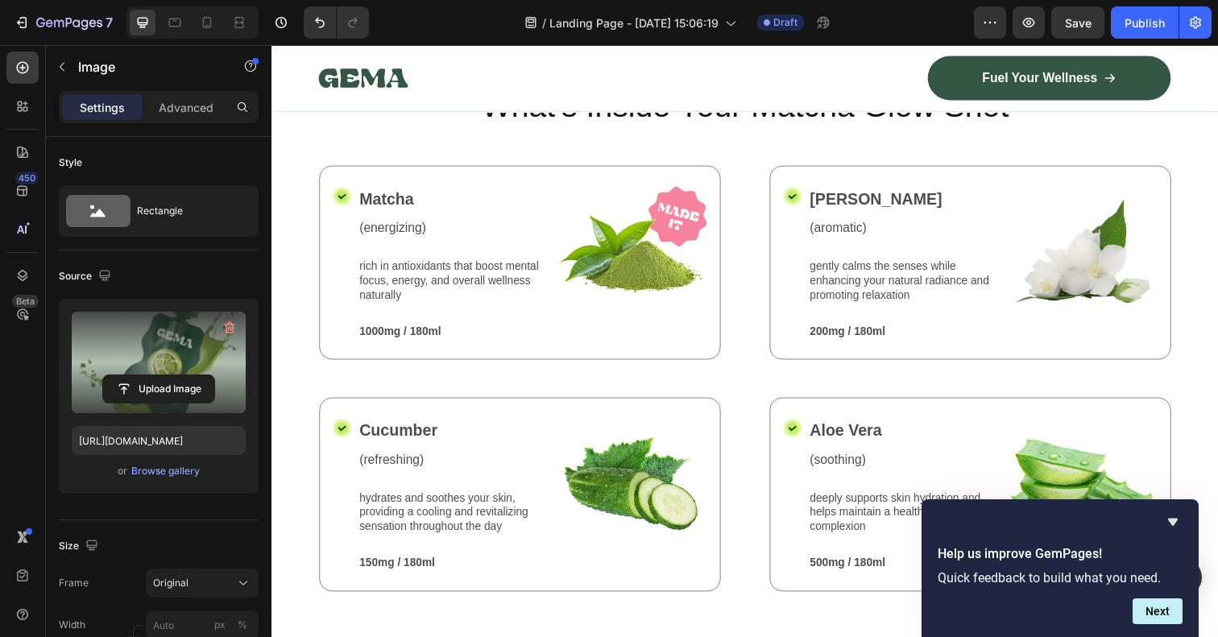
click at [153, 342] on label at bounding box center [159, 362] width 174 height 101
click at [153, 375] on input "file" at bounding box center [158, 388] width 111 height 27
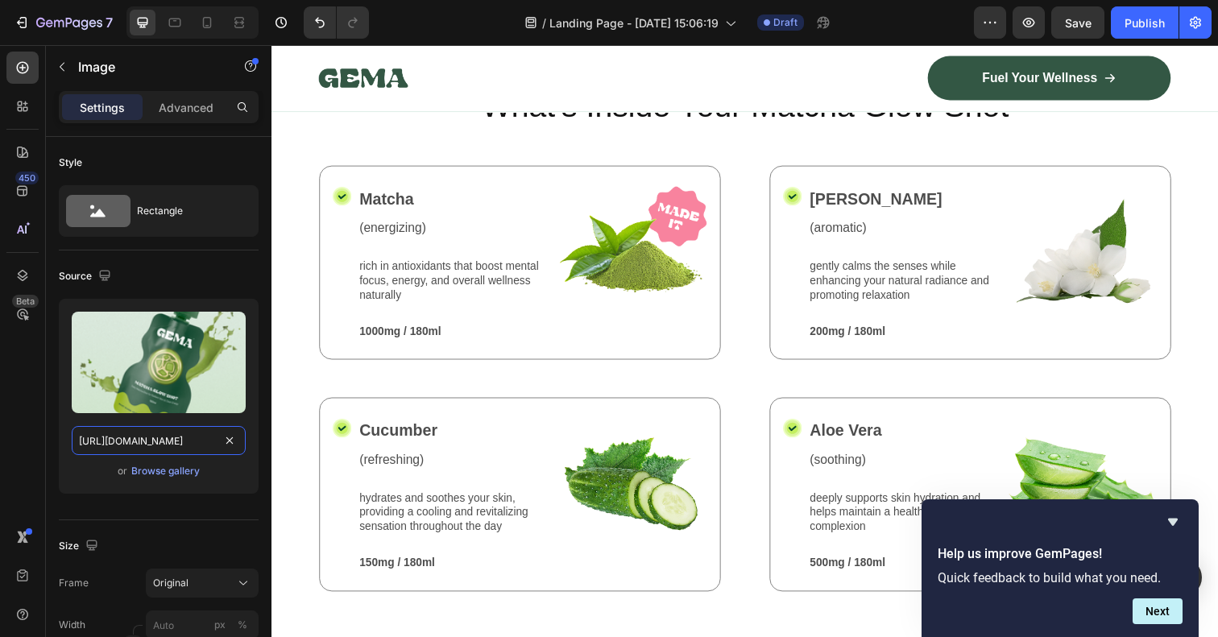
click at [180, 449] on input "[URL][DOMAIN_NAME]" at bounding box center [159, 440] width 174 height 29
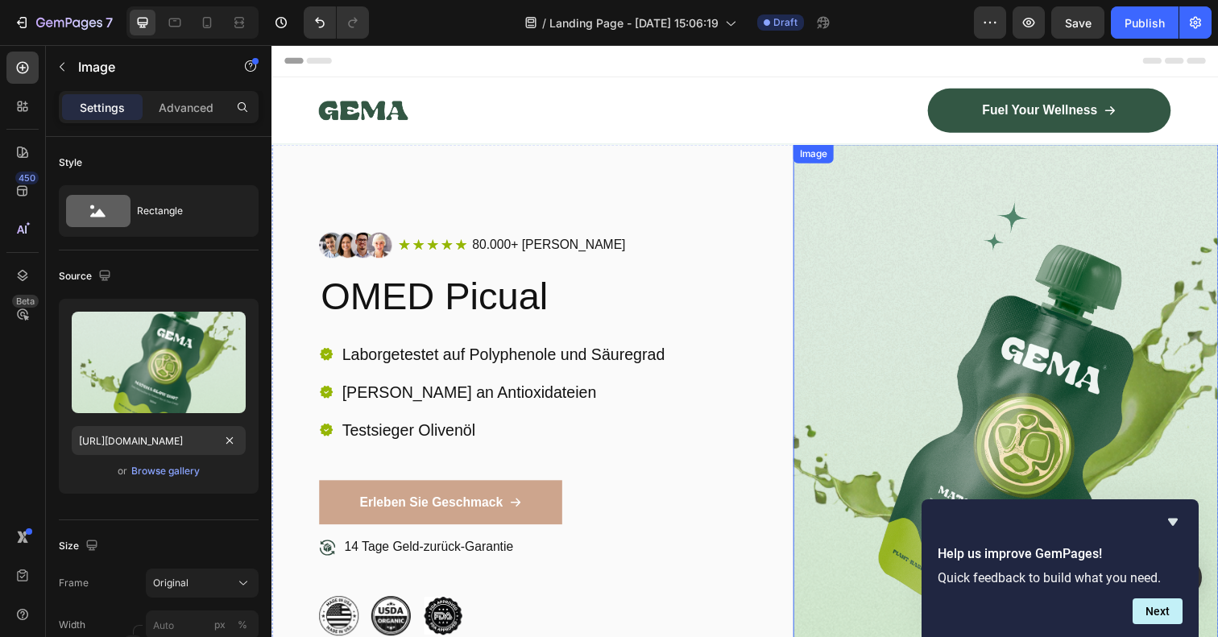
scroll to position [0, 0]
click at [1002, 297] on img at bounding box center [1021, 443] width 434 height 592
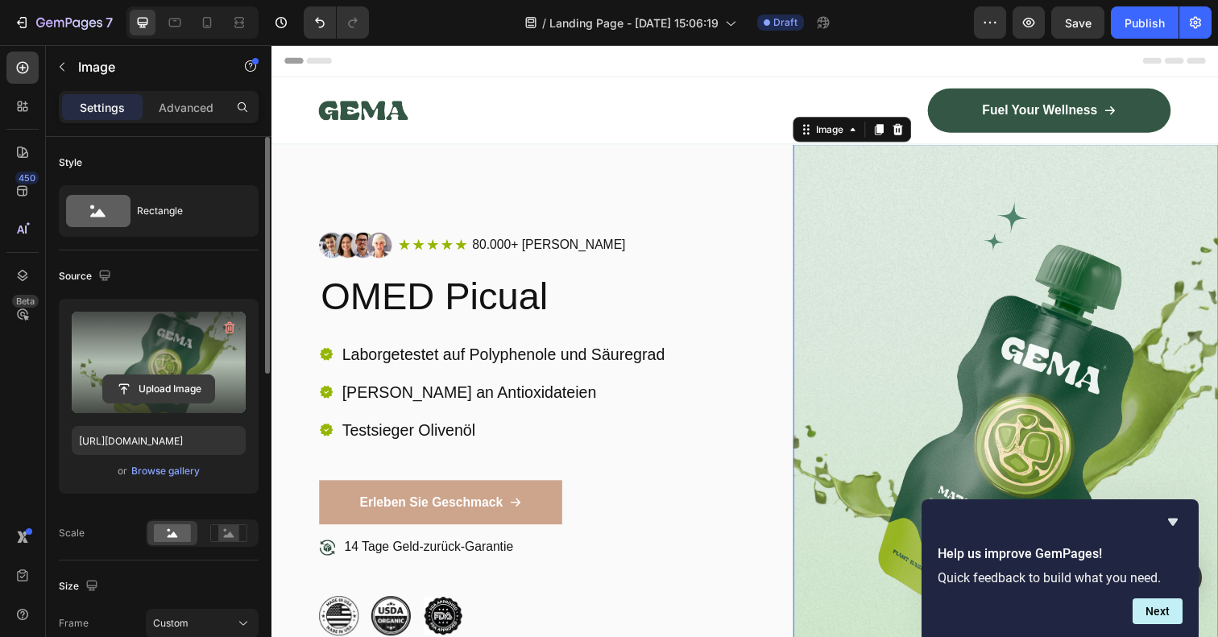
click at [160, 391] on input "file" at bounding box center [158, 388] width 111 height 27
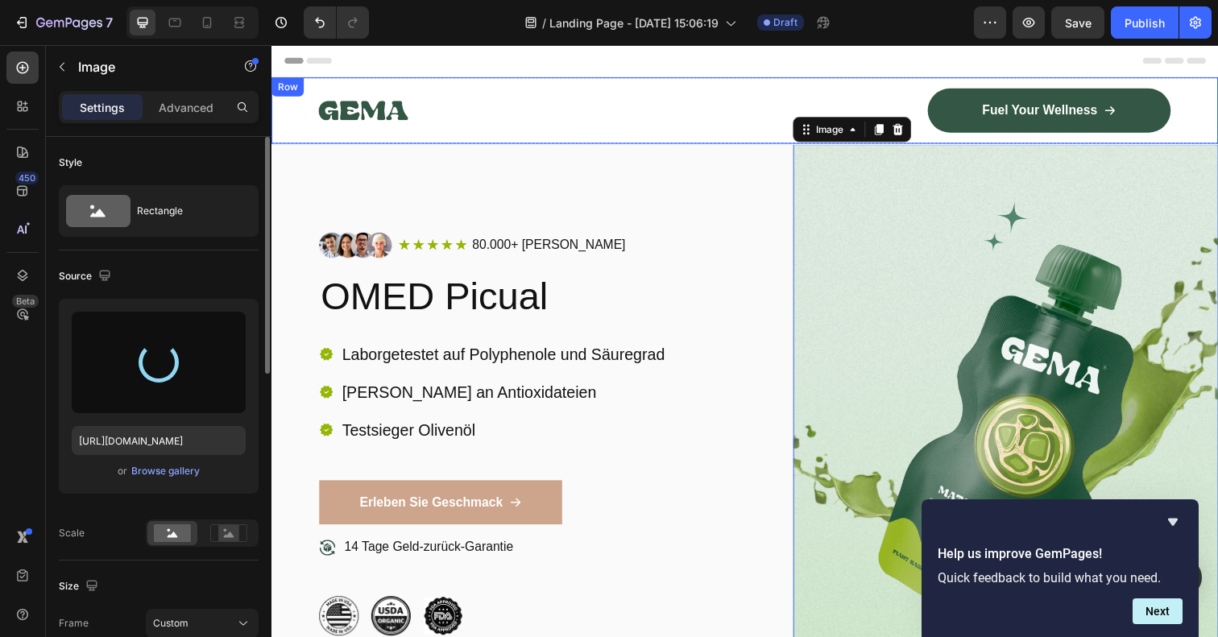
type input "[URL][DOMAIN_NAME]"
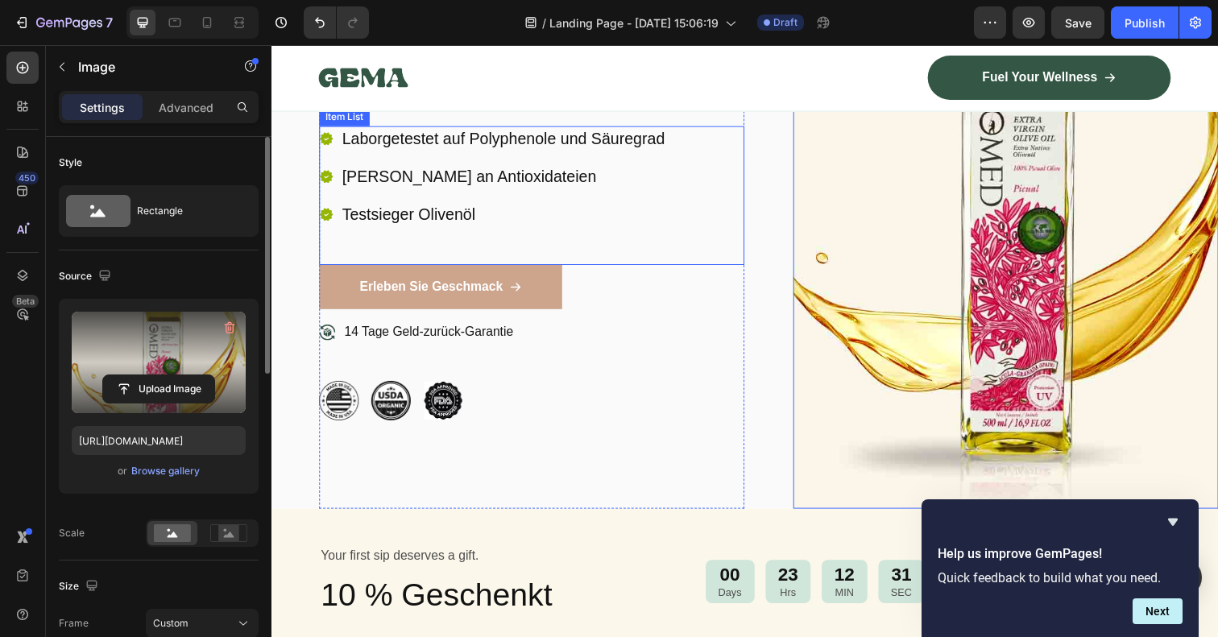
scroll to position [206, 0]
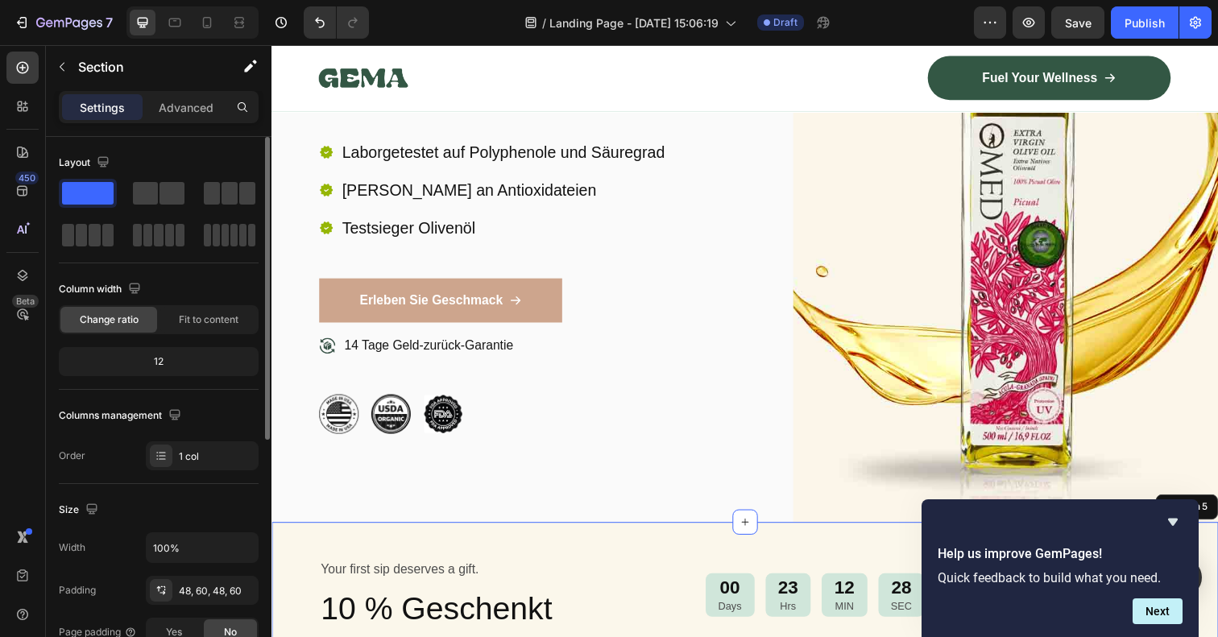
click at [709, 553] on div "Your first sip deserves a gift. Text Block 10 % Geschenkt Heading 00 Days 23 Hr…" at bounding box center [754, 613] width 967 height 162
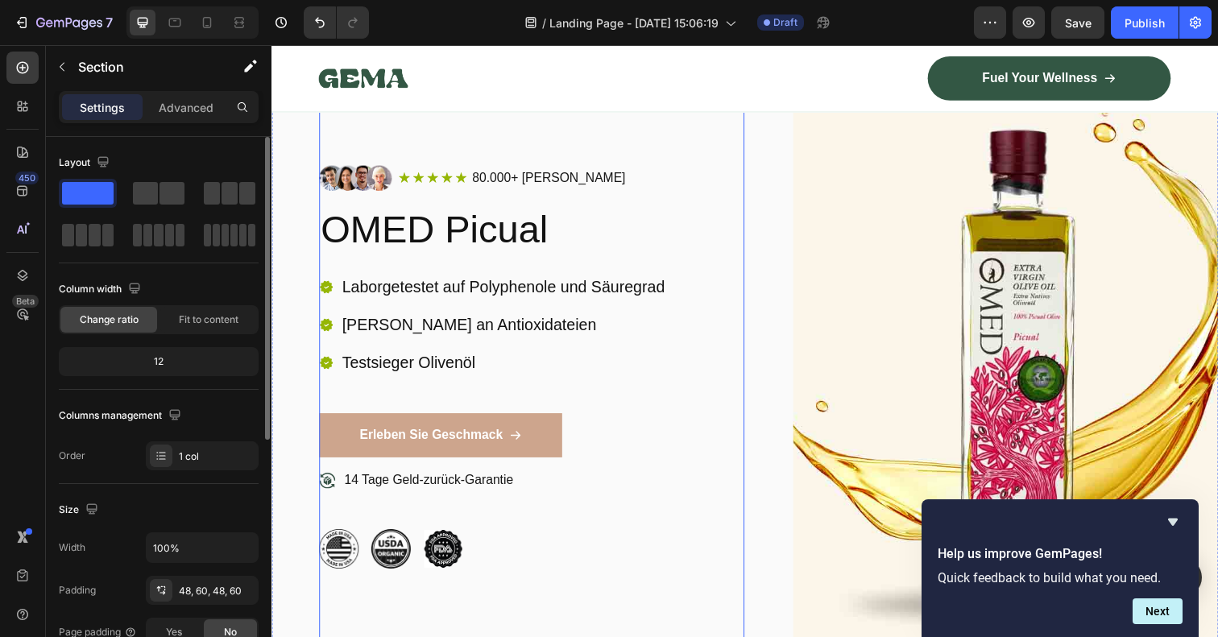
scroll to position [67, 0]
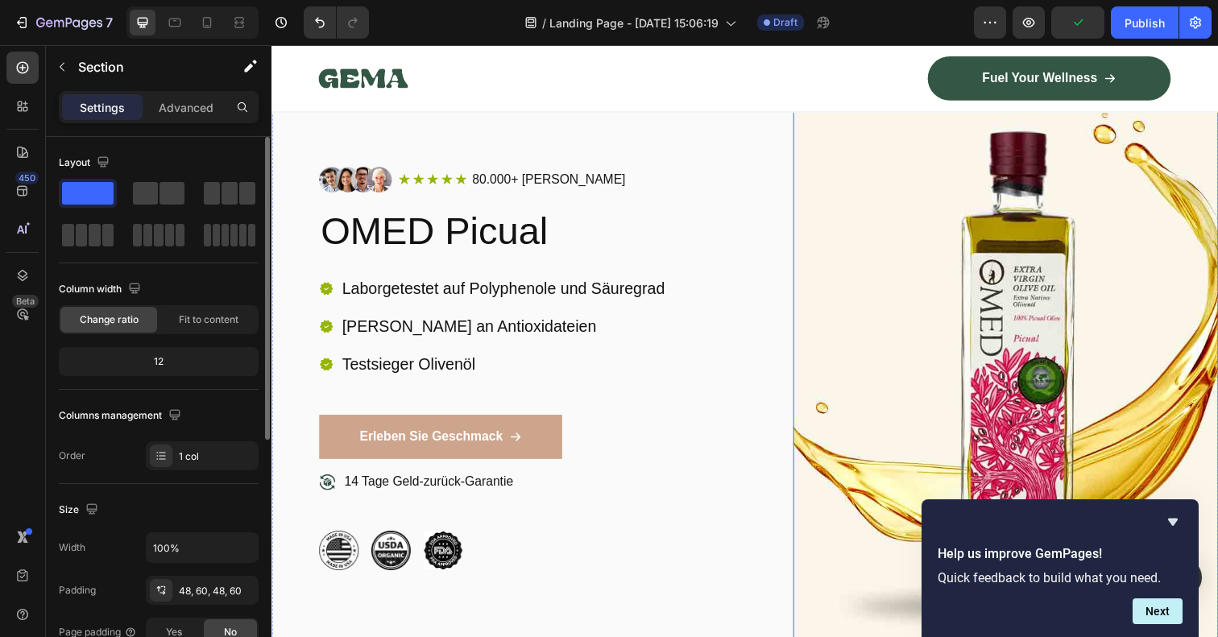
click at [855, 333] on img at bounding box center [1021, 376] width 434 height 592
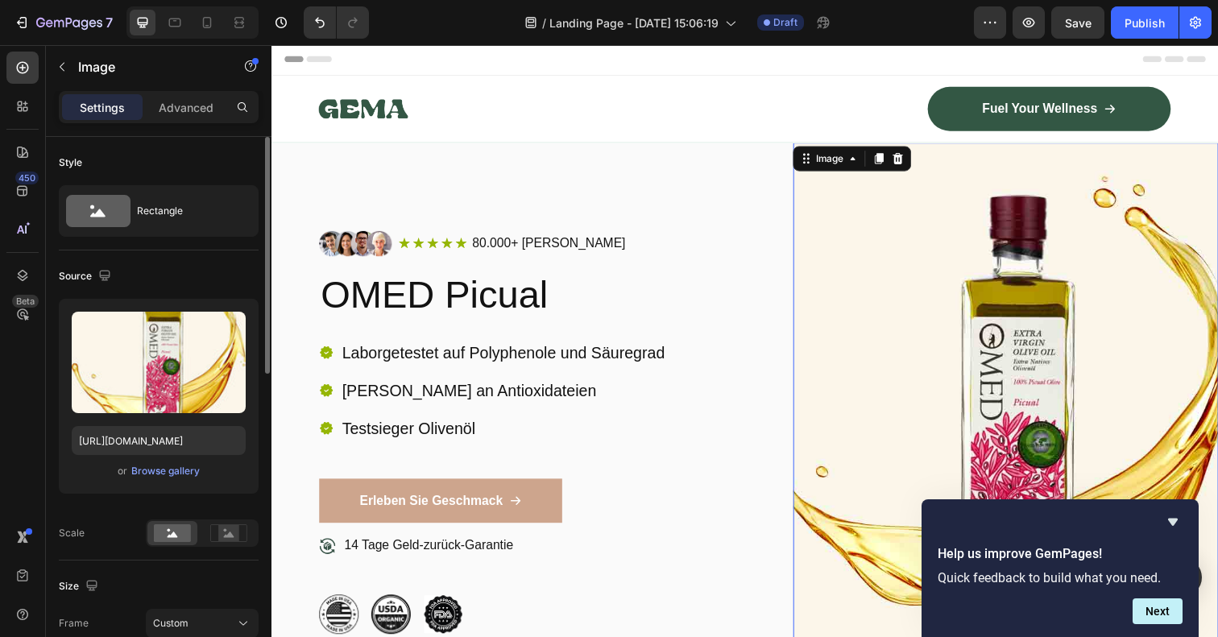
scroll to position [0, 0]
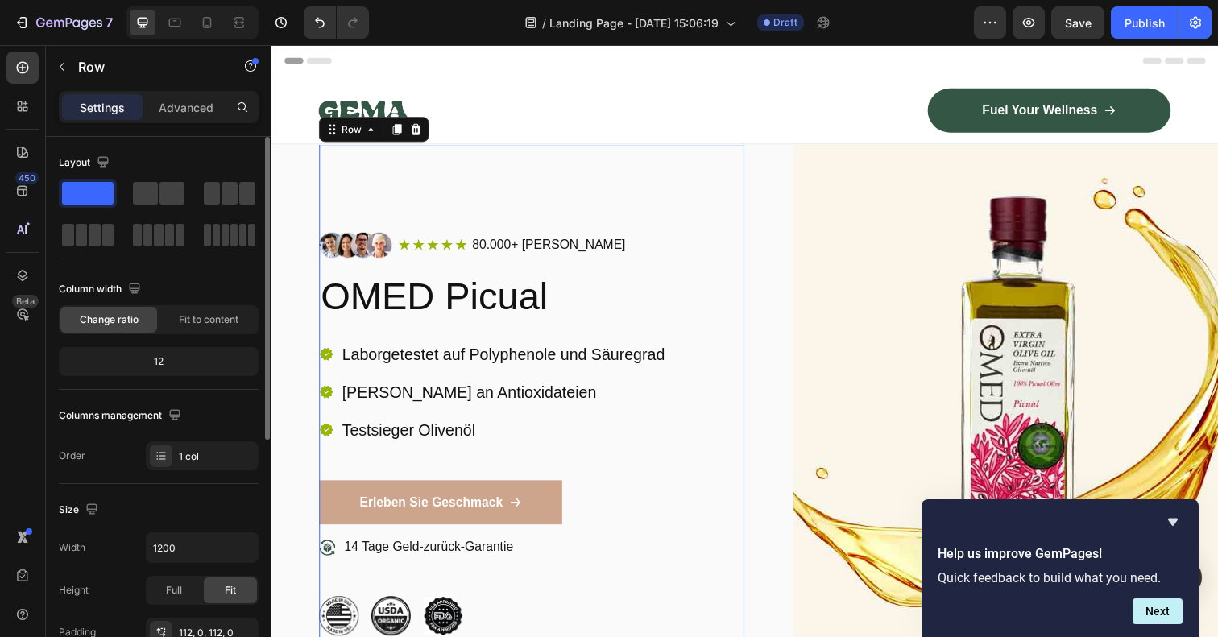
click at [640, 188] on div "Image Icon Icon Icon Icon Icon Icon List 80.000+ zufriedene Kunden Text Block R…" at bounding box center [537, 443] width 434 height 592
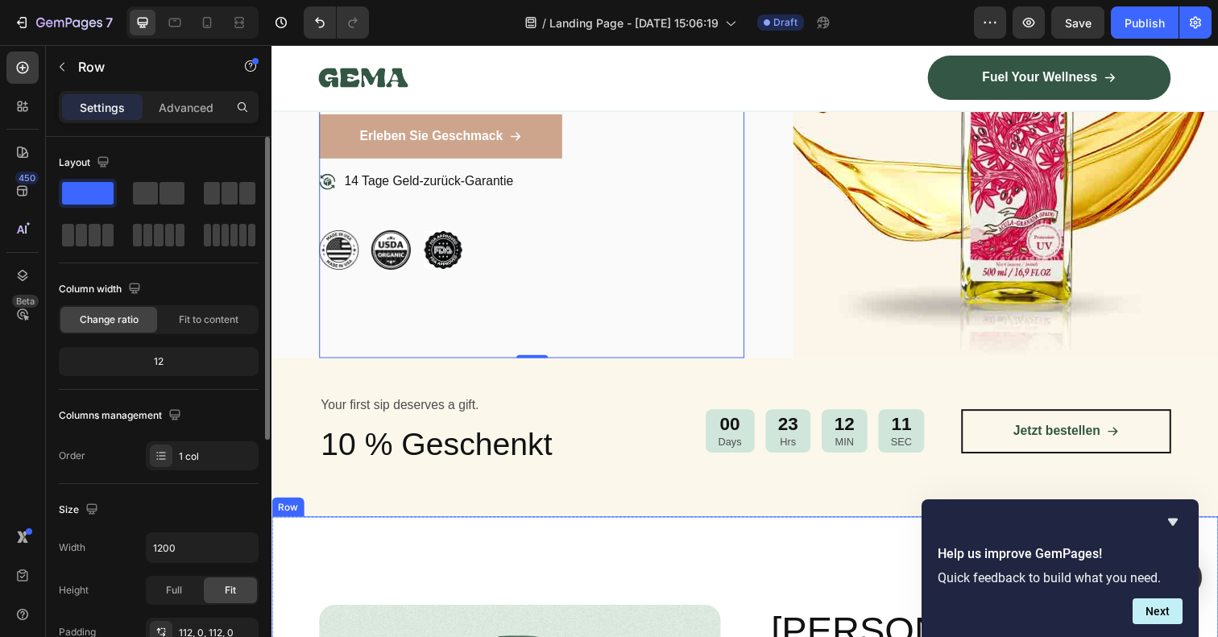
scroll to position [362, 0]
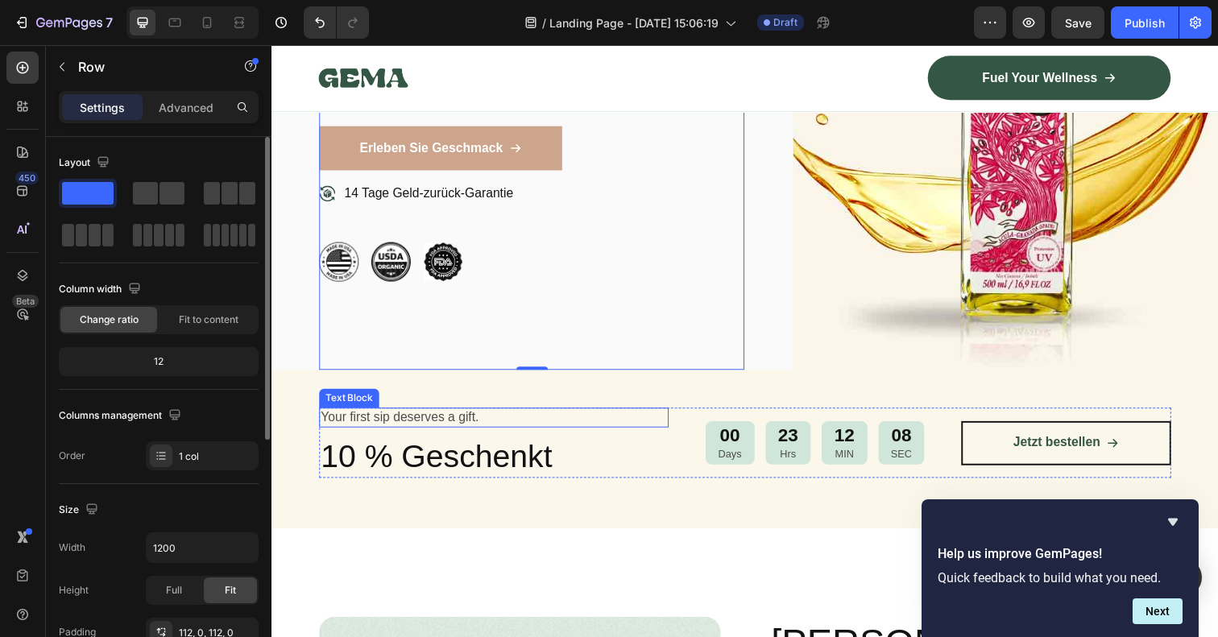
click at [424, 429] on p "Your first sip deserves a gift." at bounding box center [498, 425] width 354 height 17
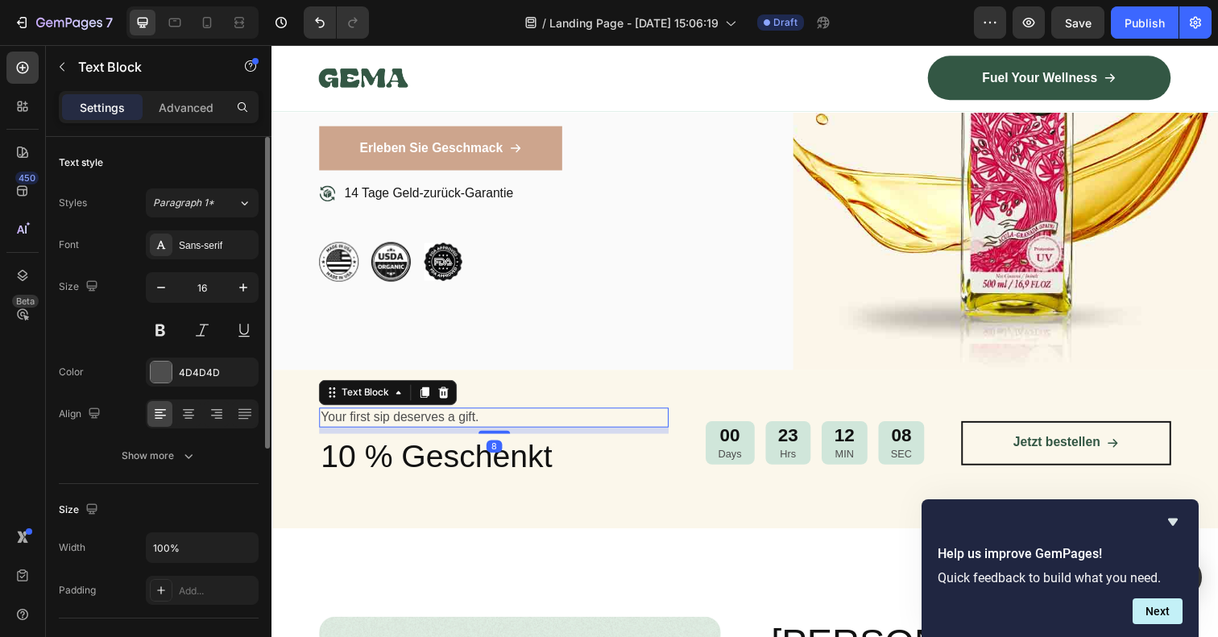
click at [424, 429] on p "Your first sip deserves a gift." at bounding box center [498, 425] width 354 height 17
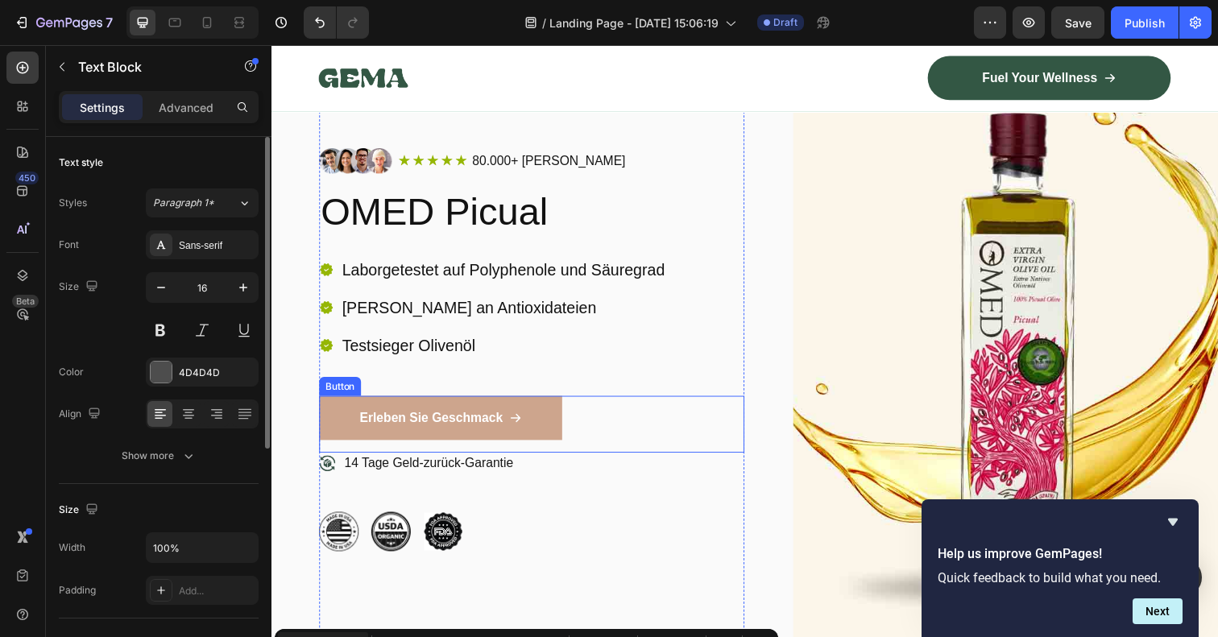
scroll to position [85, 0]
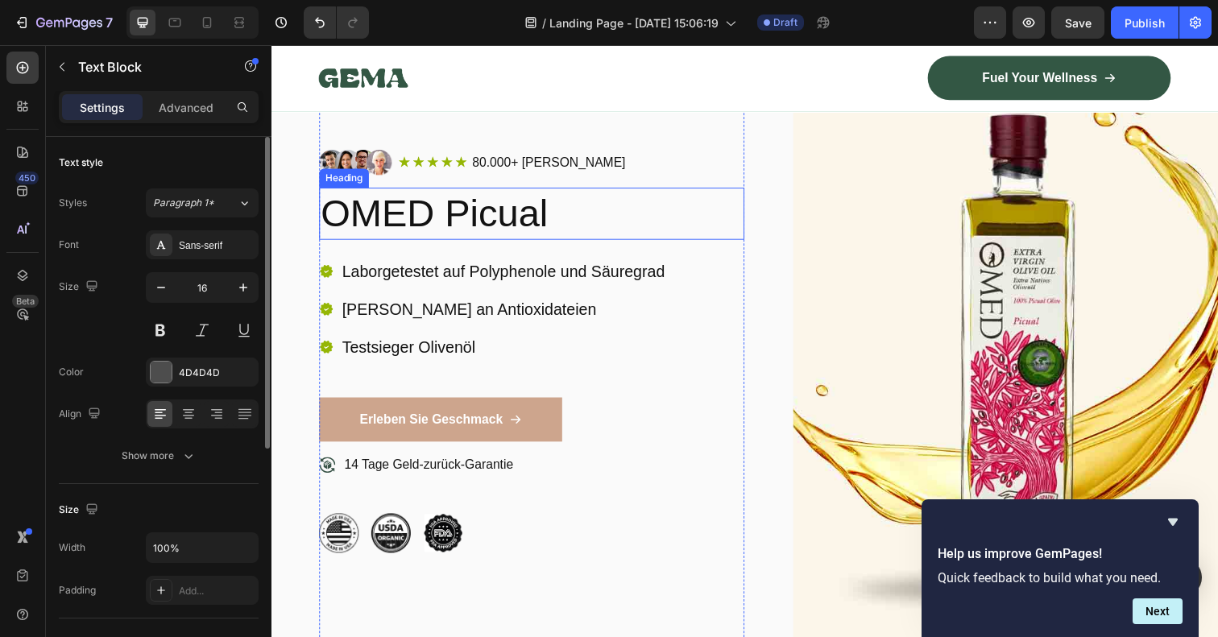
click at [428, 217] on h2 "OMED Picual" at bounding box center [537, 217] width 434 height 53
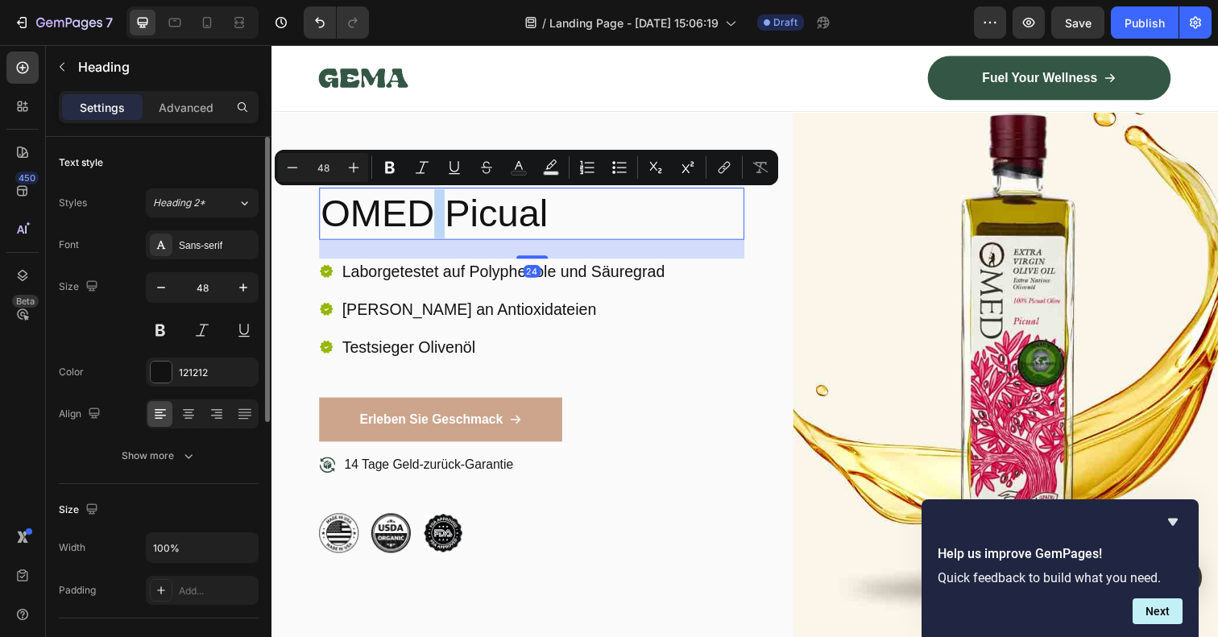
click at [428, 217] on p "OMED Picual" at bounding box center [536, 217] width 431 height 50
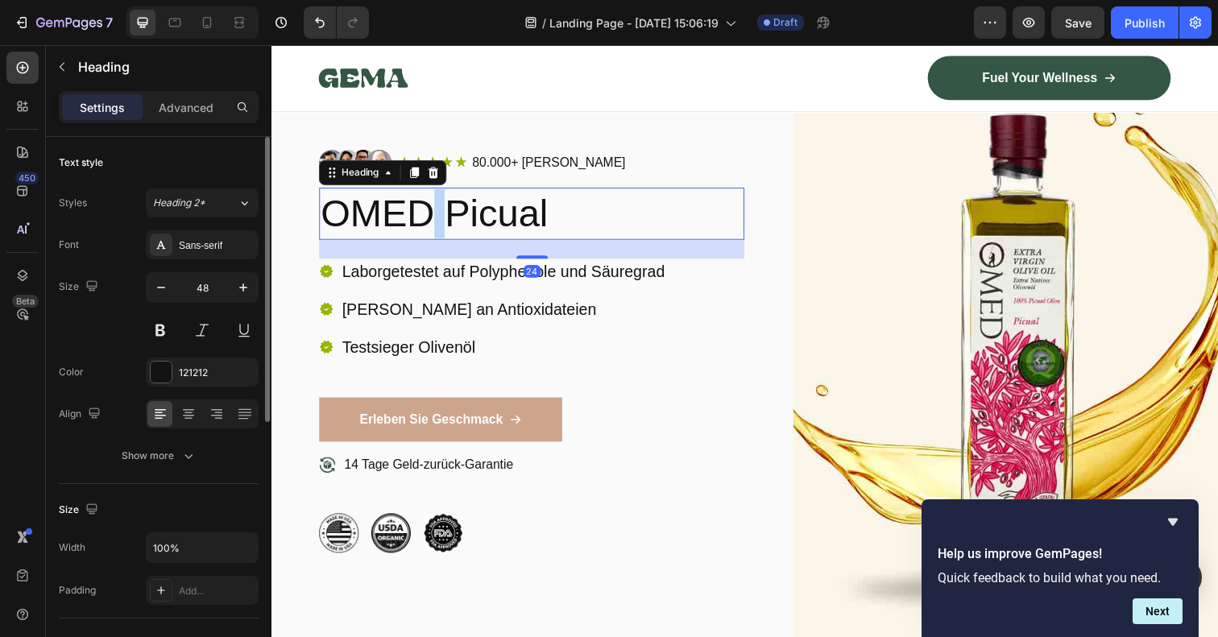
click at [428, 217] on p "OMED Picual" at bounding box center [536, 217] width 431 height 50
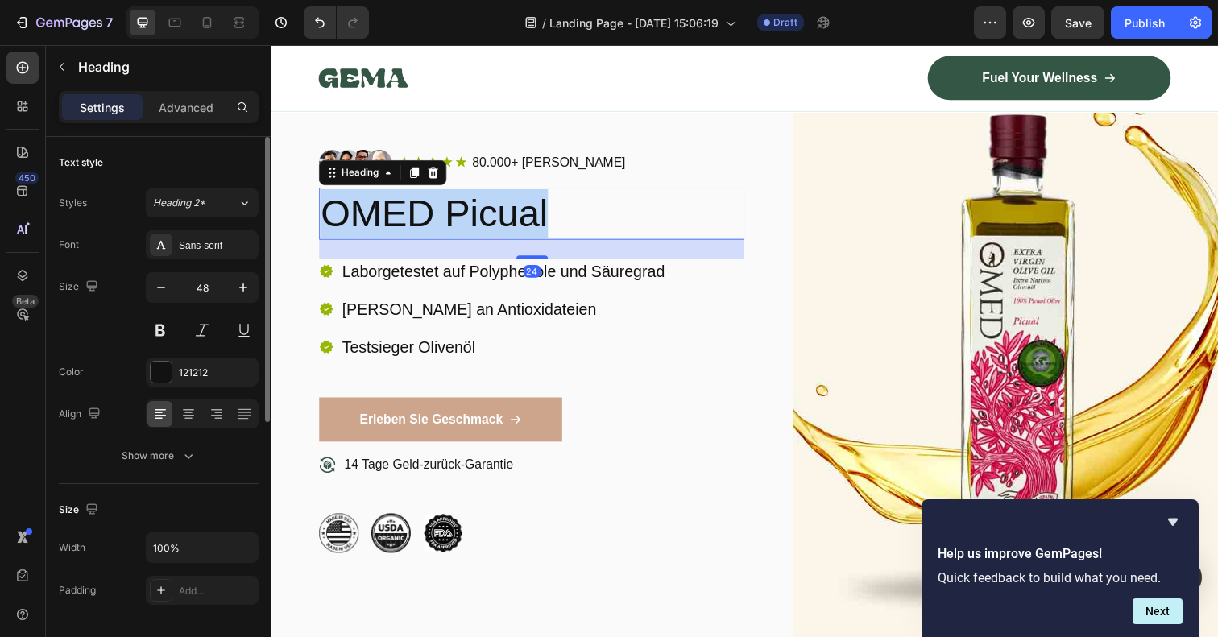
click at [428, 217] on p "OMED Picual" at bounding box center [536, 217] width 431 height 50
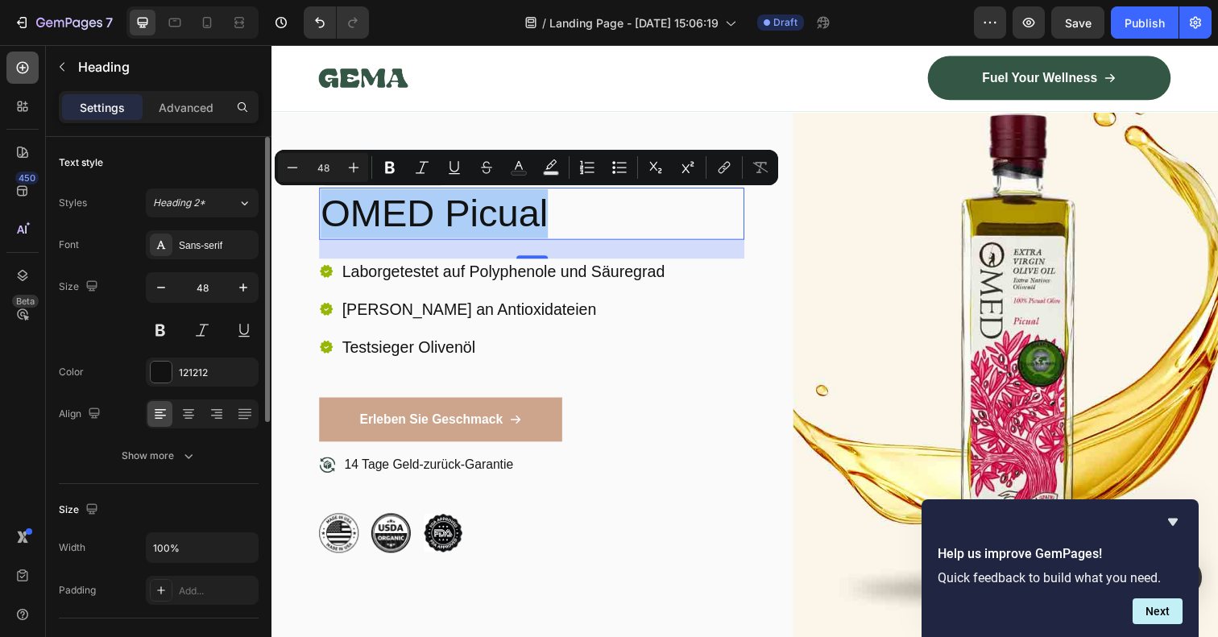
click at [18, 68] on icon at bounding box center [23, 68] width 12 height 12
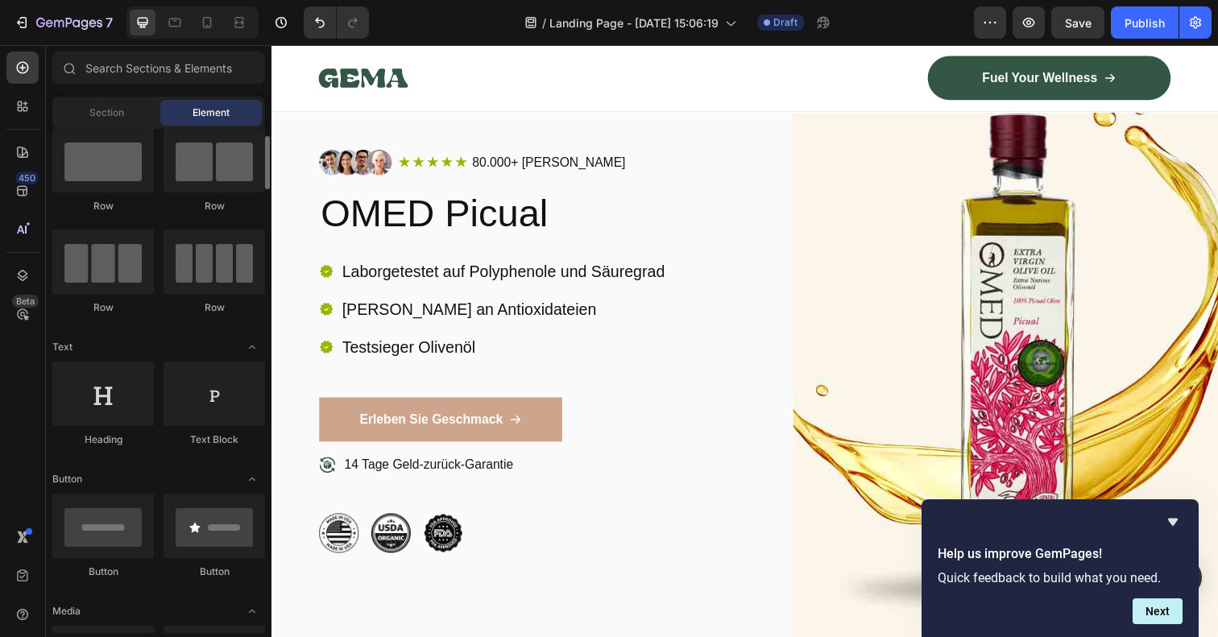
scroll to position [45, 0]
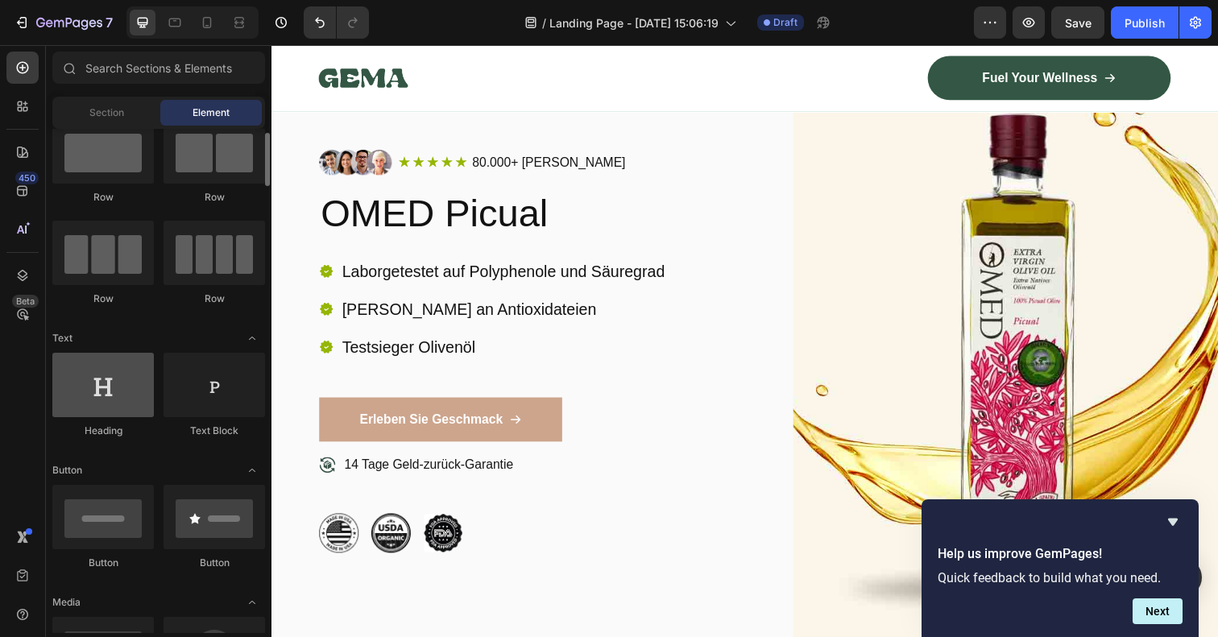
click at [101, 398] on div at bounding box center [102, 385] width 101 height 64
click at [103, 386] on div at bounding box center [102, 385] width 101 height 64
click at [102, 384] on div at bounding box center [102, 385] width 101 height 64
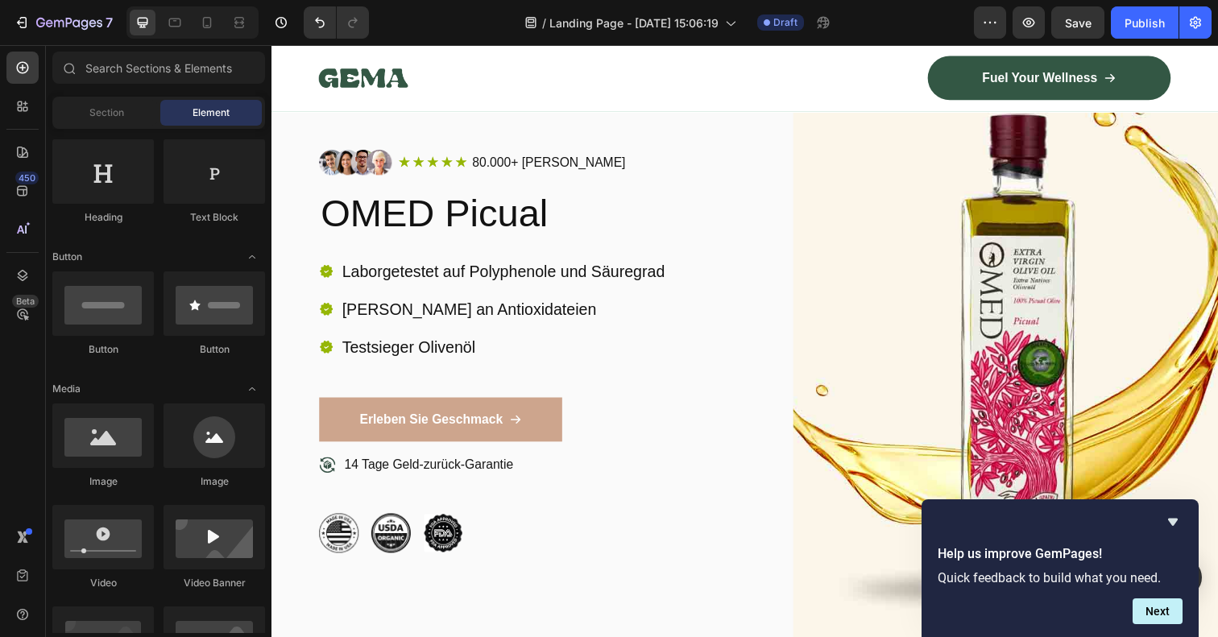
scroll to position [0, 0]
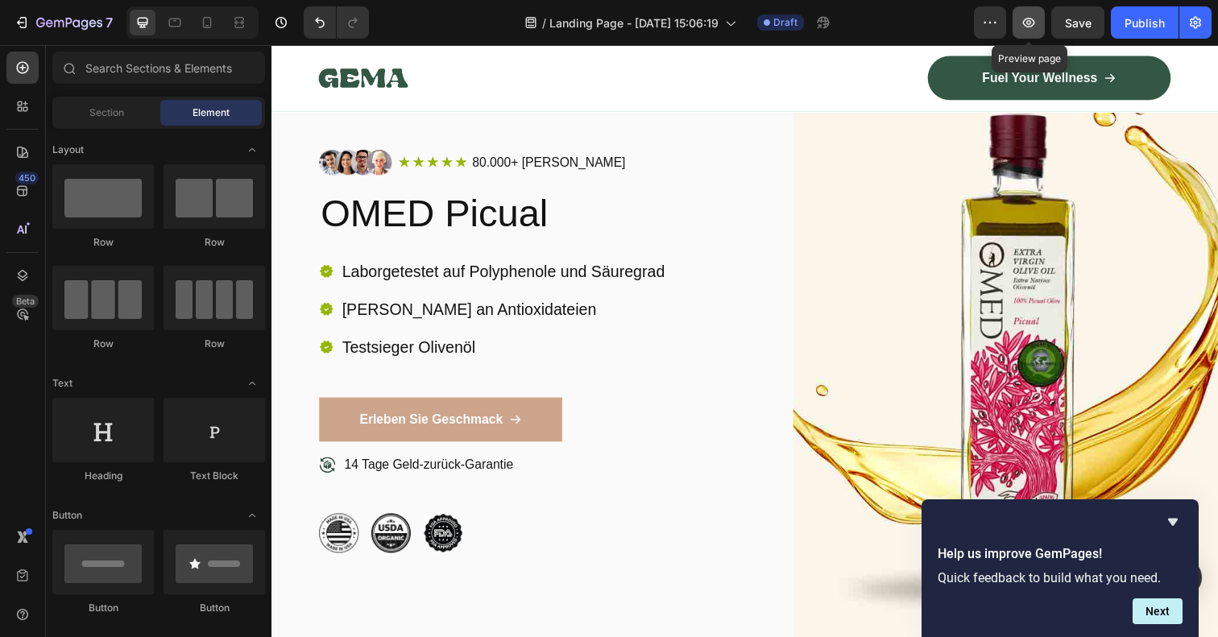
click at [1029, 22] on icon "button" at bounding box center [1028, 22] width 16 height 16
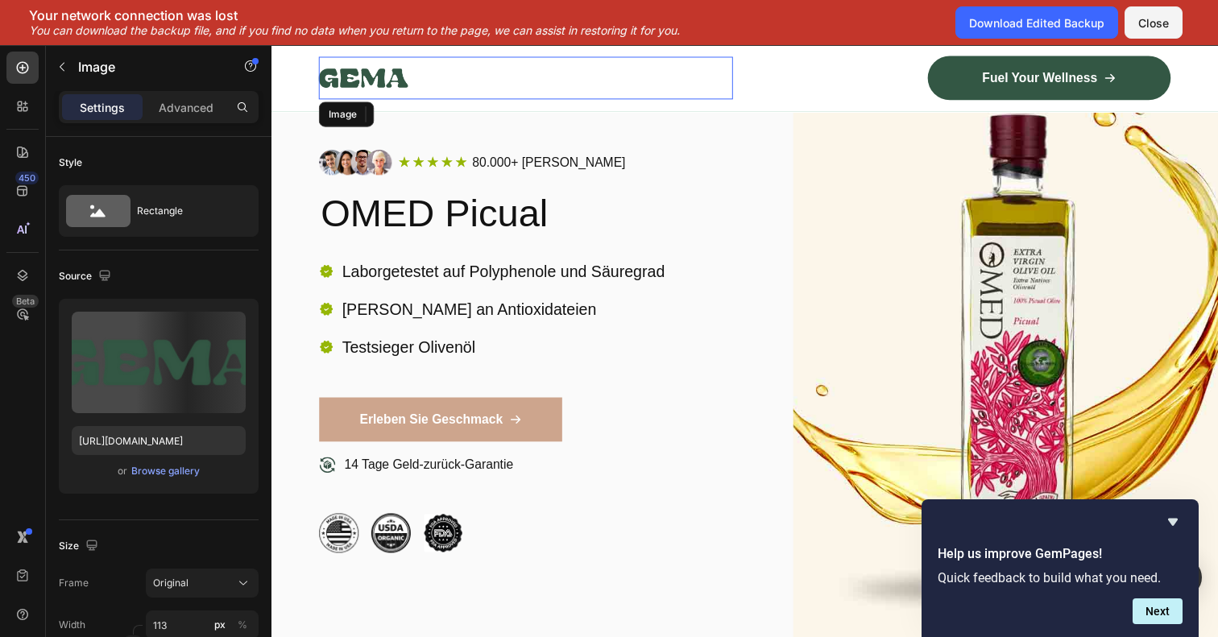
click at [686, 82] on div at bounding box center [531, 78] width 423 height 43
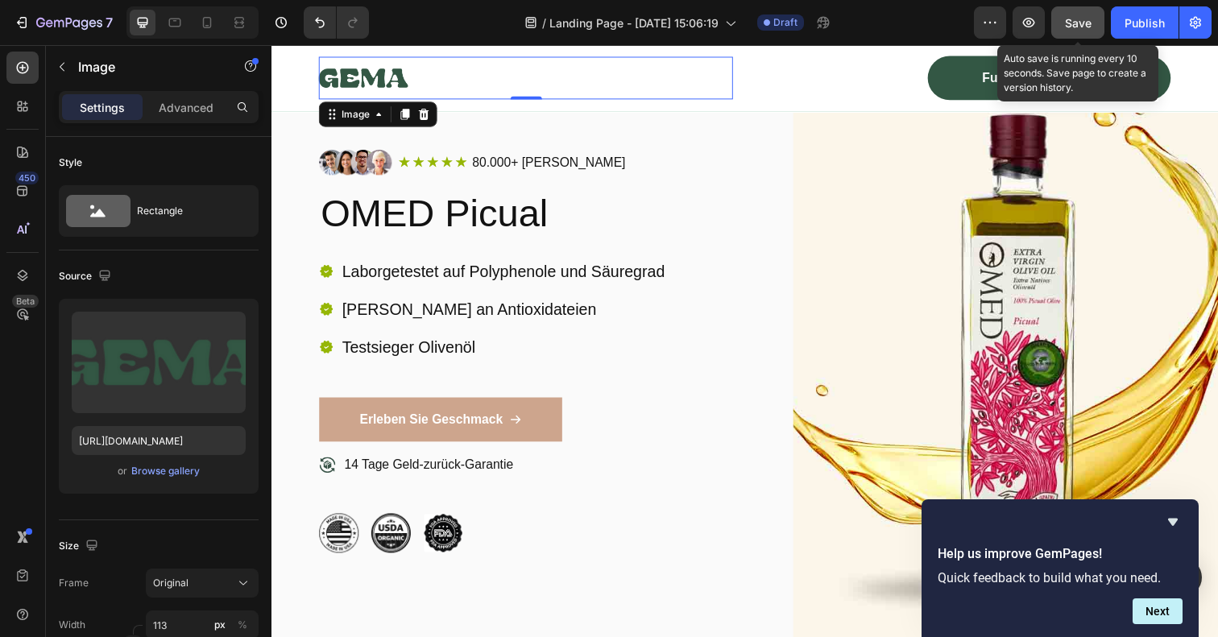
click at [1081, 19] on span "Save" at bounding box center [1078, 23] width 27 height 14
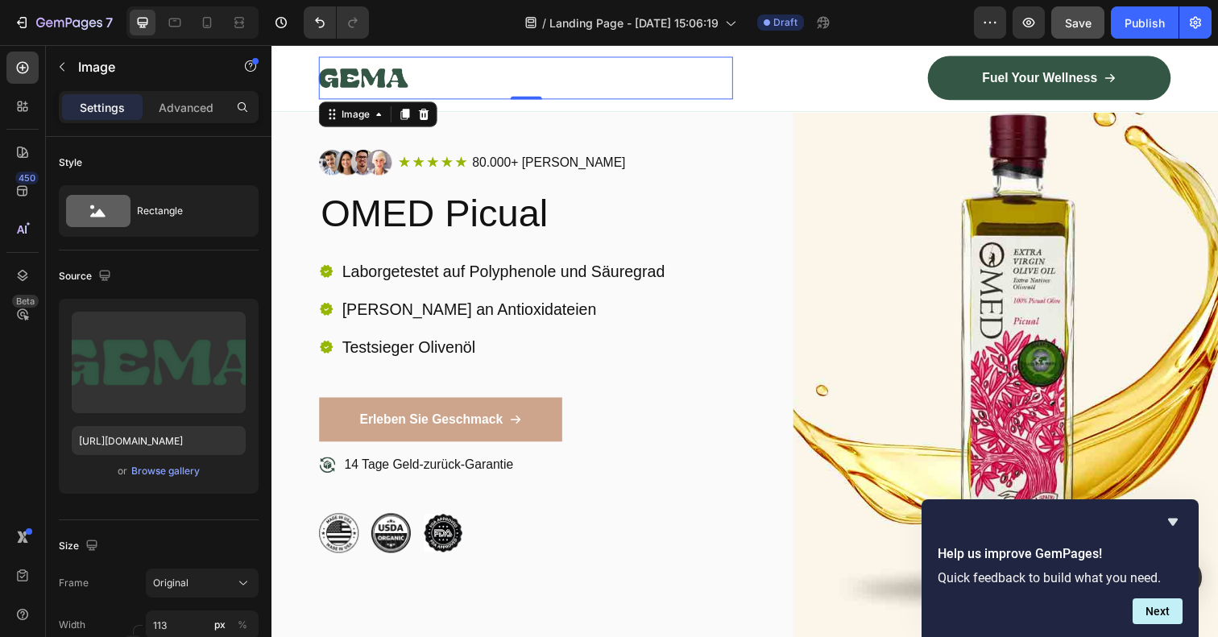
click at [757, 206] on div "Image Icon Icon Icon Icon Icon Icon List 80.000+ zufriedene Kunden Text Block R…" at bounding box center [754, 358] width 967 height 592
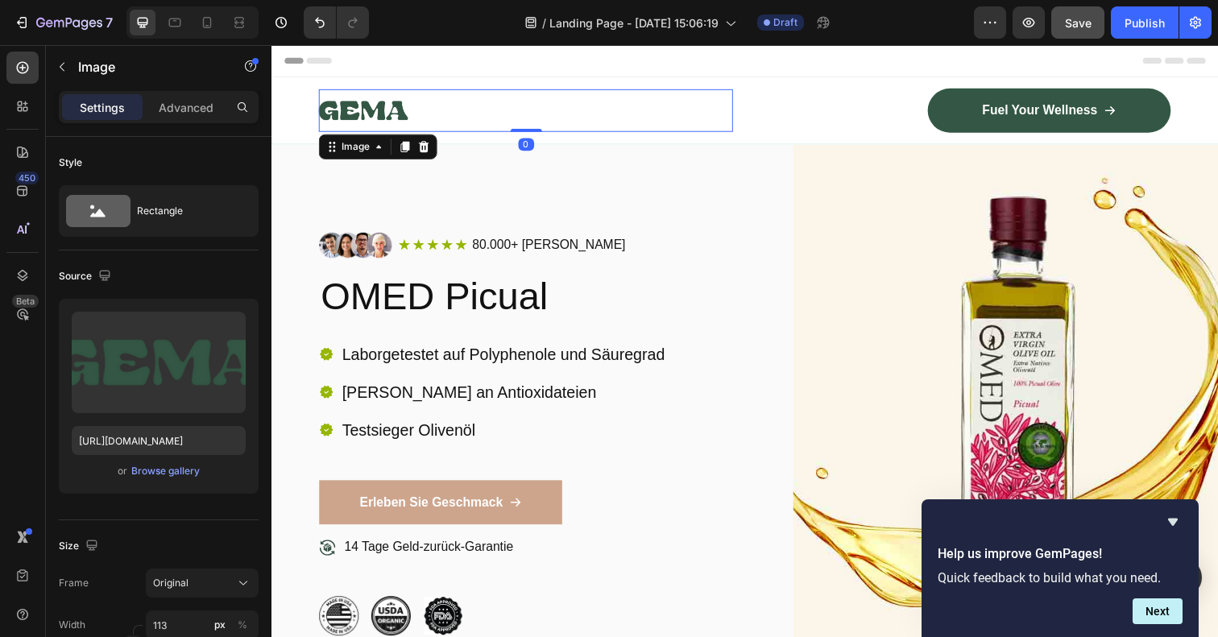
click at [366, 110] on img at bounding box center [365, 111] width 91 height 43
click at [159, 474] on div "Browse gallery" at bounding box center [165, 471] width 68 height 14
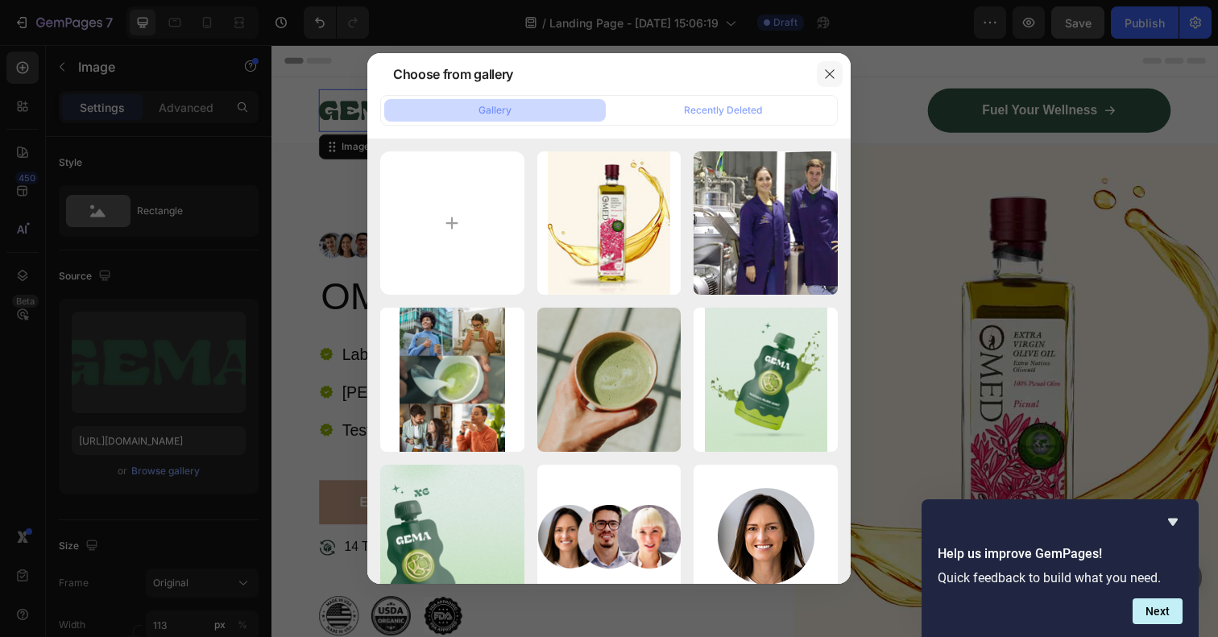
click at [829, 68] on icon "button" at bounding box center [829, 74] width 13 height 13
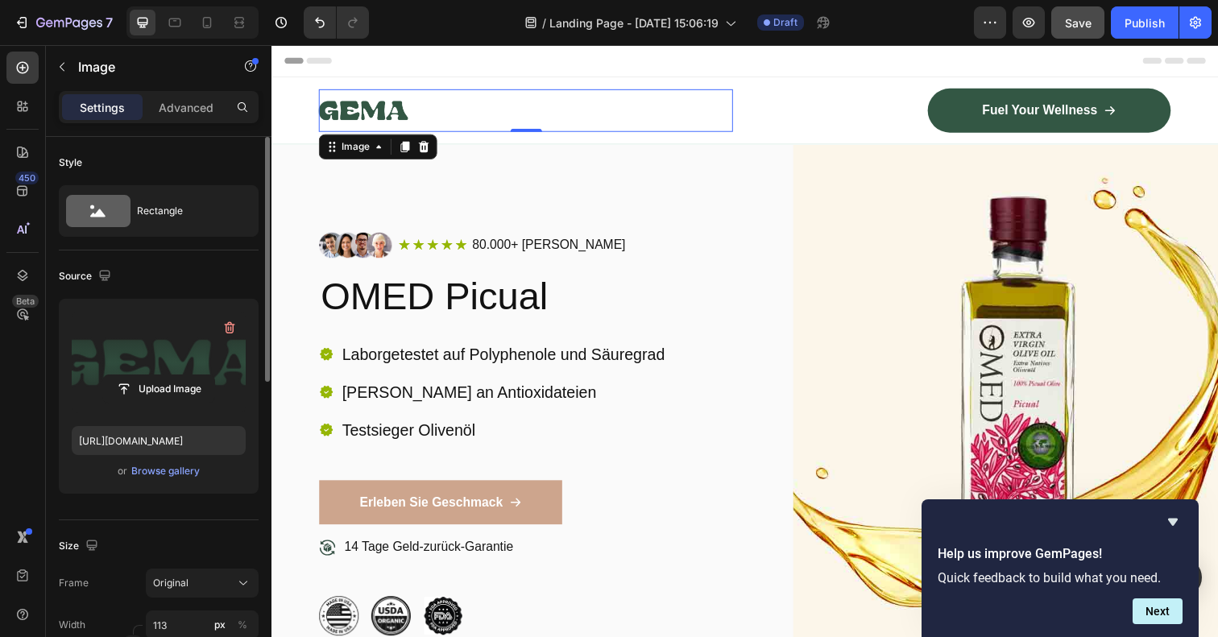
click at [173, 366] on label at bounding box center [159, 362] width 174 height 101
click at [173, 375] on input "file" at bounding box center [158, 388] width 111 height 27
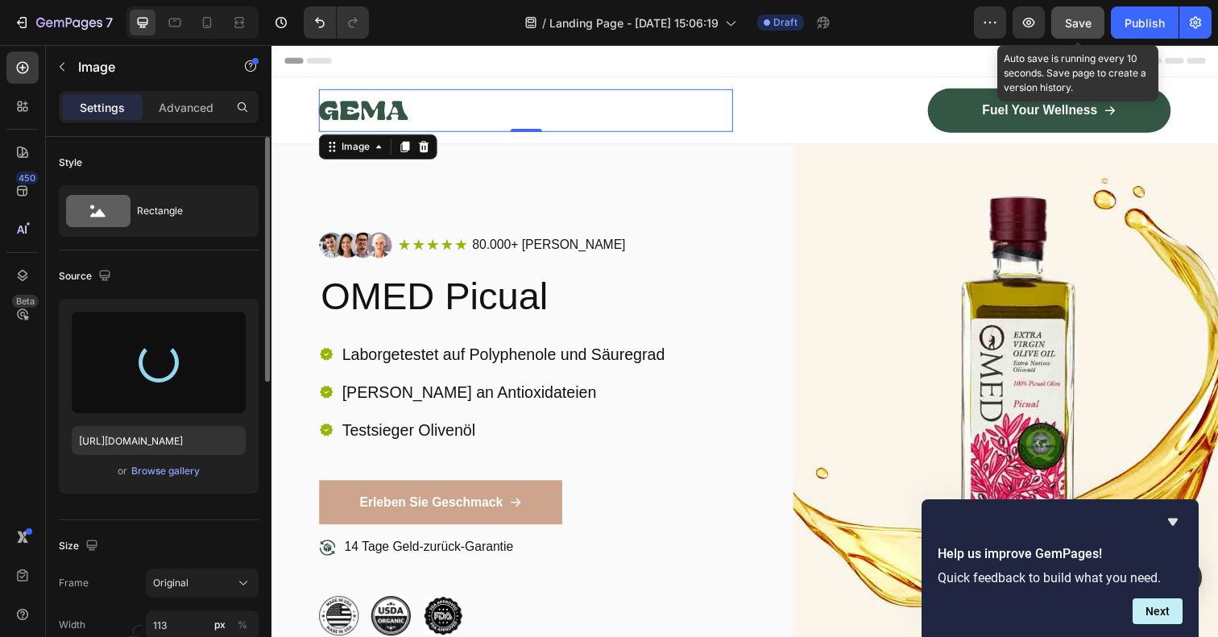
click at [1074, 27] on span "Save" at bounding box center [1078, 23] width 27 height 14
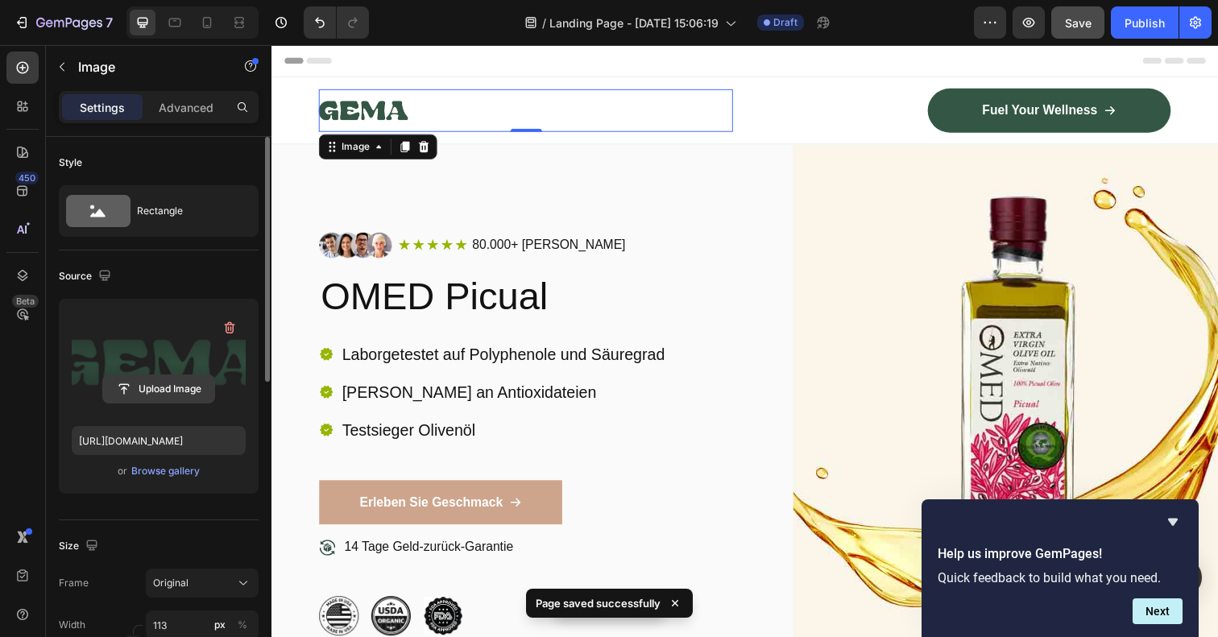
click at [168, 379] on input "file" at bounding box center [158, 388] width 111 height 27
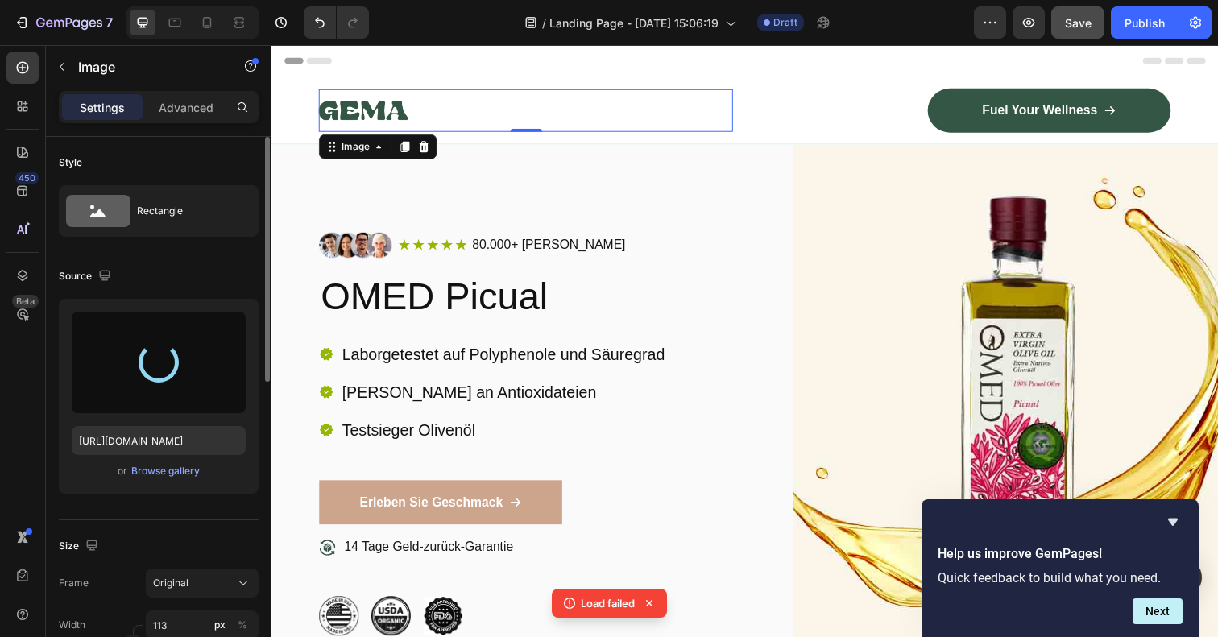
click at [649, 604] on icon at bounding box center [649, 603] width 6 height 6
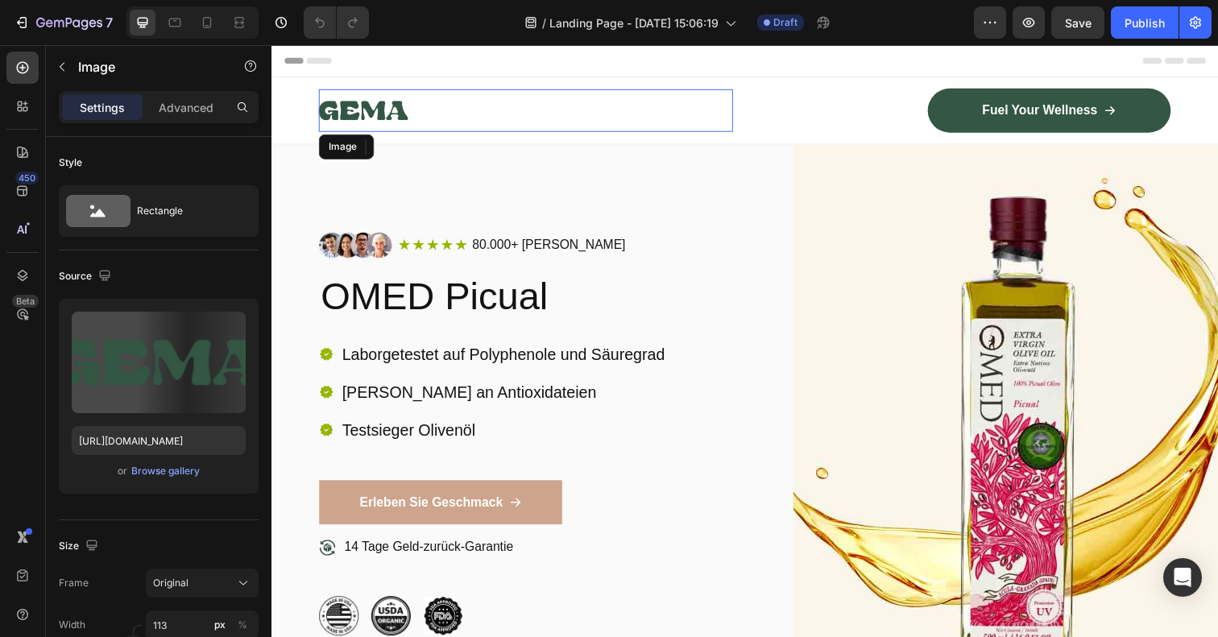
click at [383, 112] on img at bounding box center [365, 111] width 91 height 43
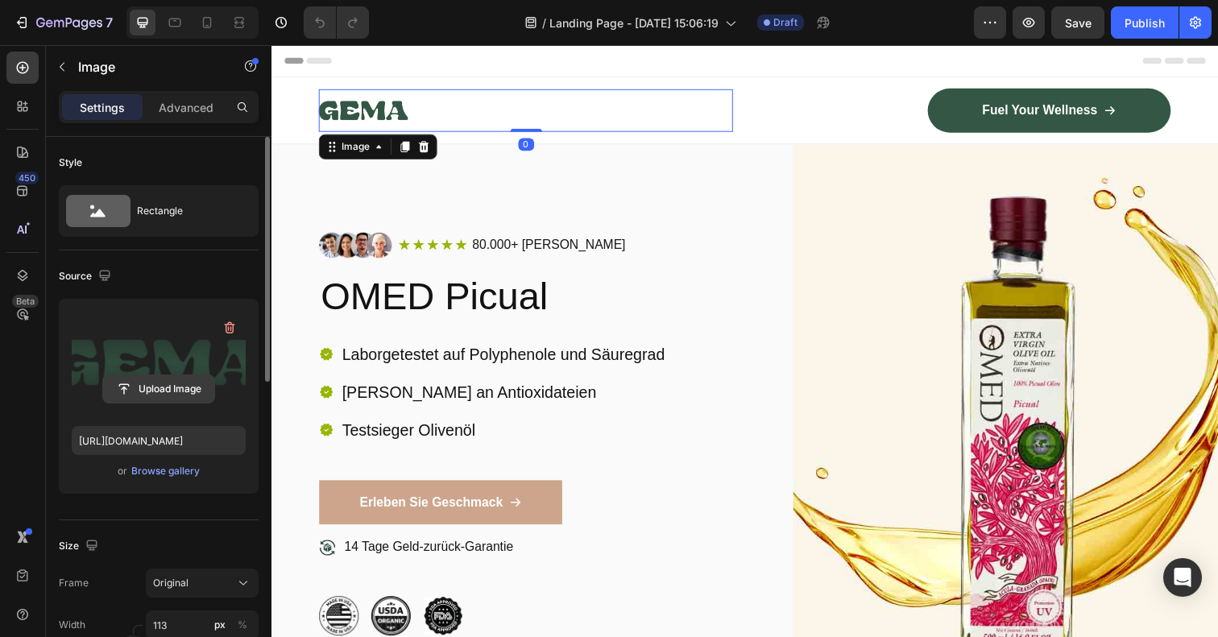
click at [162, 393] on input "file" at bounding box center [158, 388] width 111 height 27
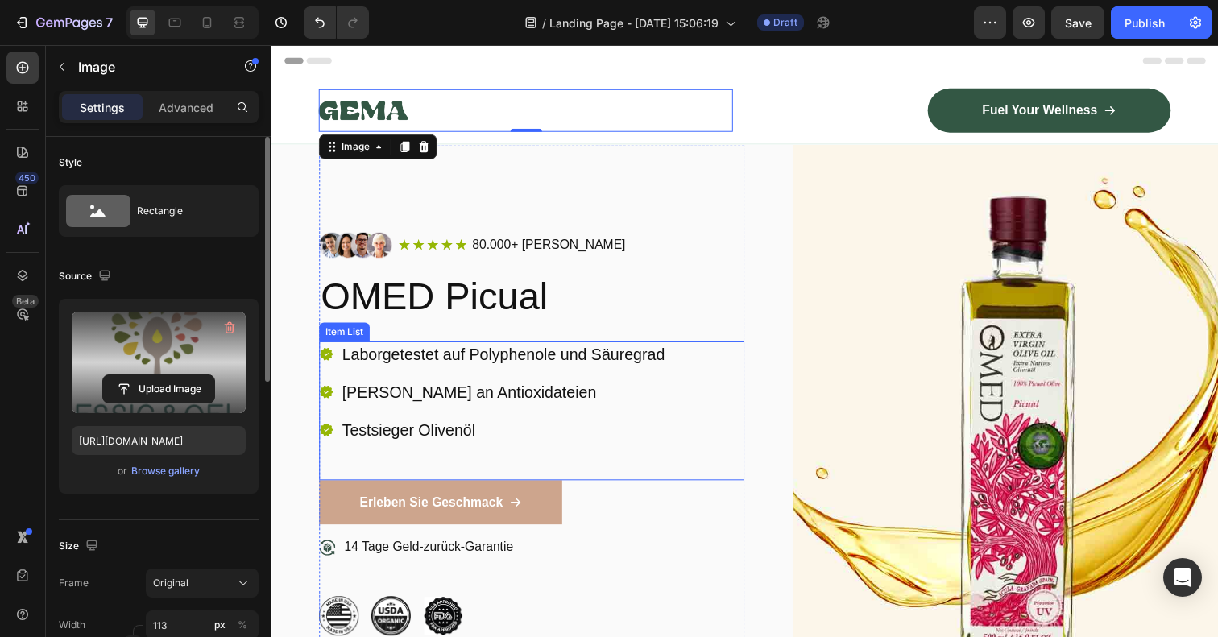
type input "https://cdn.shopify.com/s/files/1/0733/2085/7634/files/gempages_586131833461146…"
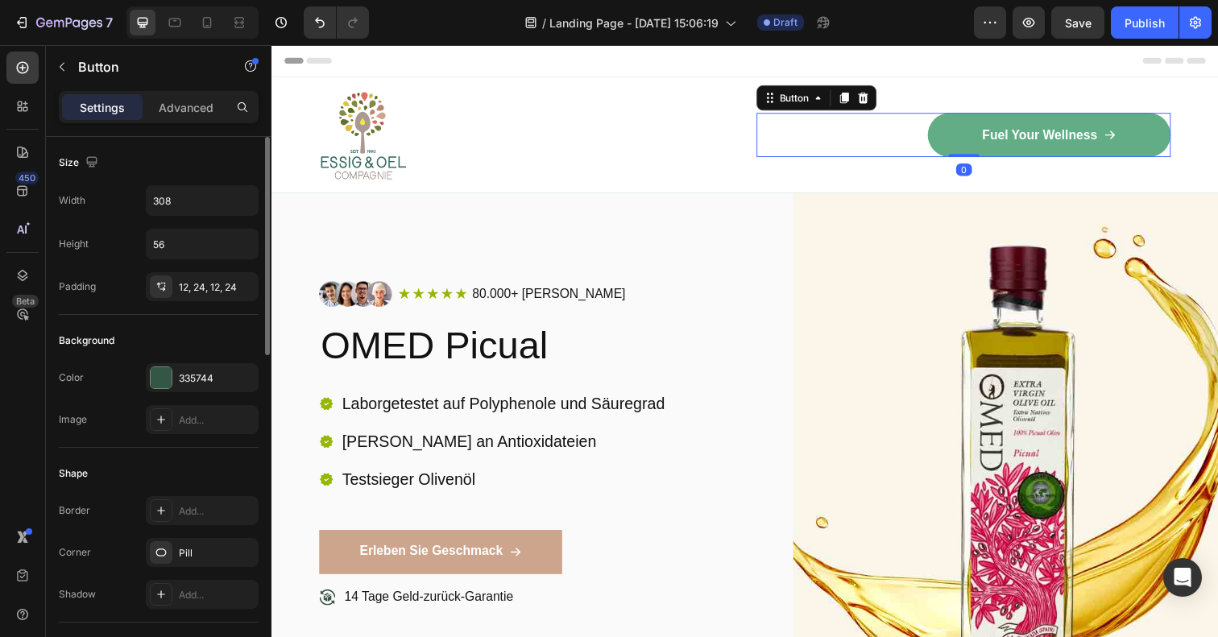
click at [959, 134] on link "Fuel Your Wellness" at bounding box center [1066, 136] width 248 height 45
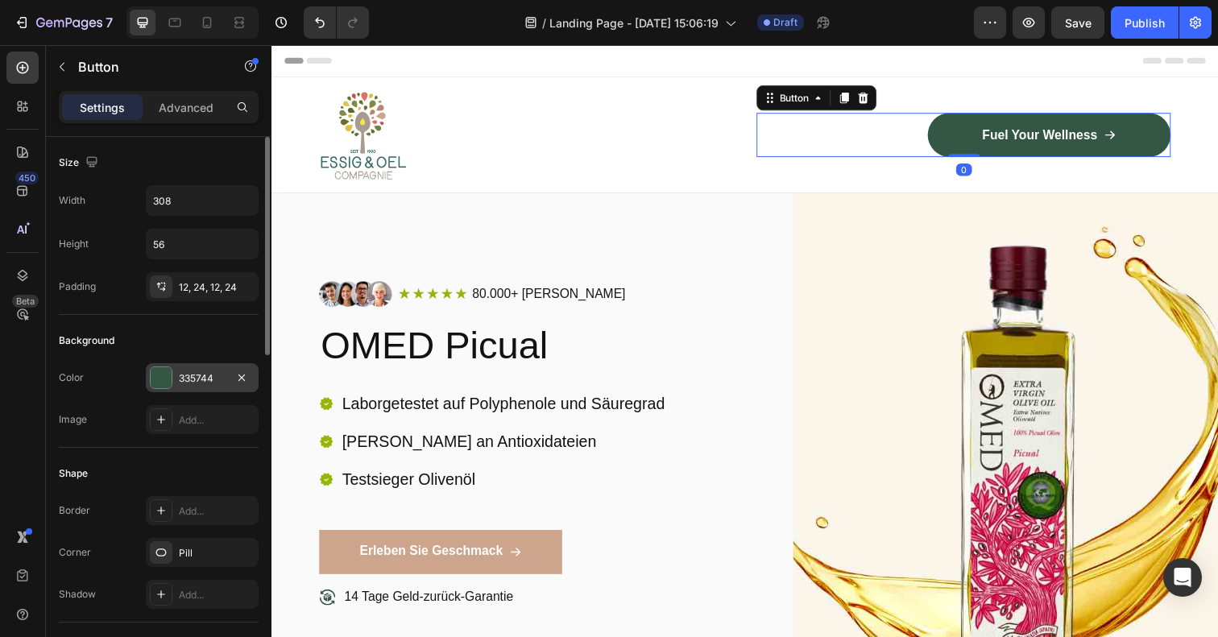
click at [164, 375] on div at bounding box center [161, 377] width 21 height 21
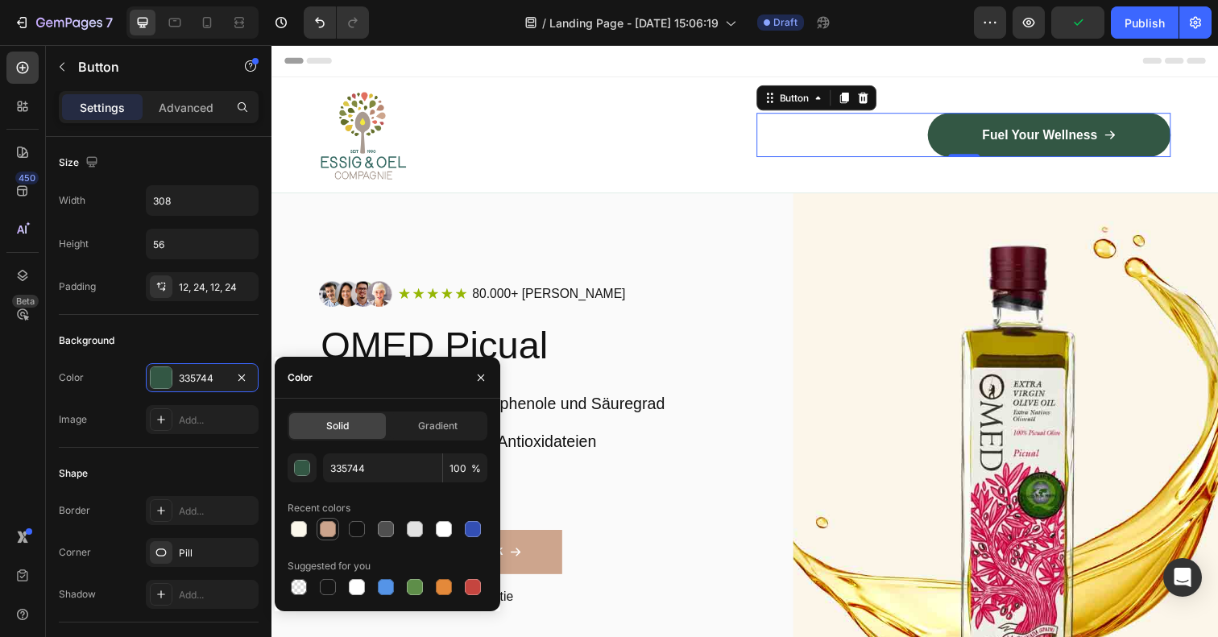
click at [325, 531] on div at bounding box center [328, 529] width 16 height 16
type input "CDA58D"
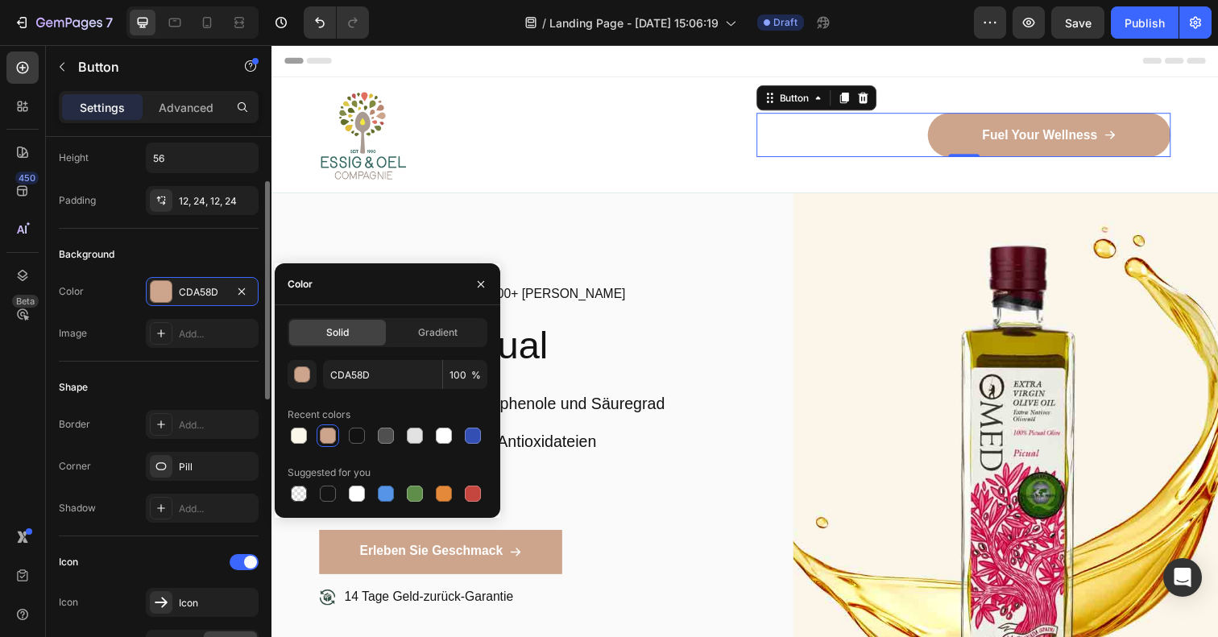
scroll to position [93, 0]
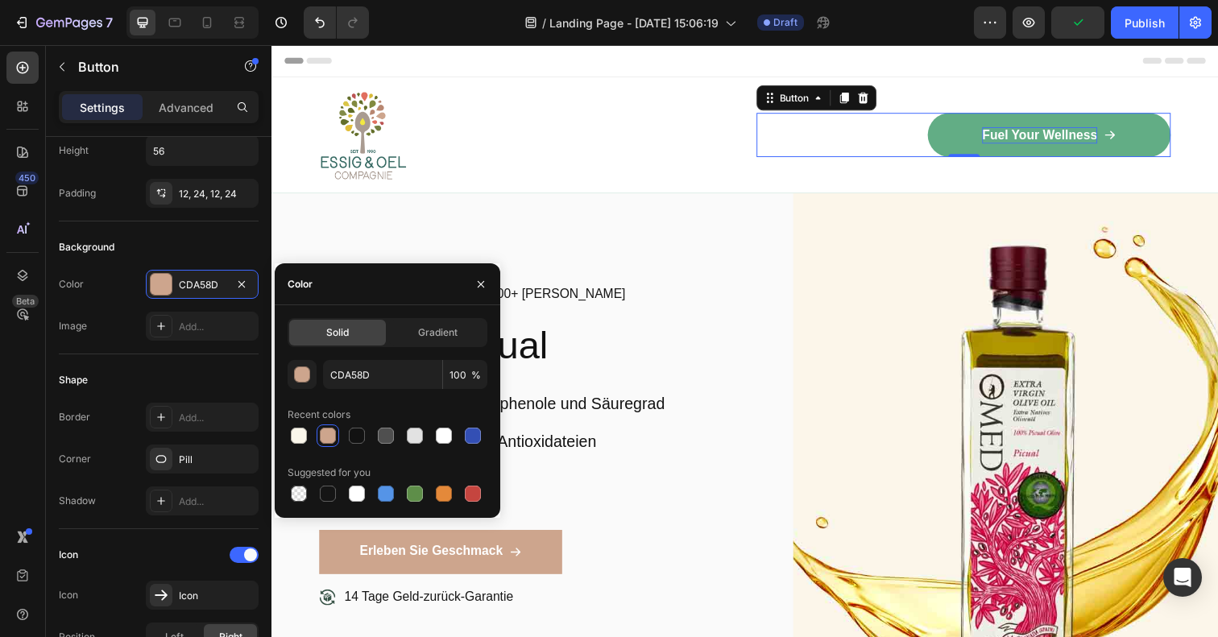
click at [1066, 132] on p "Fuel Your Wellness" at bounding box center [1056, 137] width 118 height 17
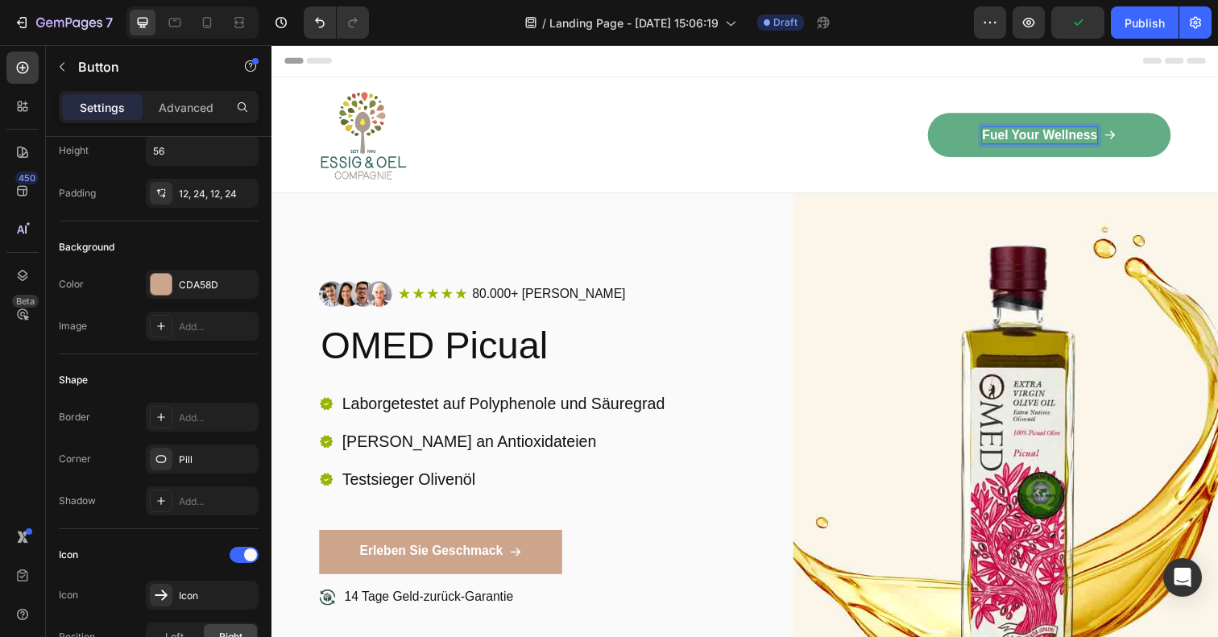
click at [1062, 132] on p "Fuel Your Wellness" at bounding box center [1056, 137] width 118 height 17
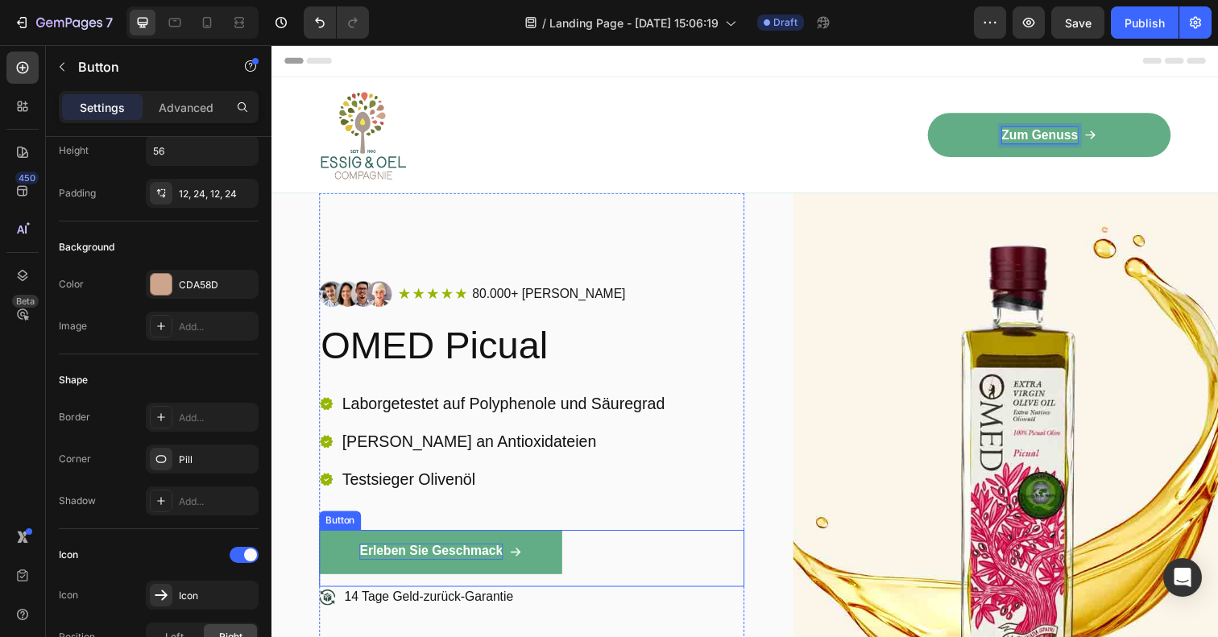
click at [441, 564] on p "Erleben Sie Geschmack" at bounding box center [434, 562] width 146 height 17
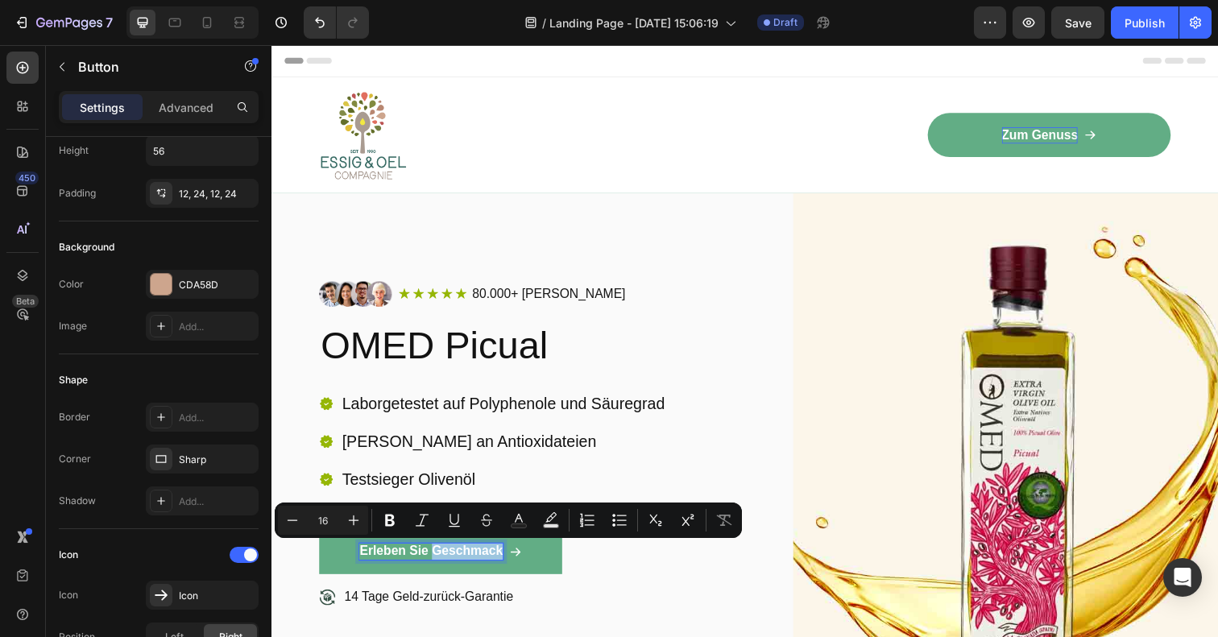
click at [441, 564] on p "Erleben Sie Geschmack" at bounding box center [434, 562] width 146 height 17
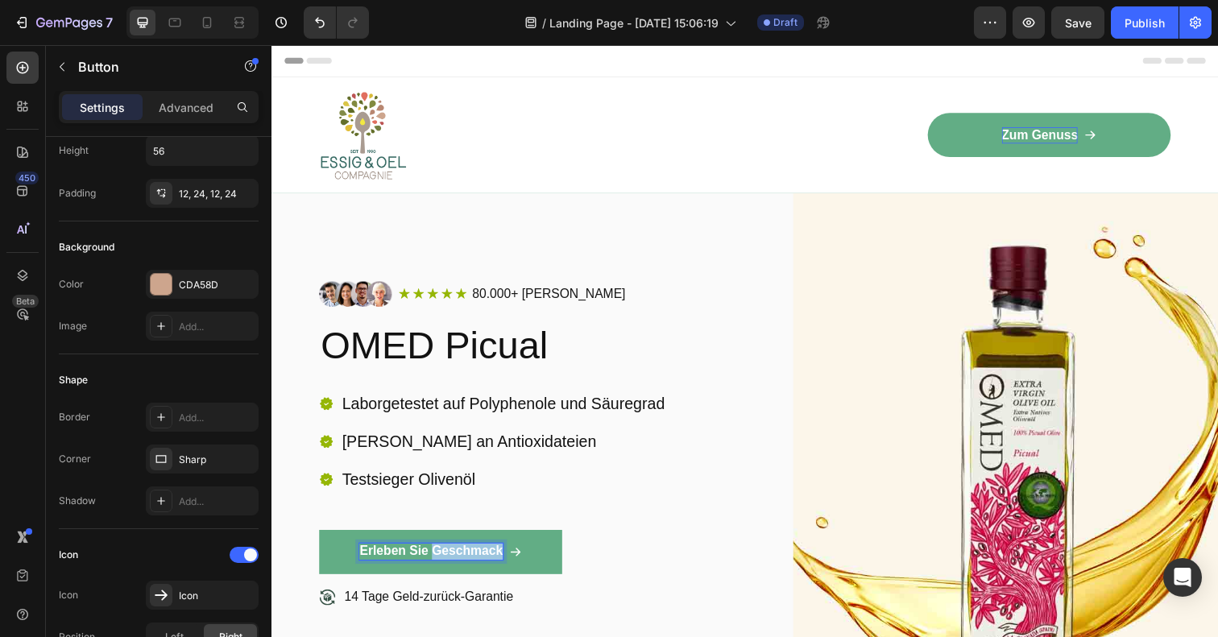
click at [441, 564] on p "Erleben Sie Geschmack" at bounding box center [434, 562] width 146 height 17
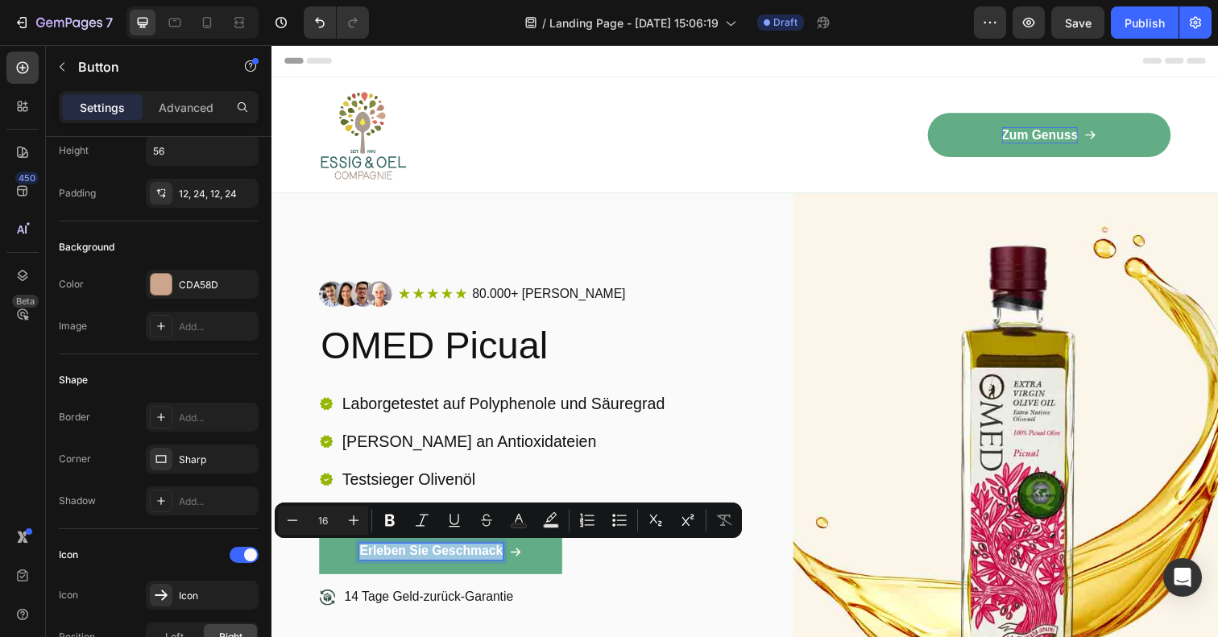
click at [441, 564] on p "Erleben Sie Geschmack" at bounding box center [434, 562] width 146 height 17
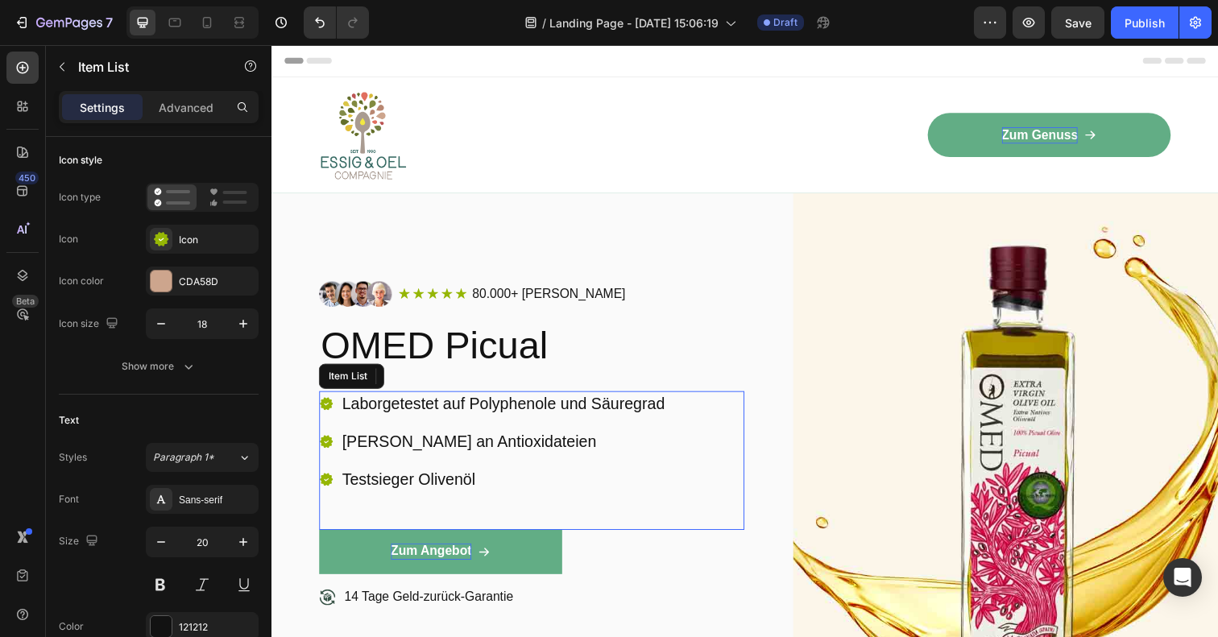
click at [494, 483] on p "Testsieger Olivenöl" at bounding box center [507, 488] width 329 height 21
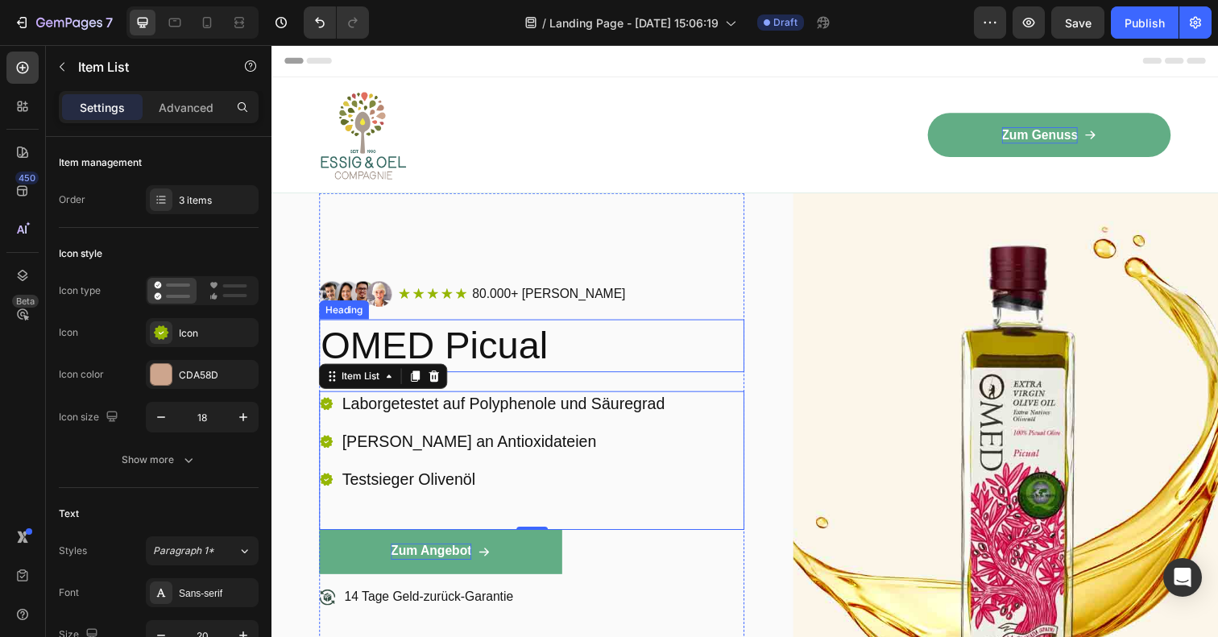
click at [590, 350] on h2 "OMED Picual" at bounding box center [537, 351] width 434 height 53
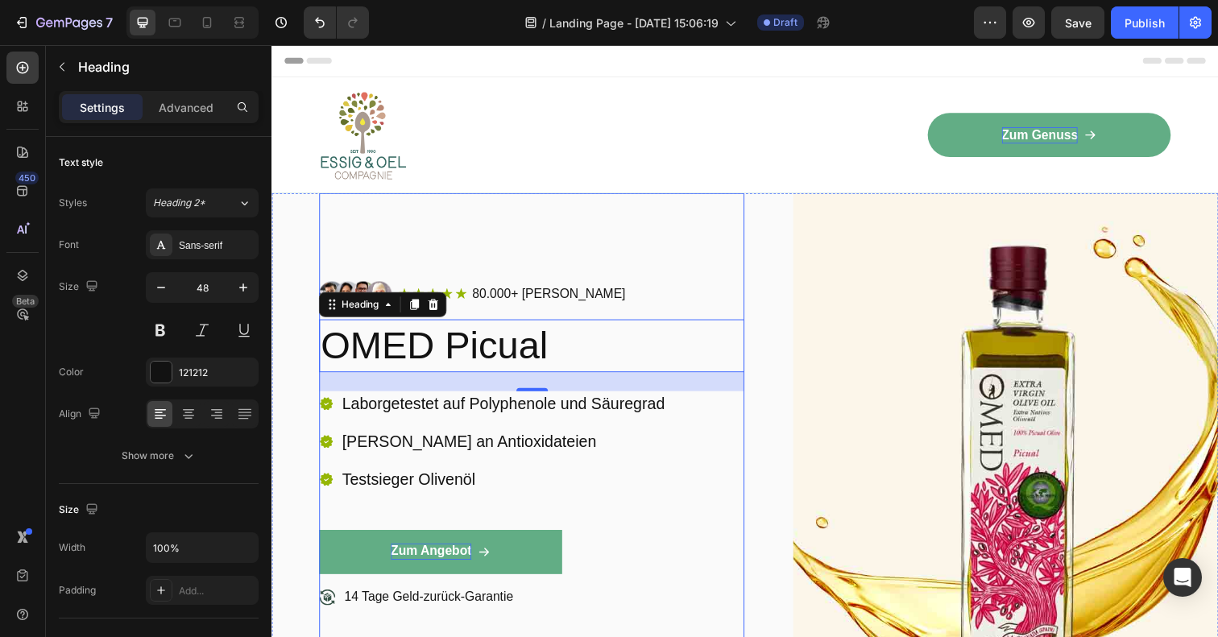
scroll to position [10, 0]
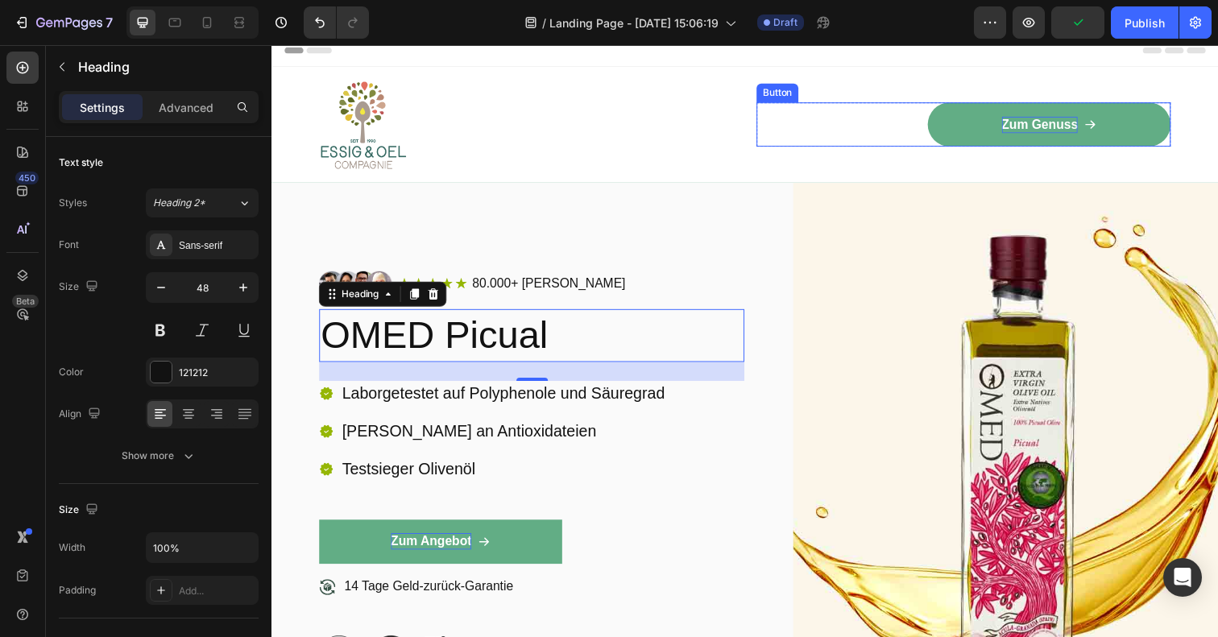
click at [998, 125] on link "Zum Genuss" at bounding box center [1066, 126] width 248 height 45
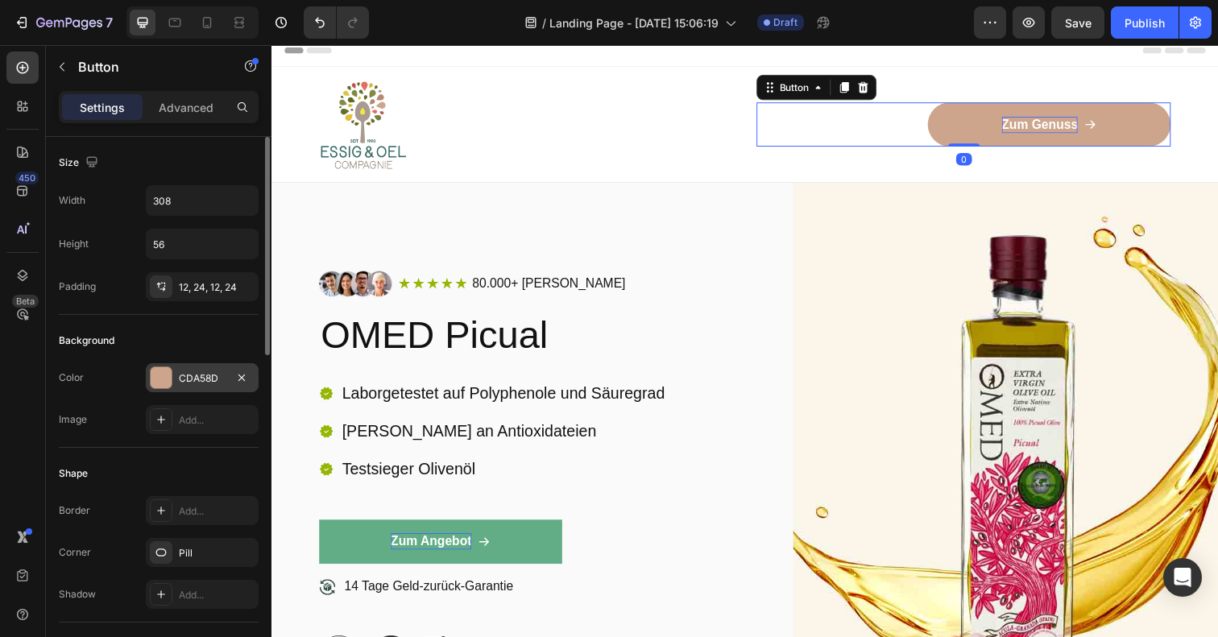
click at [151, 383] on div at bounding box center [161, 377] width 21 height 21
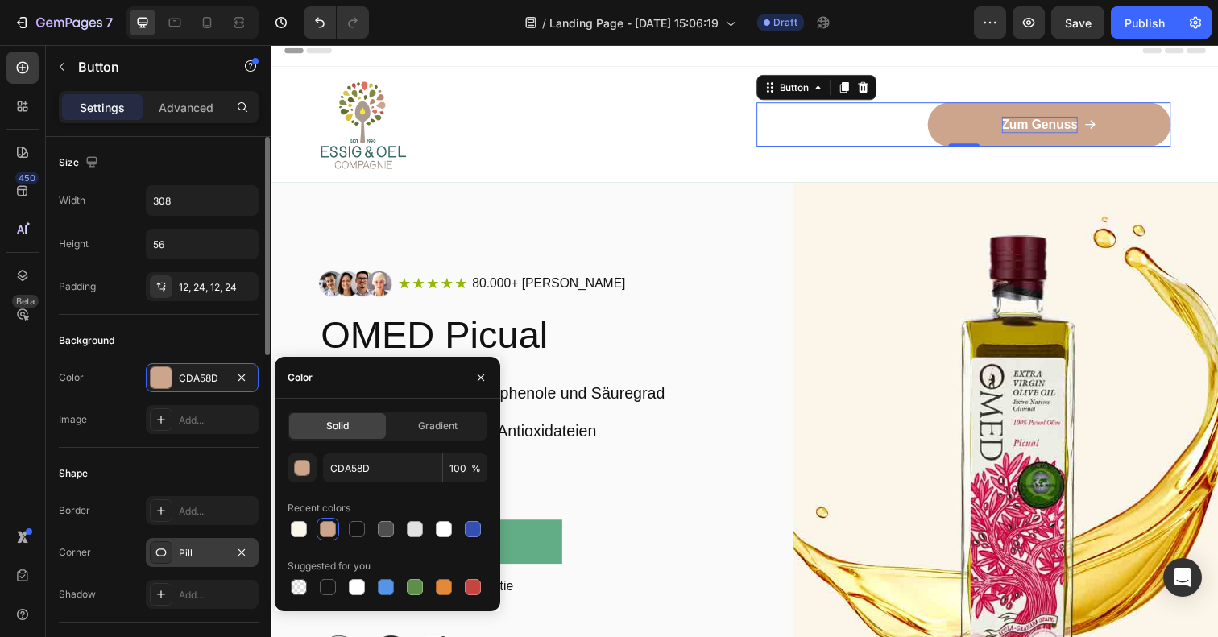
click at [198, 557] on div "Pill" at bounding box center [202, 553] width 47 height 14
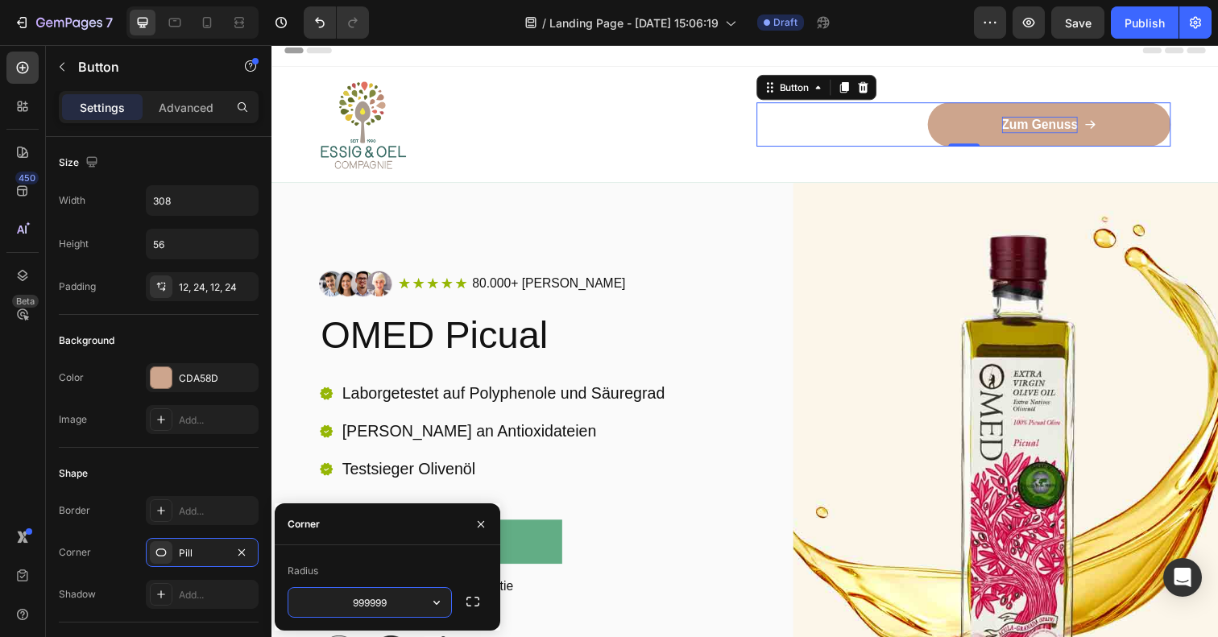
drag, startPoint x: 397, startPoint y: 603, endPoint x: 313, endPoint y: 602, distance: 84.6
click at [313, 602] on input "999999" at bounding box center [369, 602] width 163 height 29
type input "0"
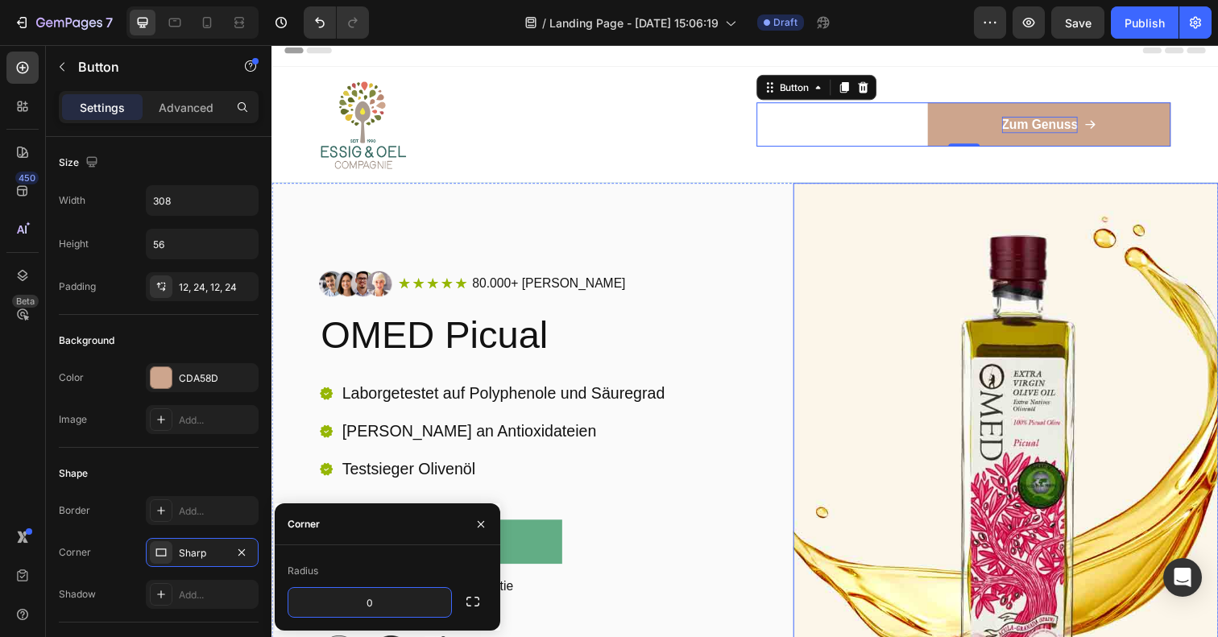
click at [793, 396] on div "Image Icon Icon Icon Icon Icon Icon List 80.000+ zufriedene Kunden Text Block R…" at bounding box center [754, 482] width 967 height 592
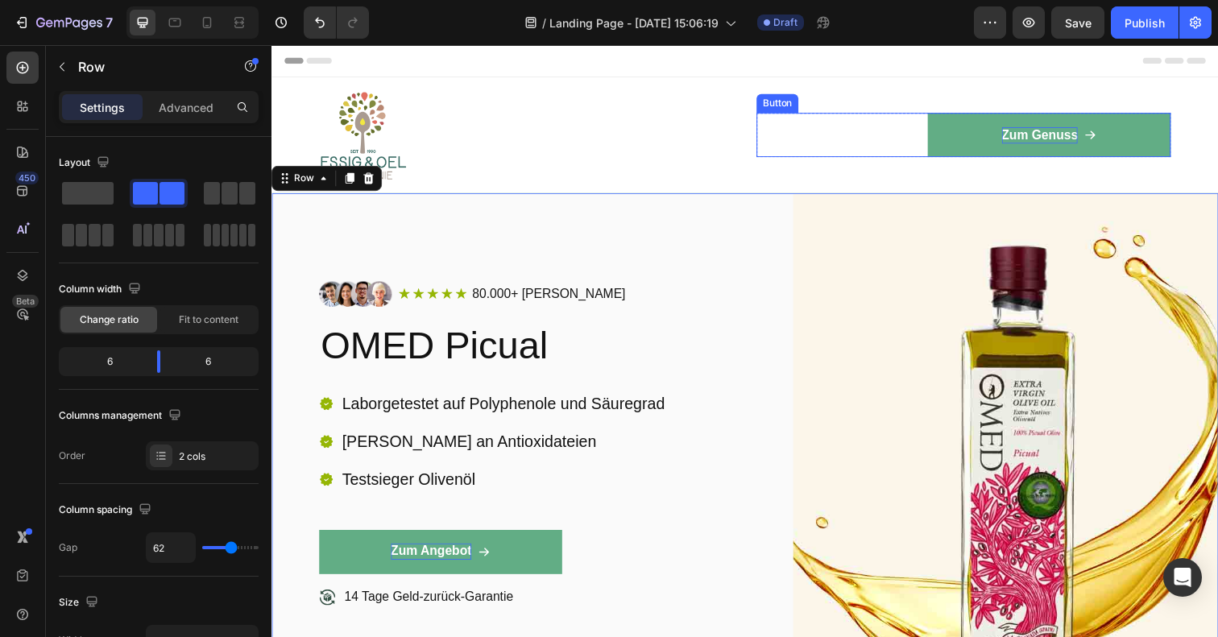
scroll to position [0, 0]
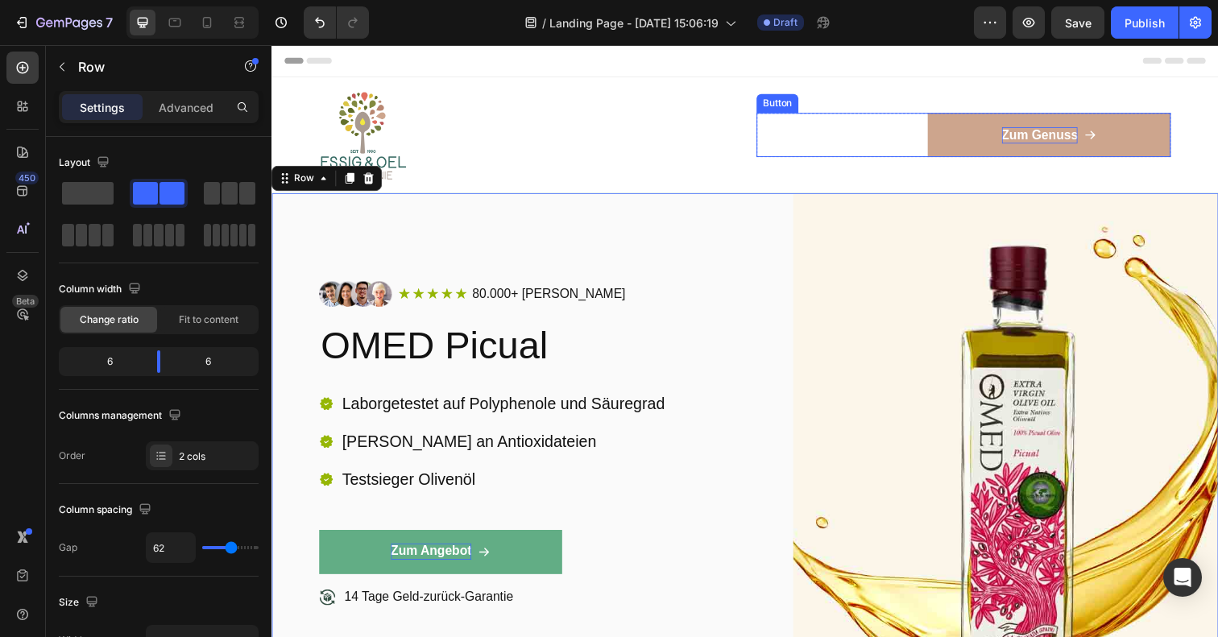
click at [1066, 134] on p "Zum Genuss" at bounding box center [1056, 137] width 78 height 17
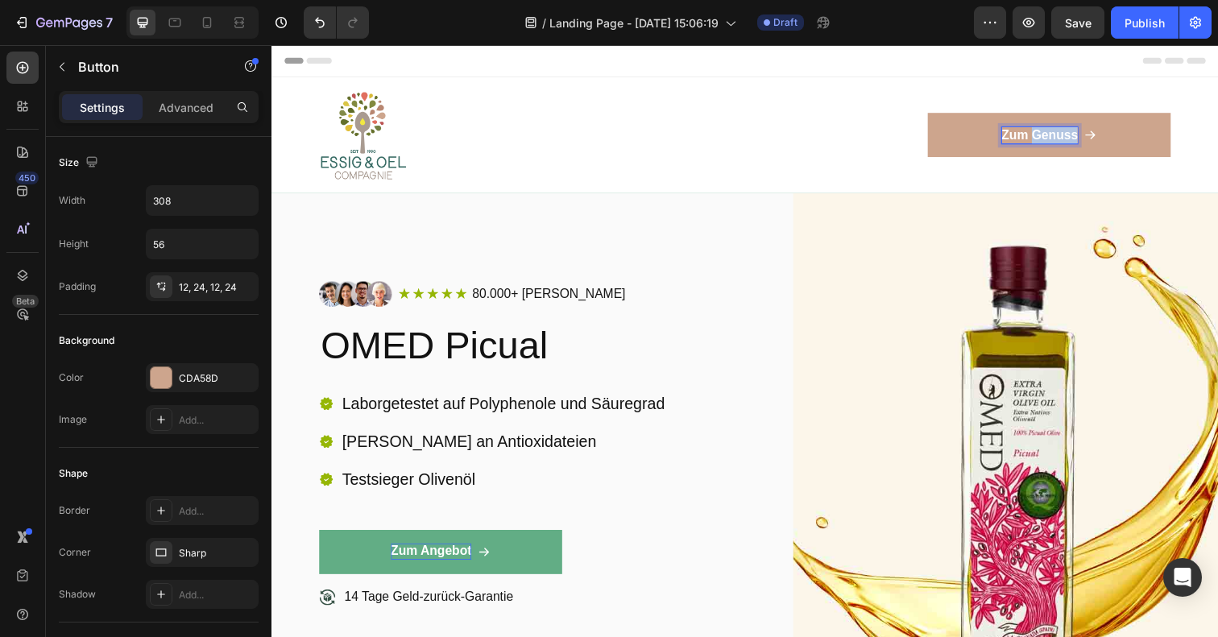
click at [1079, 135] on p "Zum Genuss" at bounding box center [1056, 137] width 78 height 17
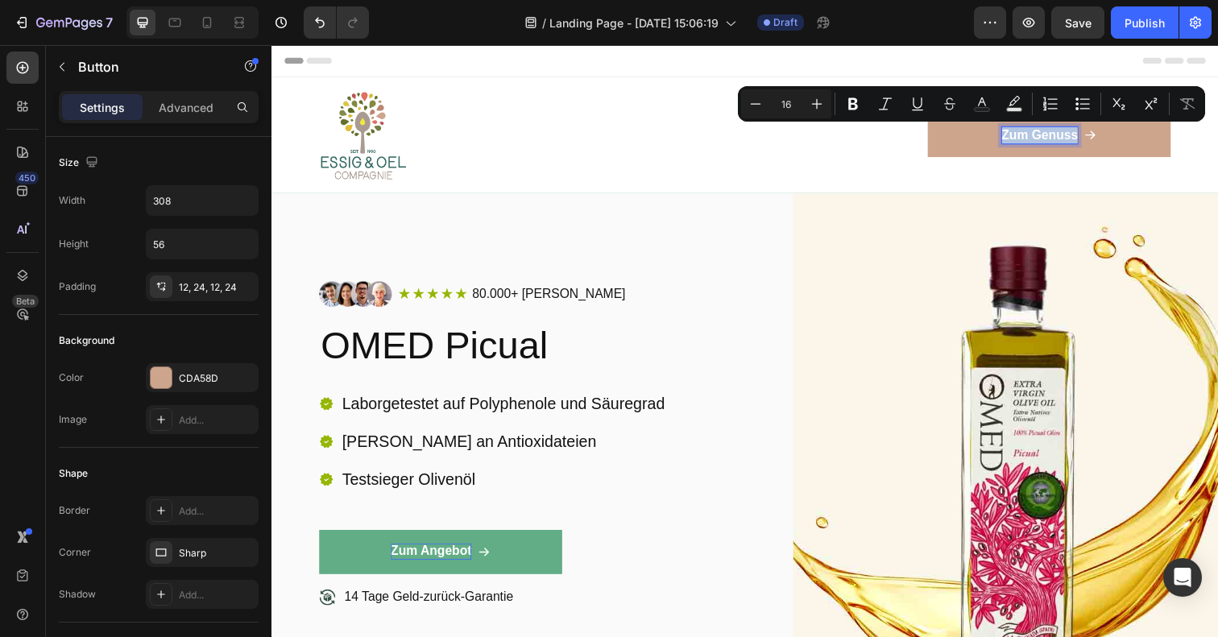
click at [1079, 135] on p "Zum Genuss" at bounding box center [1056, 137] width 78 height 17
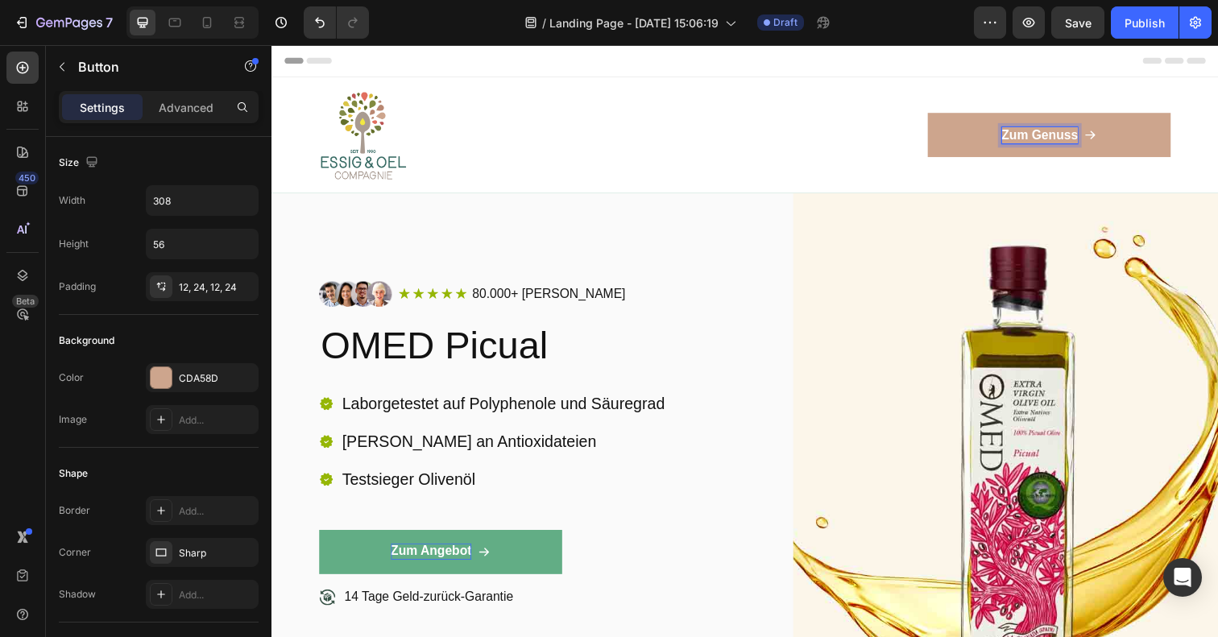
click at [1058, 135] on p "Zum Genuss" at bounding box center [1056, 137] width 78 height 17
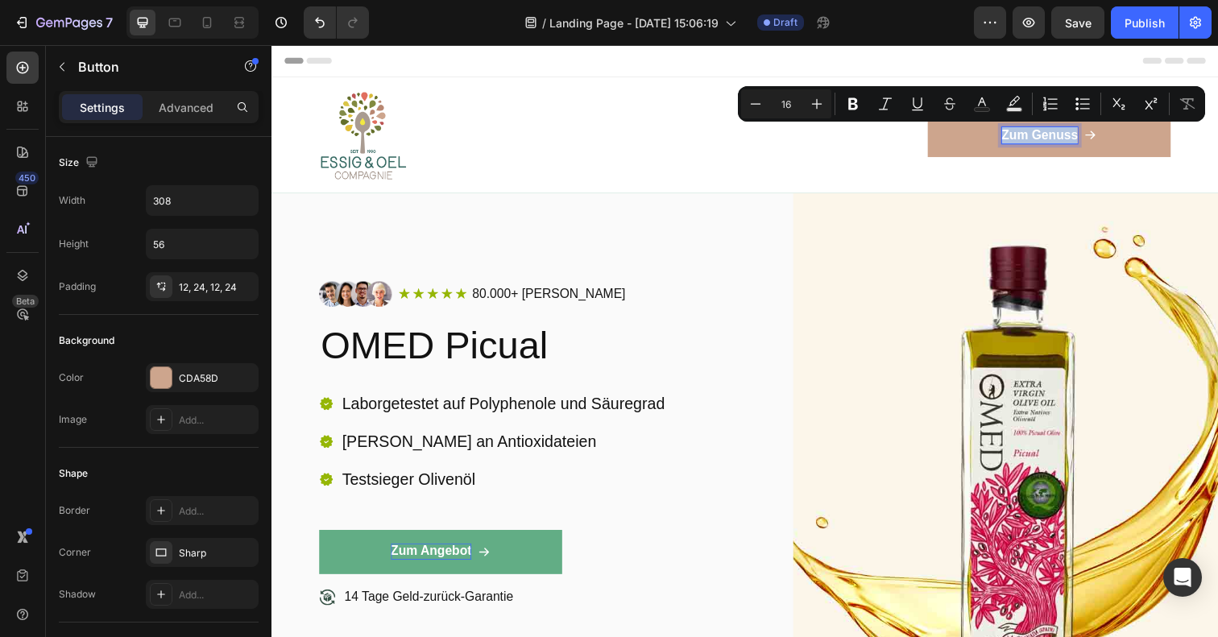
click at [1058, 135] on p "Zum Genuss" at bounding box center [1056, 137] width 78 height 17
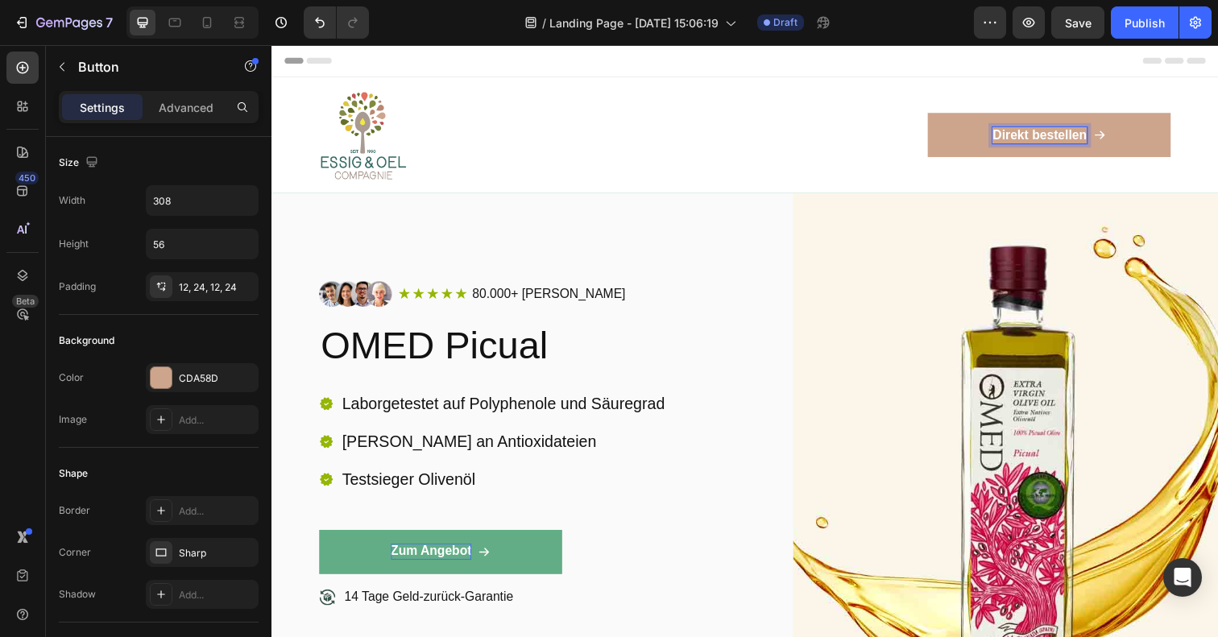
click at [786, 130] on div "Direkt bestellen Button 0" at bounding box center [978, 136] width 423 height 45
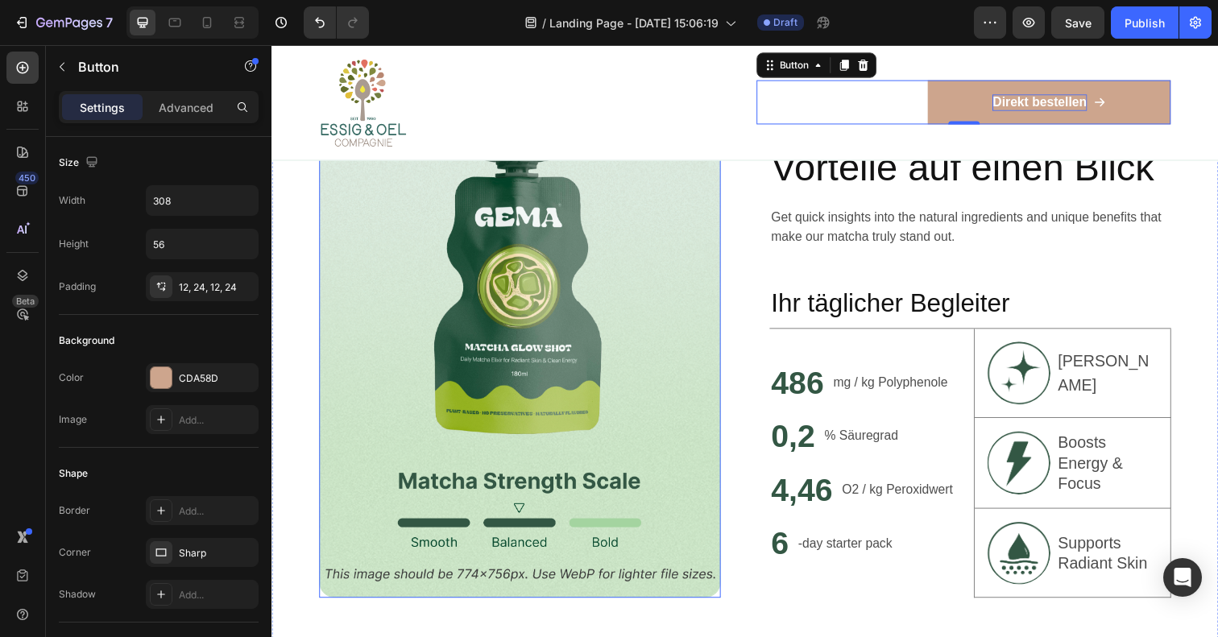
scroll to position [929, 0]
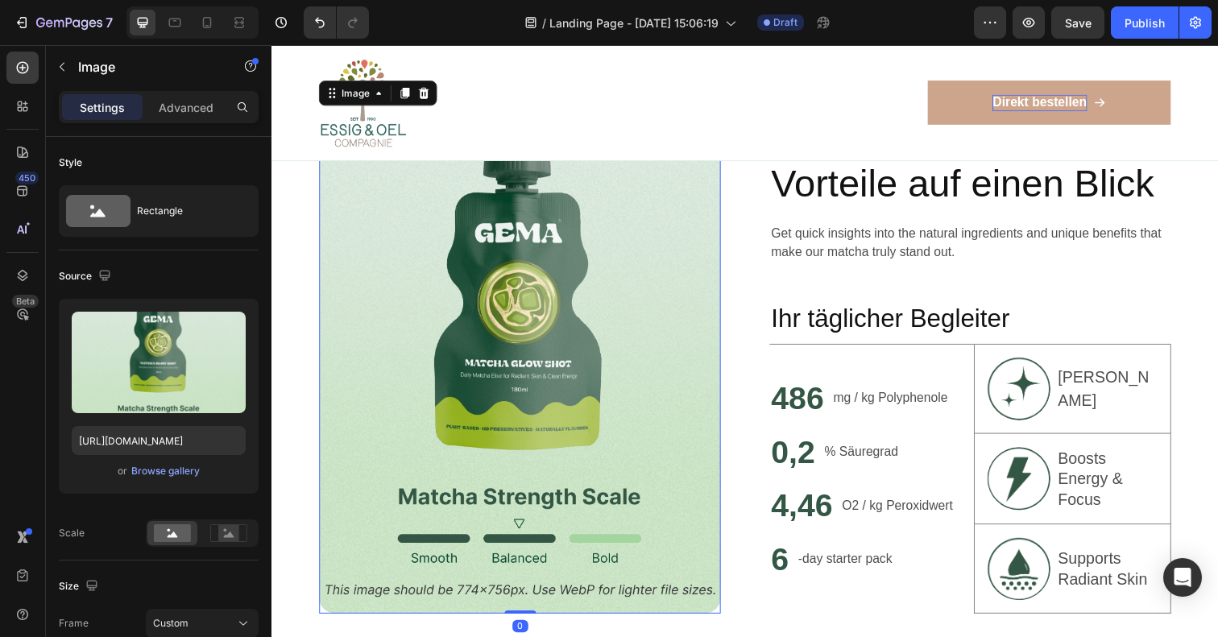
click at [588, 267] on img at bounding box center [525, 367] width 410 height 515
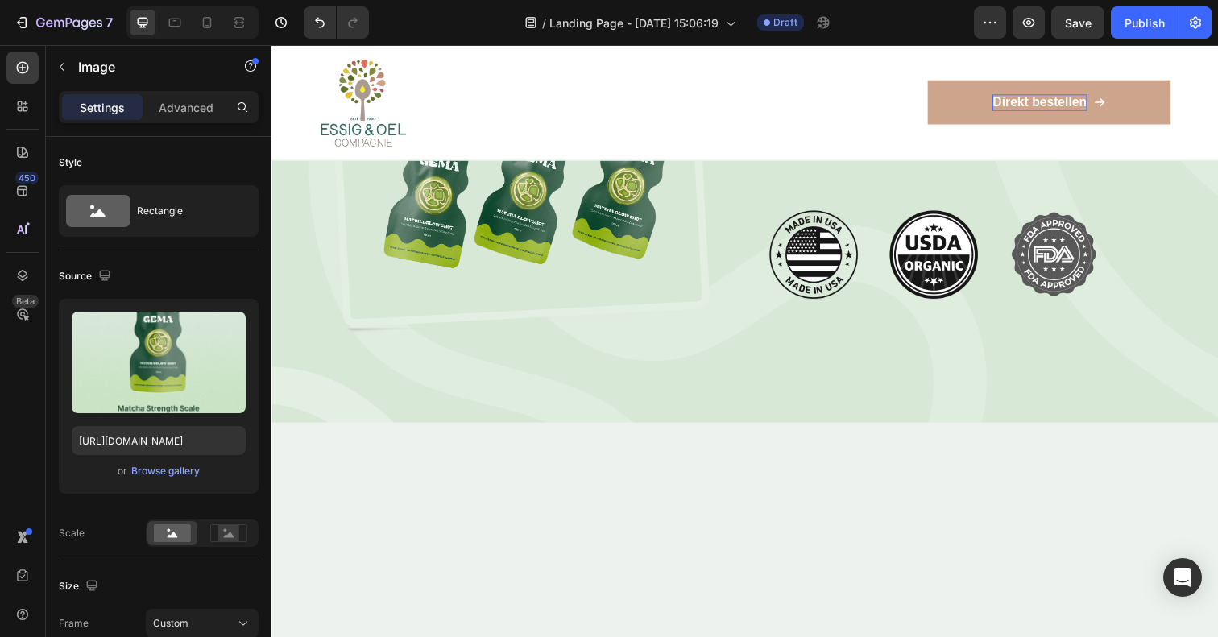
scroll to position [2797, 0]
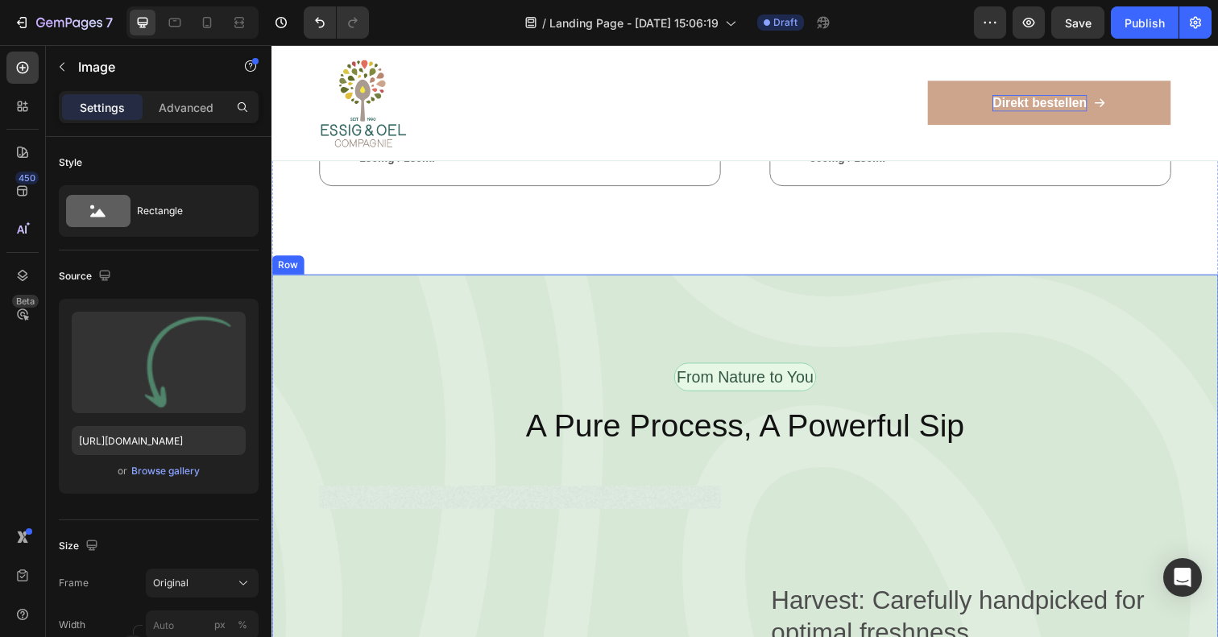
scroll to position [1994, 0]
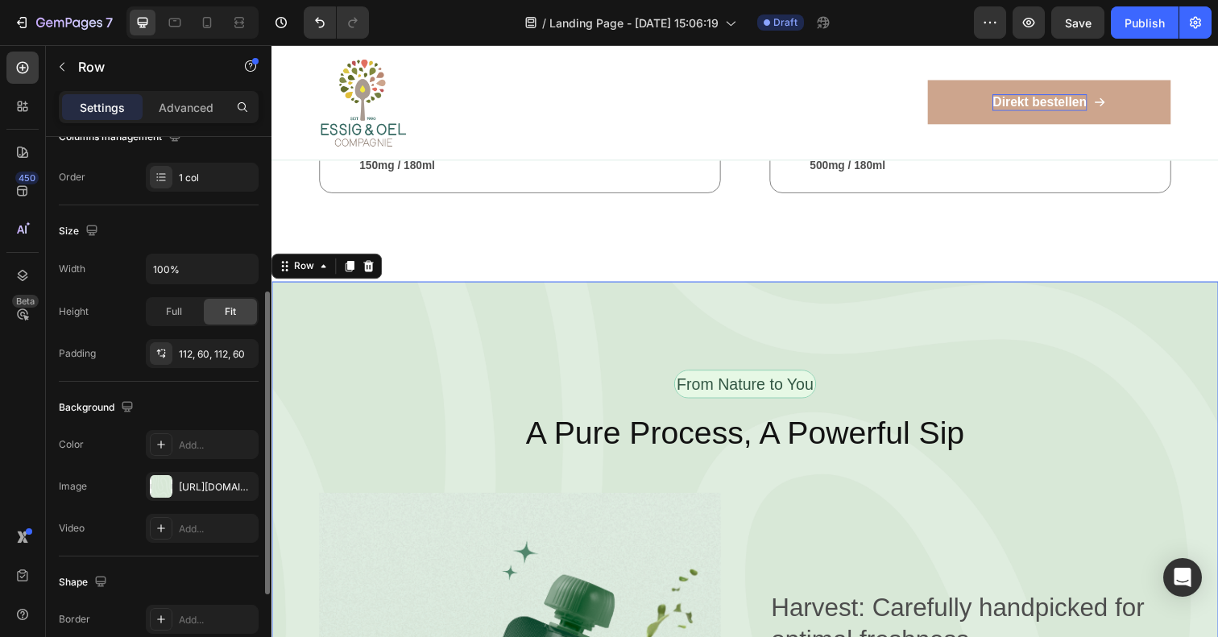
scroll to position [437, 0]
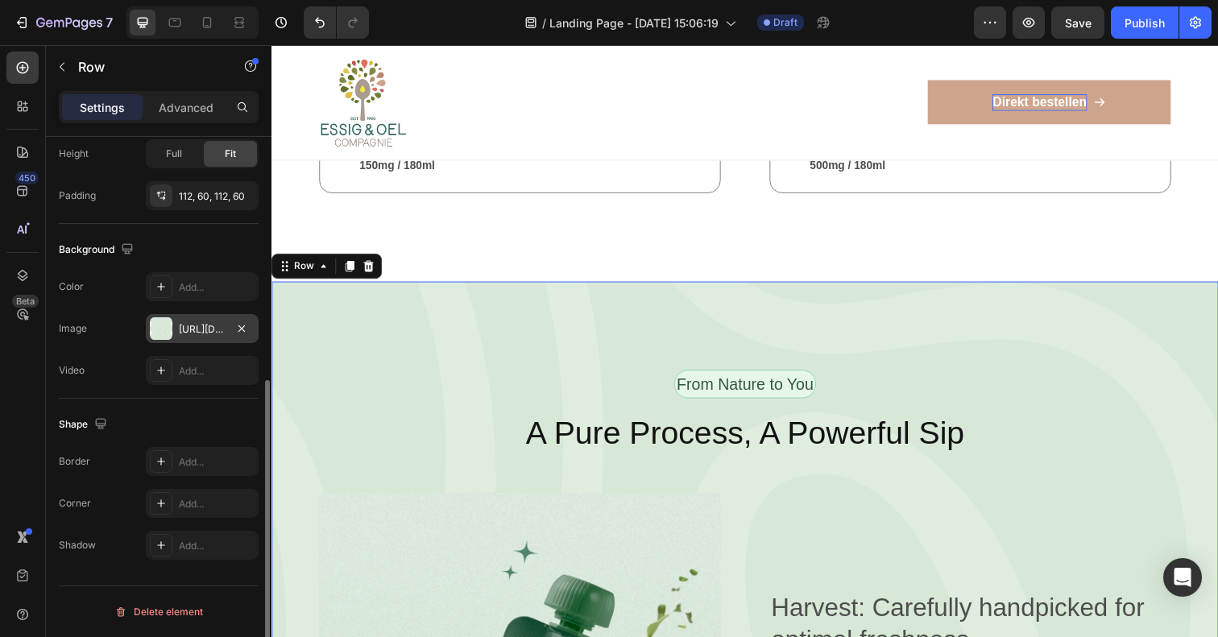
click at [157, 329] on div at bounding box center [161, 328] width 23 height 23
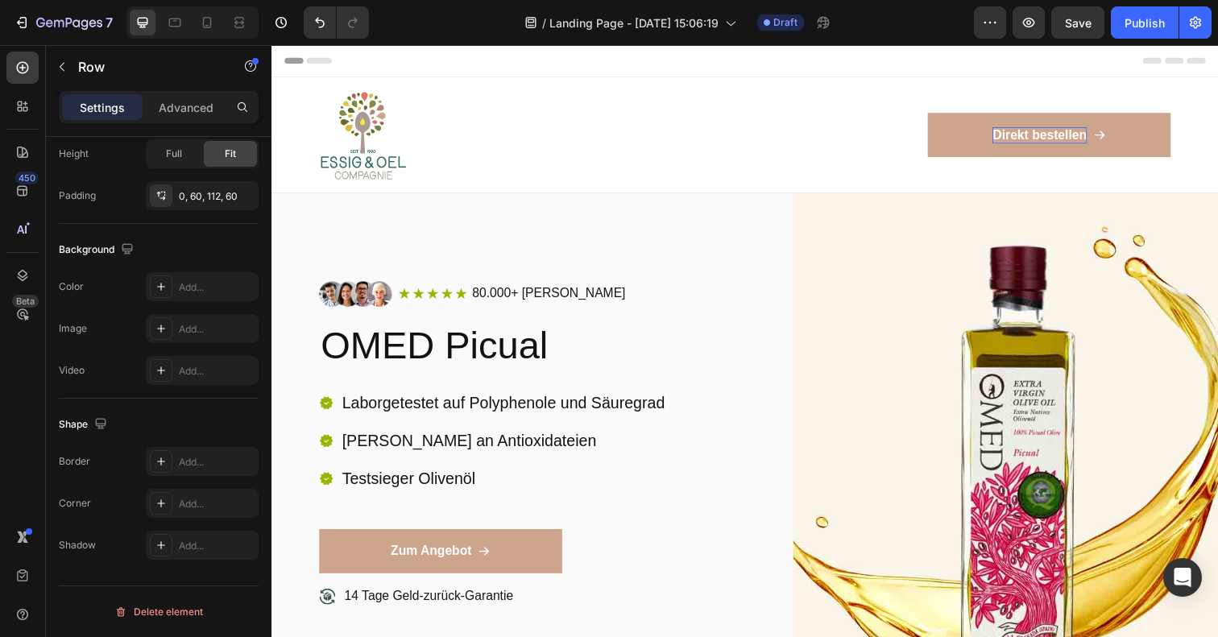
scroll to position [0, 0]
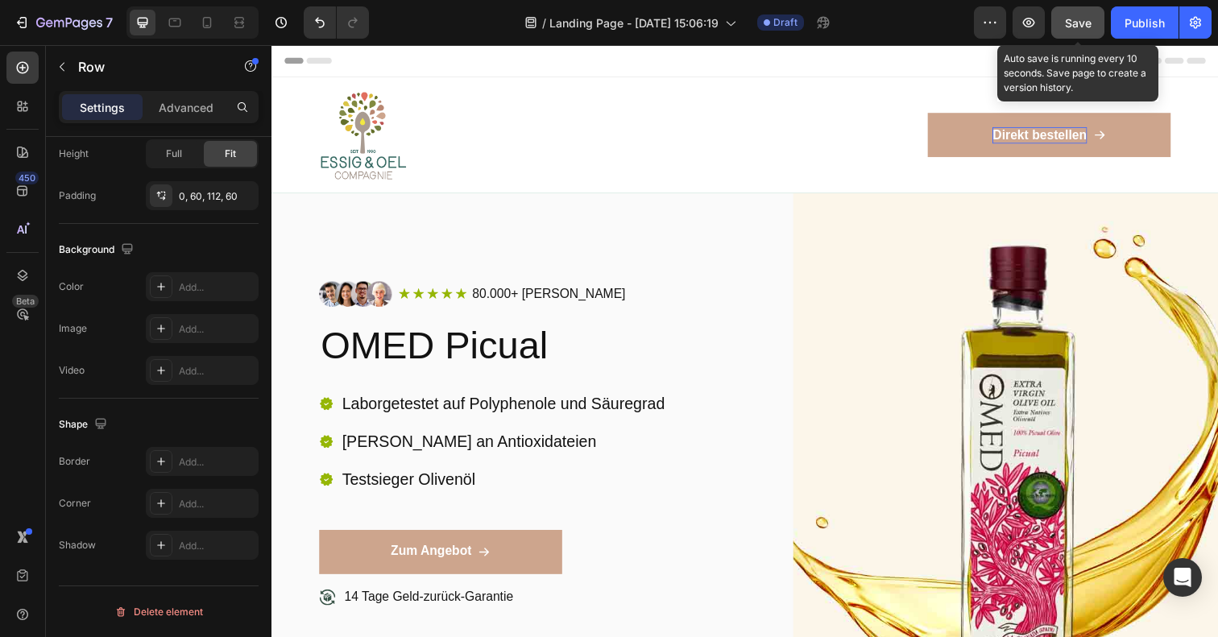
click at [1070, 23] on span "Save" at bounding box center [1078, 23] width 27 height 14
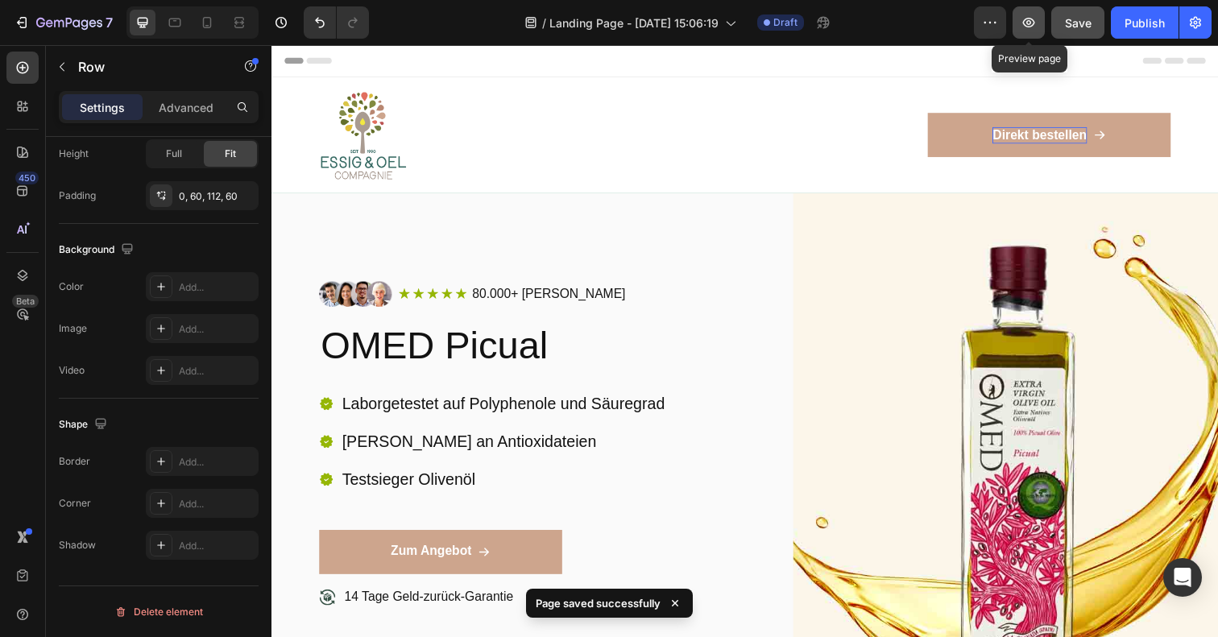
click at [1028, 16] on icon "button" at bounding box center [1028, 22] width 16 height 16
click at [1025, 23] on icon "button" at bounding box center [1028, 22] width 16 height 16
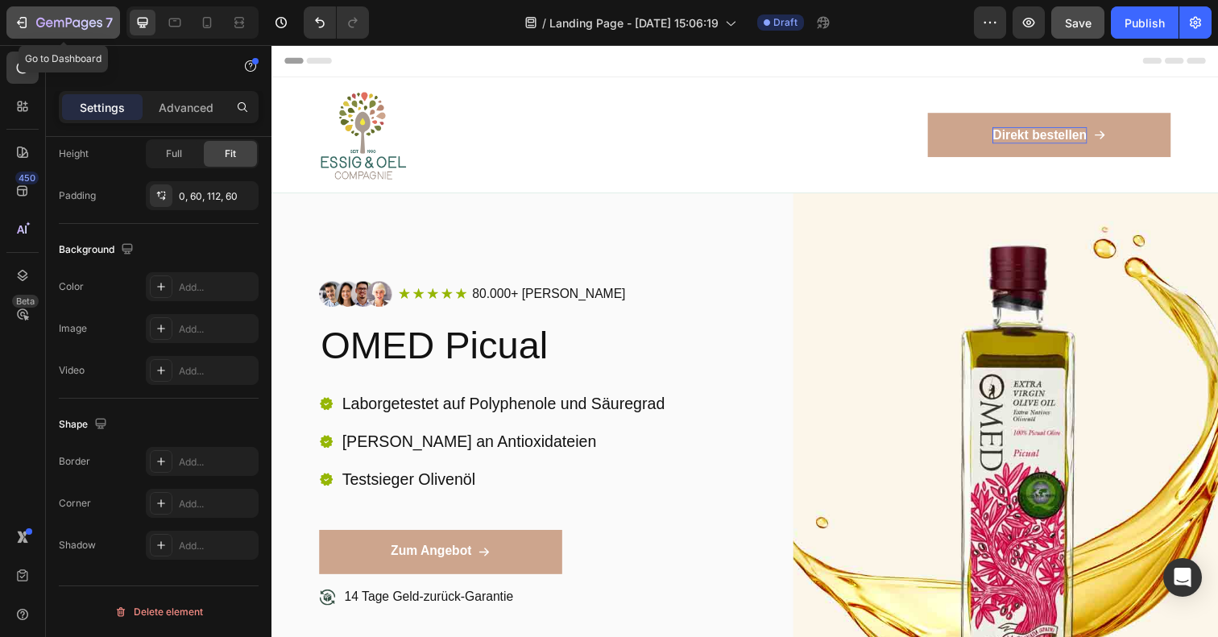
click at [23, 19] on icon "button" at bounding box center [22, 22] width 16 height 16
